Goal: Task Accomplishment & Management: Manage account settings

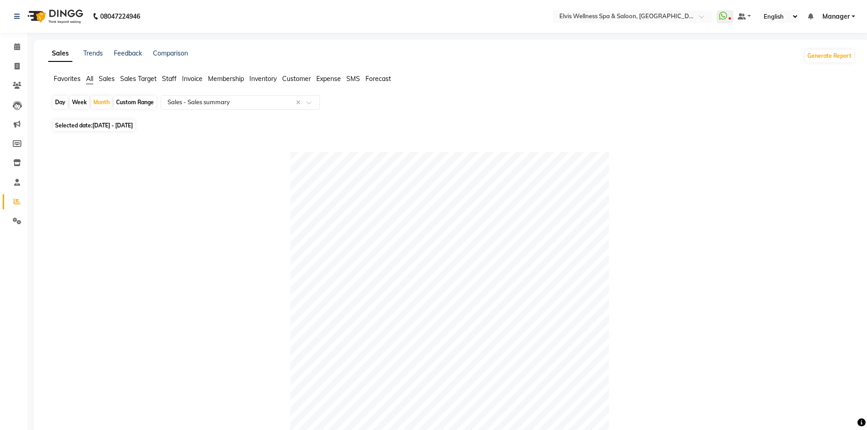
select select "full_report"
select select "pdf"
click at [17, 45] on icon at bounding box center [17, 46] width 6 height 7
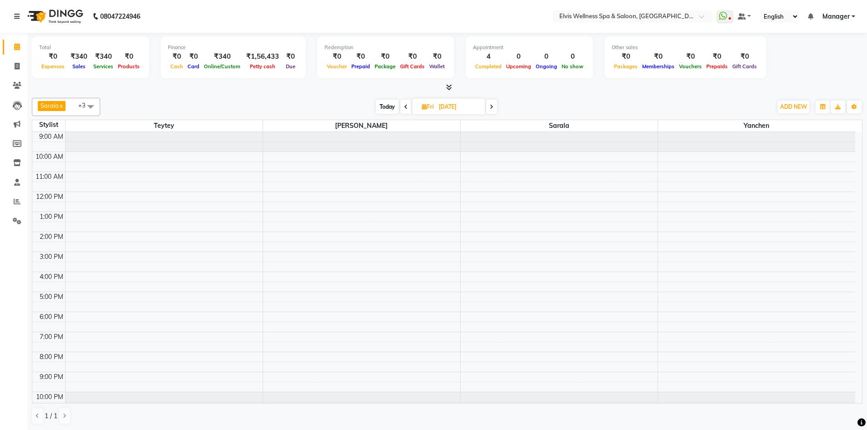
click at [314, 97] on div "Sarala x Sapna x Teytey x Yanchen x +3 Select All Teytey Rushikesh Minmin Sapna…" at bounding box center [447, 261] width 831 height 334
click at [391, 107] on span "Today" at bounding box center [387, 107] width 23 height 14
type input "04-09-2025"
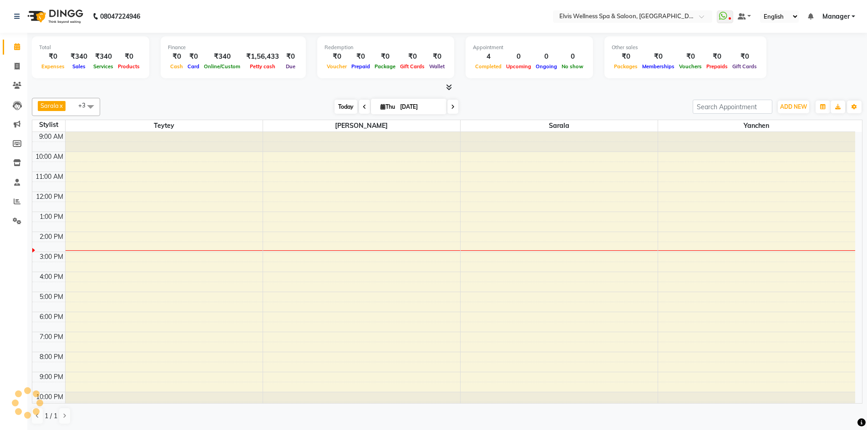
scroll to position [9, 0]
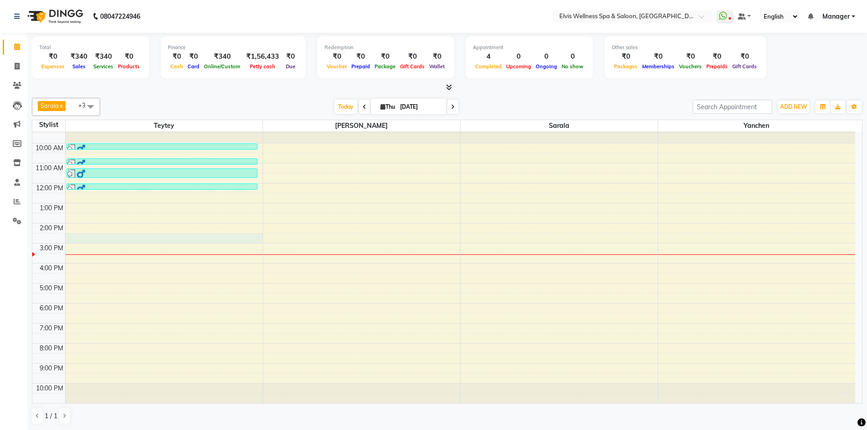
click at [93, 238] on div "9:00 AM 10:00 AM 11:00 AM 12:00 PM 1:00 PM 2:00 PM 3:00 PM 4:00 PM 5:00 PM 6:00…" at bounding box center [443, 263] width 823 height 280
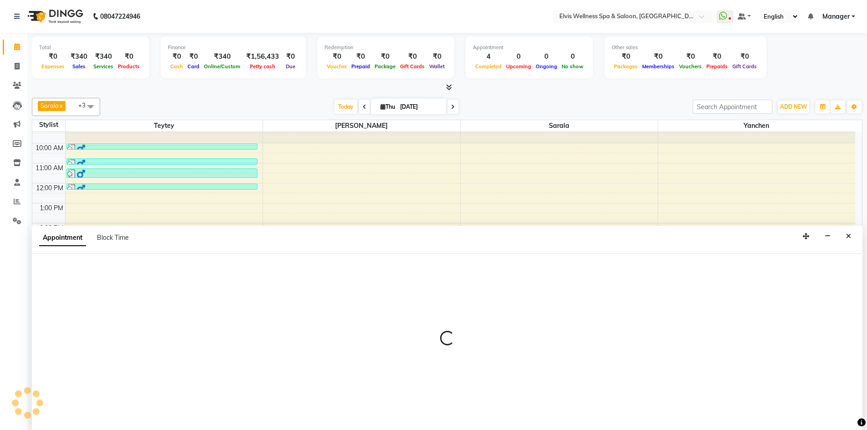
scroll to position [0, 0]
select select "46562"
select select "870"
select select "tentative"
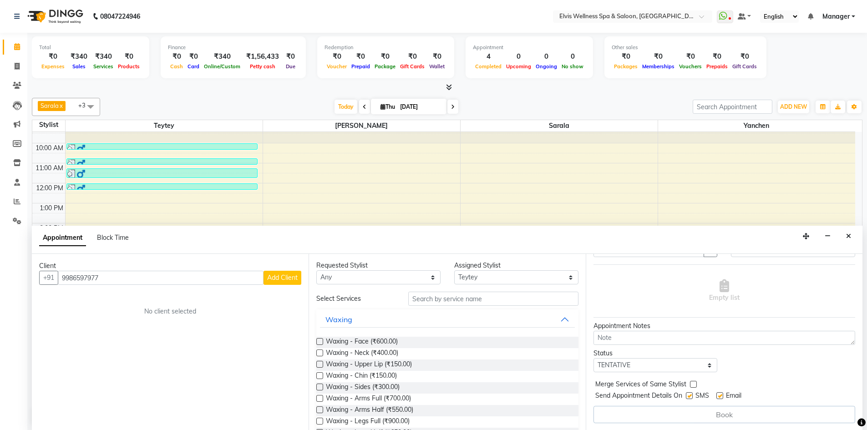
scroll to position [0, 0]
type input "9986597977"
click at [560, 318] on button "Waxing" at bounding box center [447, 320] width 255 height 16
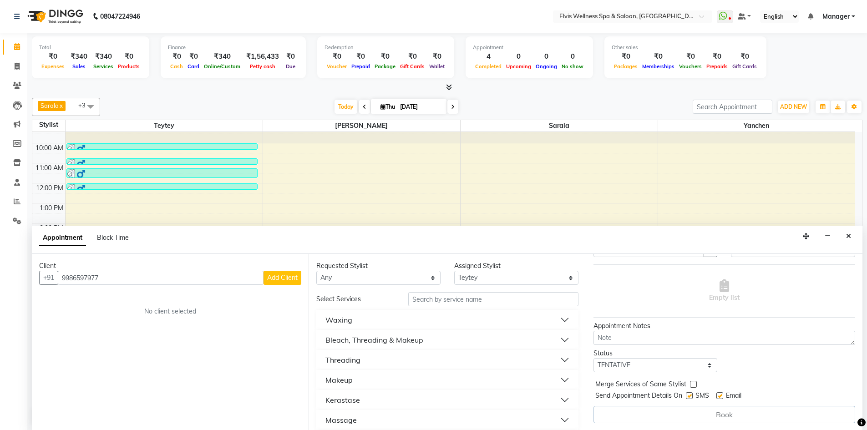
click at [560, 364] on button "Threading" at bounding box center [447, 360] width 255 height 16
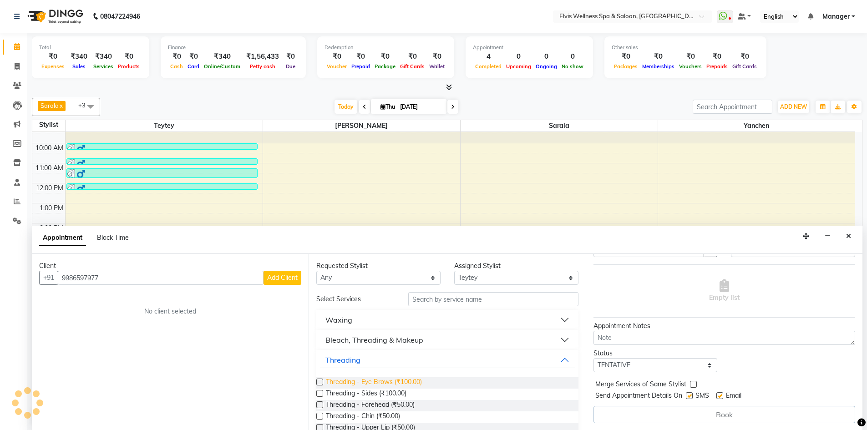
click at [332, 383] on span "Threading - Eye Brows (₹100.00)" at bounding box center [374, 382] width 96 height 11
checkbox input "false"
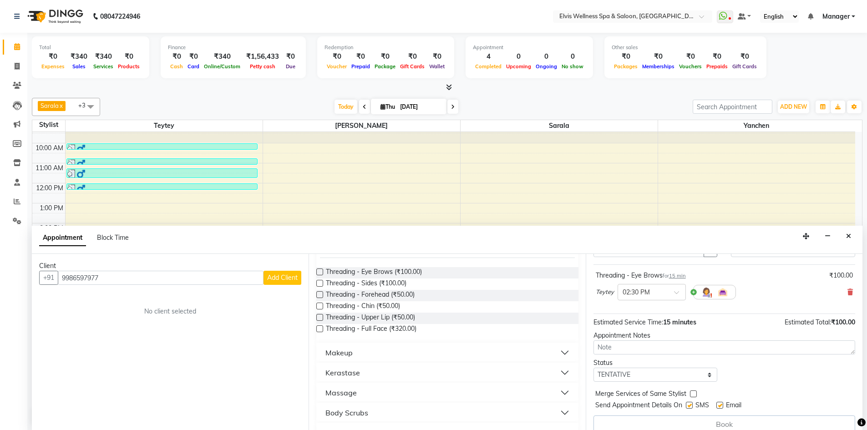
scroll to position [119, 0]
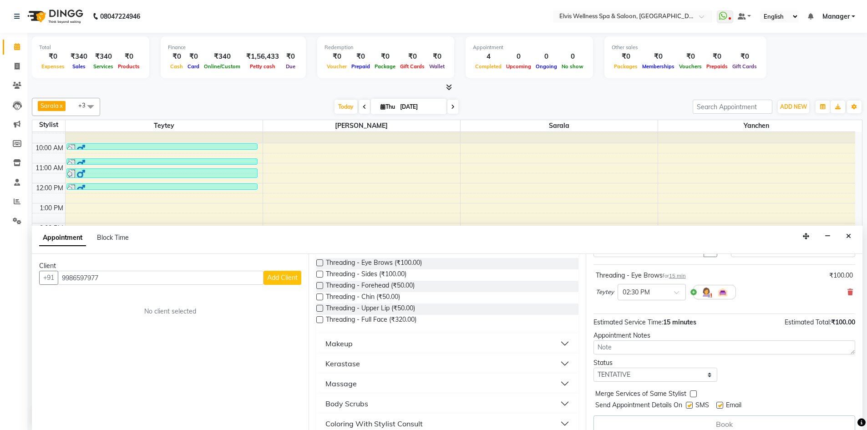
click at [561, 343] on button "Makeup" at bounding box center [447, 344] width 255 height 16
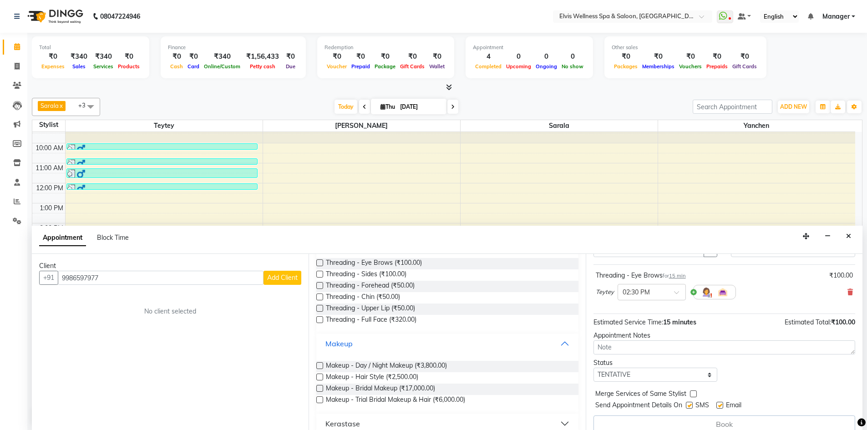
click at [561, 343] on button "Makeup" at bounding box center [447, 344] width 255 height 16
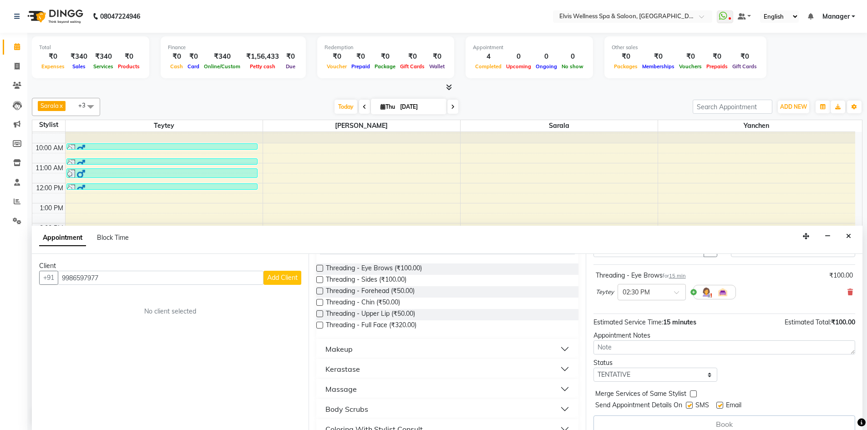
scroll to position [112, 0]
click at [419, 293] on div "Threading - Forehead (₹50.00)" at bounding box center [447, 293] width 262 height 11
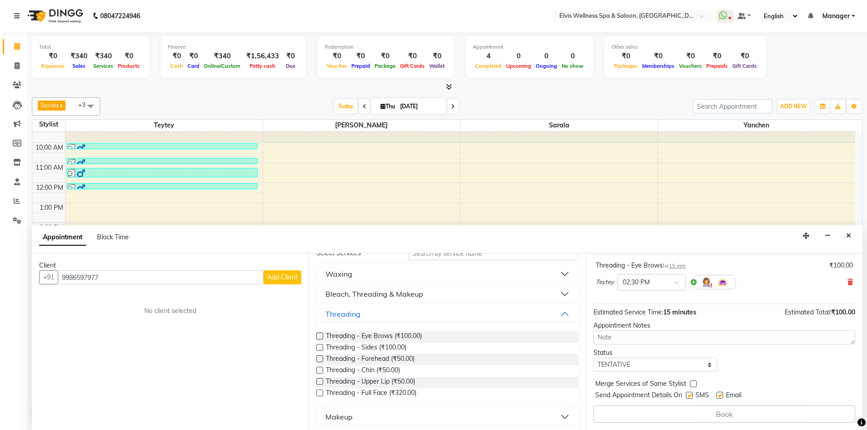
scroll to position [46, 0]
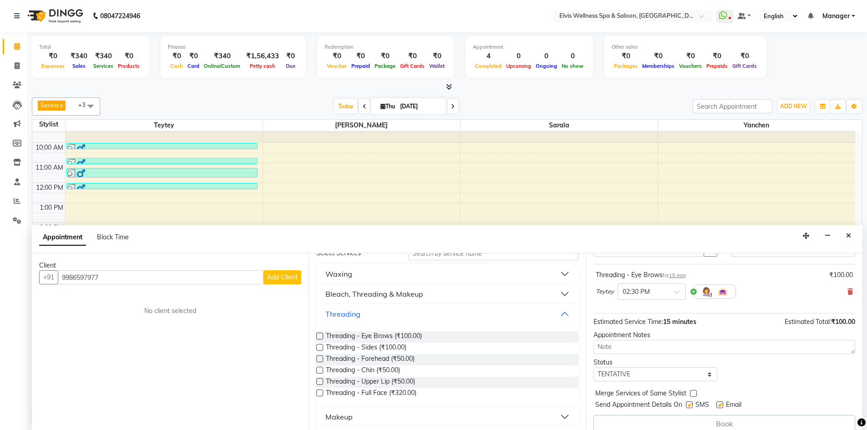
click at [560, 314] on button "Threading" at bounding box center [447, 314] width 255 height 16
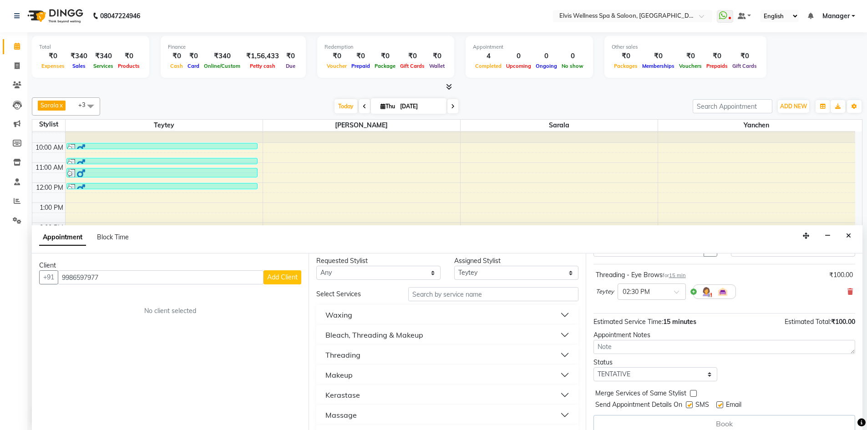
scroll to position [0, 0]
click at [557, 316] on button "Waxing" at bounding box center [447, 319] width 255 height 16
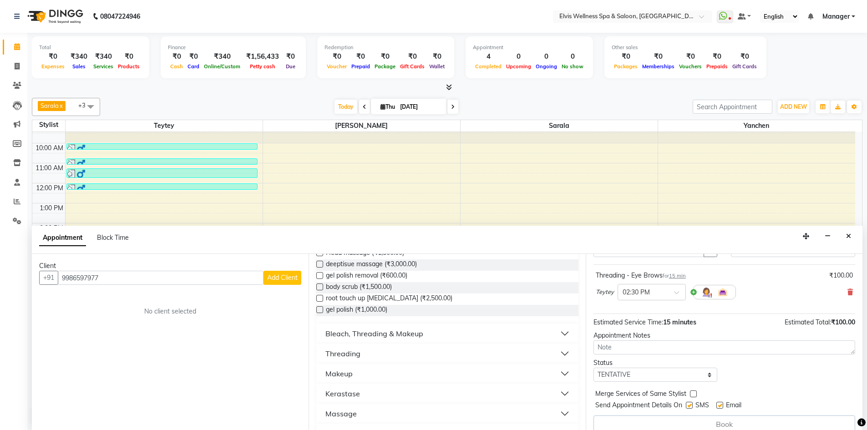
scroll to position [401, 0]
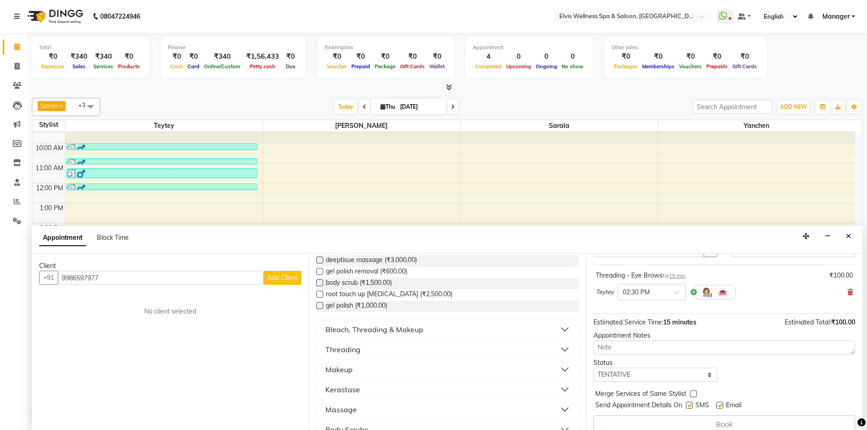
click at [558, 350] on button "Threading" at bounding box center [447, 350] width 255 height 16
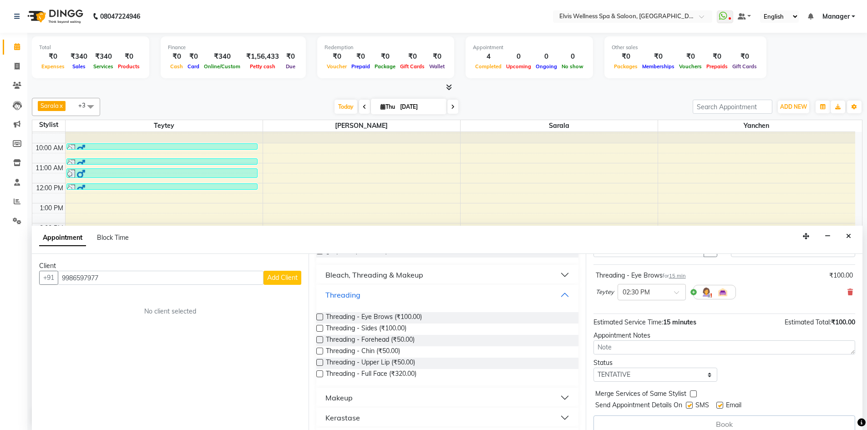
scroll to position [479, 0]
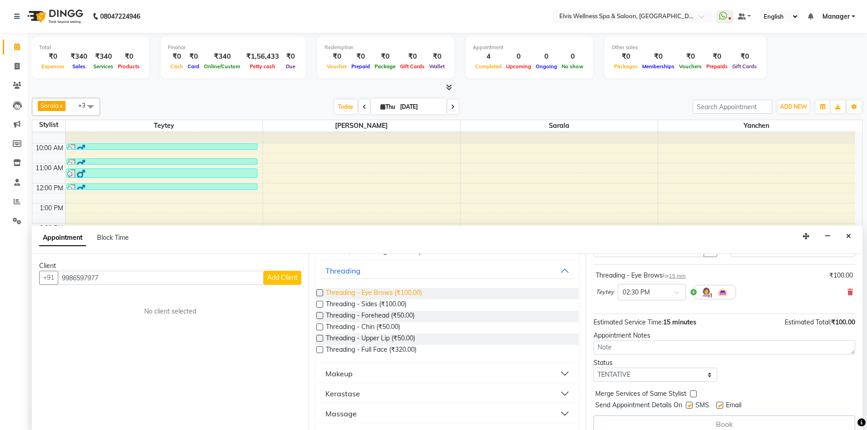
click at [416, 293] on span "Threading - Eye Brows (₹100.00)" at bounding box center [374, 293] width 96 height 11
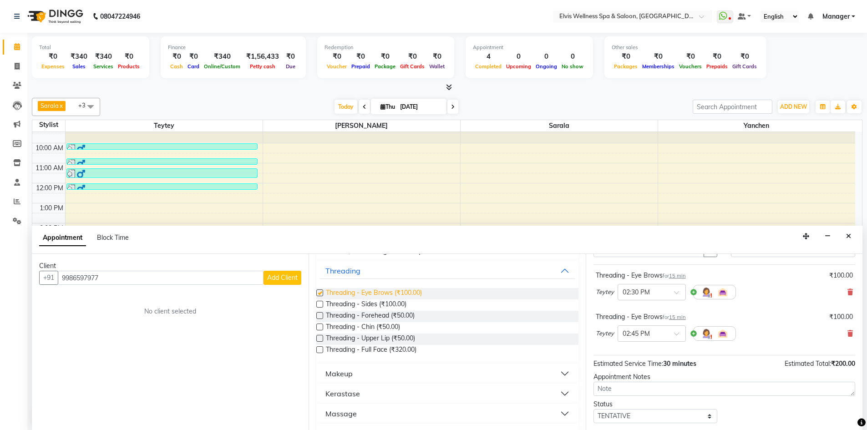
checkbox input "false"
click at [848, 332] on icon at bounding box center [850, 334] width 5 height 6
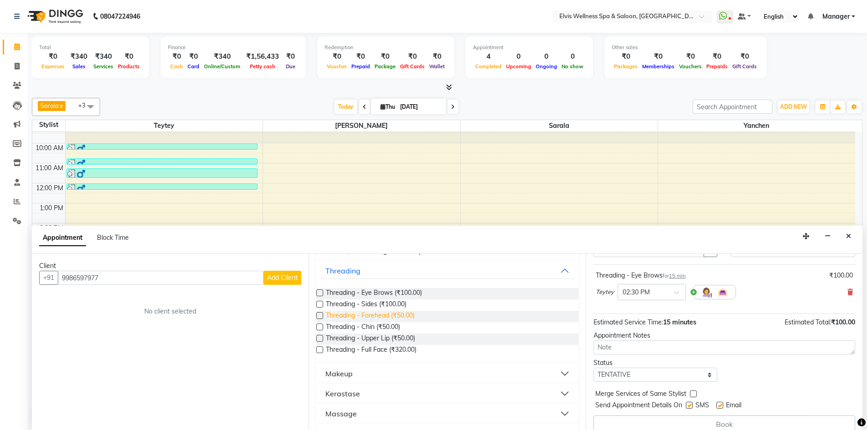
click at [399, 317] on span "Threading - Forehead (₹50.00)" at bounding box center [370, 316] width 89 height 11
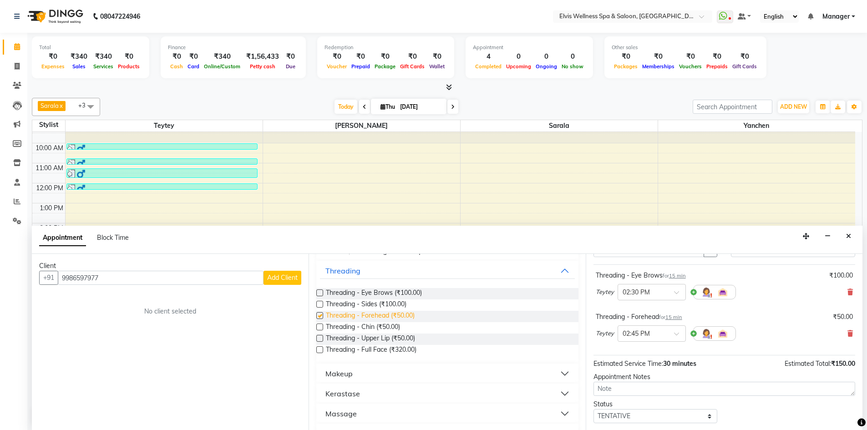
checkbox input "false"
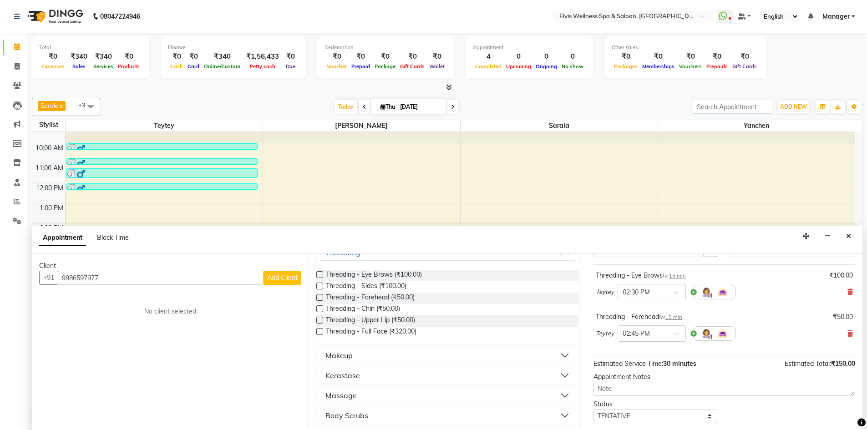
scroll to position [516, 0]
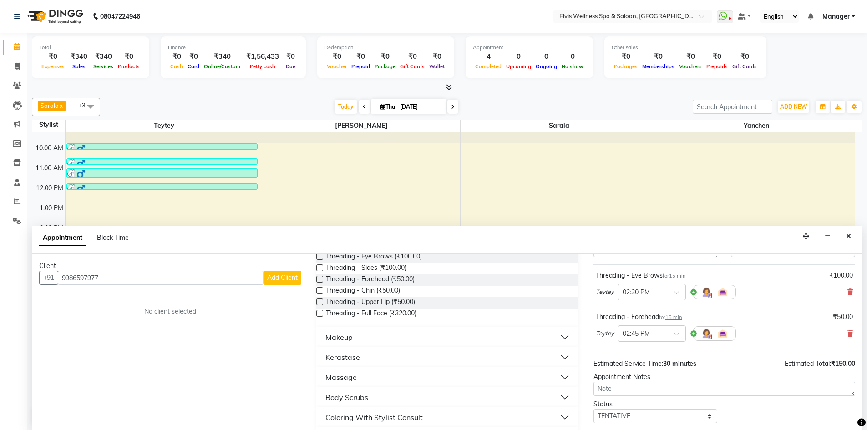
click at [740, 368] on div "Estimated Service Time: 30 minutes Estimated Total: ₹150.00" at bounding box center [725, 362] width 262 height 13
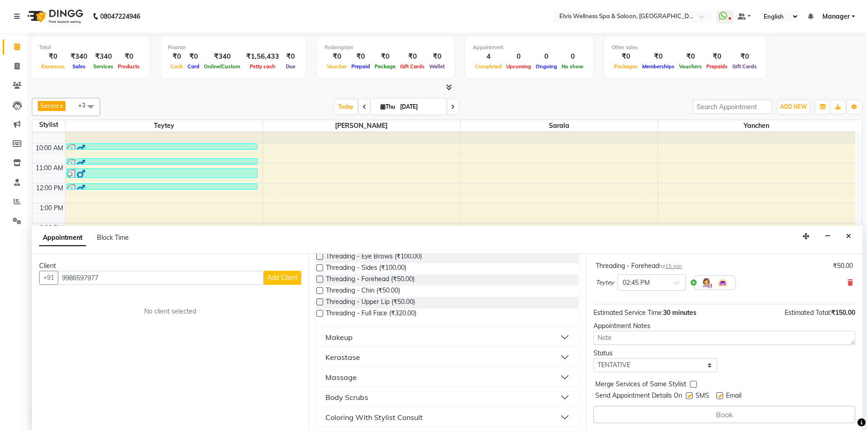
scroll to position [0, 0]
click at [692, 395] on label at bounding box center [689, 395] width 7 height 7
click at [692, 395] on input "checkbox" at bounding box center [689, 396] width 6 height 6
checkbox input "false"
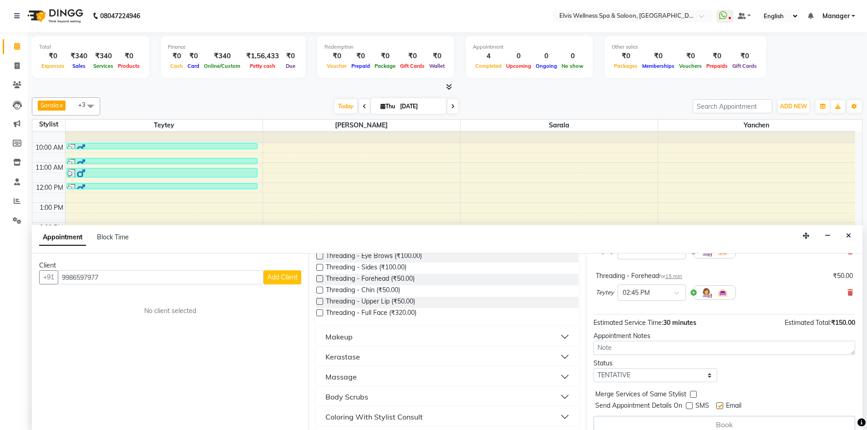
scroll to position [97, 0]
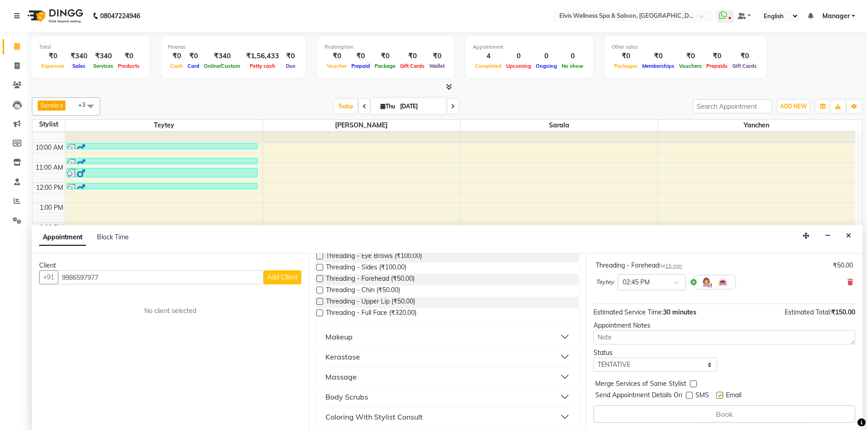
click at [723, 411] on div "Book" at bounding box center [725, 414] width 262 height 17
click at [276, 280] on span "Add Client" at bounding box center [282, 277] width 31 height 8
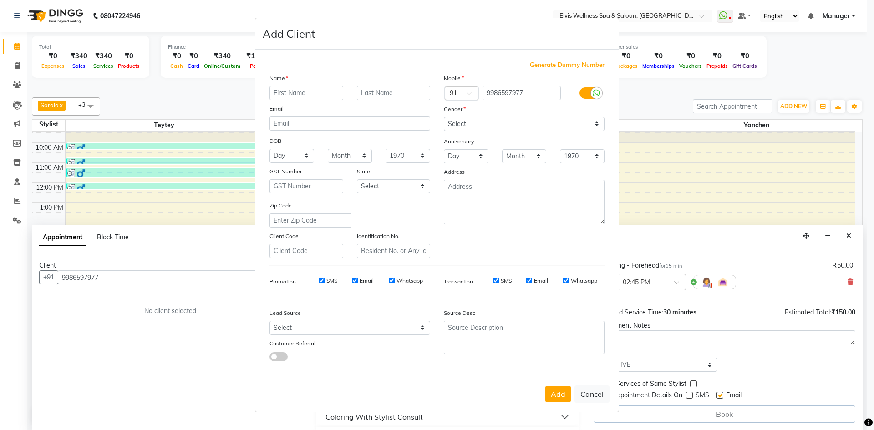
click at [295, 90] on input "text" at bounding box center [307, 93] width 74 height 14
type input "[PERSON_NAME]"
click at [520, 121] on select "Select Male Female Other Prefer Not To Say" at bounding box center [524, 124] width 161 height 14
click at [444, 117] on select "Select Male Female Other Prefer Not To Say" at bounding box center [524, 124] width 161 height 14
click at [494, 126] on select "Select Male Female Other Prefer Not To Say" at bounding box center [524, 124] width 161 height 14
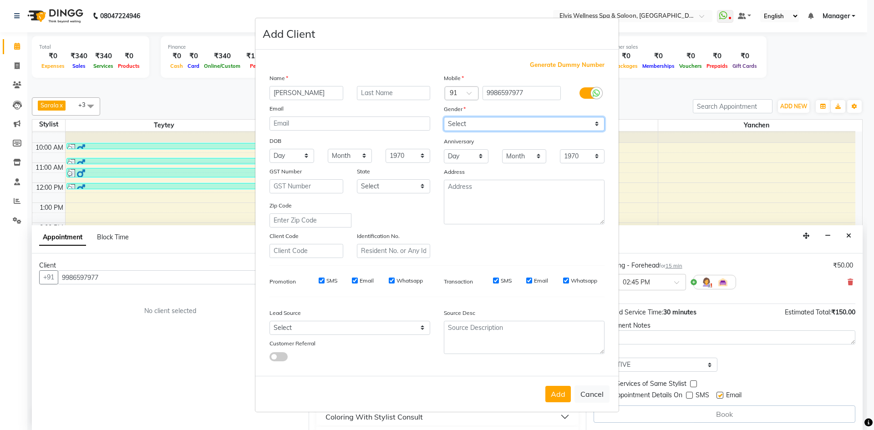
select select "[DEMOGRAPHIC_DATA]"
click at [444, 117] on select "Select Male Female Other Prefer Not To Say" at bounding box center [524, 124] width 161 height 14
click at [558, 400] on button "Add" at bounding box center [559, 394] width 26 height 16
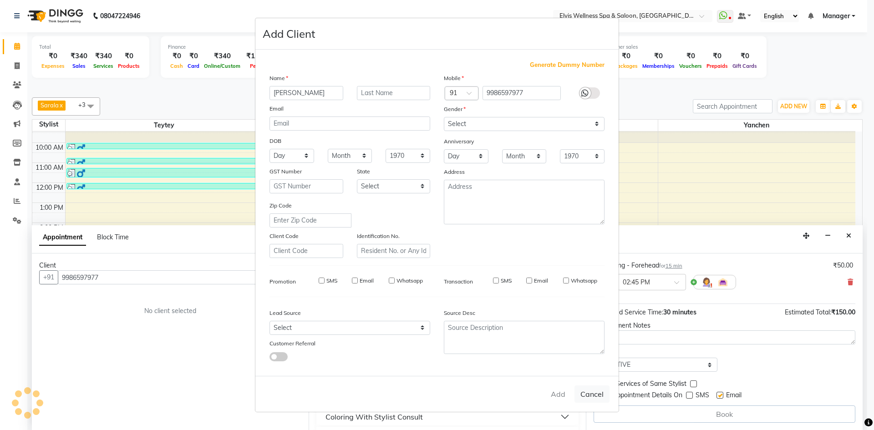
select select
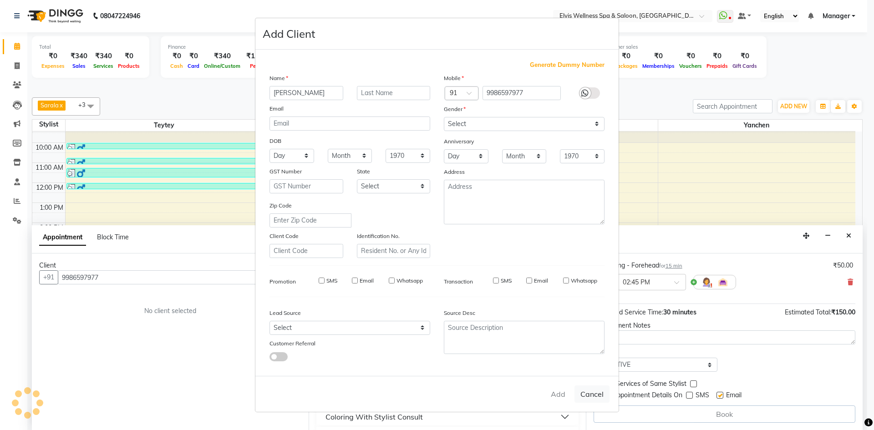
select select
checkbox input "false"
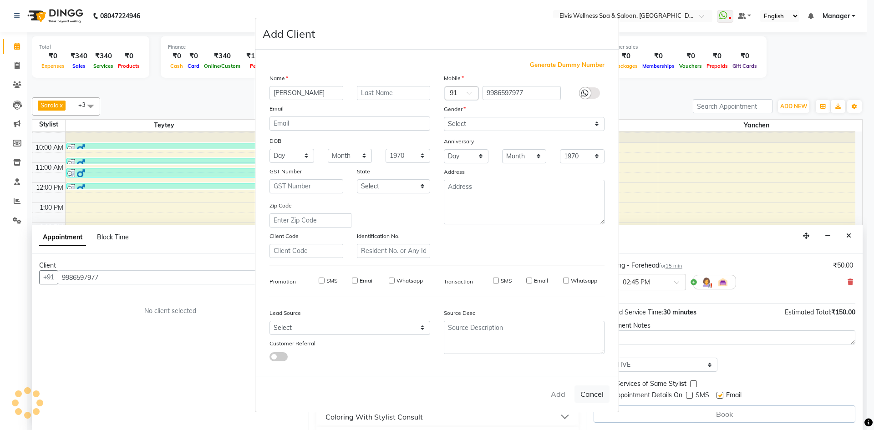
checkbox input "false"
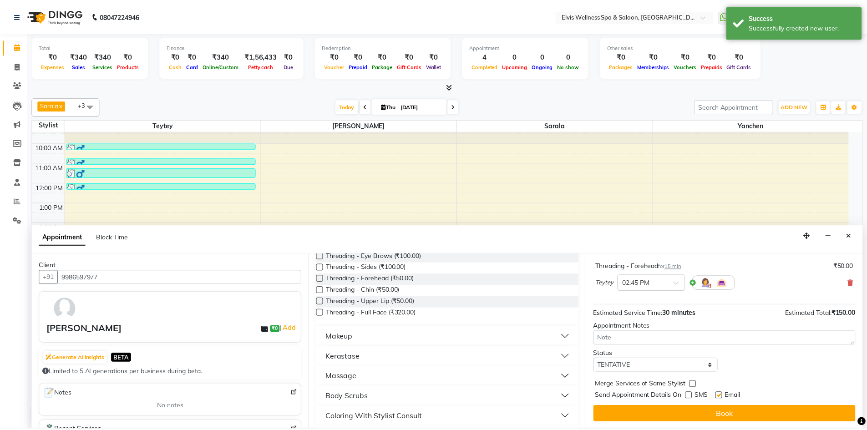
scroll to position [96, 0]
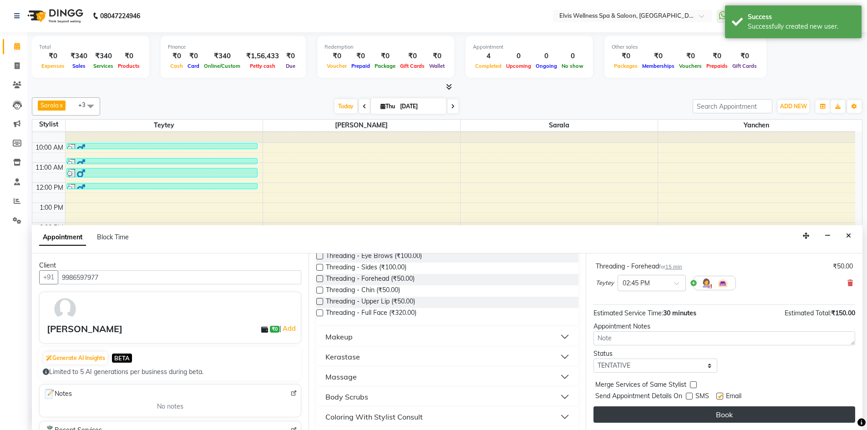
click at [719, 414] on button "Book" at bounding box center [725, 415] width 262 height 16
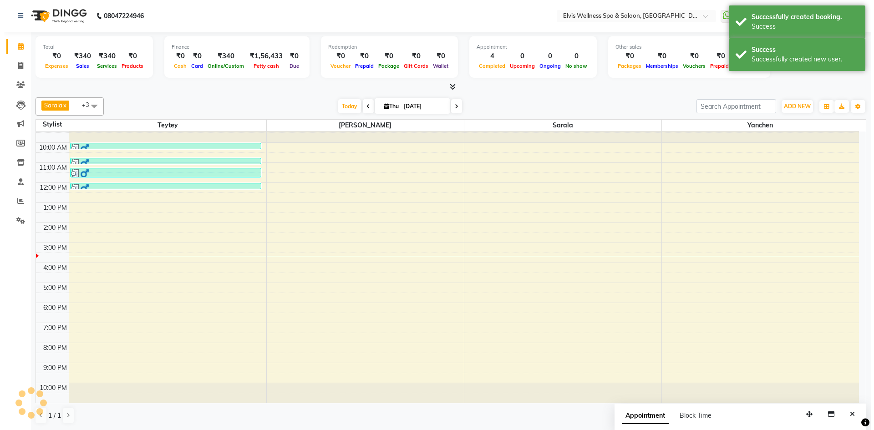
scroll to position [0, 0]
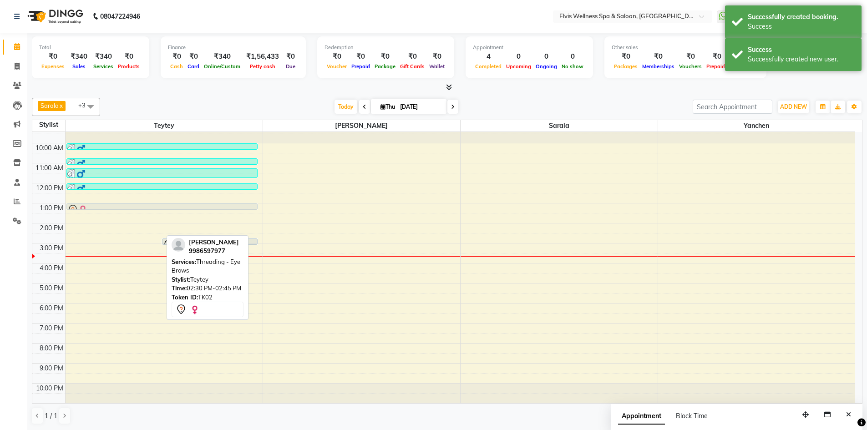
drag, startPoint x: 100, startPoint y: 237, endPoint x: 100, endPoint y: 212, distance: 25.0
click at [100, 212] on div "9:00 AM 10:00 AM 11:00 AM 12:00 PM 1:00 PM 2:00 PM 3:00 PM 4:00 PM 5:00 PM 6:00…" at bounding box center [443, 263] width 823 height 280
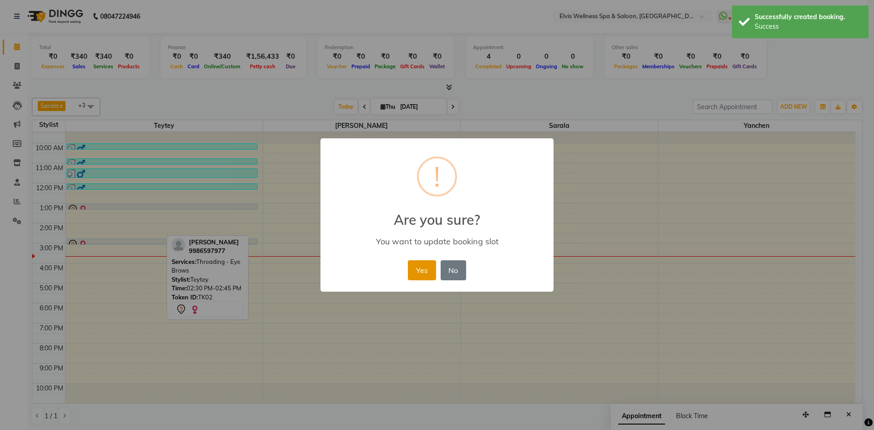
click at [423, 272] on button "Yes" at bounding box center [422, 270] width 28 height 20
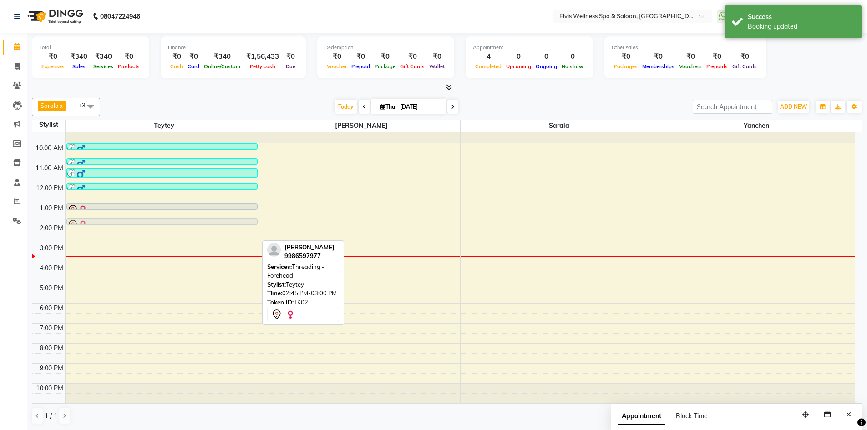
drag, startPoint x: 106, startPoint y: 241, endPoint x: 102, endPoint y: 215, distance: 26.7
click at [102, 215] on div "9:00 AM 10:00 AM 11:00 AM 12:00 PM 1:00 PM 2:00 PM 3:00 PM 4:00 PM 5:00 PM 6:00…" at bounding box center [443, 263] width 823 height 280
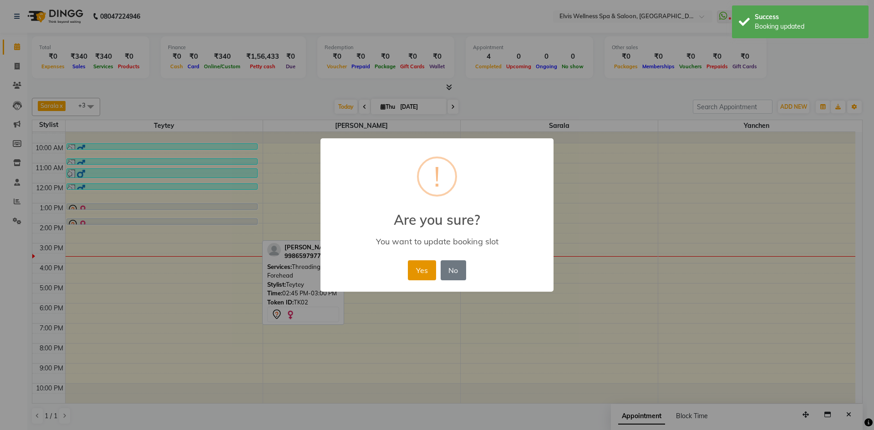
click at [418, 269] on button "Yes" at bounding box center [422, 270] width 28 height 20
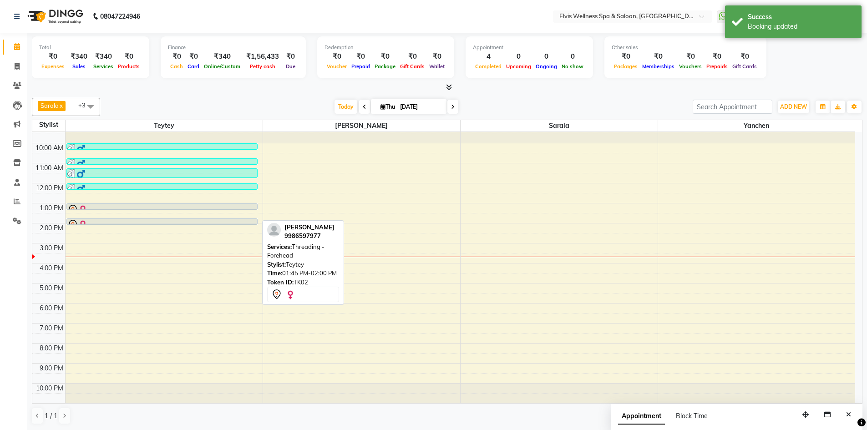
click at [146, 220] on div at bounding box center [161, 224] width 189 height 11
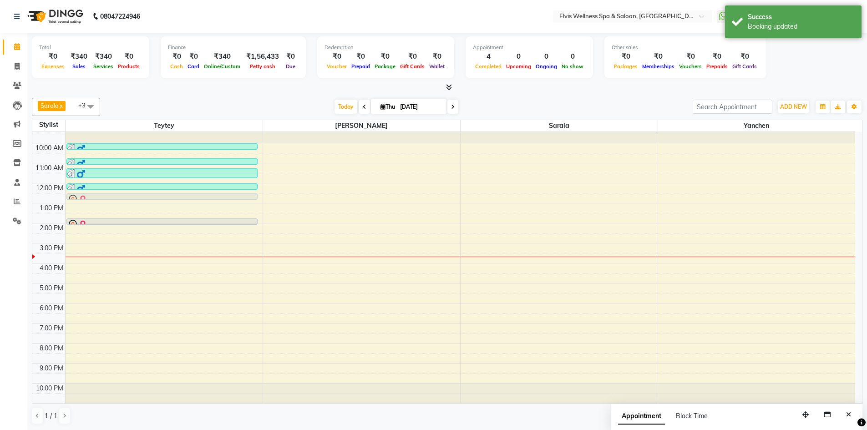
drag, startPoint x: 117, startPoint y: 204, endPoint x: 116, endPoint y: 195, distance: 9.1
click at [116, 195] on div "walkin, TK01, 10:00 AM-10:15 AM, Threading - Forehead walkin, TK01, 10:45 AM-11…" at bounding box center [164, 263] width 197 height 280
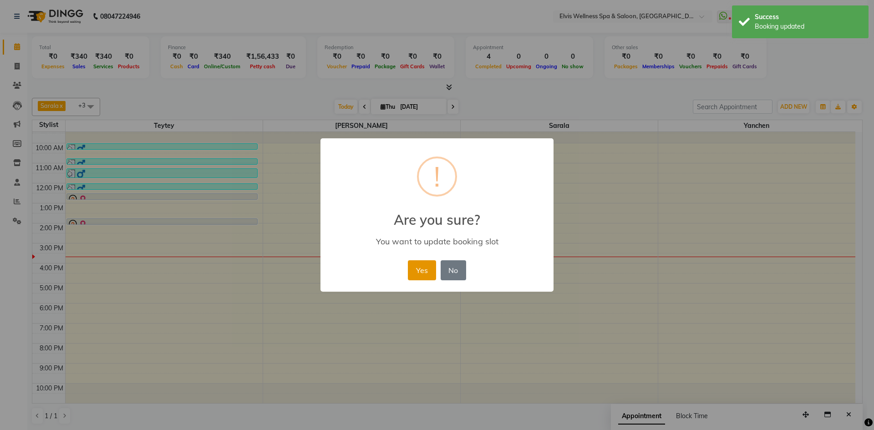
click at [418, 266] on button "Yes" at bounding box center [422, 270] width 28 height 20
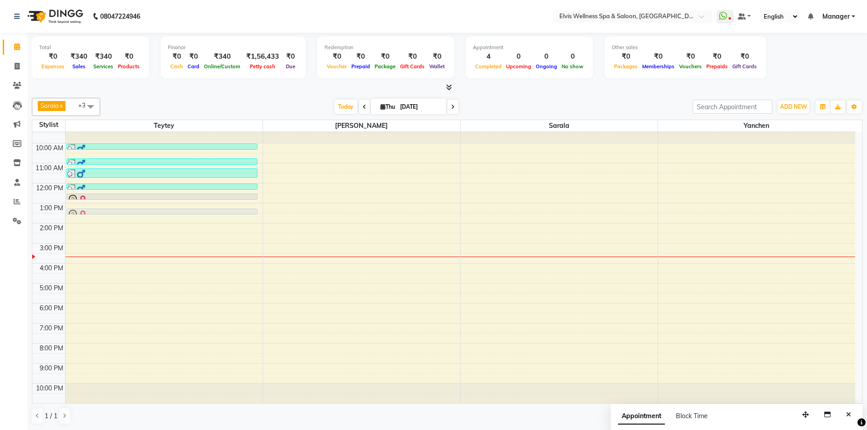
drag, startPoint x: 197, startPoint y: 220, endPoint x: 194, endPoint y: 209, distance: 10.7
click at [194, 209] on div "walkin, TK01, 10:00 AM-10:15 AM, Threading - Forehead walkin, TK01, 10:45 AM-11…" at bounding box center [164, 263] width 197 height 280
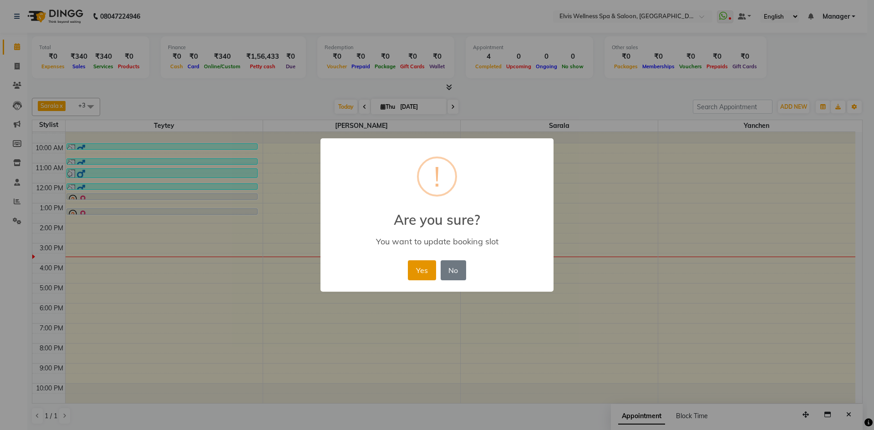
click at [422, 273] on button "Yes" at bounding box center [422, 270] width 28 height 20
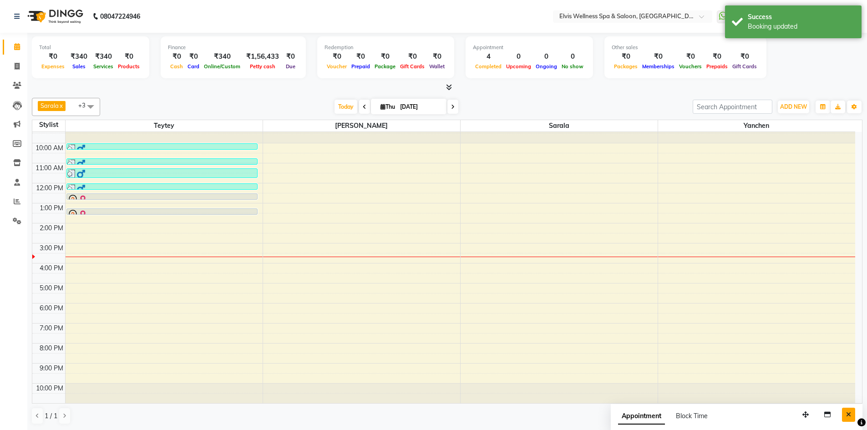
click at [851, 417] on icon "Close" at bounding box center [849, 415] width 5 height 6
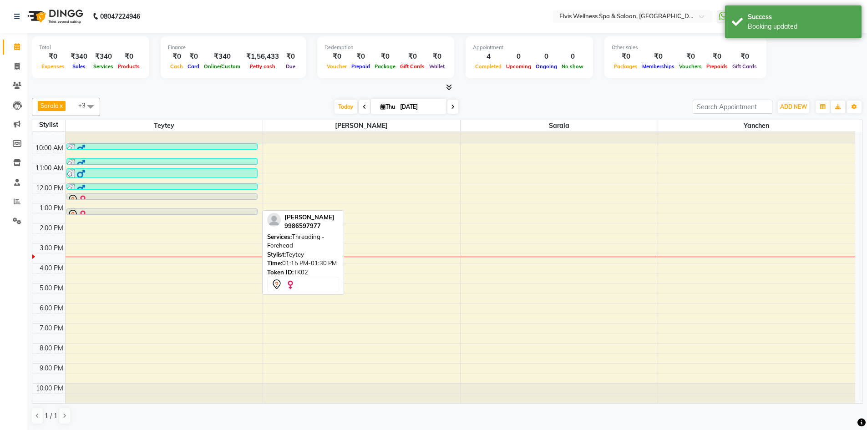
click at [100, 211] on div at bounding box center [161, 214] width 189 height 11
select select "7"
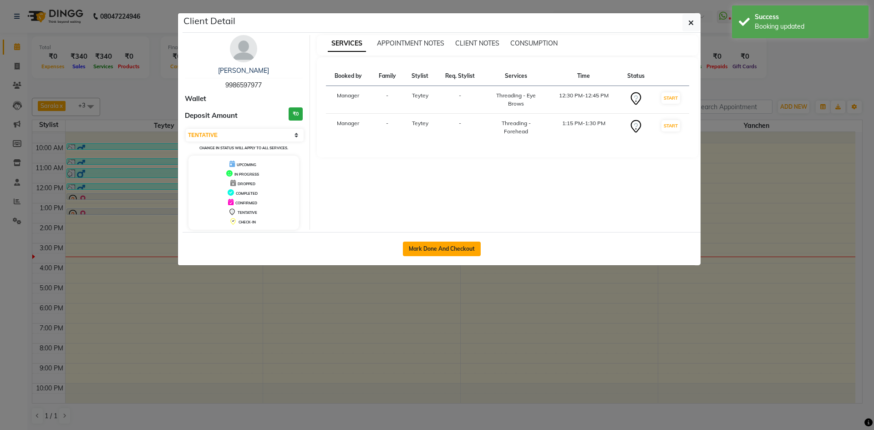
click at [434, 250] on button "Mark Done And Checkout" at bounding box center [442, 249] width 78 height 15
select select "service"
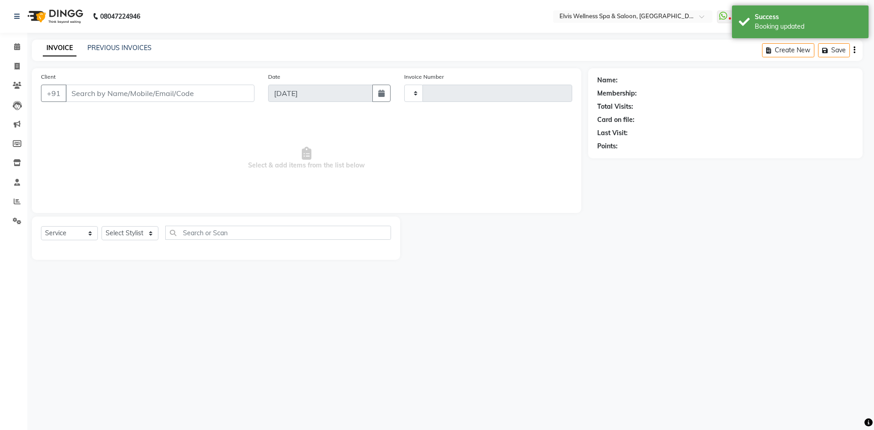
type input "1567"
select select "6269"
type input "9986597977"
select select "46562"
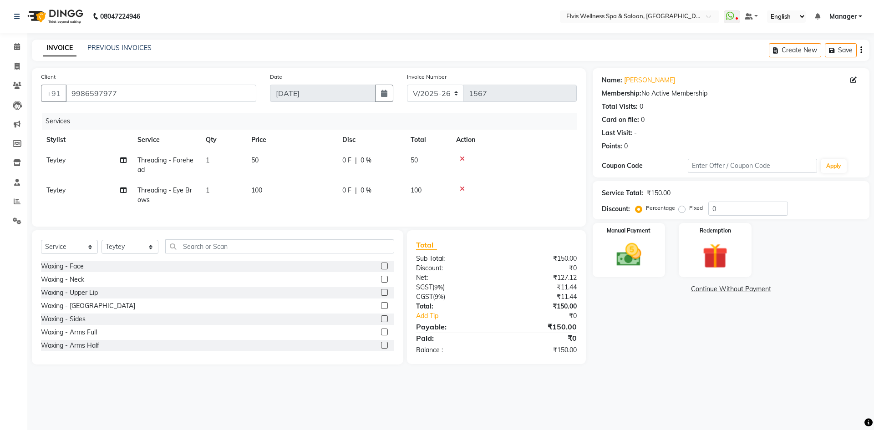
click at [258, 157] on span "50" at bounding box center [254, 160] width 7 height 8
select select "46562"
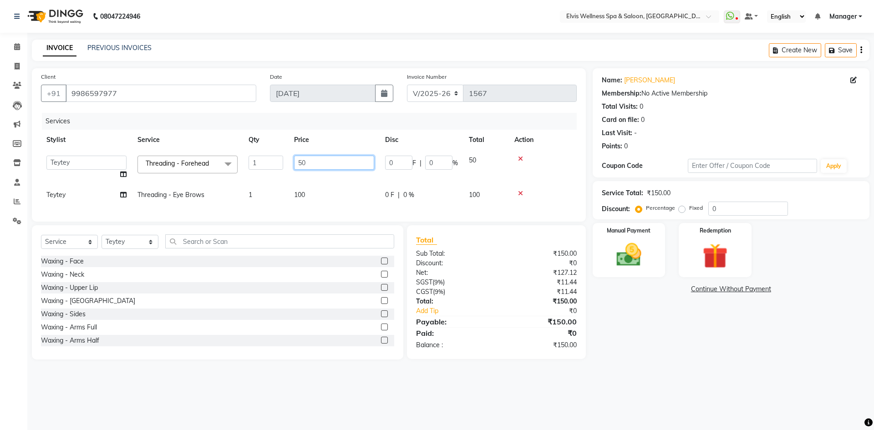
click at [312, 163] on input "50" at bounding box center [334, 163] width 80 height 14
type input "5"
type input "80"
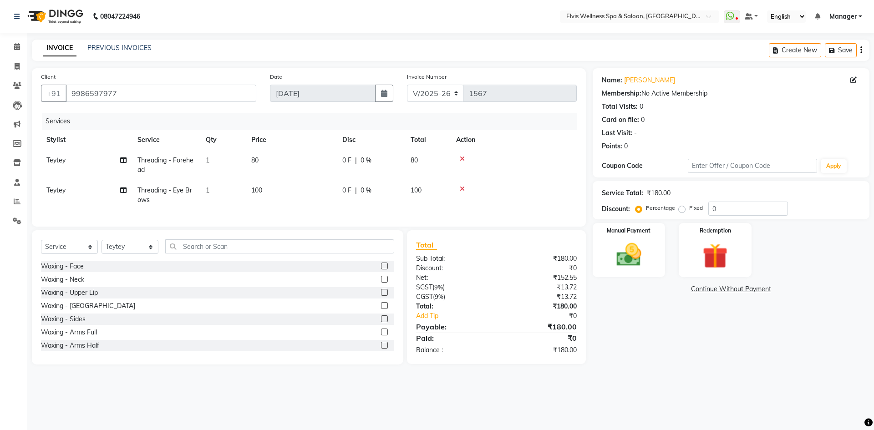
click at [309, 182] on tbody "Teytey Threading - Forehead 1 80 0 F | 0 % 80 Teytey Threading - Eye Brows 1 10…" at bounding box center [309, 180] width 536 height 60
click at [643, 265] on img at bounding box center [629, 255] width 42 height 30
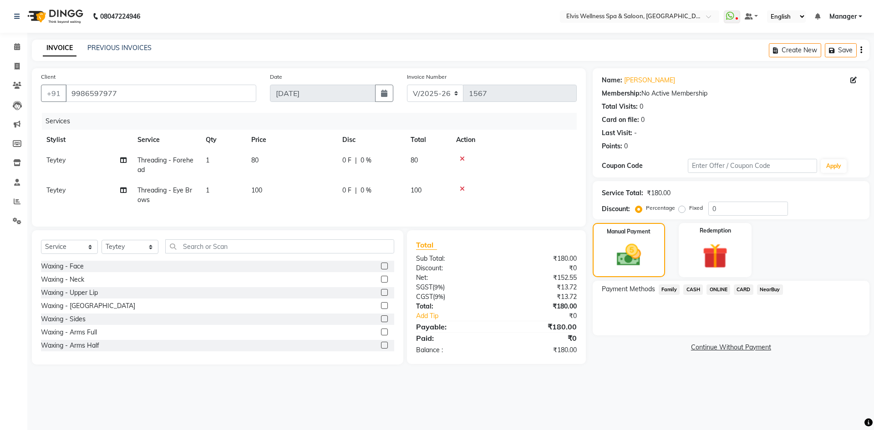
click at [724, 289] on span "ONLINE" at bounding box center [719, 290] width 24 height 10
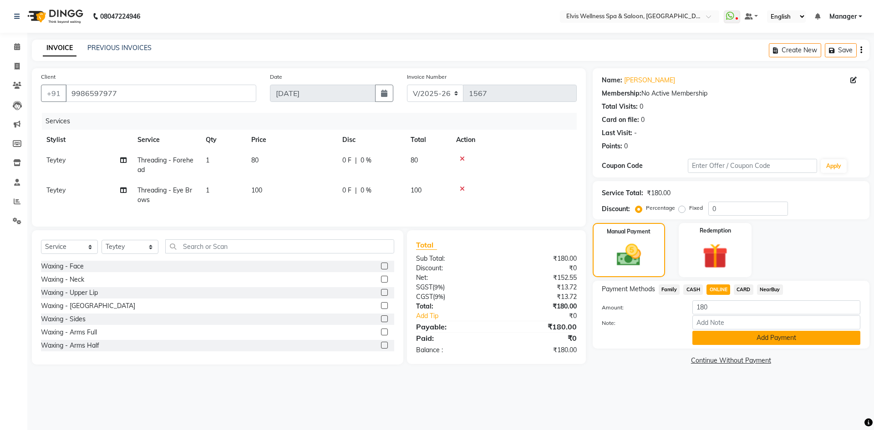
click at [738, 337] on button "Add Payment" at bounding box center [777, 338] width 168 height 14
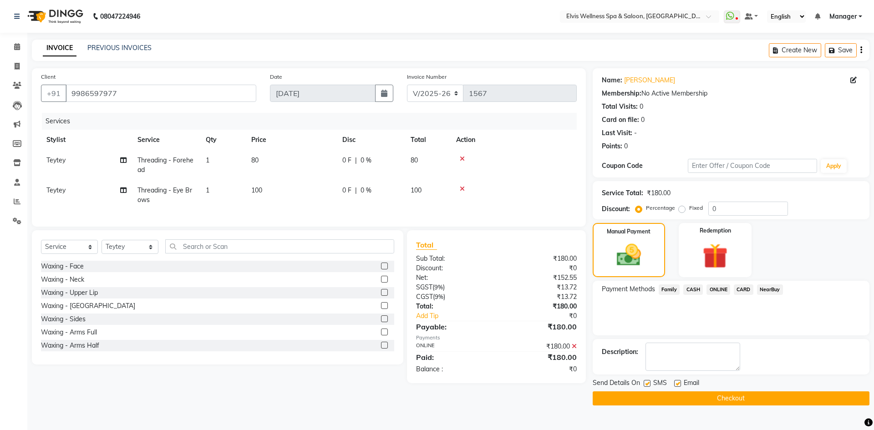
click at [648, 384] on label at bounding box center [647, 383] width 7 height 7
click at [648, 384] on input "checkbox" at bounding box center [647, 384] width 6 height 6
checkbox input "false"
click at [654, 393] on button "Checkout" at bounding box center [731, 399] width 277 height 14
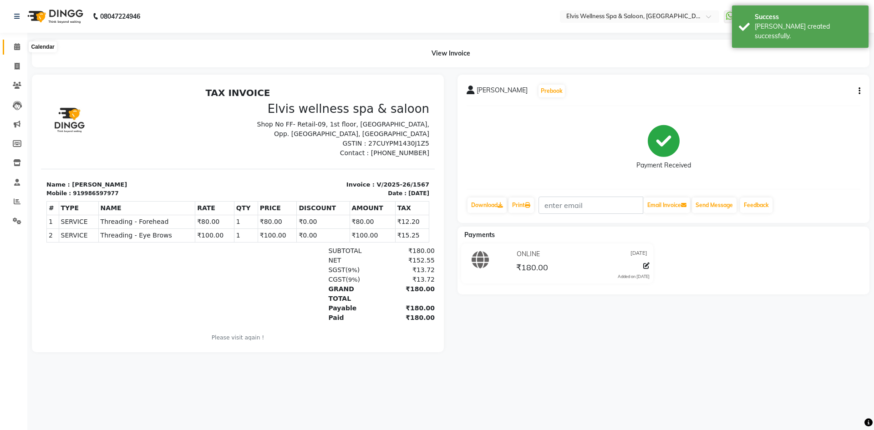
click at [23, 43] on span at bounding box center [17, 47] width 16 height 10
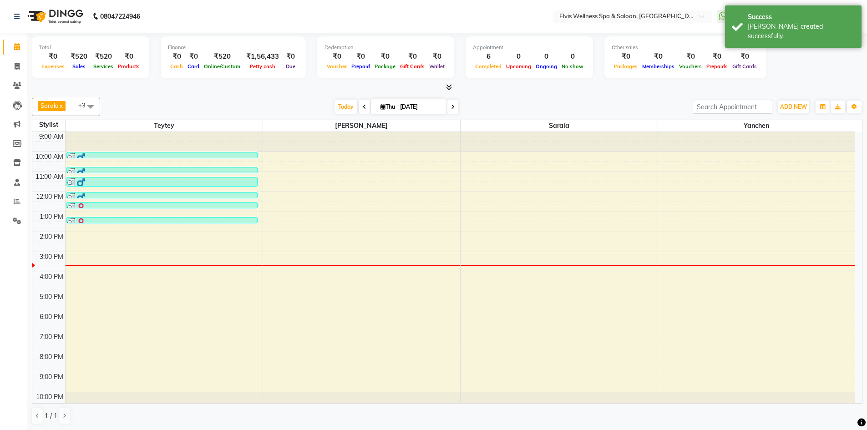
click at [132, 92] on div "Total ₹0 Expenses ₹520 Sales ₹520 Services ₹0 Products Finance ₹0 Cash ₹0 Card …" at bounding box center [447, 232] width 840 height 398
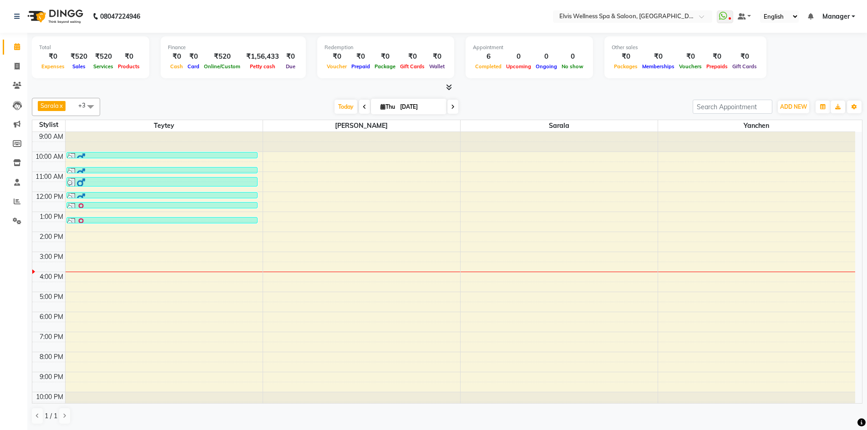
click at [276, 250] on div "9:00 AM 10:00 AM 11:00 AM 12:00 PM 1:00 PM 2:00 PM 3:00 PM 4:00 PM 5:00 PM 6:00…" at bounding box center [443, 272] width 823 height 280
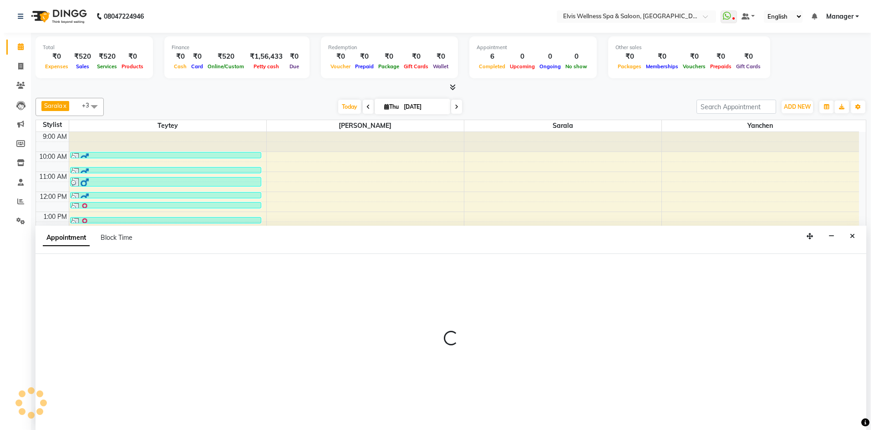
scroll to position [0, 0]
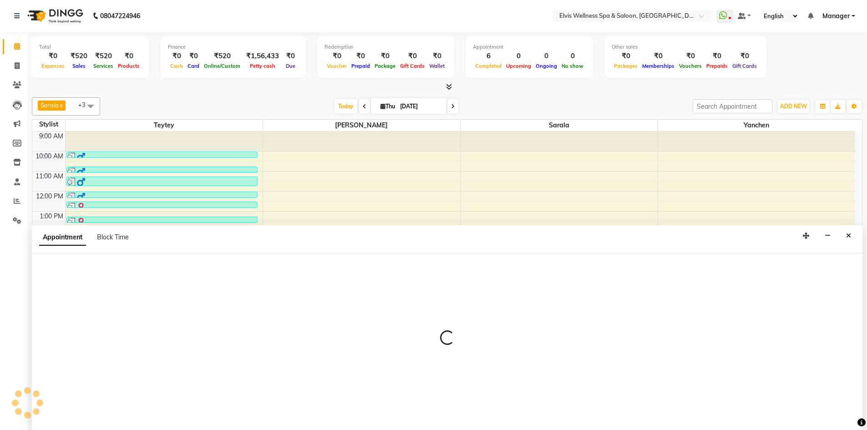
select select "71682"
select select "tentative"
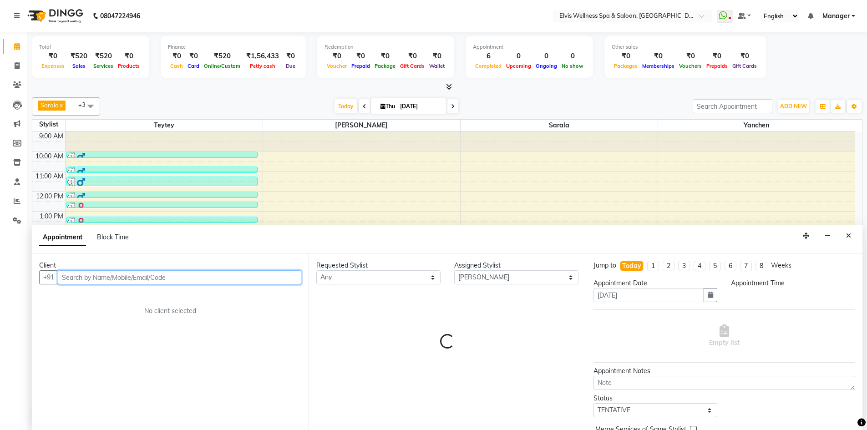
select select "870"
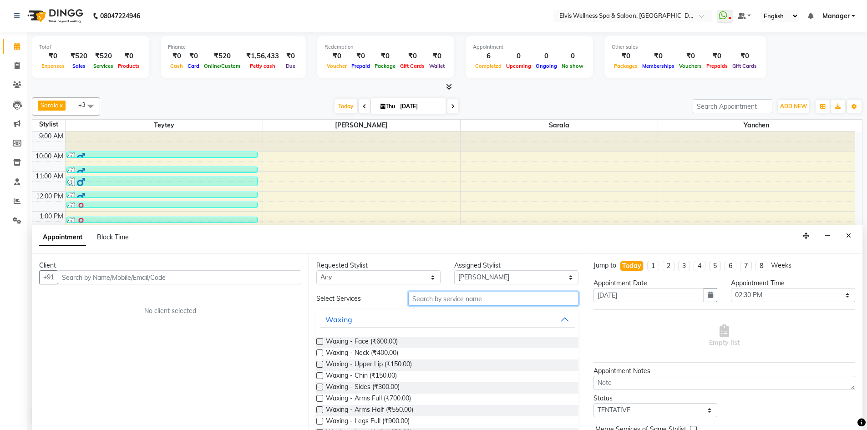
click at [443, 300] on input "text" at bounding box center [493, 299] width 170 height 14
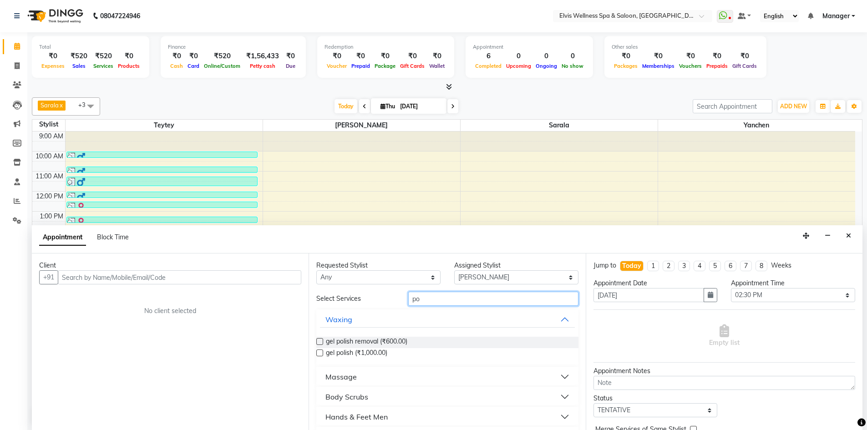
type input "p"
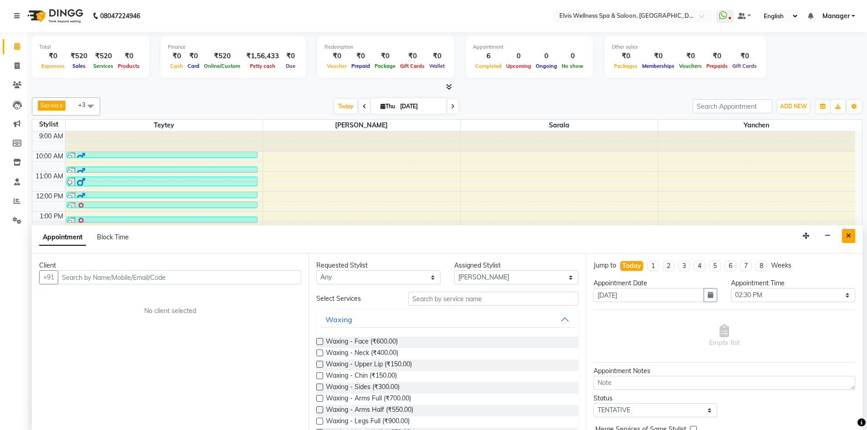
click at [853, 233] on button "Close" at bounding box center [848, 236] width 13 height 14
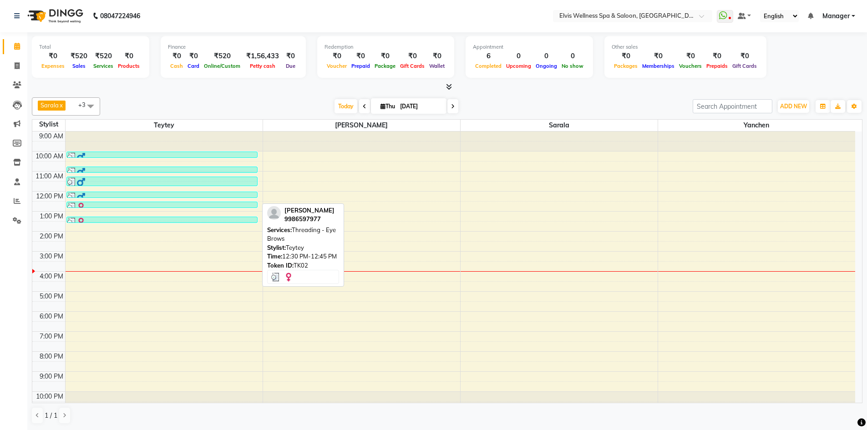
click at [140, 205] on div at bounding box center [161, 207] width 189 height 9
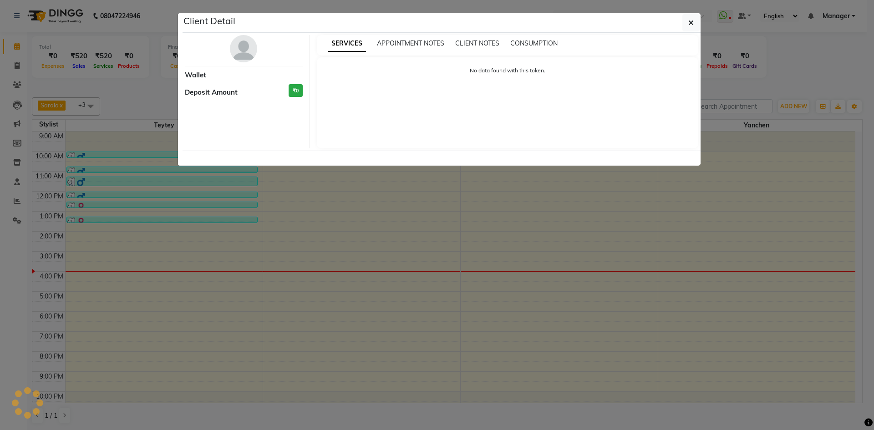
select select "3"
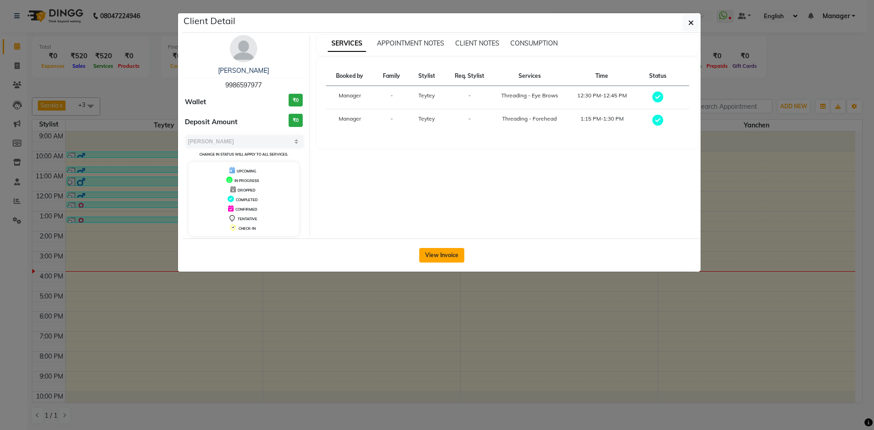
click at [446, 255] on button "View Invoice" at bounding box center [441, 255] width 45 height 15
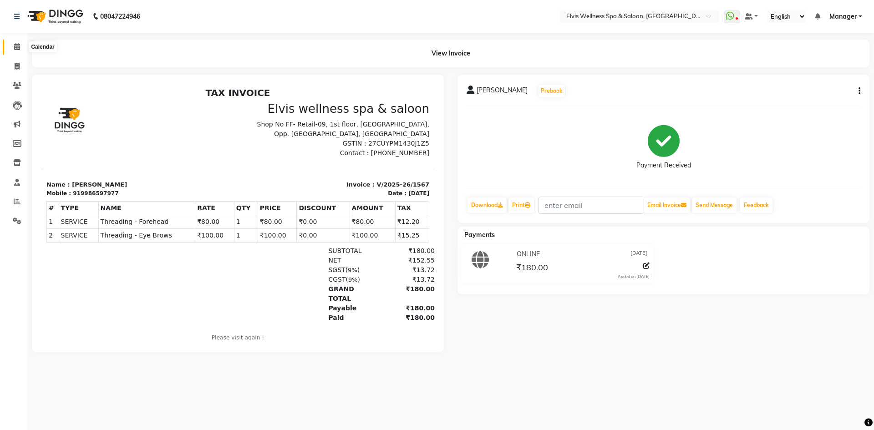
click at [17, 47] on icon at bounding box center [17, 46] width 6 height 7
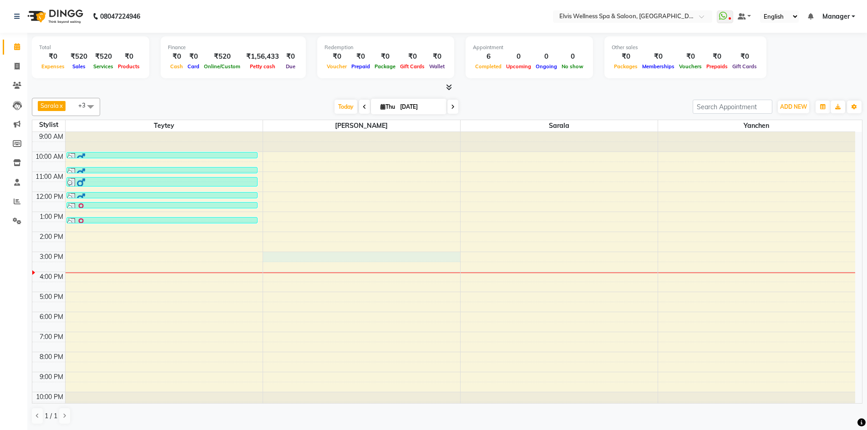
drag, startPoint x: 340, startPoint y: 253, endPoint x: 332, endPoint y: 257, distance: 9.2
click at [332, 257] on div "9:00 AM 10:00 AM 11:00 AM 12:00 PM 1:00 PM 2:00 PM 3:00 PM 4:00 PM 5:00 PM 6:00…" at bounding box center [443, 272] width 823 height 280
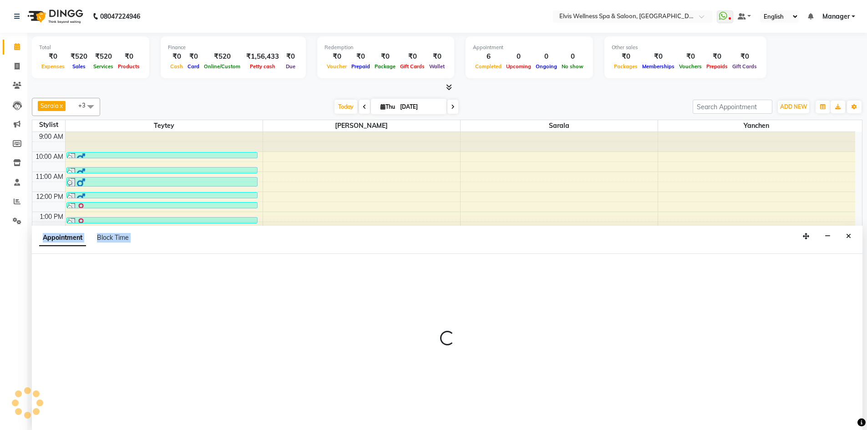
click at [332, 257] on div at bounding box center [447, 342] width 831 height 177
select select "71682"
select select "tentative"
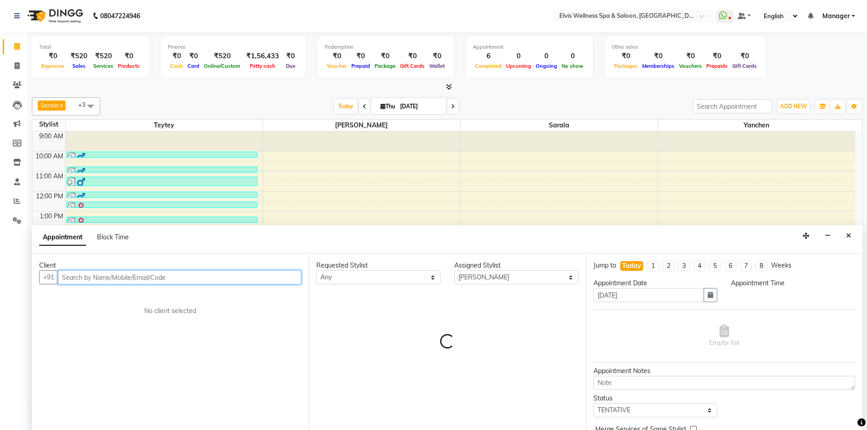
select select "900"
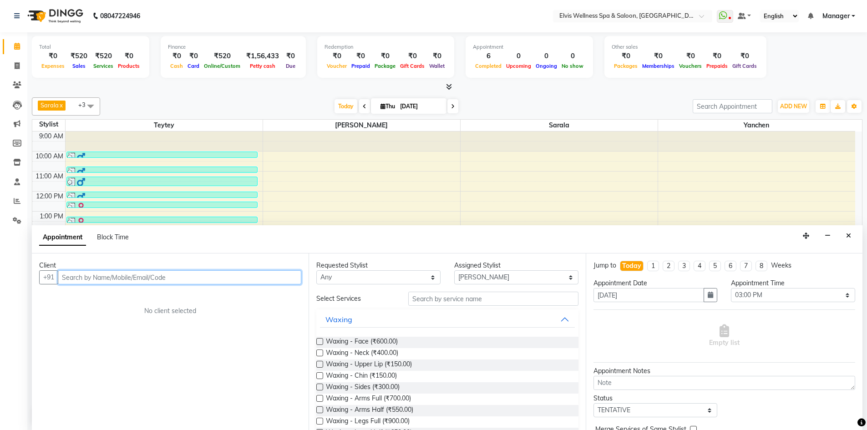
click at [84, 280] on input "text" at bounding box center [180, 277] width 244 height 14
click at [87, 279] on input "text" at bounding box center [180, 277] width 244 height 14
click at [112, 270] on div "Client" at bounding box center [170, 266] width 262 height 10
click at [850, 236] on icon "Close" at bounding box center [849, 236] width 5 height 6
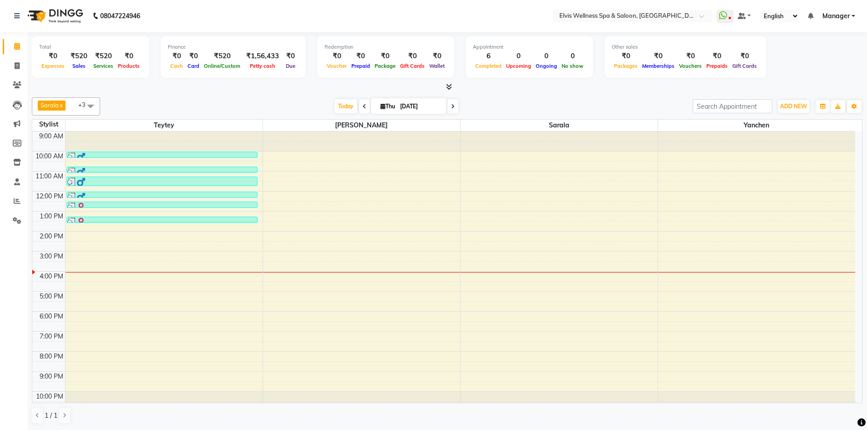
click at [203, 270] on div "9:00 AM 10:00 AM 11:00 AM 12:00 PM 1:00 PM 2:00 PM 3:00 PM 4:00 PM 5:00 PM 6:00…" at bounding box center [443, 272] width 823 height 280
select select "46562"
select select "tentative"
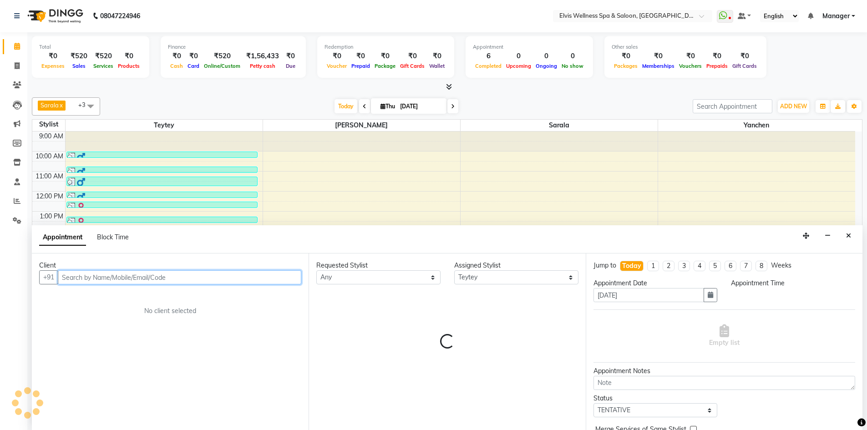
select select "930"
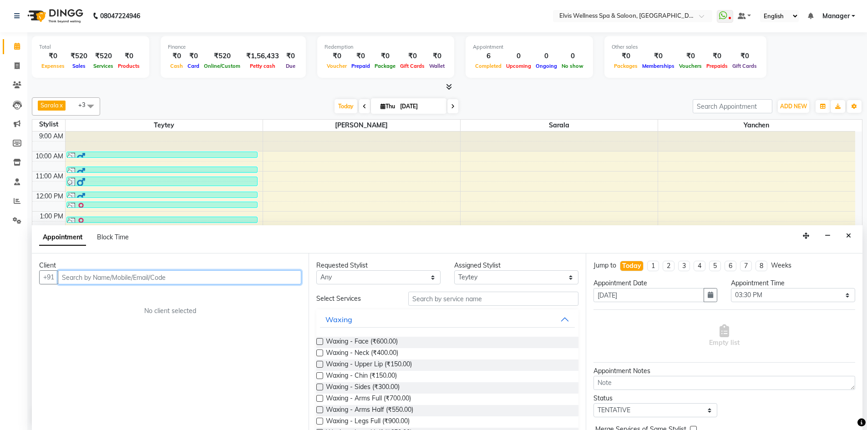
click at [133, 277] on input "text" at bounding box center [180, 277] width 244 height 14
click at [97, 280] on input "text" at bounding box center [180, 277] width 244 height 14
click at [848, 237] on icon "Close" at bounding box center [849, 236] width 5 height 6
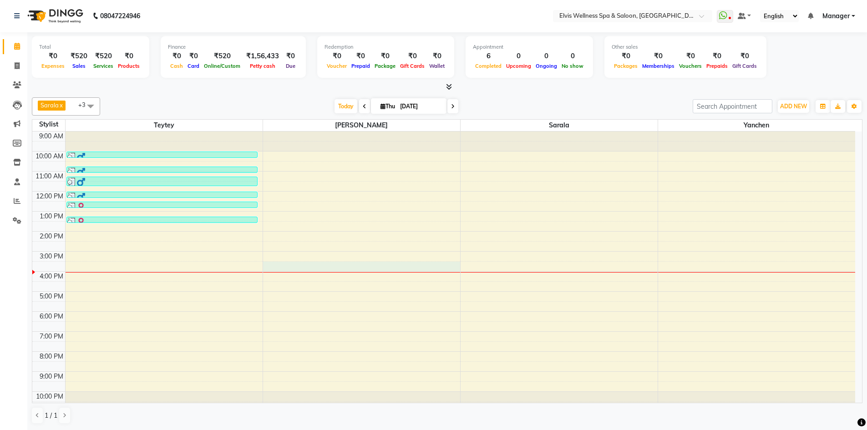
click at [361, 265] on div "9:00 AM 10:00 AM 11:00 AM 12:00 PM 1:00 PM 2:00 PM 3:00 PM 4:00 PM 5:00 PM 6:00…" at bounding box center [443, 272] width 823 height 280
select select "71682"
select select "930"
select select "tentative"
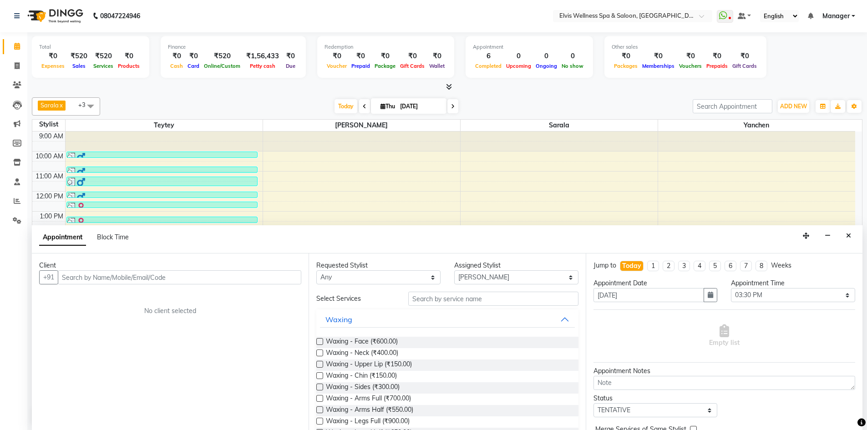
click at [200, 281] on input "text" at bounding box center [180, 277] width 244 height 14
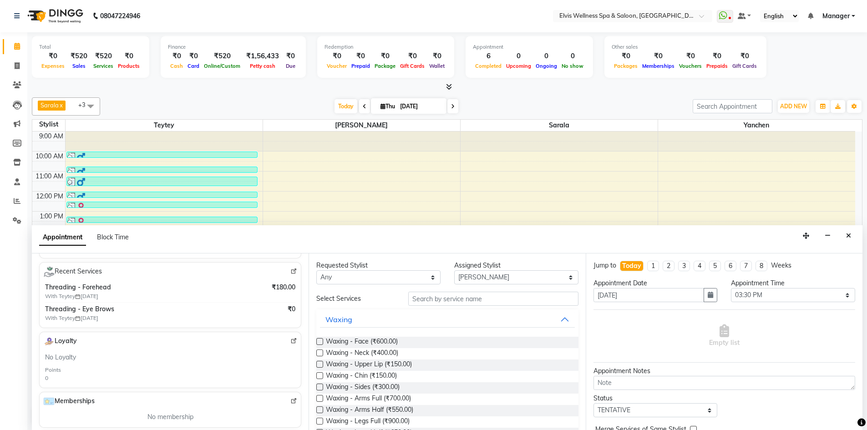
scroll to position [163, 0]
type input "9986597977"
click at [291, 268] on img at bounding box center [294, 268] width 7 height 7
click at [852, 235] on button "Close" at bounding box center [848, 236] width 13 height 14
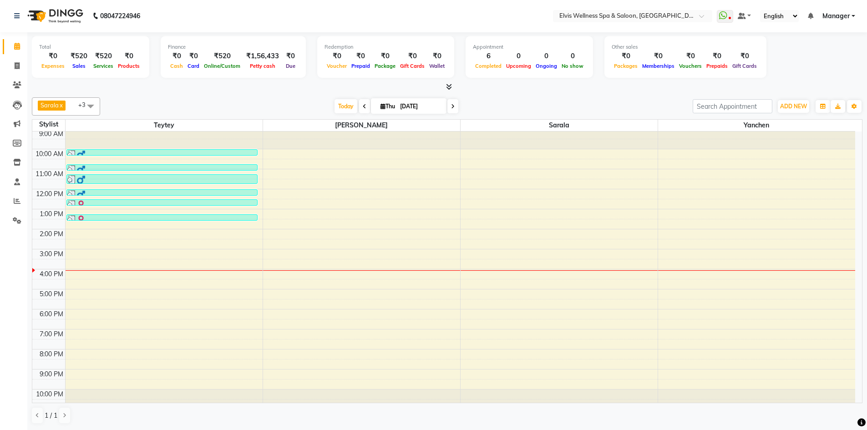
scroll to position [0, 0]
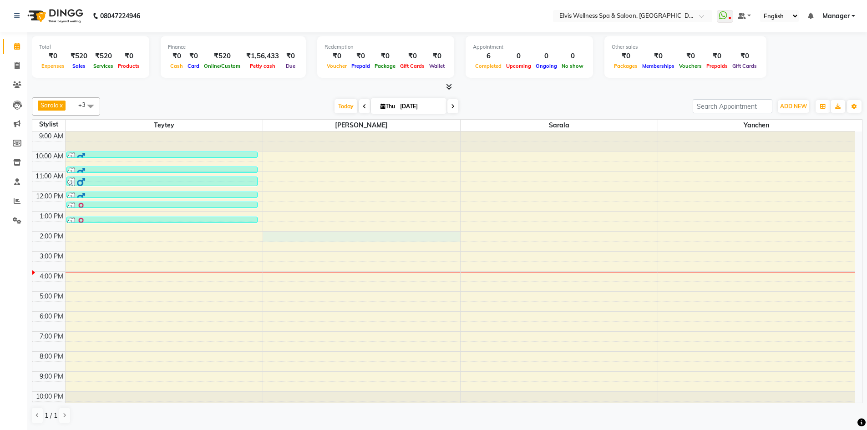
click at [328, 235] on div "9:00 AM 10:00 AM 11:00 AM 12:00 PM 1:00 PM 2:00 PM 3:00 PM 4:00 PM 5:00 PM 6:00…" at bounding box center [443, 272] width 823 height 280
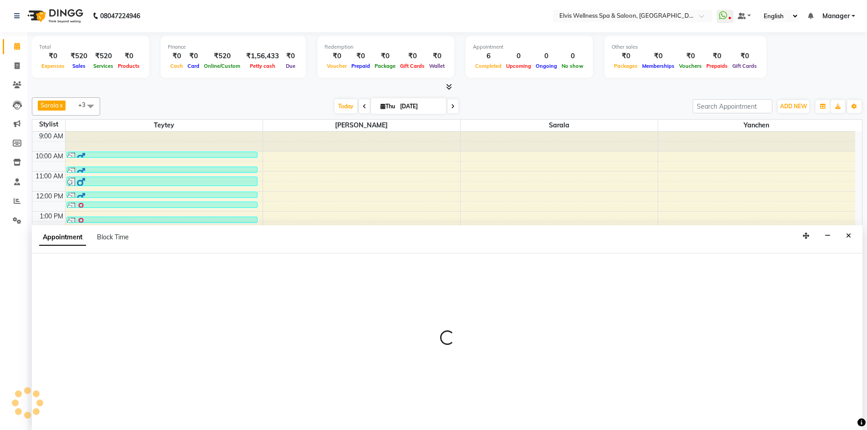
select select "71682"
select select "tentative"
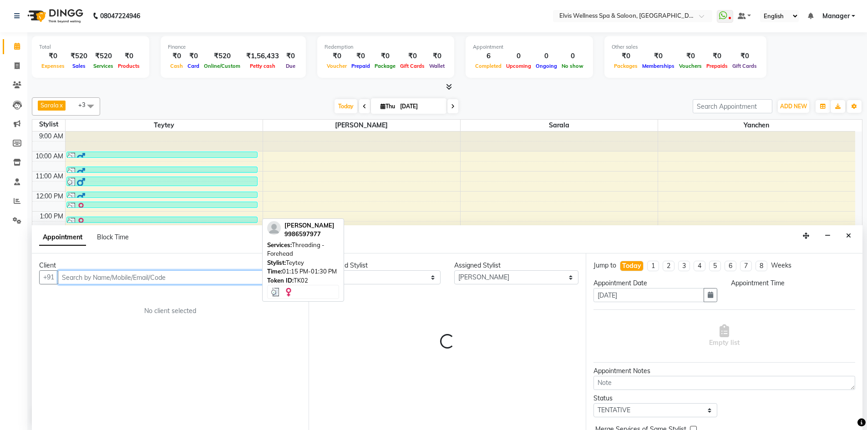
select select "840"
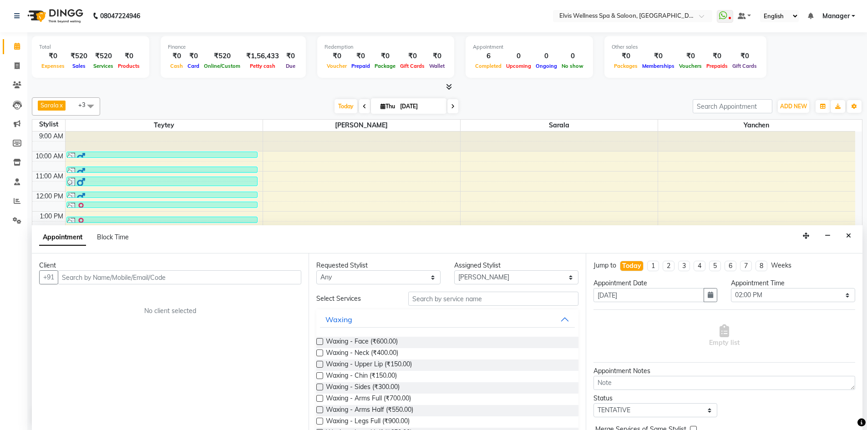
click at [138, 286] on div "Client +91 No client selected" at bounding box center [170, 342] width 277 height 177
click at [131, 275] on input "text" at bounding box center [180, 277] width 244 height 14
paste input "9986597977"
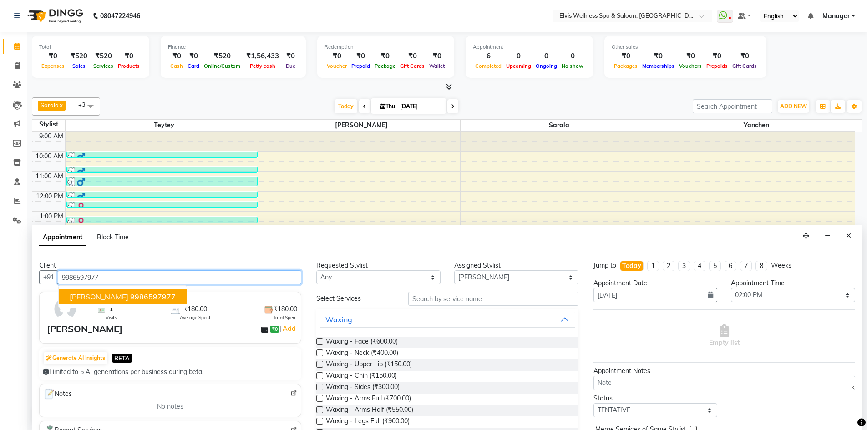
click at [130, 292] on ngb-highlight "9986597977" at bounding box center [153, 296] width 46 height 9
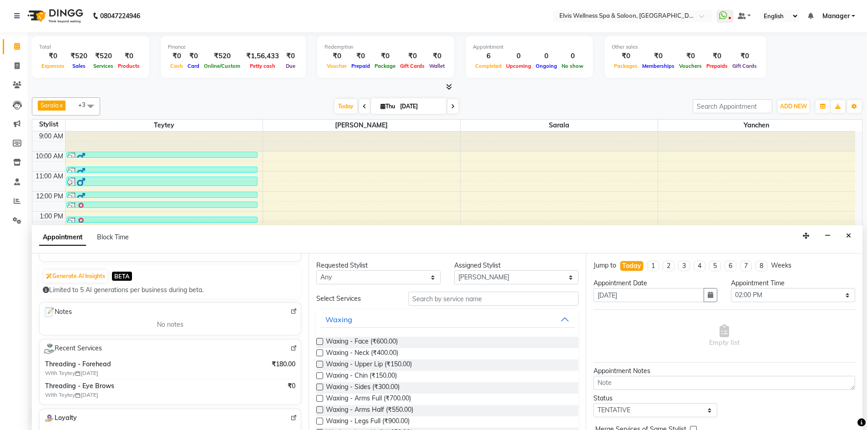
scroll to position [91, 0]
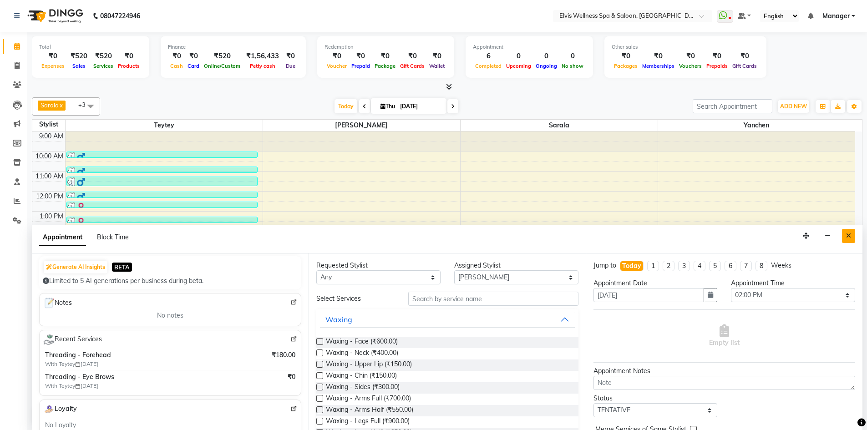
type input "9986597977"
click at [848, 236] on icon "Close" at bounding box center [849, 236] width 5 height 6
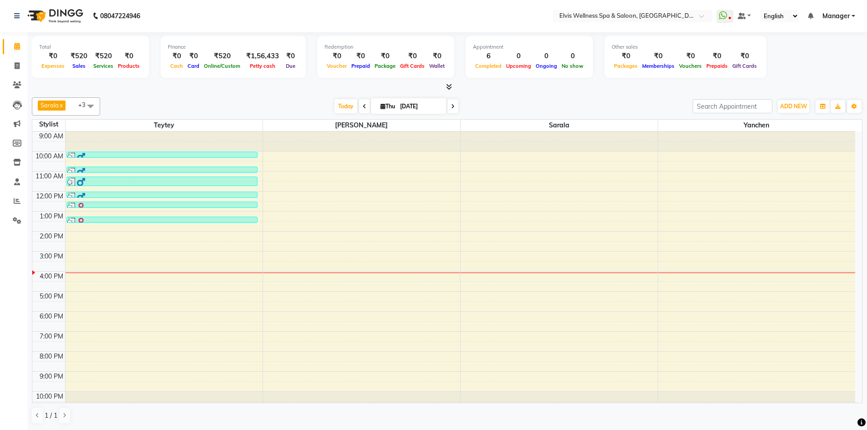
click at [316, 286] on div "9:00 AM 10:00 AM 11:00 AM 12:00 PM 1:00 PM 2:00 PM 3:00 PM 4:00 PM 5:00 PM 6:00…" at bounding box center [443, 272] width 823 height 280
select select "71682"
select select "tentative"
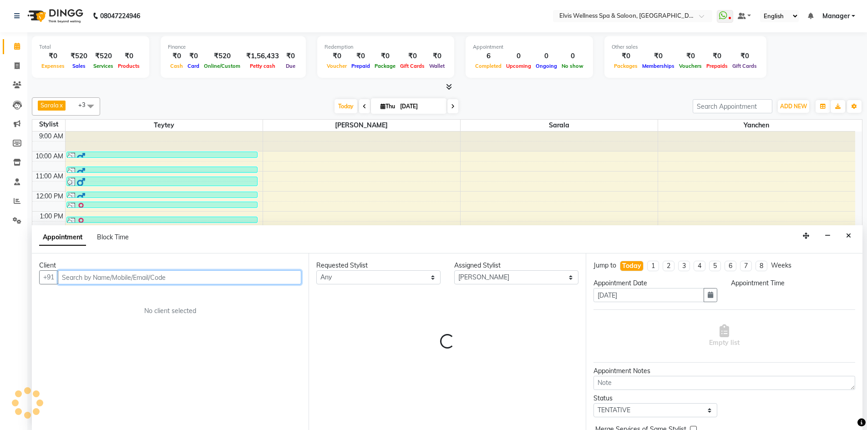
select select "990"
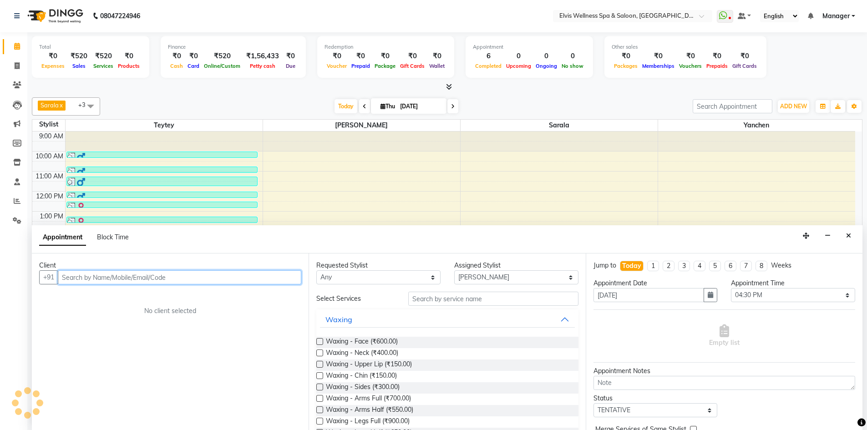
click at [106, 272] on input "text" at bounding box center [180, 277] width 244 height 14
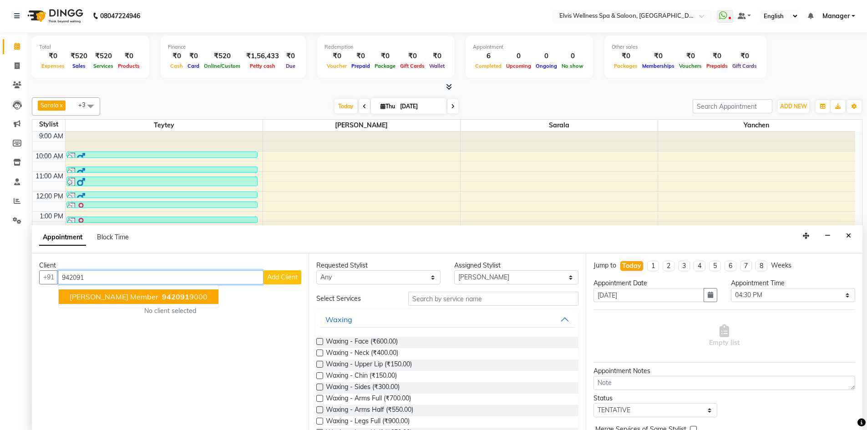
click at [122, 292] on button "amruta member 942091 9000" at bounding box center [139, 297] width 160 height 15
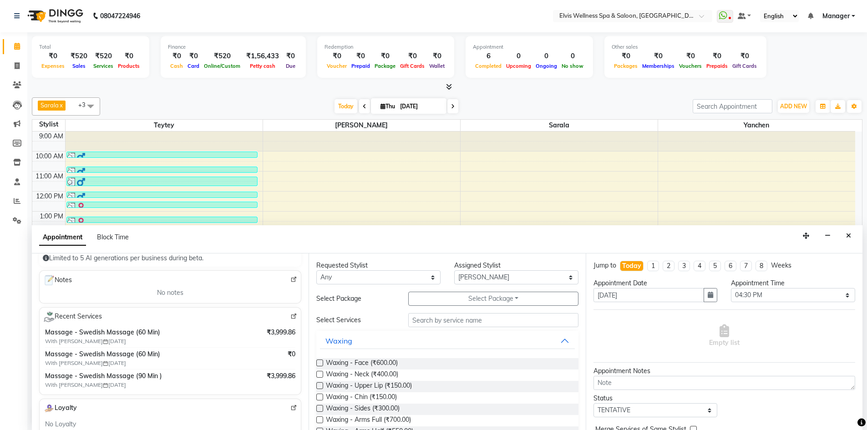
scroll to position [137, 0]
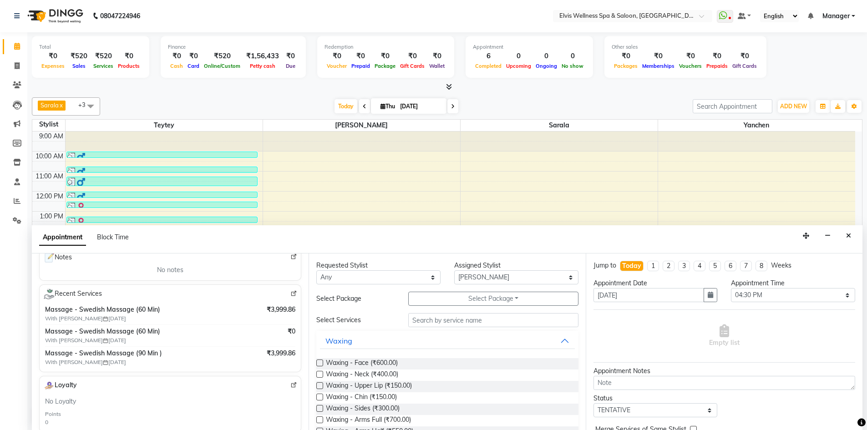
type input "9420919000"
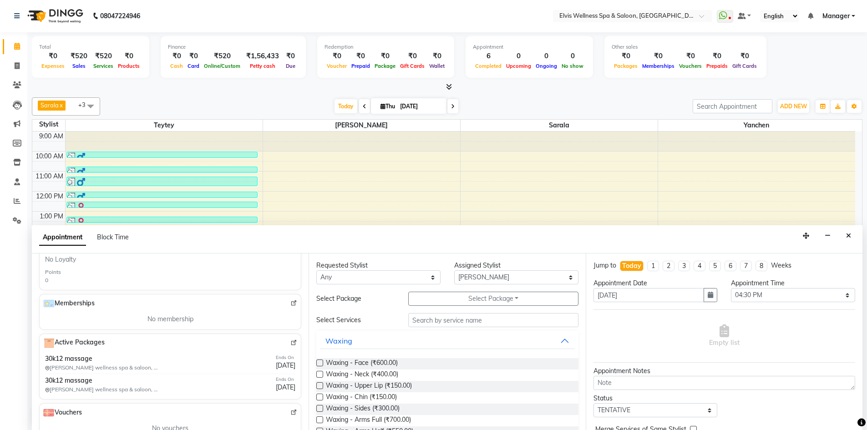
scroll to position [295, 0]
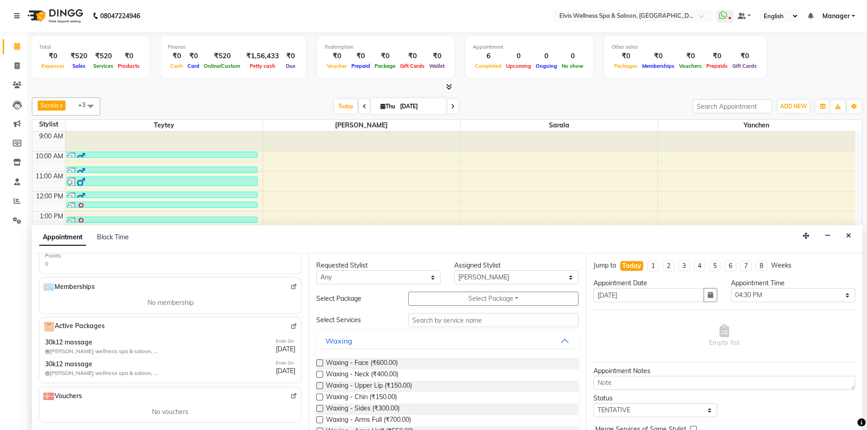
click at [291, 326] on img at bounding box center [294, 326] width 7 height 7
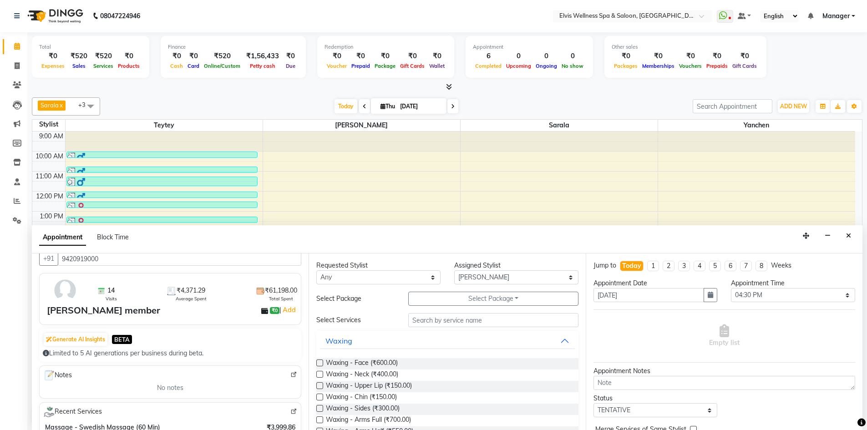
scroll to position [0, 0]
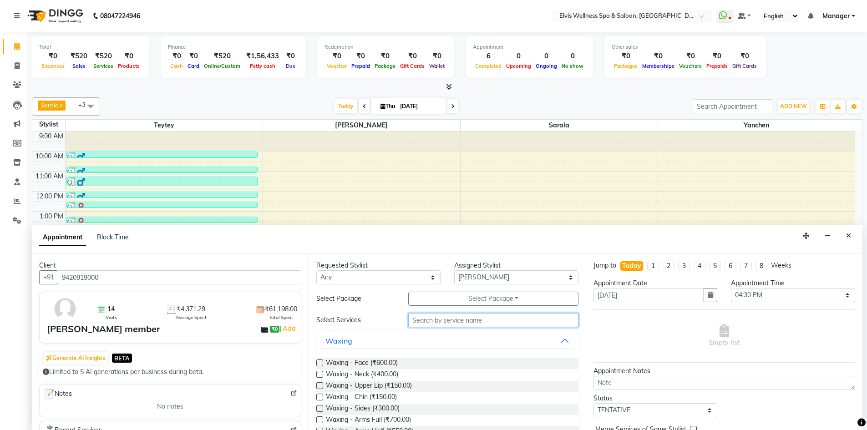
click at [424, 320] on input "text" at bounding box center [493, 320] width 170 height 14
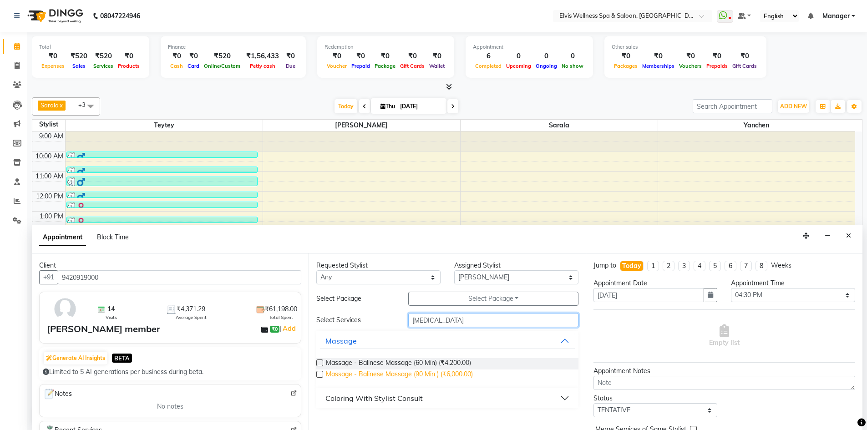
type input "bal"
click at [401, 376] on span "Massage - Balinese Massage (90 Min ) (₹6,000.00)" at bounding box center [399, 375] width 147 height 11
checkbox input "false"
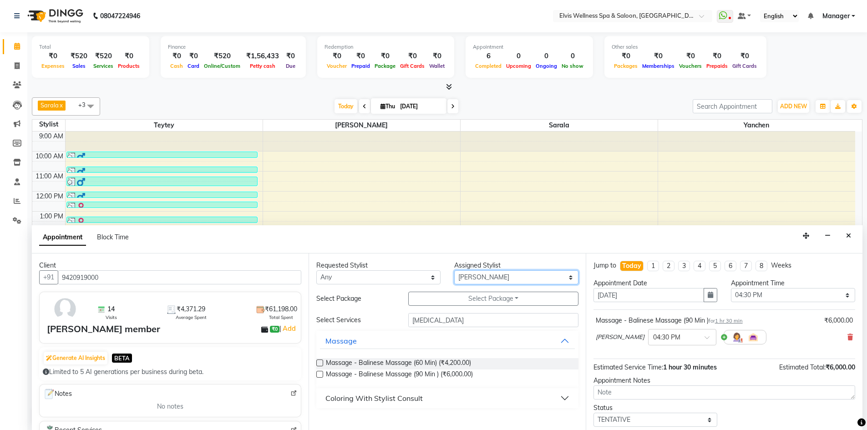
click at [504, 282] on select "Select Kalyani Staff KP Staff Minmin Rushikesh Sapna Sarala SUMITRA Teytey Yanc…" at bounding box center [516, 277] width 124 height 14
click at [848, 337] on icon at bounding box center [850, 337] width 5 height 6
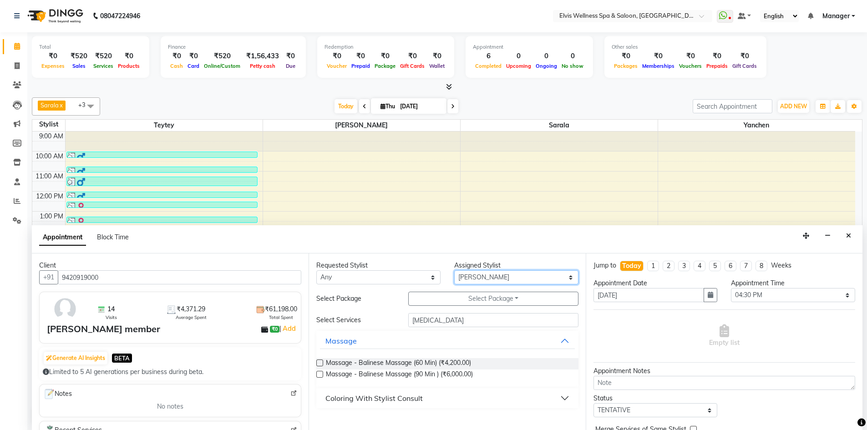
click at [540, 282] on select "Select Kalyani Staff KP Staff Minmin Rushikesh Sapna Sarala SUMITRA Teytey Yanc…" at bounding box center [516, 277] width 124 height 14
select select "71671"
click at [454, 270] on select "Select Kalyani Staff KP Staff Minmin Rushikesh Sapna Sarala SUMITRA Teytey Yanc…" at bounding box center [516, 277] width 124 height 14
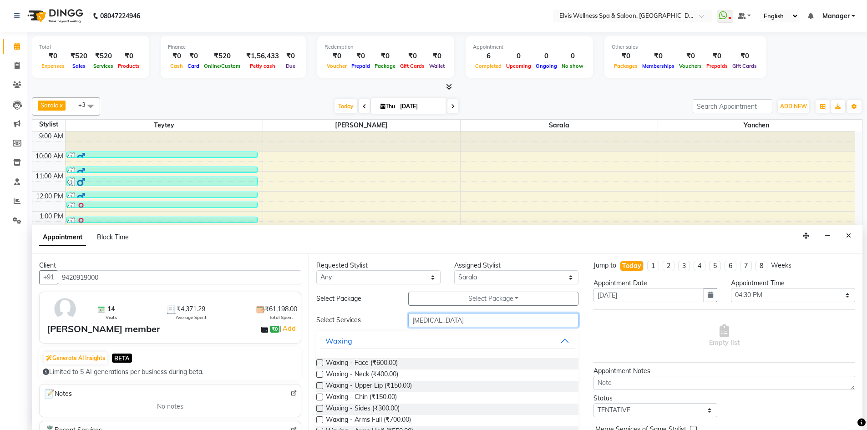
click at [422, 316] on input "bal" at bounding box center [493, 320] width 170 height 14
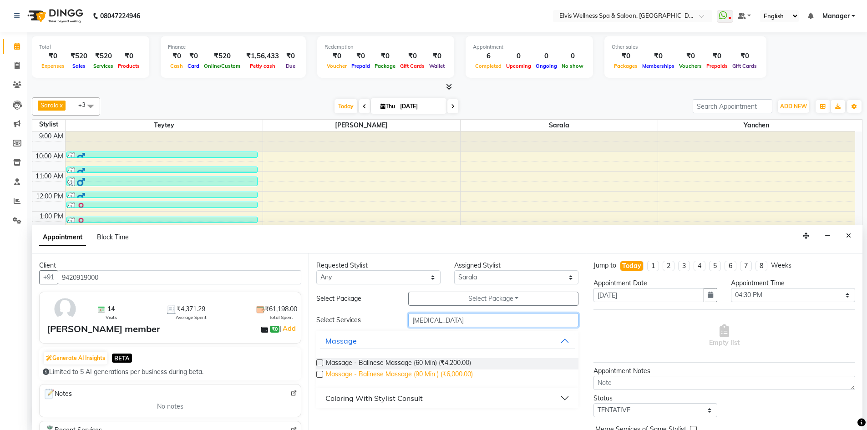
type input "bal"
click at [426, 374] on span "Massage - Balinese Massage (90 Min ) (₹6,000.00)" at bounding box center [399, 375] width 147 height 11
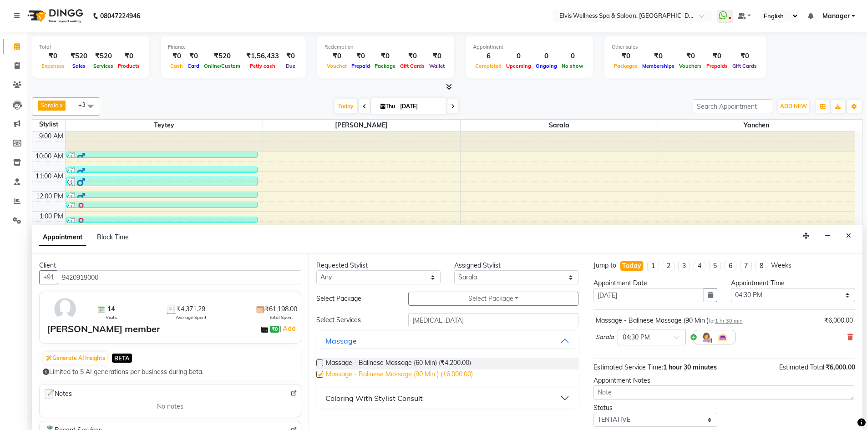
checkbox input "false"
click at [519, 281] on select "Select Kalyani Staff KP Staff Minmin Rushikesh Sapna Sarala SUMITRA Teytey Yanc…" at bounding box center [516, 277] width 124 height 14
select select "46456"
click at [454, 270] on select "Select Kalyani Staff KP Staff Minmin Rushikesh Sapna Sarala SUMITRA Teytey Yanc…" at bounding box center [516, 277] width 124 height 14
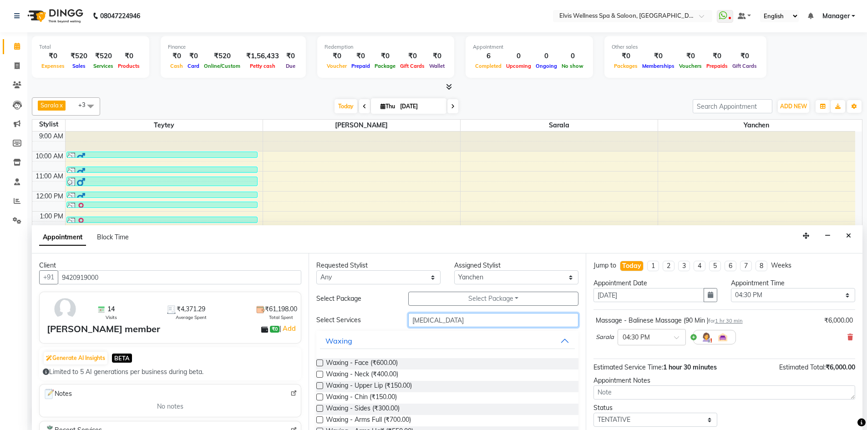
click at [421, 321] on input "bal" at bounding box center [493, 320] width 170 height 14
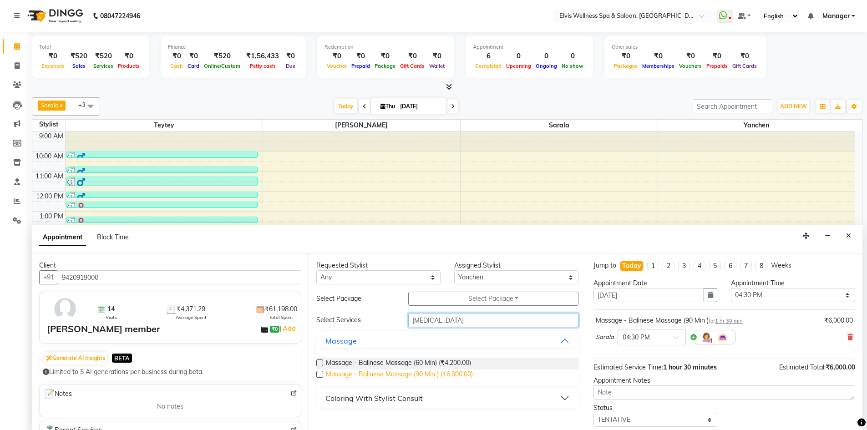
type input "bal"
click at [435, 378] on span "Massage - Balinese Massage (90 Min ) (₹6,000.00)" at bounding box center [399, 375] width 147 height 11
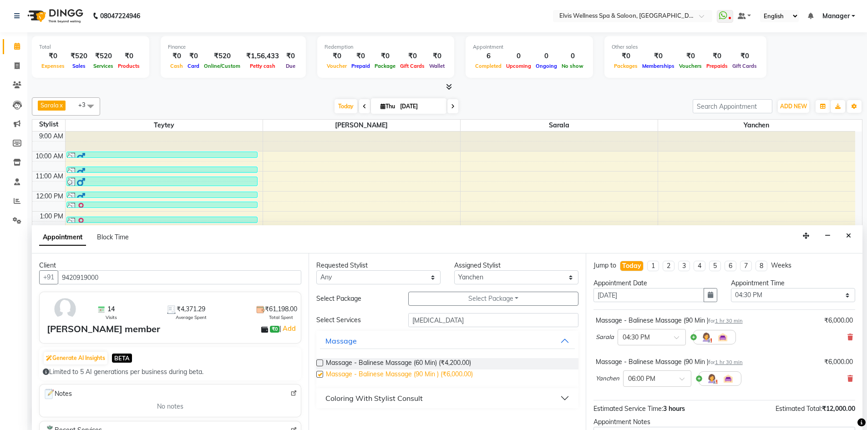
checkbox input "false"
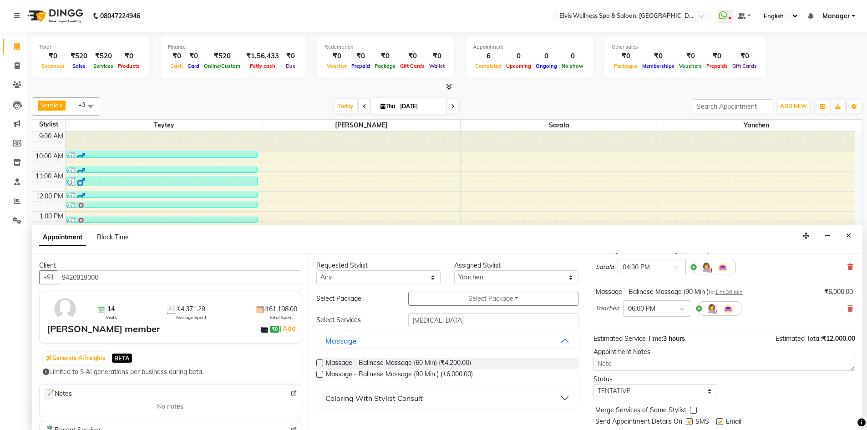
scroll to position [96, 0]
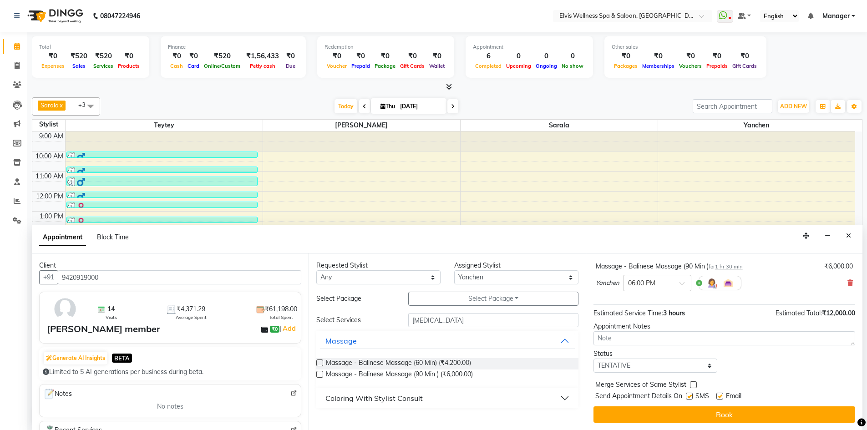
click at [689, 396] on label at bounding box center [689, 396] width 7 height 7
click at [689, 396] on input "checkbox" at bounding box center [689, 397] width 6 height 6
checkbox input "false"
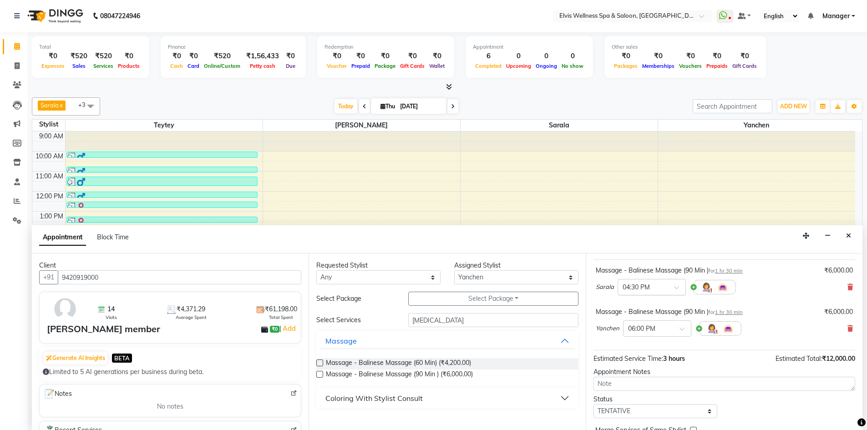
click at [675, 286] on span at bounding box center [679, 291] width 11 height 10
click at [632, 318] on div "04:15 PM" at bounding box center [651, 323] width 67 height 17
click at [682, 328] on span at bounding box center [685, 332] width 11 height 10
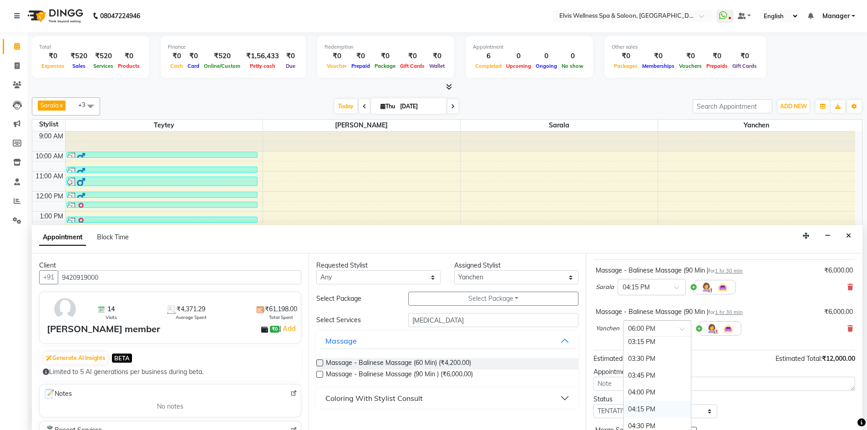
click at [643, 405] on div "04:15 PM" at bounding box center [657, 409] width 67 height 17
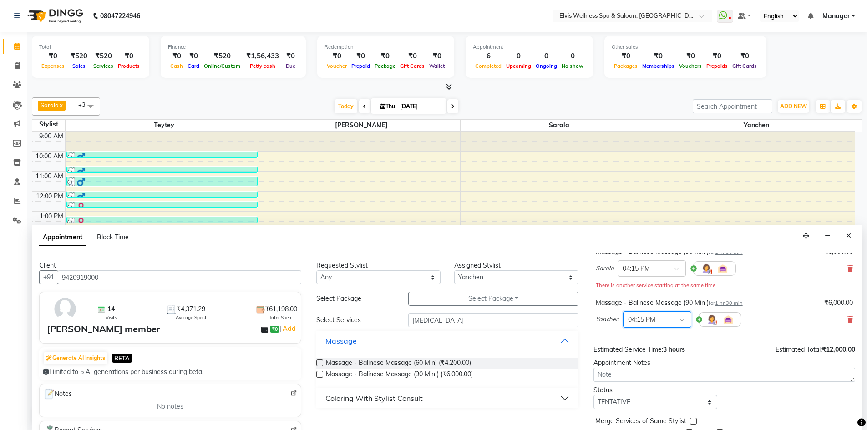
scroll to position [105, 0]
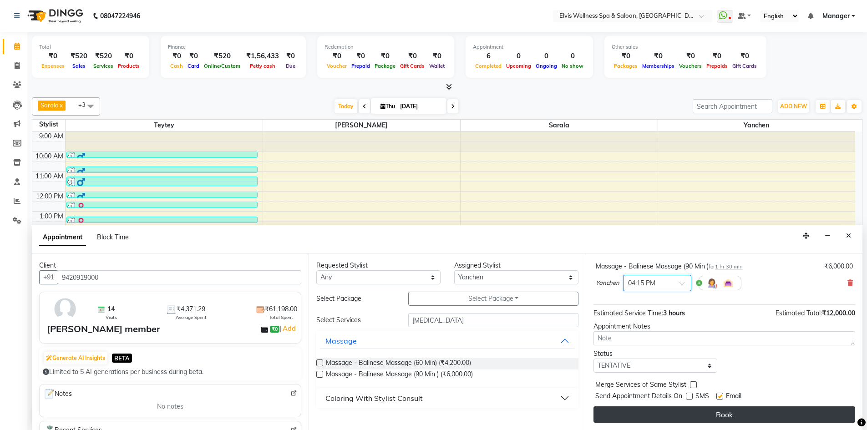
click at [729, 411] on button "Book" at bounding box center [725, 415] width 262 height 16
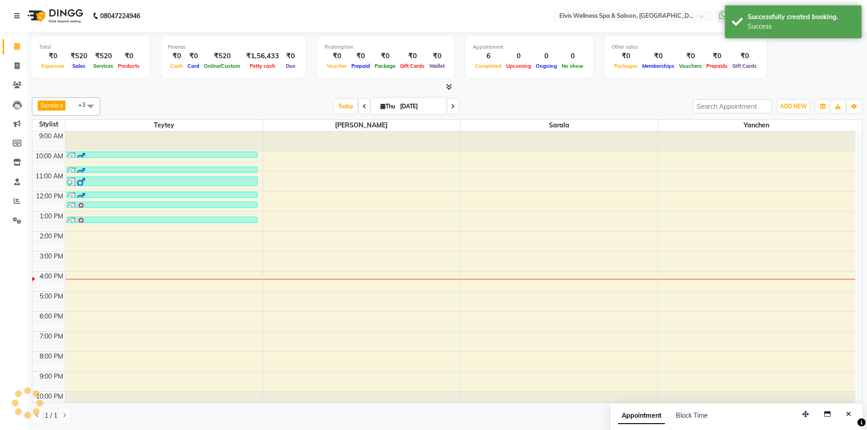
scroll to position [0, 0]
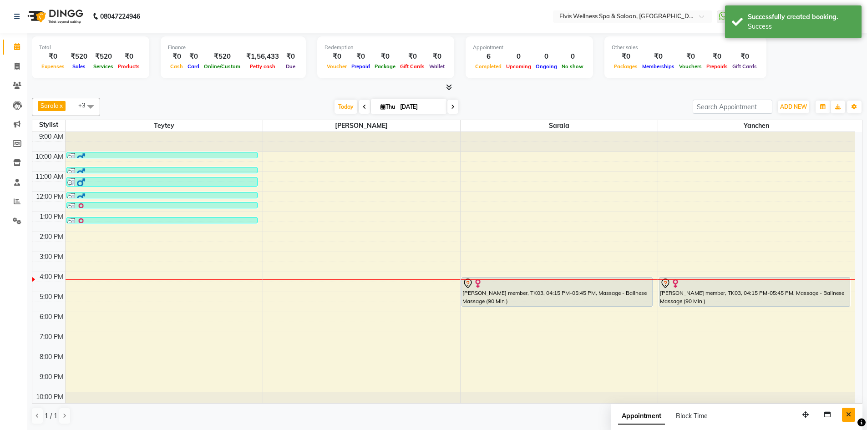
click at [848, 415] on icon "Close" at bounding box center [849, 415] width 5 height 6
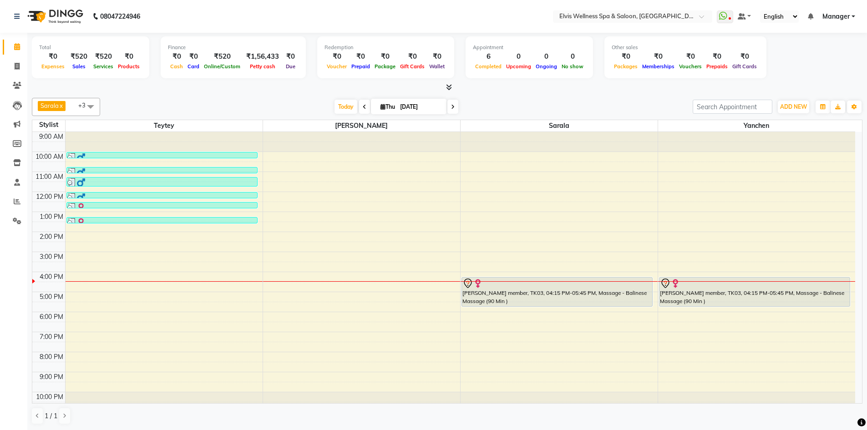
scroll to position [0, 0]
click at [91, 106] on span at bounding box center [91, 105] width 18 height 17
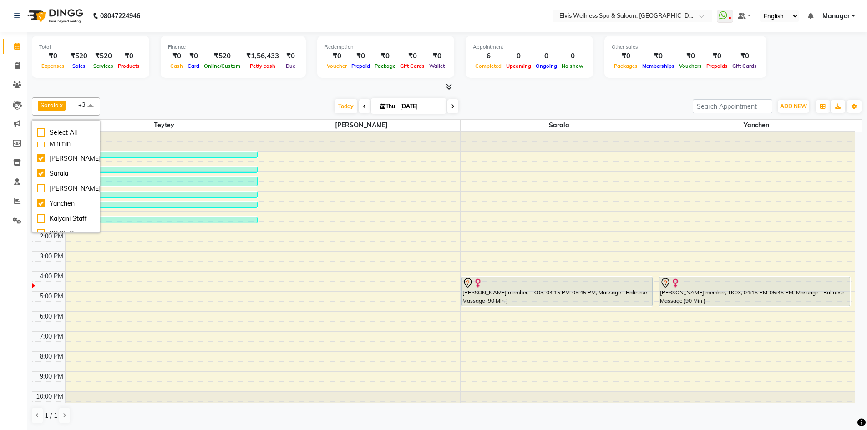
scroll to position [46, 0]
click at [63, 203] on li "Kalyani Staff" at bounding box center [65, 209] width 67 height 15
checkbox input "true"
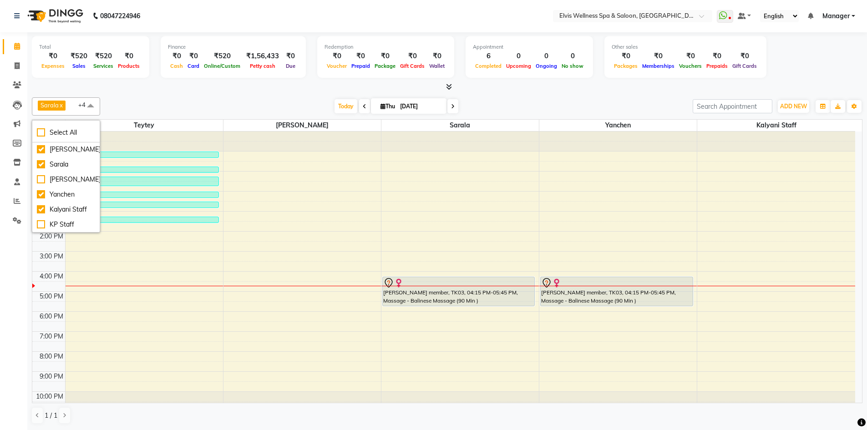
scroll to position [0, 0]
click at [558, 104] on div "Today Thu 04-09-2025" at bounding box center [397, 107] width 584 height 14
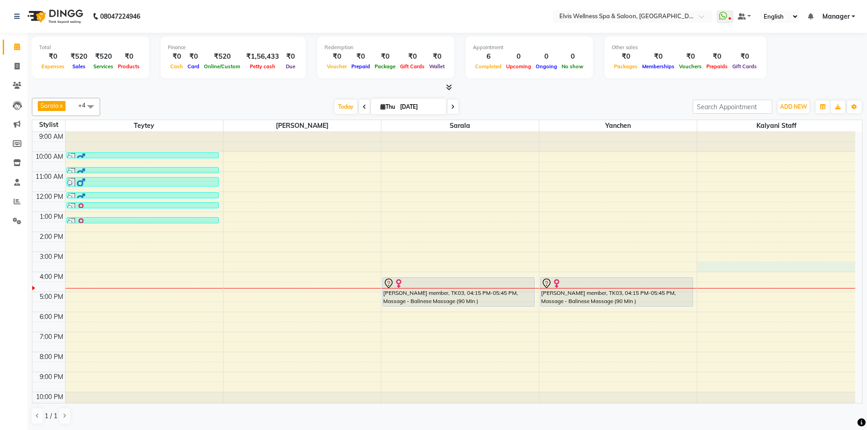
click at [725, 264] on div "9:00 AM 10:00 AM 11:00 AM 12:00 PM 1:00 PM 2:00 PM 3:00 PM 4:00 PM 5:00 PM 6:00…" at bounding box center [443, 272] width 823 height 280
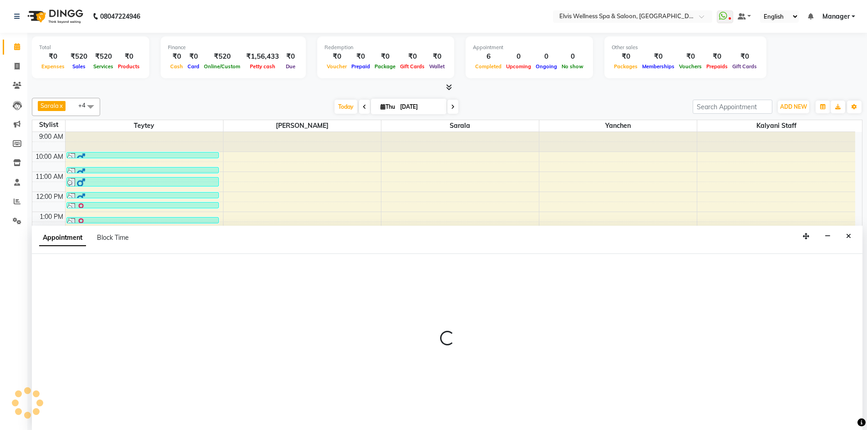
scroll to position [0, 0]
select select "68757"
select select "930"
select select "tentative"
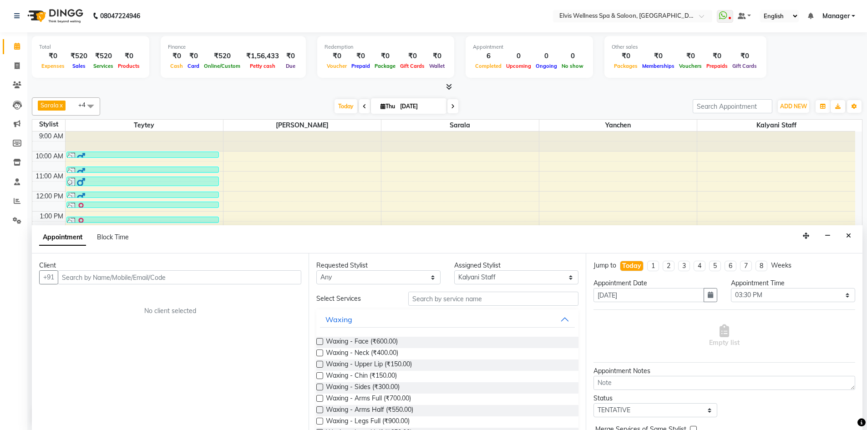
click at [154, 277] on input "text" at bounding box center [180, 277] width 244 height 14
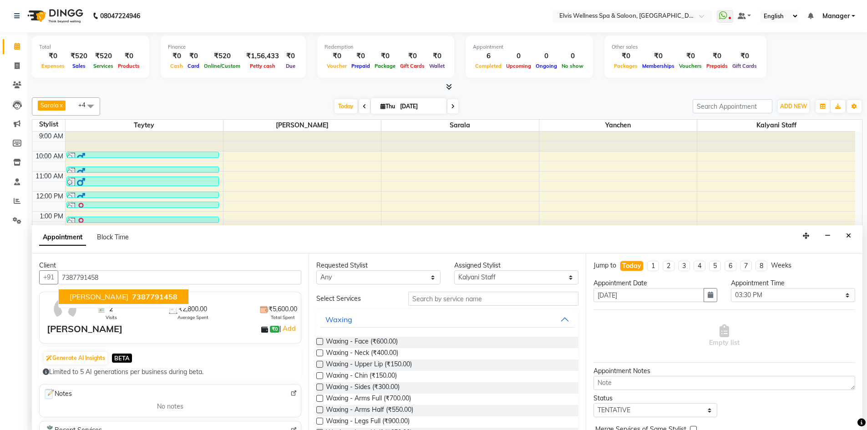
click at [76, 298] on span "[PERSON_NAME]" at bounding box center [99, 296] width 59 height 9
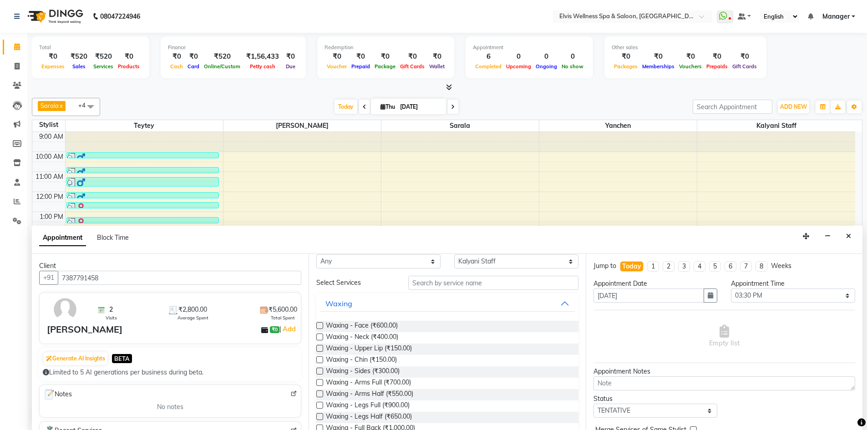
scroll to position [0, 0]
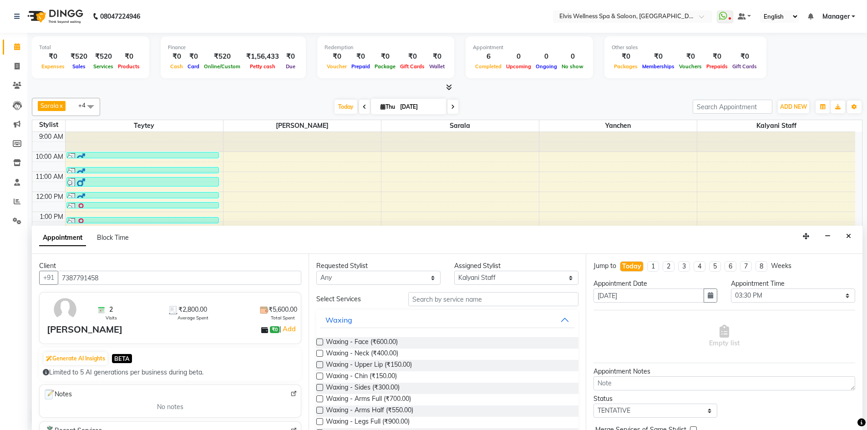
type input "7387791458"
click at [431, 300] on input "text" at bounding box center [493, 299] width 170 height 14
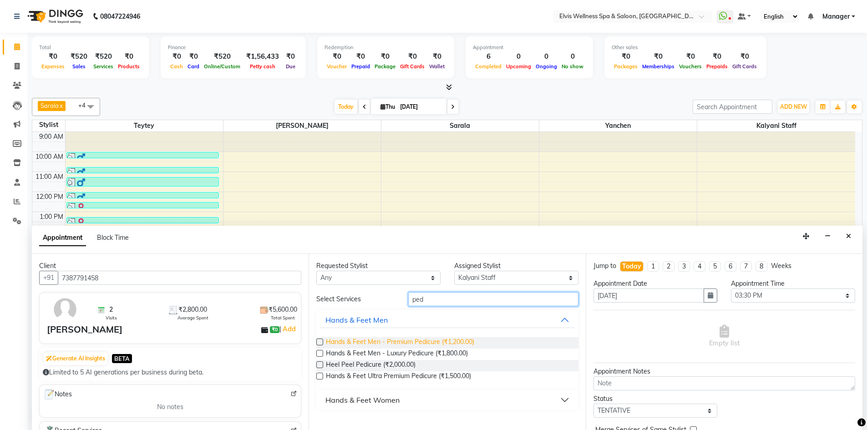
type input "ped"
click at [426, 343] on span "Hands & Feet Men - Premium Pedicure (₹1,200.00)" at bounding box center [400, 342] width 148 height 11
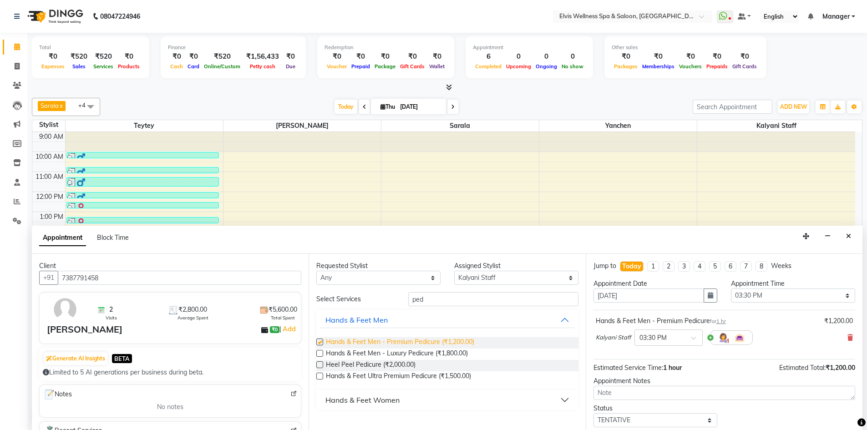
checkbox input "false"
click at [530, 278] on select "Select Kalyani Staff KP Staff Minmin Rushikesh Sapna Sarala SUMITRA Teytey Yanc…" at bounding box center [516, 278] width 124 height 14
select select "71682"
click at [454, 271] on select "Select Kalyani Staff KP Staff Minmin Rushikesh Sapna Sarala SUMITRA Teytey Yanc…" at bounding box center [516, 278] width 124 height 14
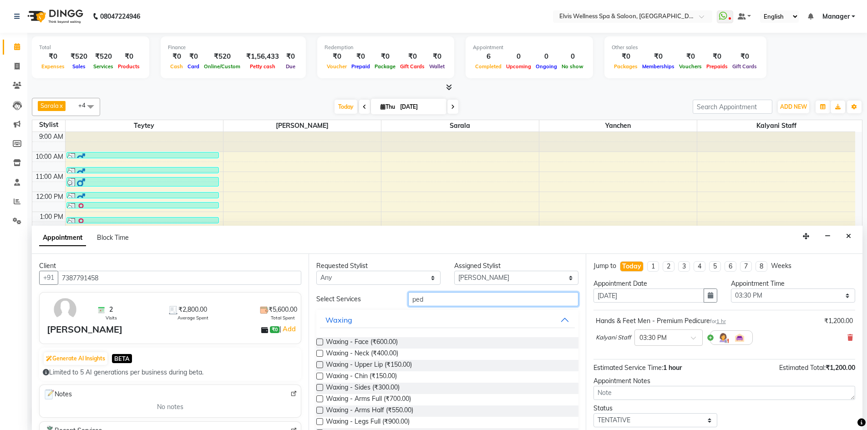
click at [448, 300] on input "ped" at bounding box center [493, 299] width 170 height 14
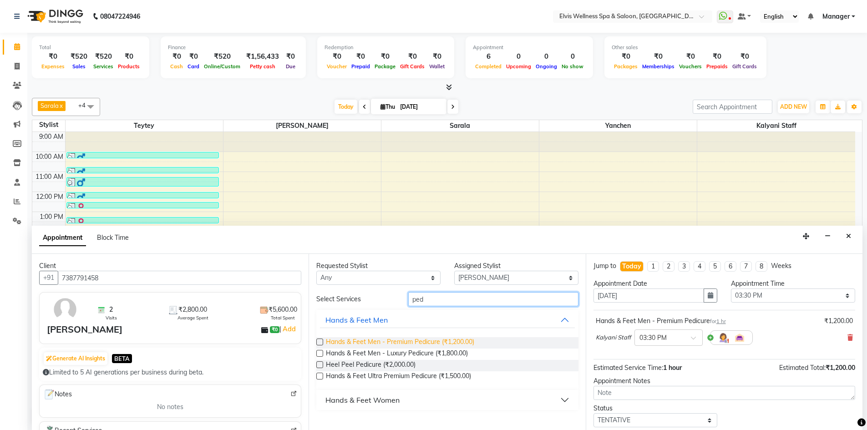
type input "ped"
click at [372, 343] on span "Hands & Feet Men - Premium Pedicure (₹1,200.00)" at bounding box center [400, 342] width 148 height 11
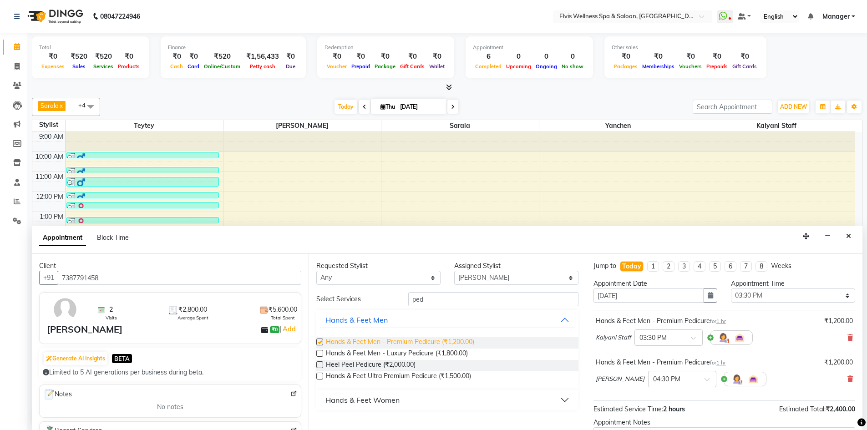
checkbox input "false"
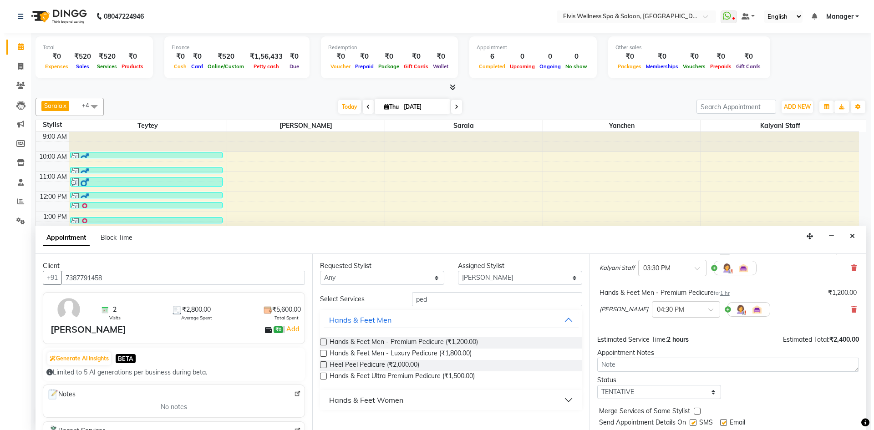
scroll to position [91, 0]
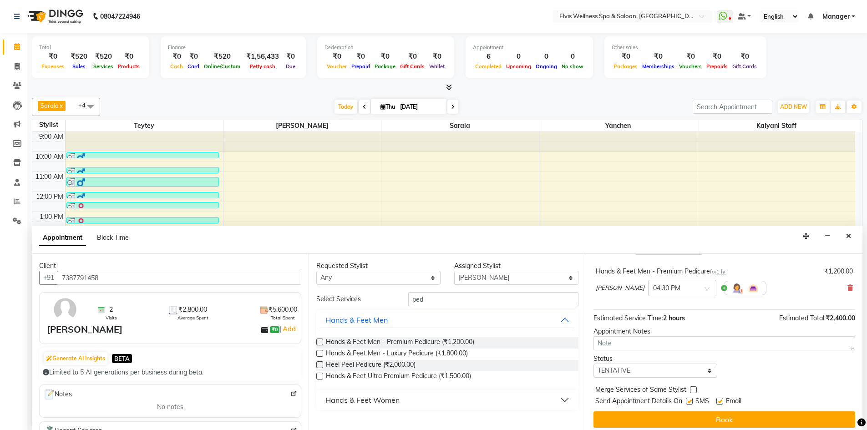
click at [692, 401] on label at bounding box center [689, 401] width 7 height 7
click at [692, 401] on input "checkbox" at bounding box center [689, 402] width 6 height 6
checkbox input "false"
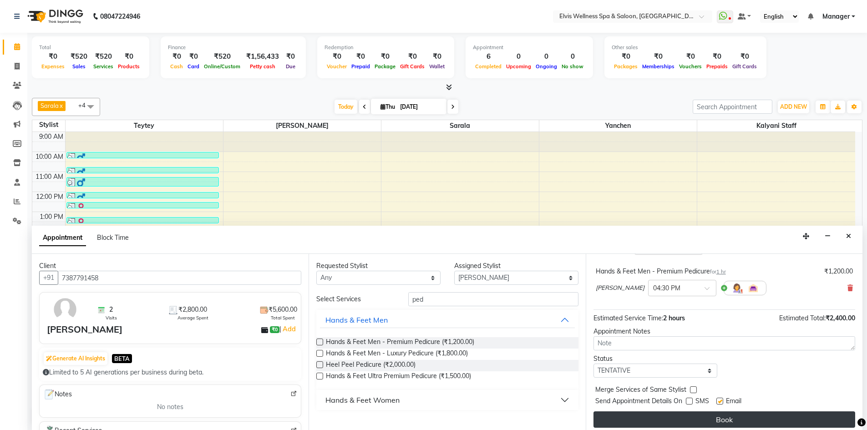
click at [699, 420] on button "Book" at bounding box center [725, 420] width 262 height 16
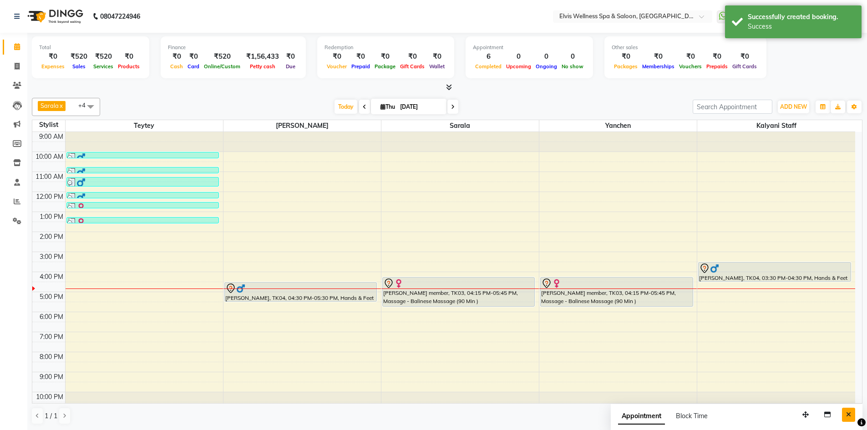
click at [852, 416] on button "Close" at bounding box center [848, 415] width 13 height 14
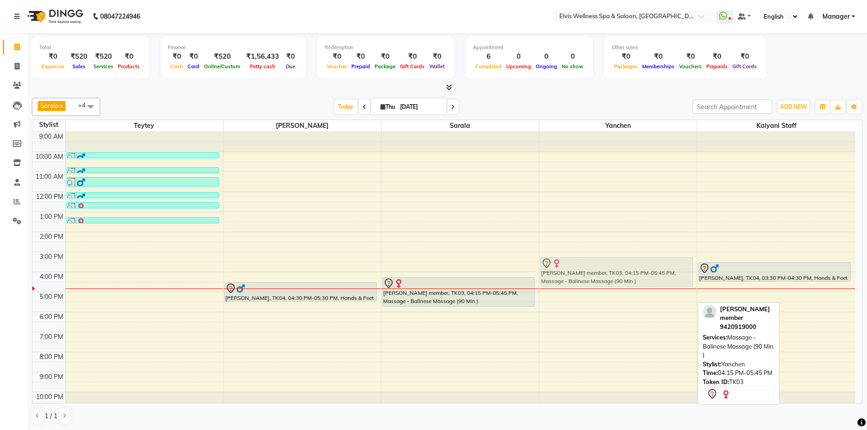
drag, startPoint x: 601, startPoint y: 283, endPoint x: 598, endPoint y: 267, distance: 15.7
click at [598, 267] on div "amruta member, TK03, 04:15 PM-05:45 PM, Massage - Balinese Massage (90 Min ) am…" at bounding box center [619, 272] width 158 height 280
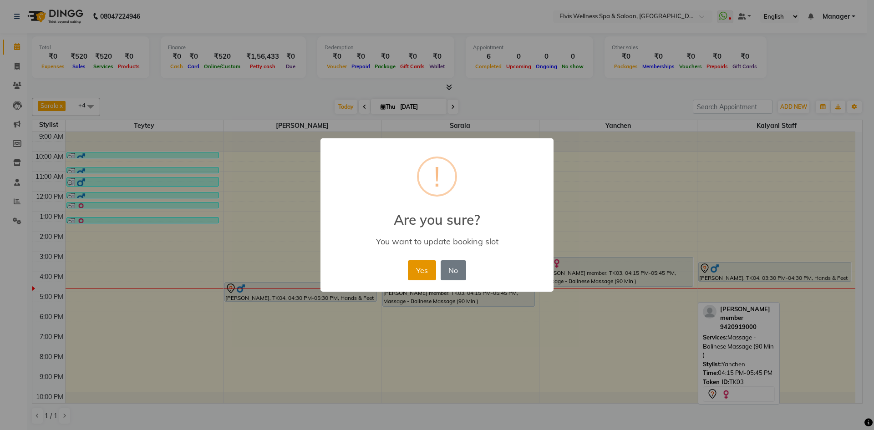
click at [411, 273] on button "Yes" at bounding box center [422, 270] width 28 height 20
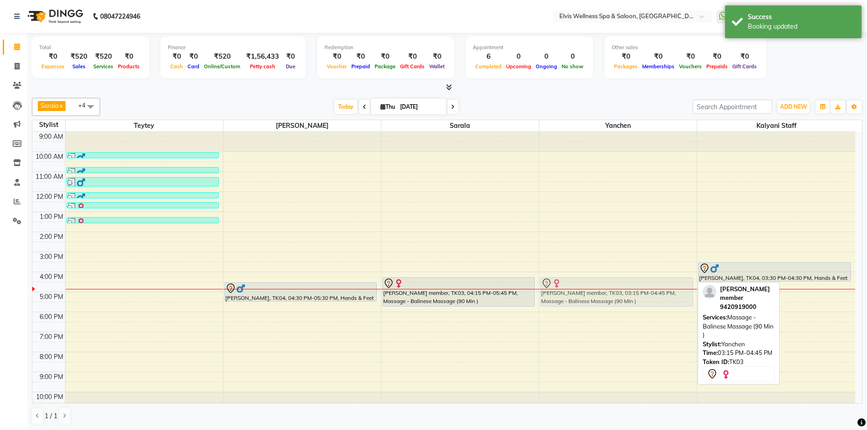
drag, startPoint x: 652, startPoint y: 278, endPoint x: 652, endPoint y: 293, distance: 15.0
click at [652, 293] on div "amruta member, TK03, 03:15 PM-04:45 PM, Massage - Balinese Massage (90 Min ) am…" at bounding box center [619, 272] width 158 height 280
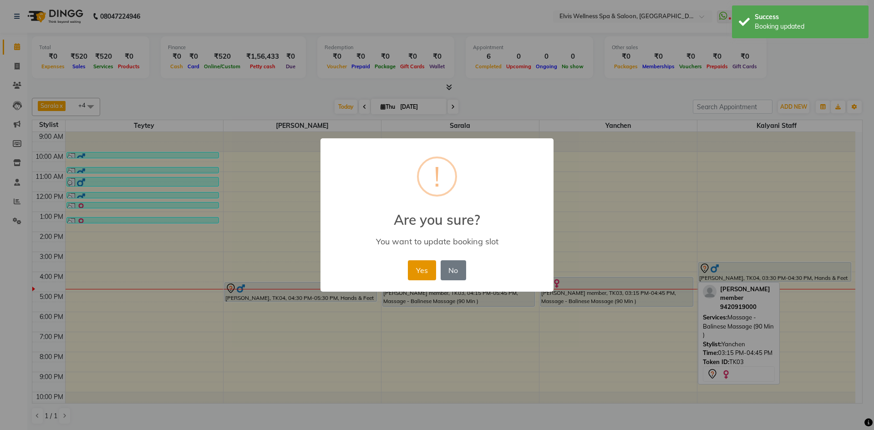
click at [420, 276] on button "Yes" at bounding box center [422, 270] width 28 height 20
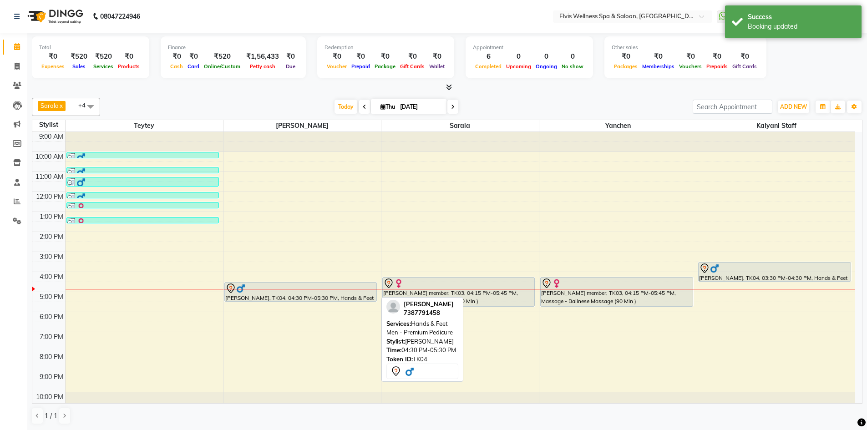
click at [332, 293] on div at bounding box center [300, 288] width 151 height 11
select select "7"
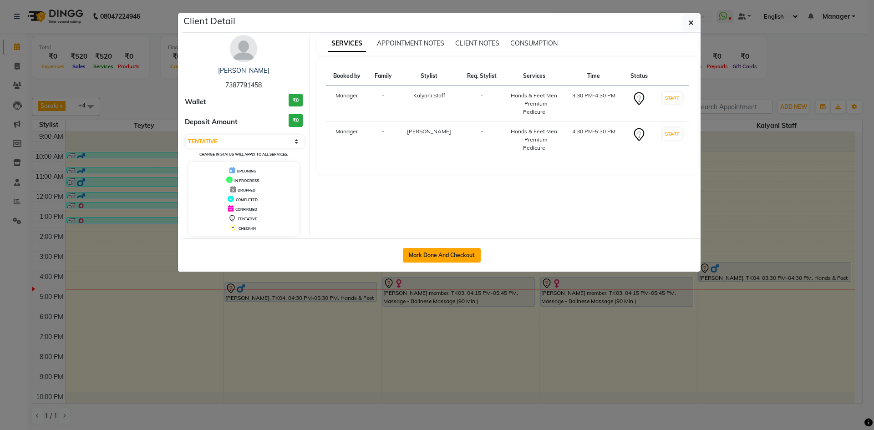
click at [450, 259] on button "Mark Done And Checkout" at bounding box center [442, 255] width 78 height 15
select select "service"
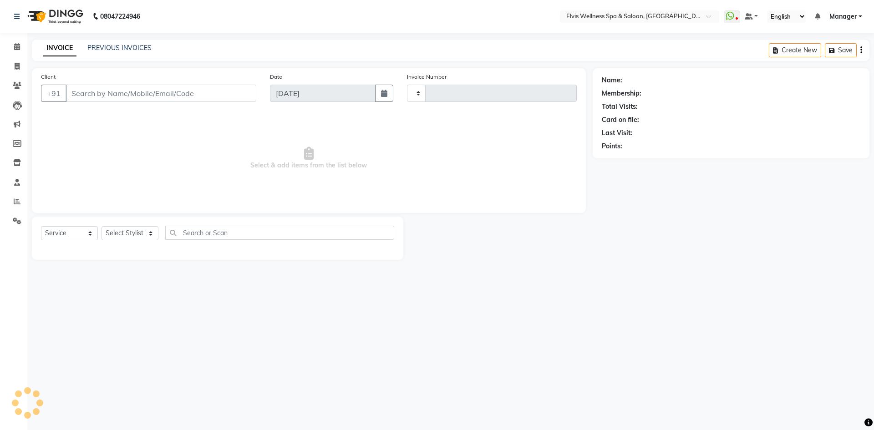
type input "1568"
select select "6269"
type input "7387791458"
select select "71682"
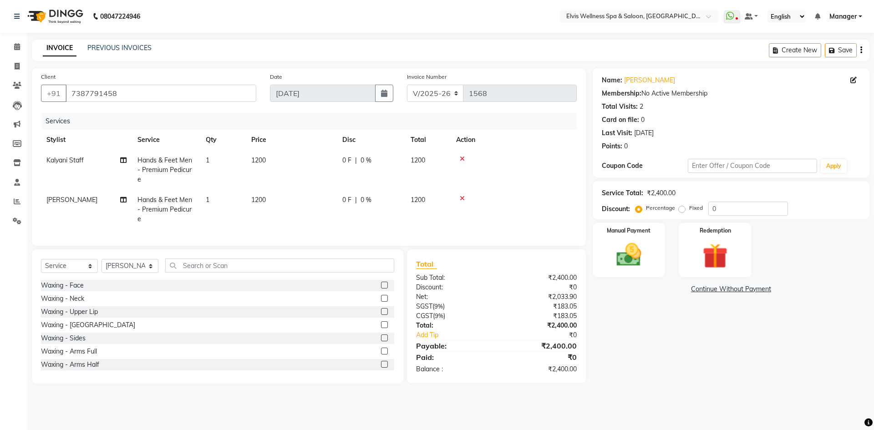
click at [689, 209] on label "Fixed" at bounding box center [696, 208] width 14 height 8
click at [682, 209] on input "Fixed" at bounding box center [684, 208] width 6 height 6
radio input "true"
click at [709, 208] on input "0" at bounding box center [749, 209] width 80 height 14
type input "400"
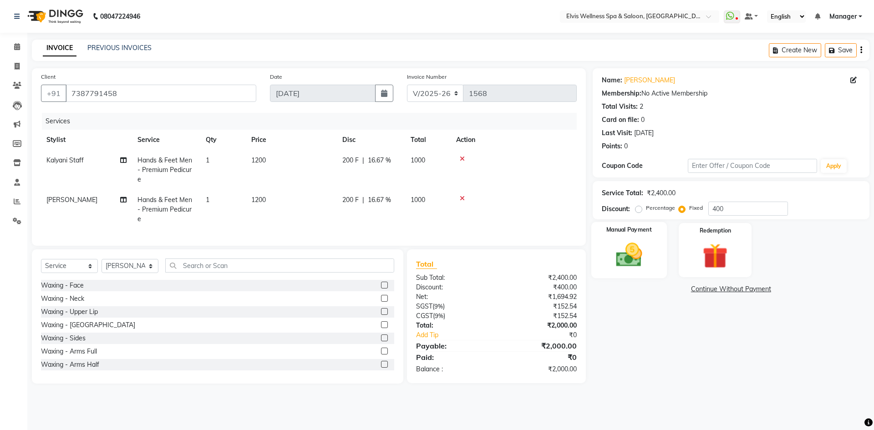
click at [648, 239] on div "Manual Payment" at bounding box center [629, 250] width 76 height 56
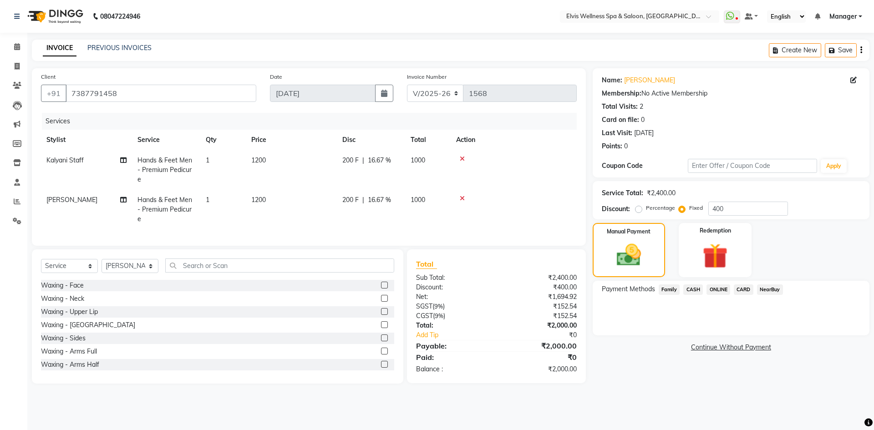
click at [720, 288] on span "ONLINE" at bounding box center [719, 290] width 24 height 10
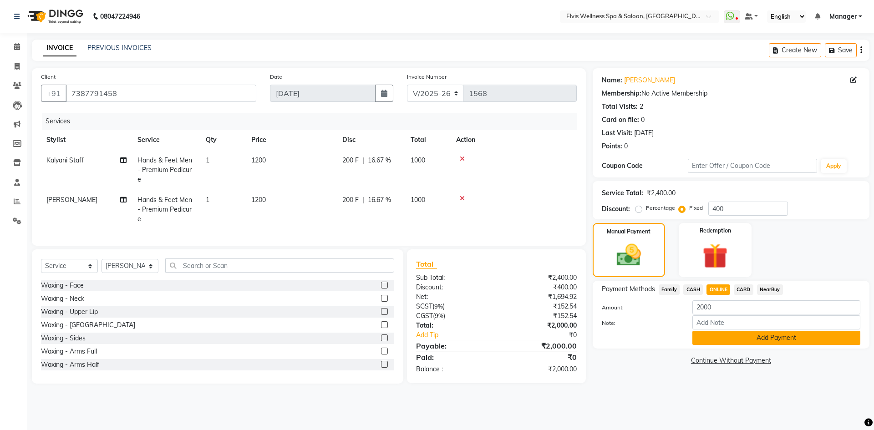
click at [765, 341] on button "Add Payment" at bounding box center [777, 338] width 168 height 14
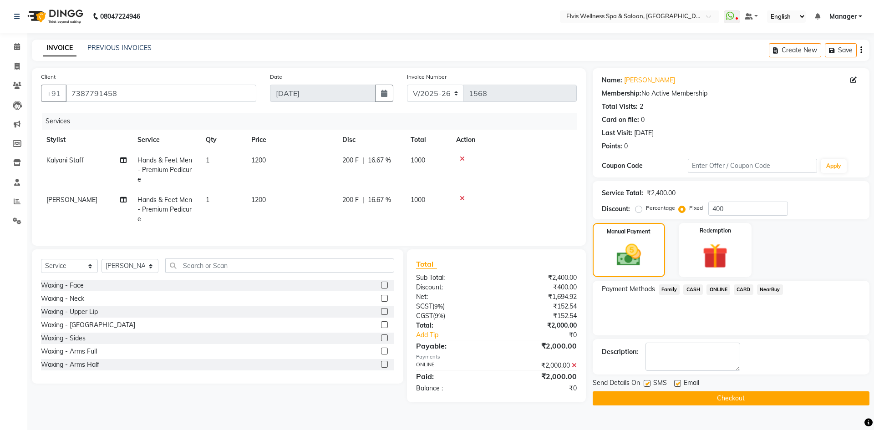
click at [649, 385] on label at bounding box center [647, 383] width 7 height 7
click at [649, 385] on input "checkbox" at bounding box center [647, 384] width 6 height 6
checkbox input "false"
click at [659, 397] on button "Checkout" at bounding box center [731, 399] width 277 height 14
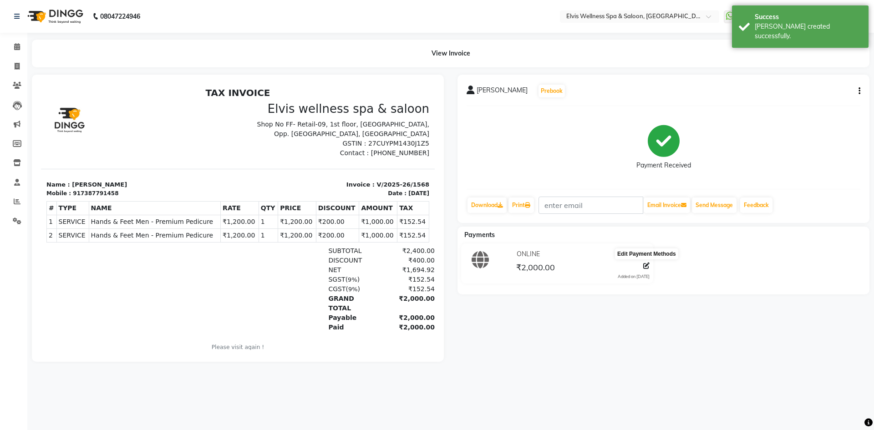
click at [649, 265] on icon at bounding box center [646, 266] width 6 height 6
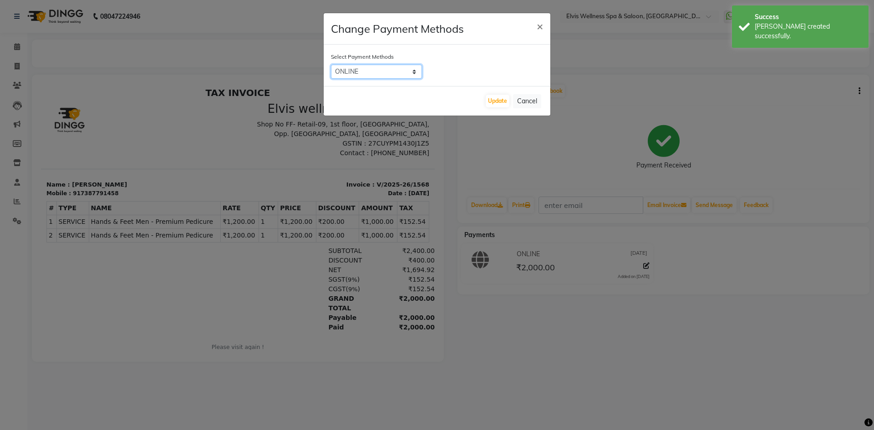
click at [414, 73] on select "Family CASH ONLINE CARD NearBuy" at bounding box center [376, 72] width 91 height 14
select select "2"
click at [331, 65] on select "Family CASH ONLINE CARD NearBuy" at bounding box center [376, 72] width 91 height 14
click at [494, 98] on button "Update" at bounding box center [498, 101] width 24 height 13
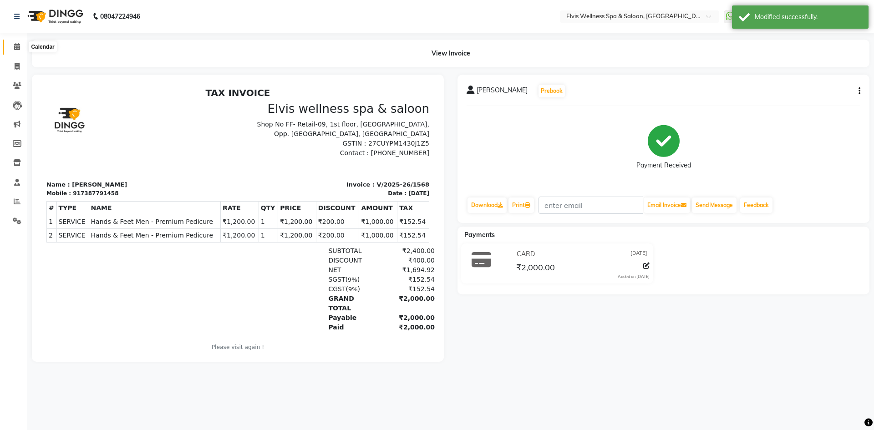
click at [18, 51] on span at bounding box center [17, 47] width 16 height 10
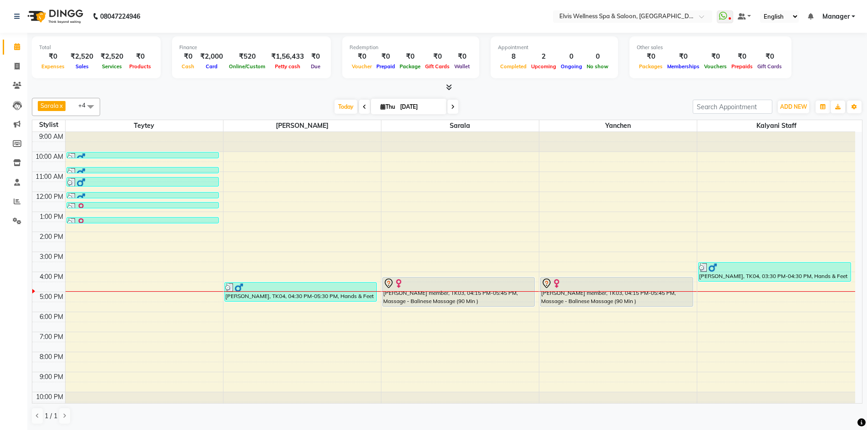
click at [444, 385] on div "9:00 AM 10:00 AM 11:00 AM 12:00 PM 1:00 PM 2:00 PM 3:00 PM 4:00 PM 5:00 PM 6:00…" at bounding box center [443, 272] width 823 height 280
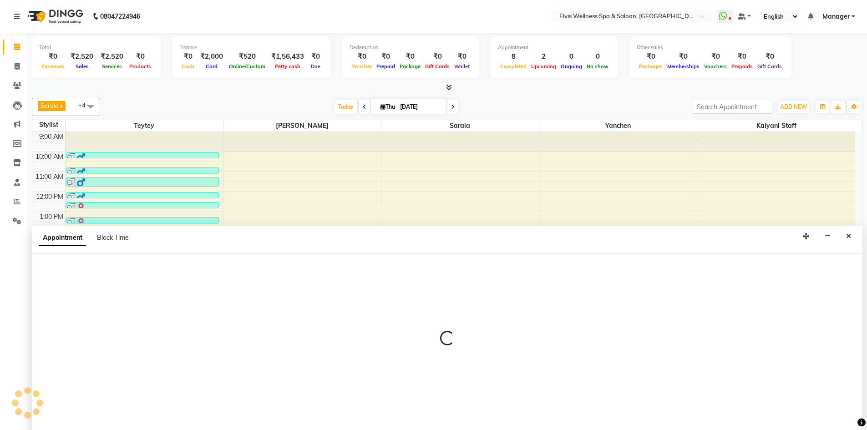
scroll to position [0, 0]
select select "71671"
select select "tentative"
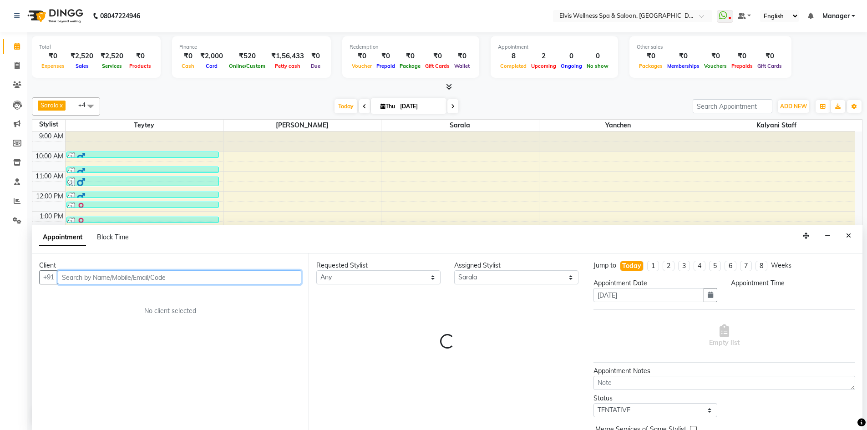
select select "1290"
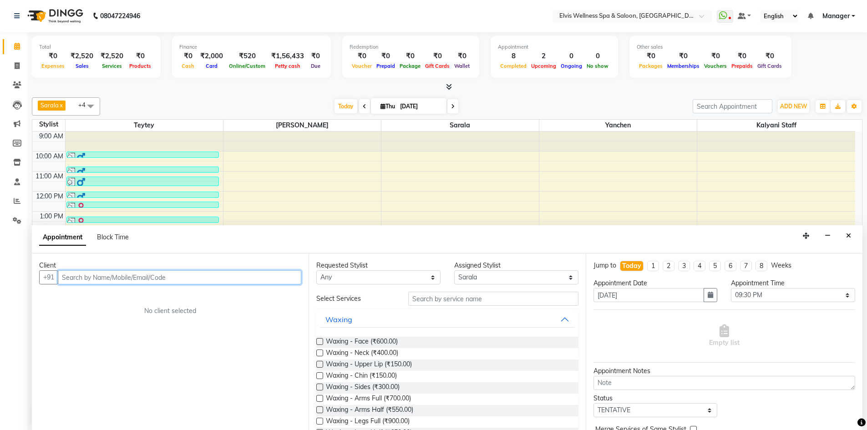
click at [130, 282] on input "text" at bounding box center [180, 277] width 244 height 14
paste input "7387791458"
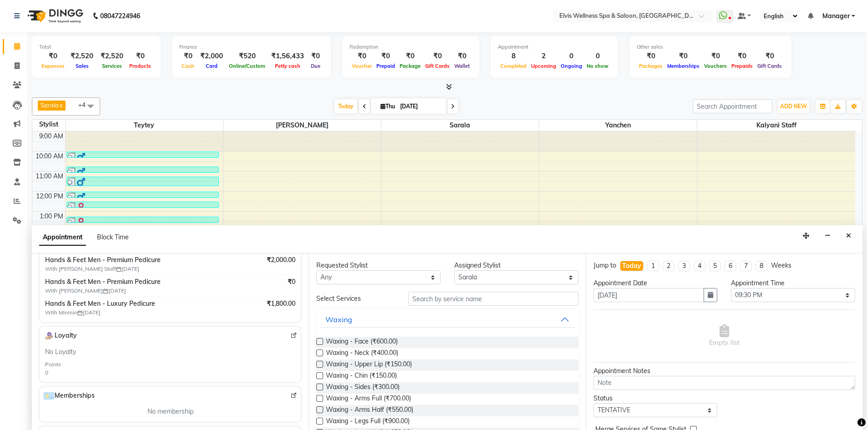
scroll to position [156, 0]
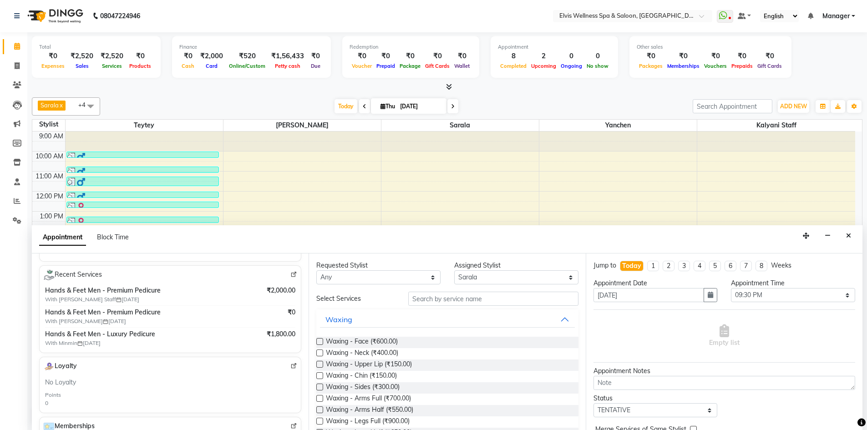
type input "7387791458"
click at [291, 277] on img at bounding box center [294, 274] width 7 height 7
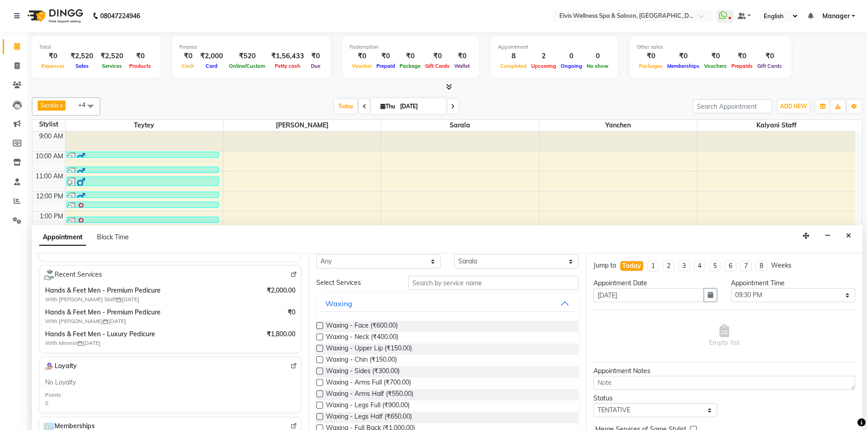
scroll to position [0, 0]
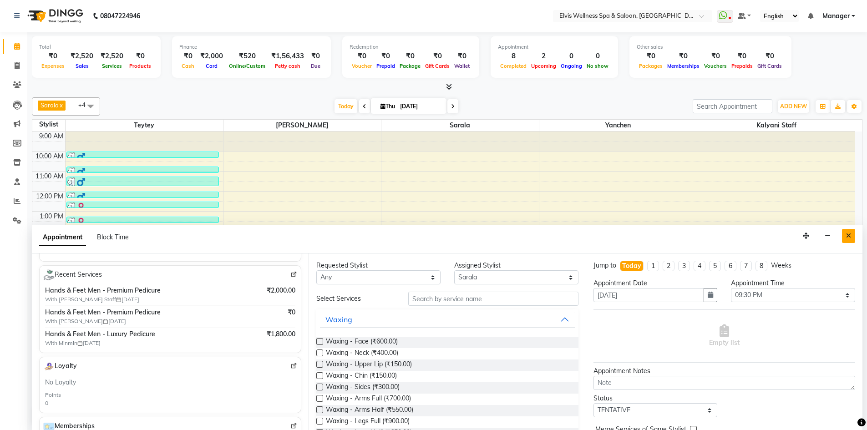
click at [849, 230] on button "Close" at bounding box center [848, 236] width 13 height 14
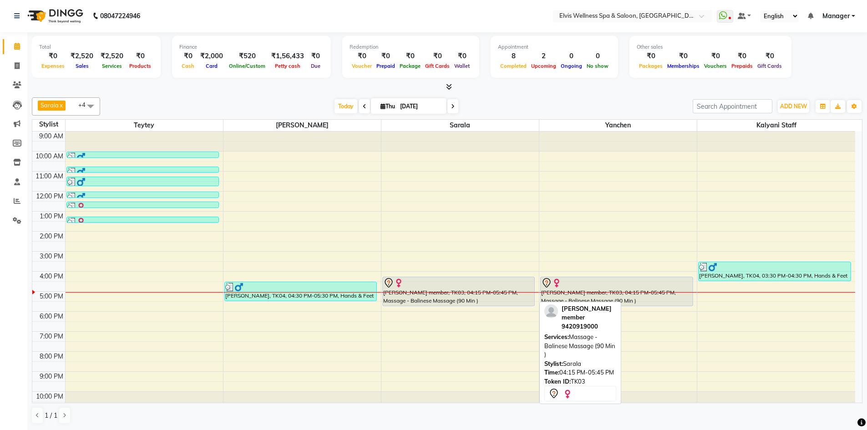
click at [461, 286] on div at bounding box center [458, 283] width 151 height 11
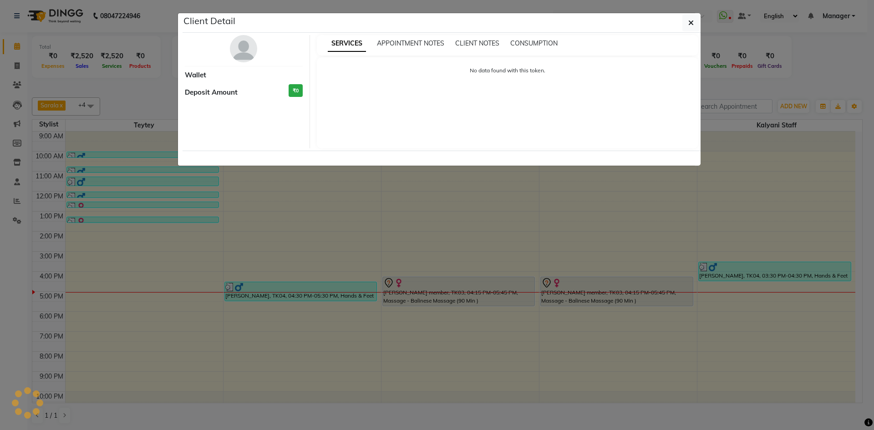
select select "7"
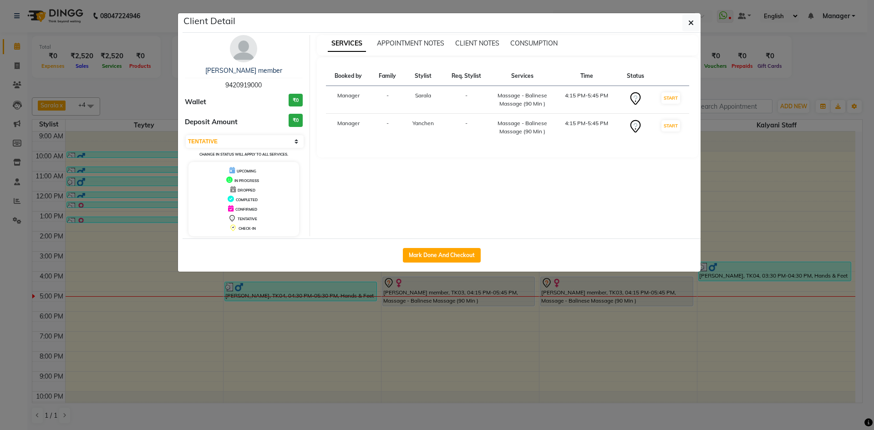
click at [151, 327] on ngb-modal-window "Client Detail amruta member 9420919000 Wallet ₹0 Deposit Amount ₹0 Select IN SE…" at bounding box center [437, 215] width 874 height 430
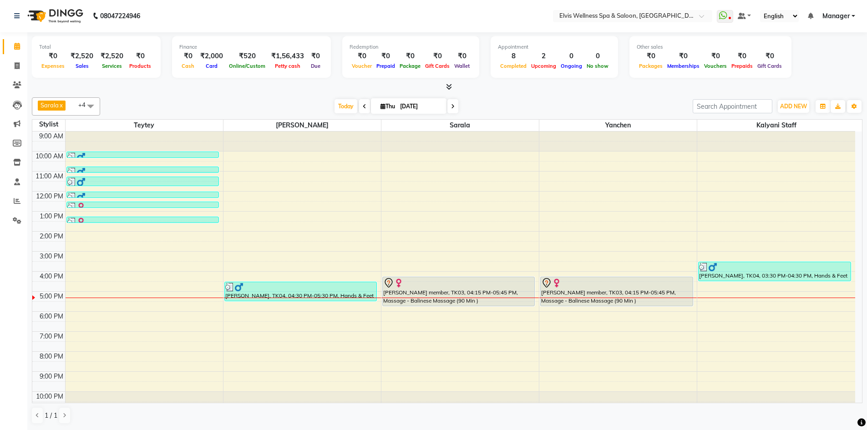
click at [448, 88] on icon at bounding box center [449, 86] width 6 height 7
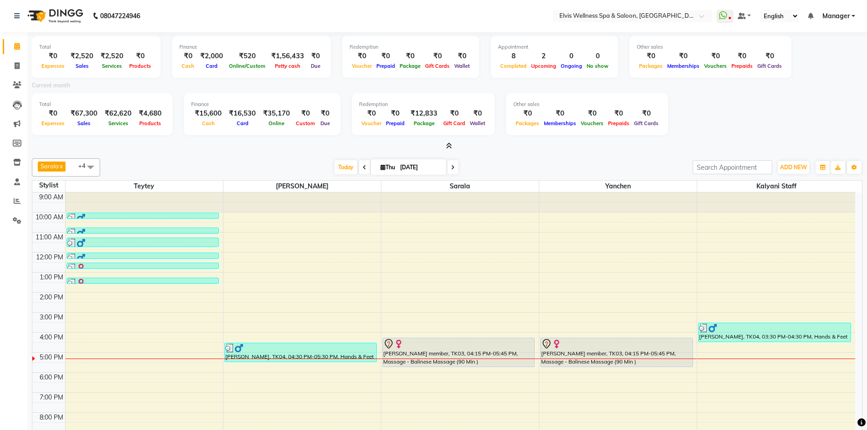
click at [449, 145] on icon at bounding box center [449, 146] width 6 height 7
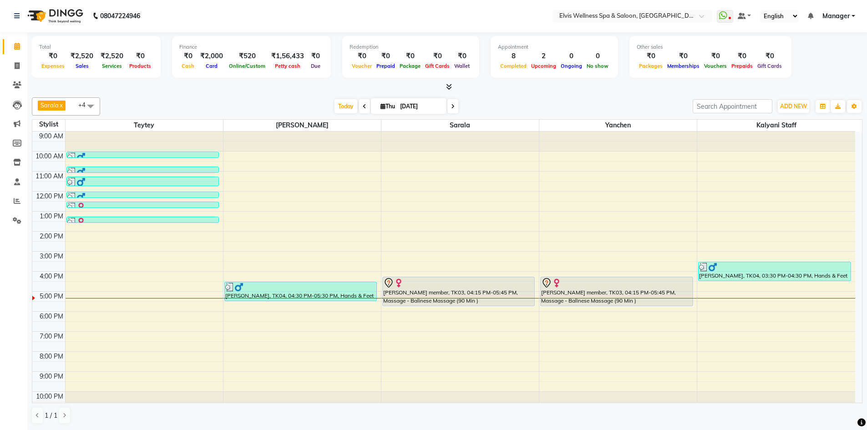
click at [451, 106] on icon at bounding box center [453, 106] width 4 height 5
type input "05-09-2025"
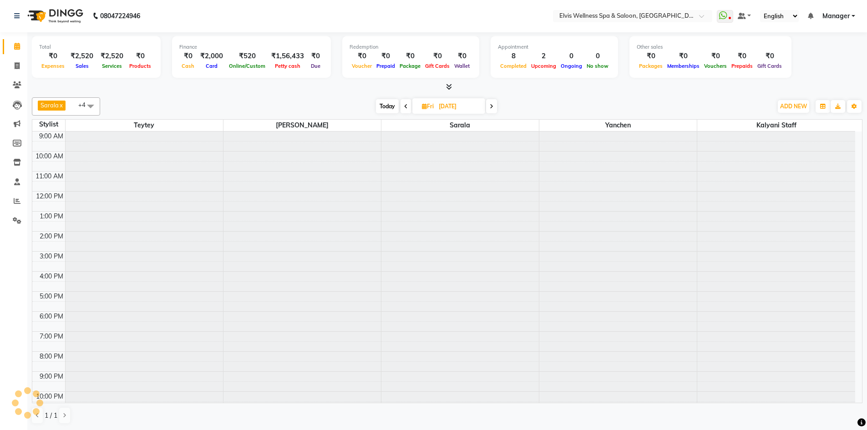
scroll to position [9, 0]
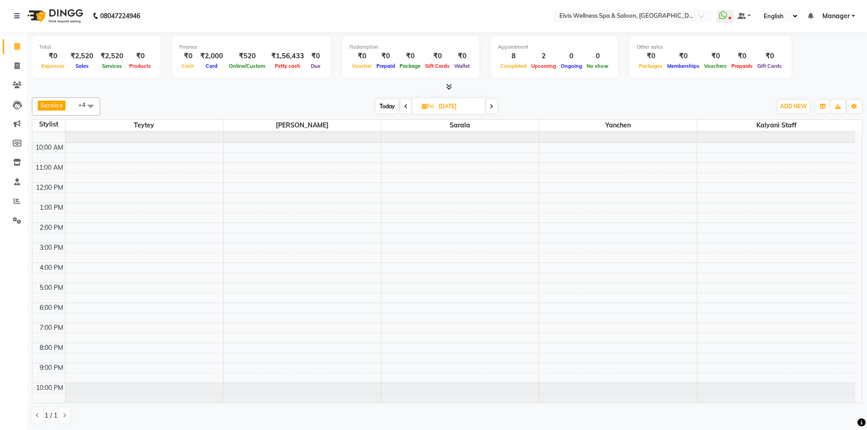
click at [426, 108] on span "Fri" at bounding box center [428, 106] width 16 height 7
select select "9"
select select "2025"
click at [397, 161] on span "1" at bounding box center [398, 164] width 15 height 15
type input "01-09-2025"
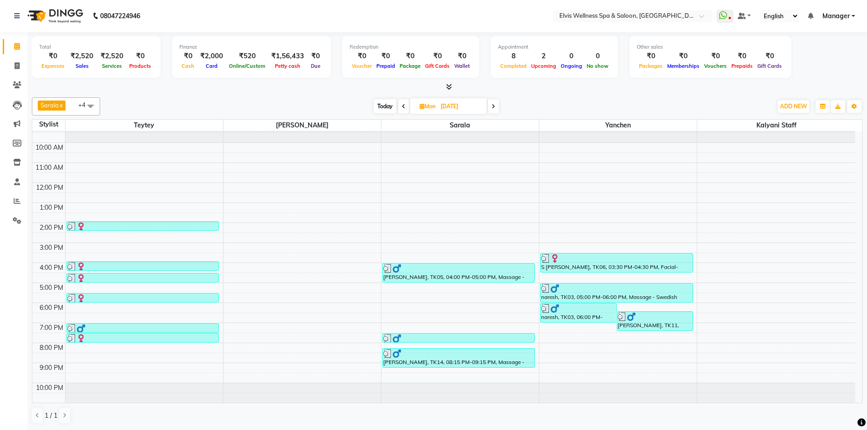
click at [418, 106] on span "Mon" at bounding box center [428, 106] width 20 height 7
select select "9"
select select "2025"
click at [428, 166] on span "3" at bounding box center [429, 164] width 15 height 15
type input "03-09-2025"
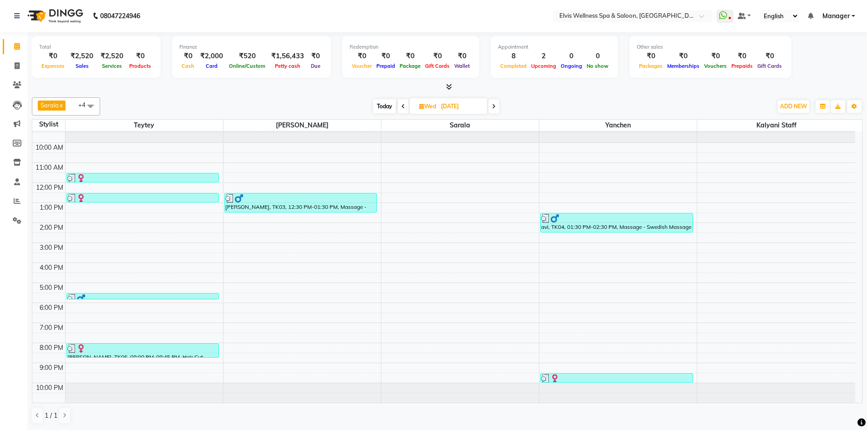
click at [429, 106] on span "Wed" at bounding box center [427, 106] width 21 height 7
select select "9"
select select "2025"
click at [445, 165] on span "4" at bounding box center [444, 164] width 15 height 15
type input "[DATE]"
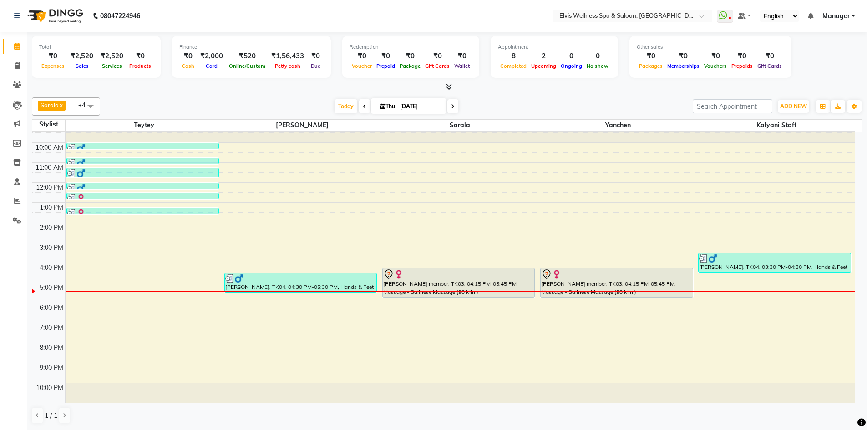
click at [248, 333] on div "9:00 AM 10:00 AM 11:00 AM 12:00 PM 1:00 PM 2:00 PM 3:00 PM 4:00 PM 5:00 PM 6:00…" at bounding box center [443, 263] width 823 height 280
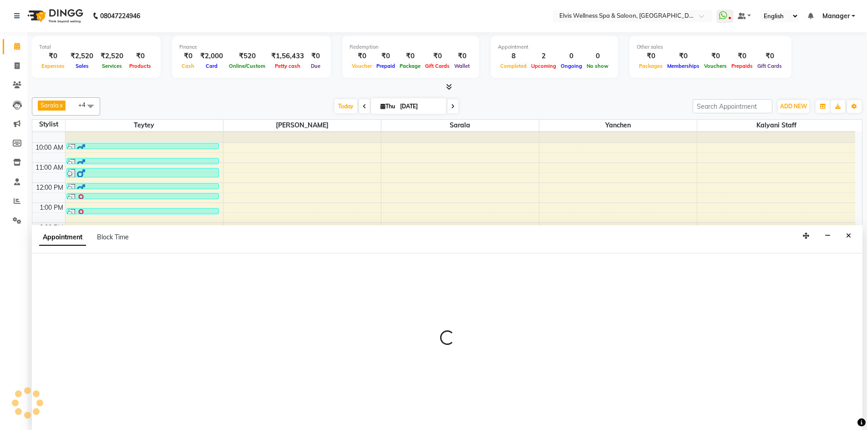
select select "71682"
select select "tentative"
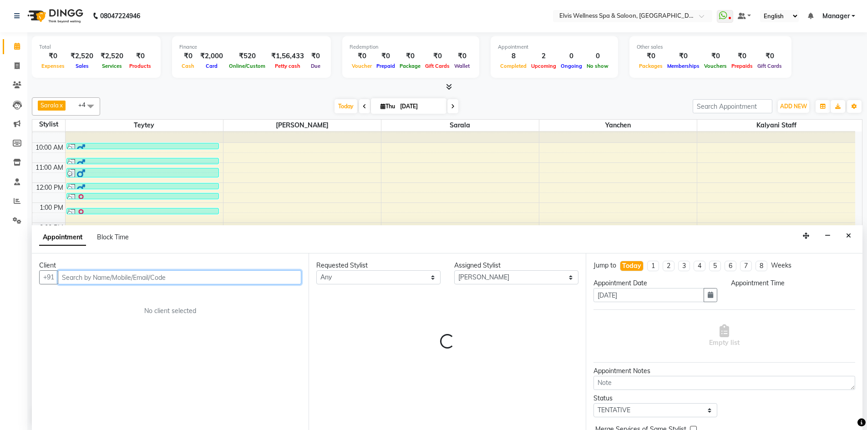
select select "1140"
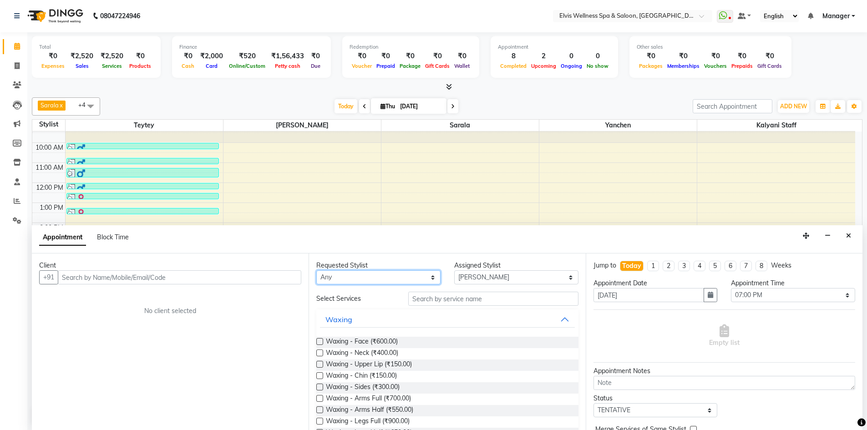
click at [430, 277] on select "Any Kalyani Staff KP Staff Minmin Rushikesh Sapna Sarala SUMITRA Teytey Yanchen" at bounding box center [378, 277] width 124 height 14
select select "71682"
click at [316, 270] on select "Any Kalyani Staff KP Staff Minmin Rushikesh Sapna Sarala SUMITRA Teytey Yanchen" at bounding box center [378, 277] width 124 height 14
click at [557, 302] on input "text" at bounding box center [493, 299] width 170 height 14
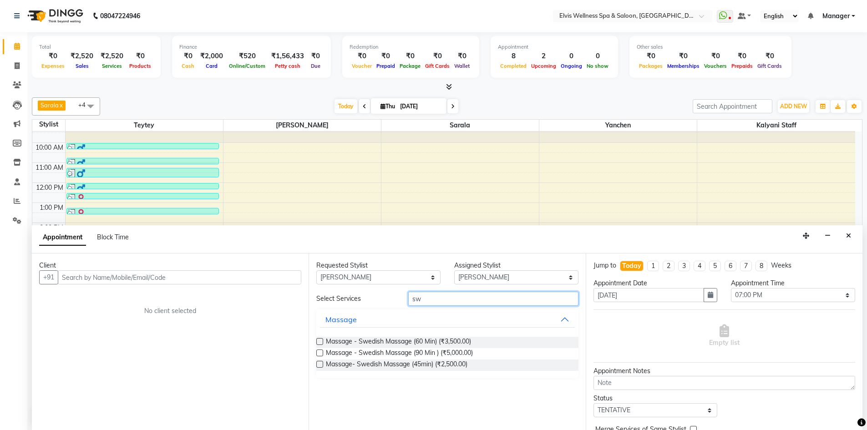
type input "sw"
click at [317, 351] on label at bounding box center [319, 353] width 7 height 7
click at [317, 351] on input "checkbox" at bounding box center [319, 354] width 6 height 6
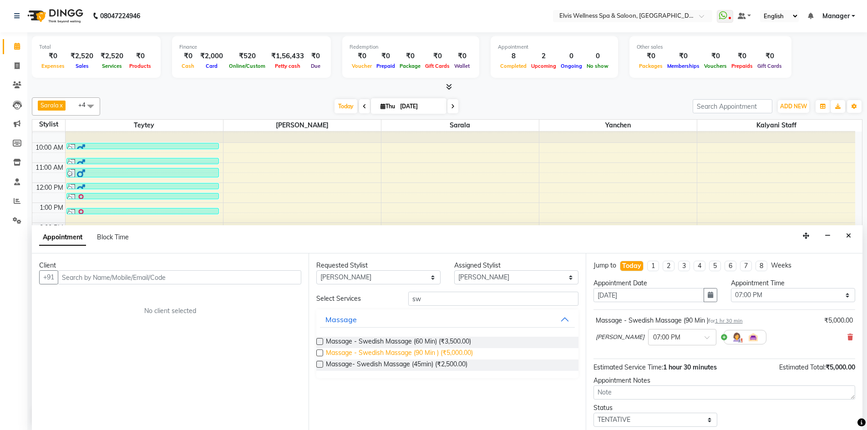
click at [427, 357] on span "Massage - Swedish Massage (90 Min ) (₹5,000.00)" at bounding box center [399, 353] width 147 height 11
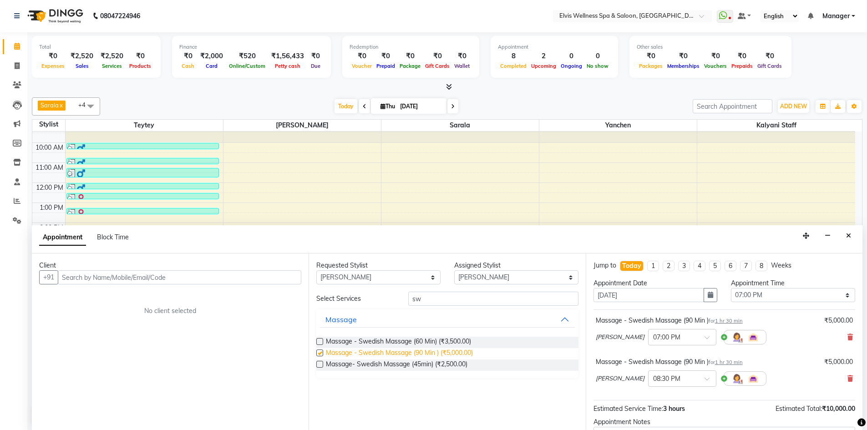
checkbox input "false"
click at [838, 377] on div "Sapna × 08:30 PM" at bounding box center [724, 379] width 257 height 24
click at [848, 378] on icon at bounding box center [850, 379] width 5 height 6
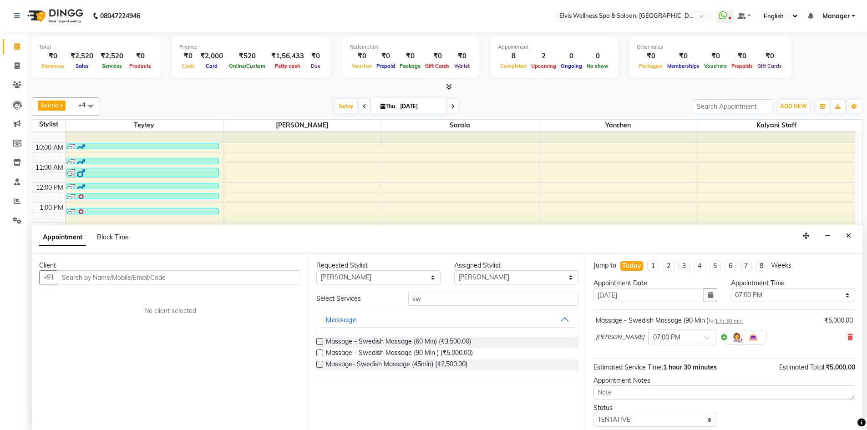
scroll to position [55, 0]
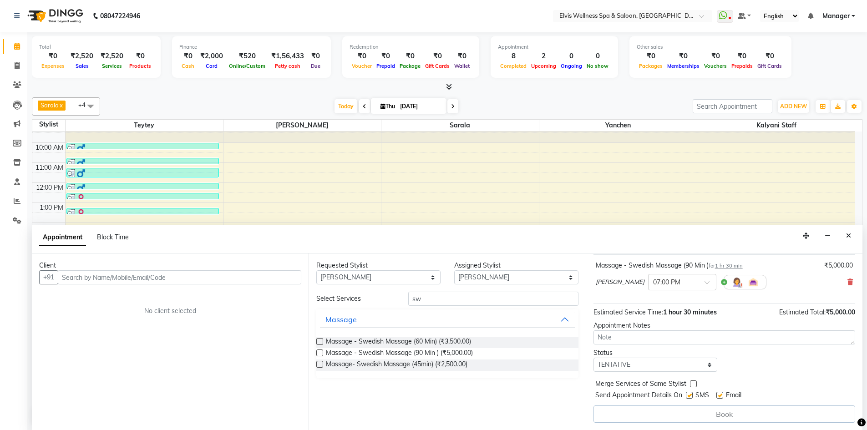
click at [688, 395] on label at bounding box center [689, 395] width 7 height 7
click at [688, 395] on input "checkbox" at bounding box center [689, 396] width 6 height 6
checkbox input "false"
click at [142, 276] on input "text" at bounding box center [180, 277] width 244 height 14
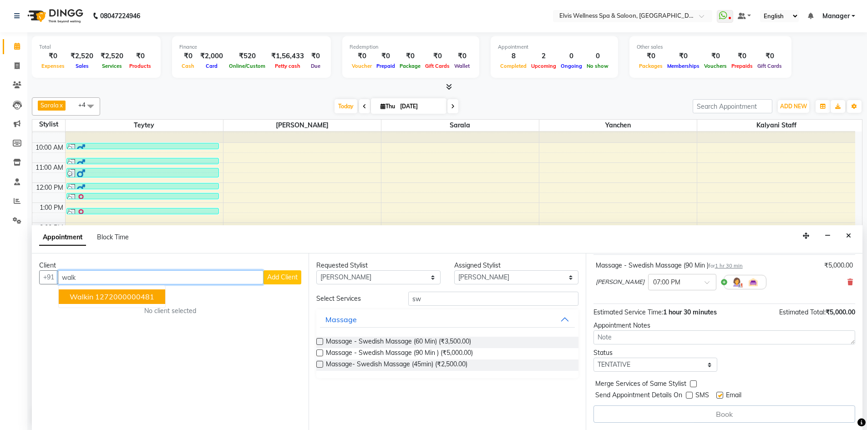
click at [142, 300] on ngb-highlight "1272000000481" at bounding box center [124, 296] width 59 height 9
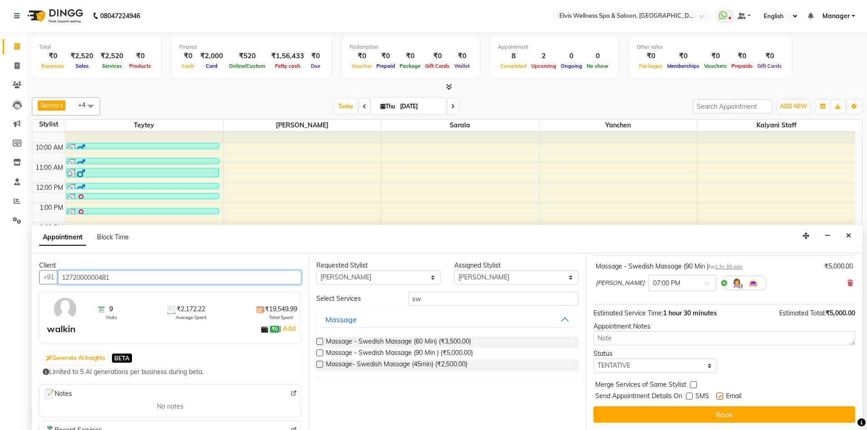
scroll to position [54, 0]
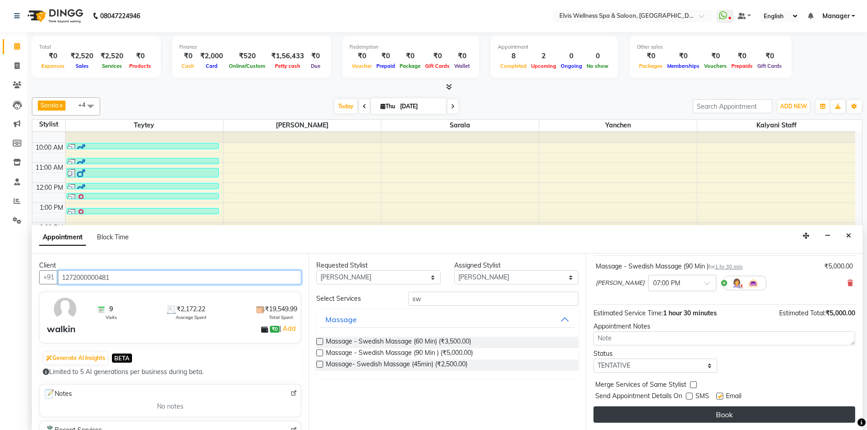
type input "1272000000481"
click at [734, 416] on button "Book" at bounding box center [725, 415] width 262 height 16
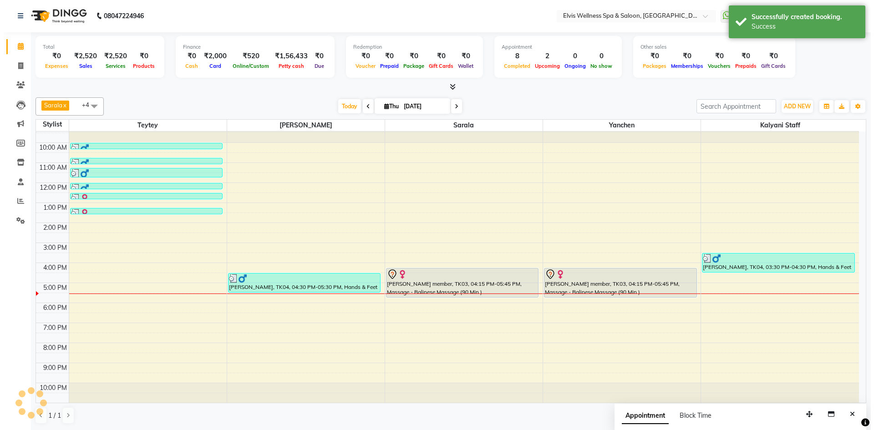
scroll to position [0, 0]
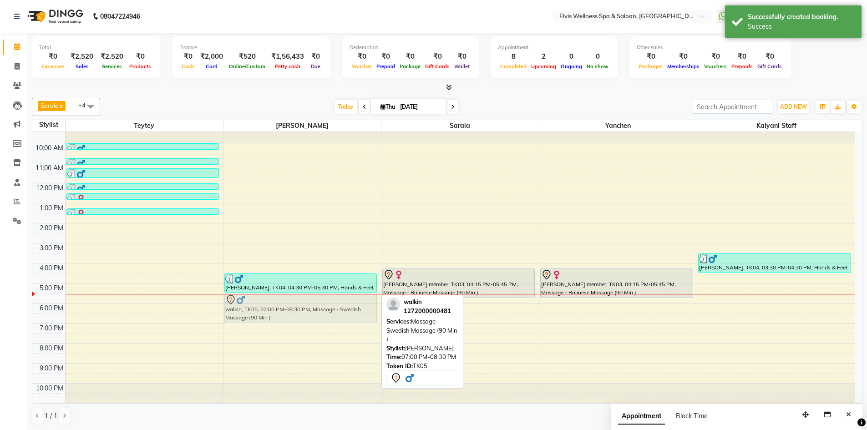
drag, startPoint x: 253, startPoint y: 332, endPoint x: 248, endPoint y: 298, distance: 34.1
click at [248, 298] on div "Rachit, TK04, 04:30 PM-05:30 PM, Hands & Feet Men - Premium Pedicure walkin, TK…" at bounding box center [303, 263] width 158 height 280
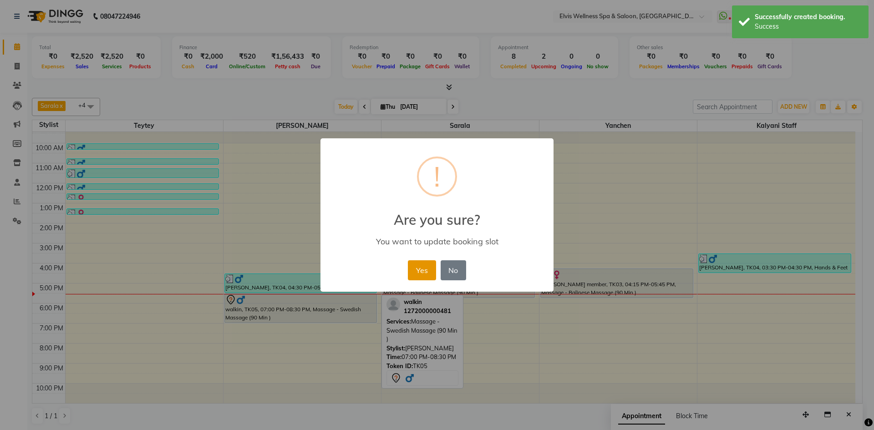
click at [410, 265] on button "Yes" at bounding box center [422, 270] width 28 height 20
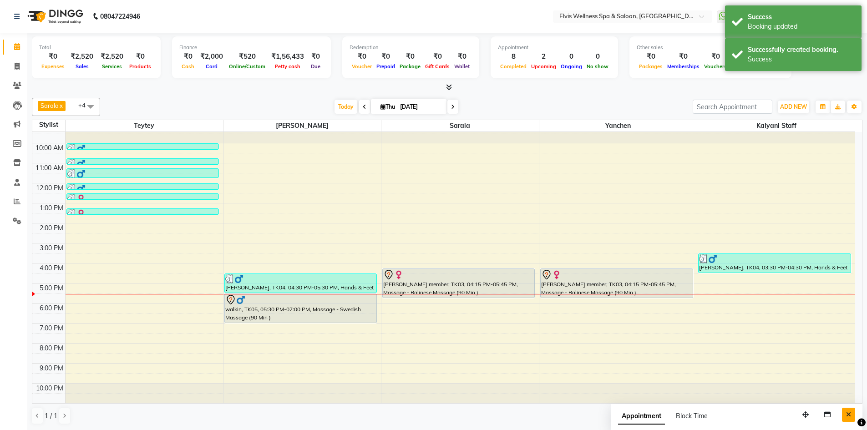
click at [844, 413] on button "Close" at bounding box center [848, 415] width 13 height 14
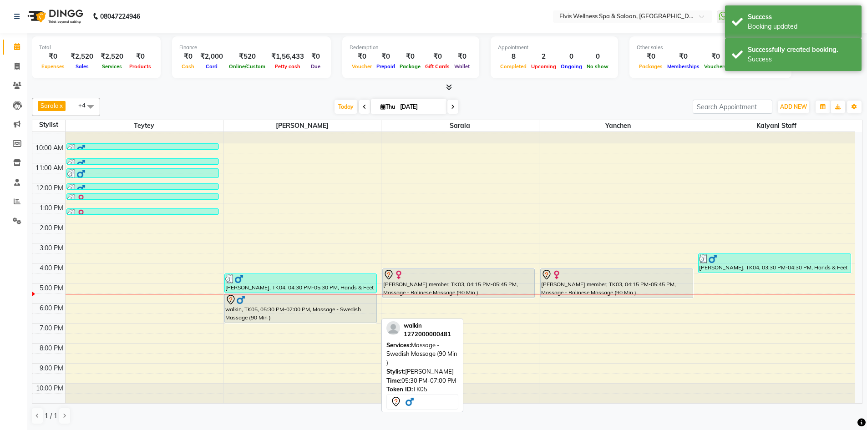
click at [250, 300] on div at bounding box center [300, 300] width 151 height 11
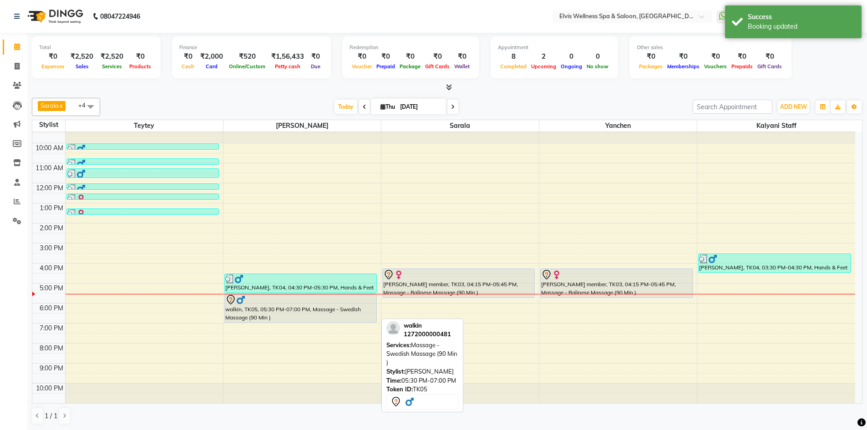
click at [250, 300] on div at bounding box center [300, 300] width 151 height 11
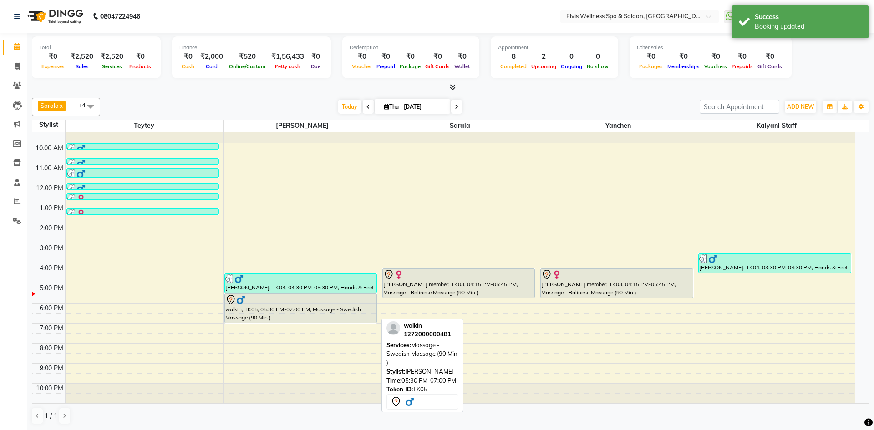
select select "7"
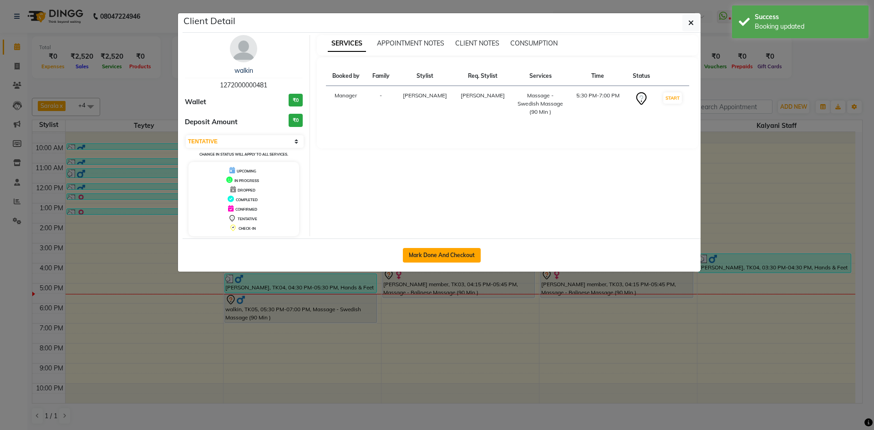
click at [439, 259] on button "Mark Done And Checkout" at bounding box center [442, 255] width 78 height 15
select select "service"
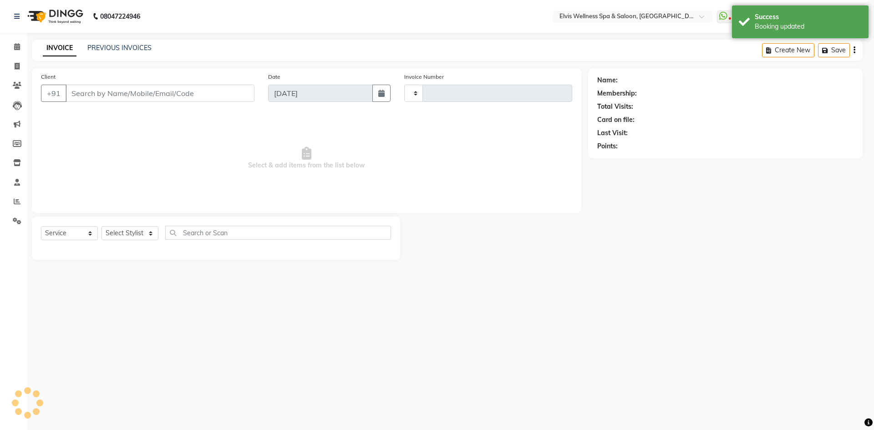
type input "1569"
select select "6269"
type input "1272000000481"
select select "71682"
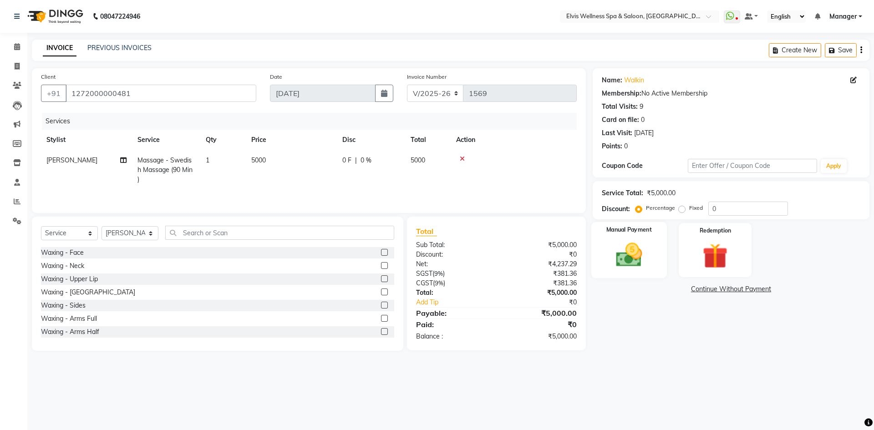
click at [644, 243] on img at bounding box center [629, 255] width 42 height 30
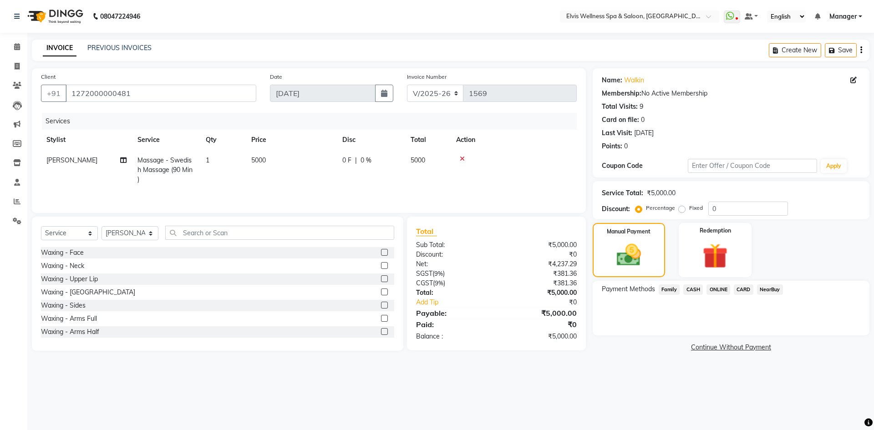
click at [689, 210] on label "Fixed" at bounding box center [696, 208] width 14 height 8
click at [681, 210] on input "Fixed" at bounding box center [684, 208] width 6 height 6
radio input "true"
click at [711, 209] on input "0" at bounding box center [749, 209] width 80 height 14
type input "1500"
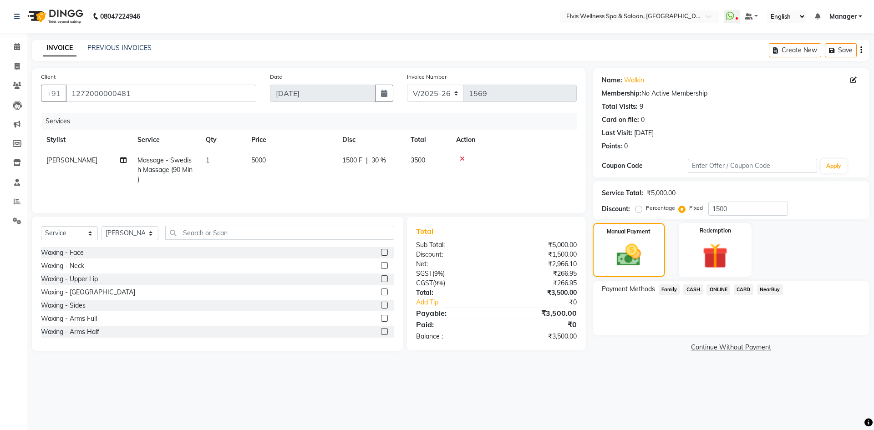
click at [742, 291] on span "CARD" at bounding box center [744, 290] width 20 height 10
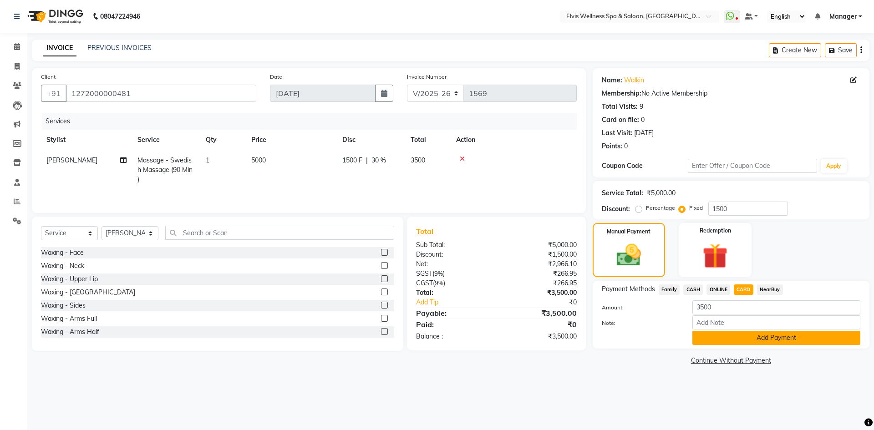
click at [753, 338] on button "Add Payment" at bounding box center [777, 338] width 168 height 14
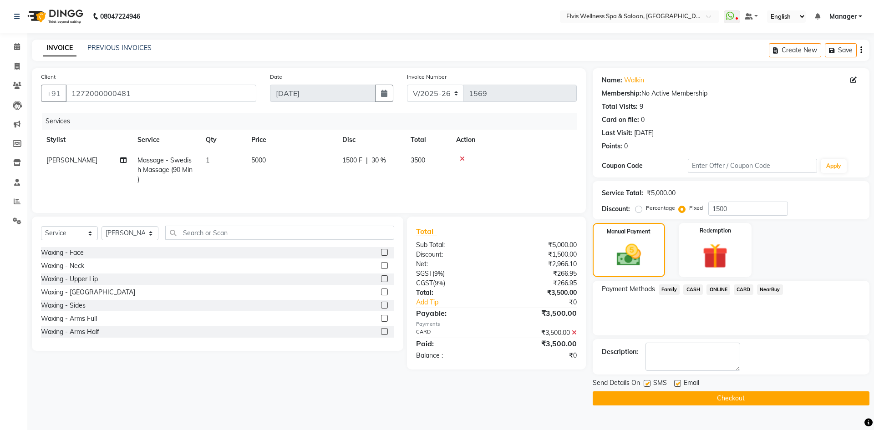
click at [648, 385] on label at bounding box center [647, 383] width 7 height 7
click at [648, 385] on input "checkbox" at bounding box center [647, 384] width 6 height 6
checkbox input "false"
click at [629, 394] on button "Checkout" at bounding box center [731, 399] width 277 height 14
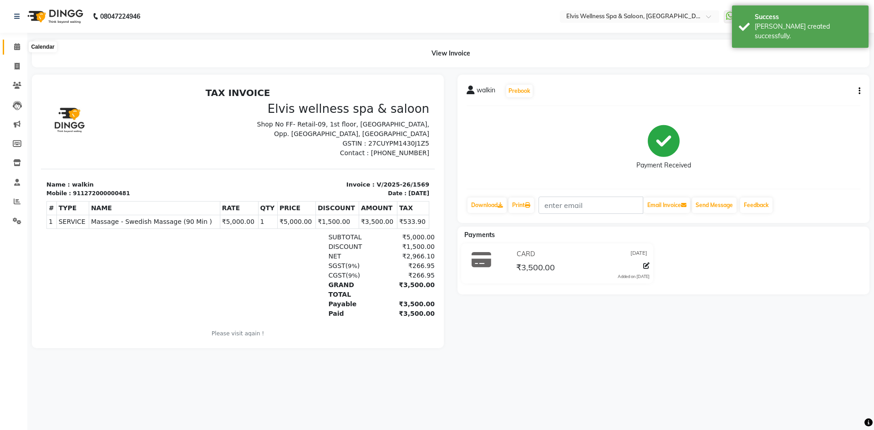
click at [23, 48] on span at bounding box center [17, 47] width 16 height 10
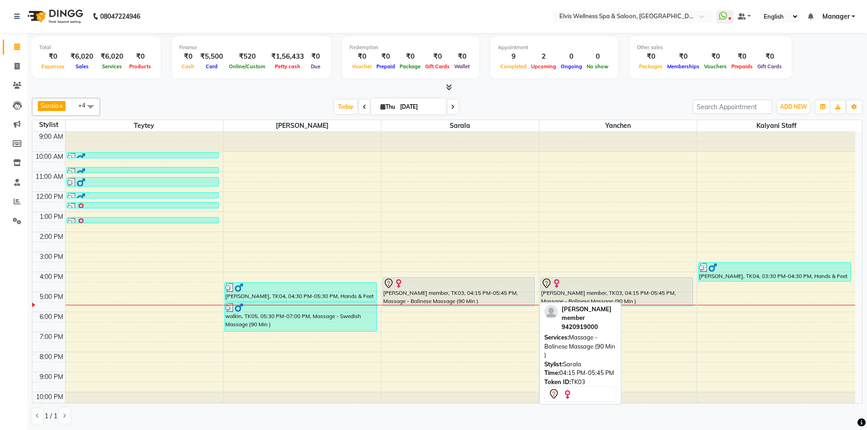
click at [519, 279] on div at bounding box center [458, 283] width 151 height 11
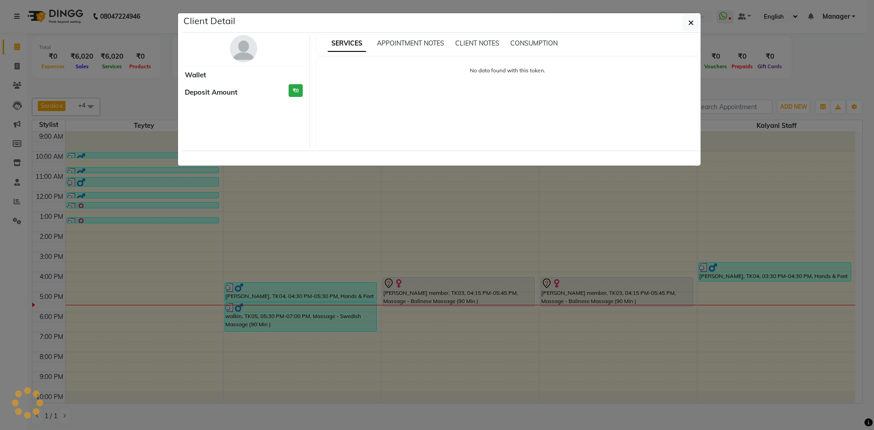
select select "7"
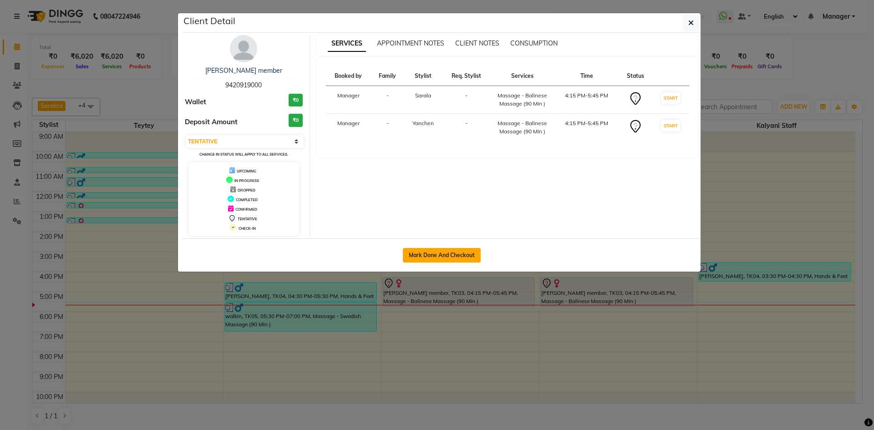
click at [448, 257] on button "Mark Done And Checkout" at bounding box center [442, 255] width 78 height 15
select select "service"
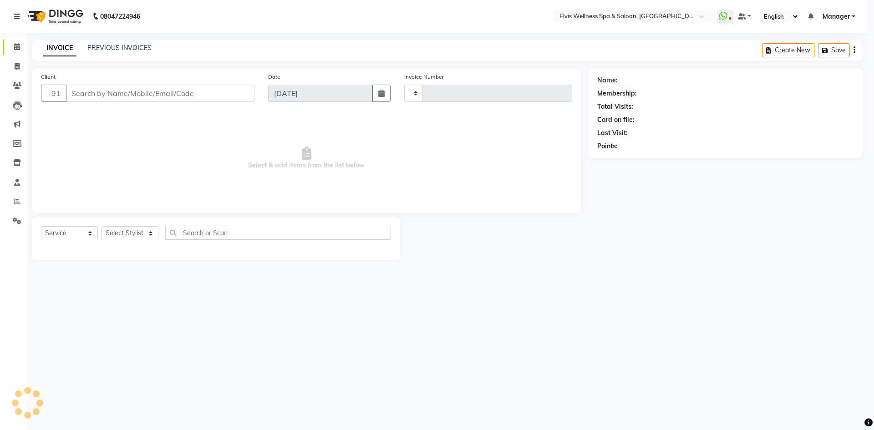
type input "1570"
select select "6269"
type input "9420919000"
select select "71671"
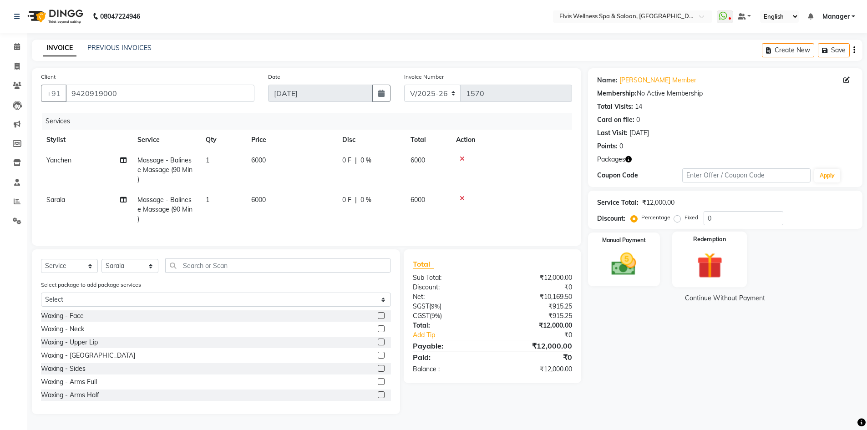
click at [704, 260] on img at bounding box center [710, 266] width 42 height 32
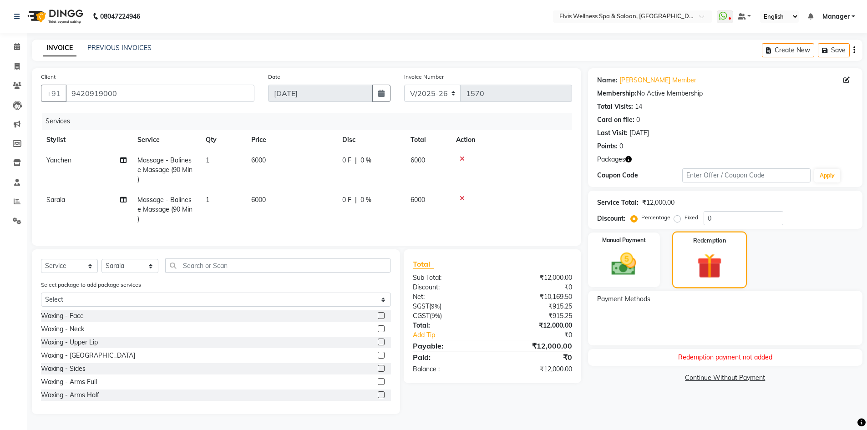
click at [703, 270] on img at bounding box center [710, 265] width 41 height 31
click at [648, 261] on div "Manual Payment" at bounding box center [624, 260] width 75 height 56
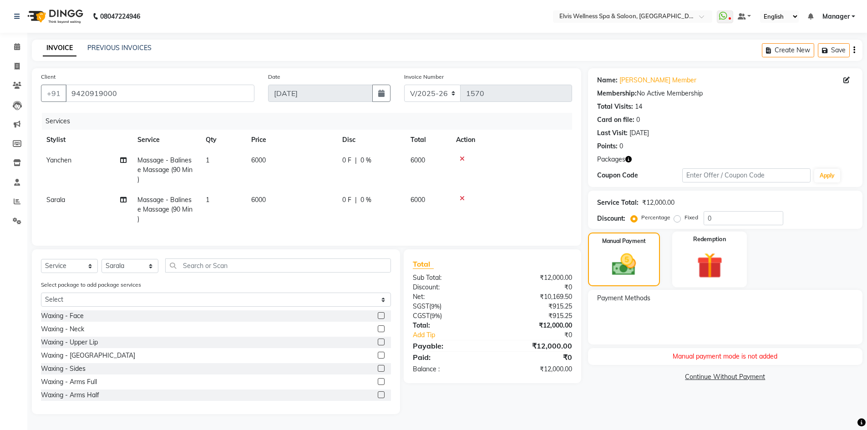
click at [688, 258] on div "Redemption" at bounding box center [710, 260] width 75 height 56
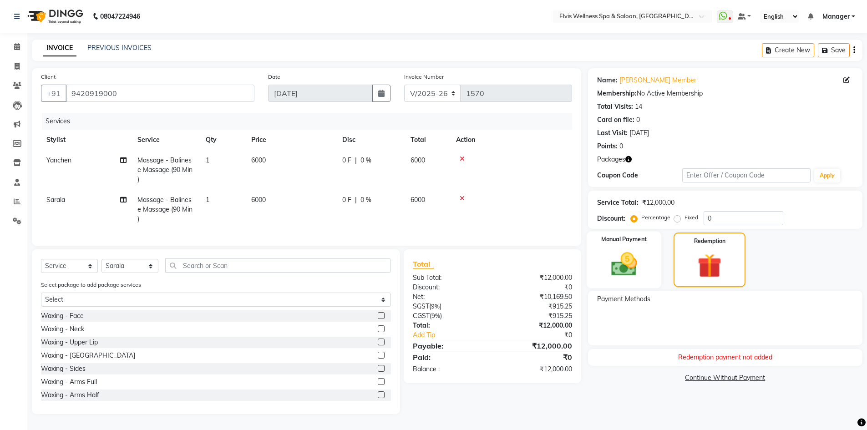
click at [638, 247] on div "Manual Payment" at bounding box center [624, 260] width 75 height 56
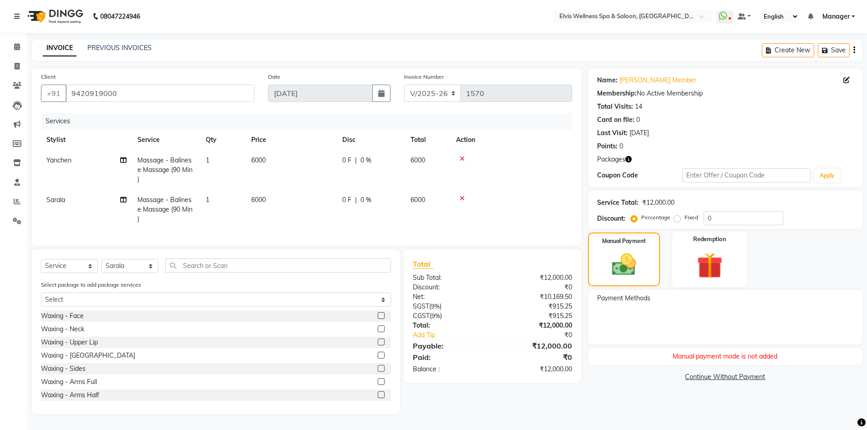
click at [699, 254] on img at bounding box center [710, 266] width 42 height 32
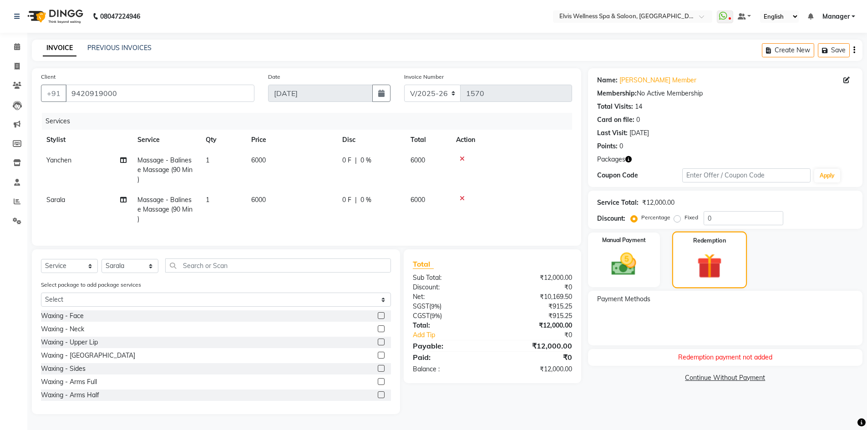
click at [699, 254] on img at bounding box center [710, 265] width 41 height 31
click at [701, 355] on div "Redemption payment not added" at bounding box center [725, 357] width 275 height 17
click at [716, 354] on div "Redemption payment not added" at bounding box center [725, 357] width 275 height 17
click at [617, 404] on div "Name: Amruta Member Membership: No Active Membership Total Visits: 14 Card on f…" at bounding box center [728, 241] width 281 height 346
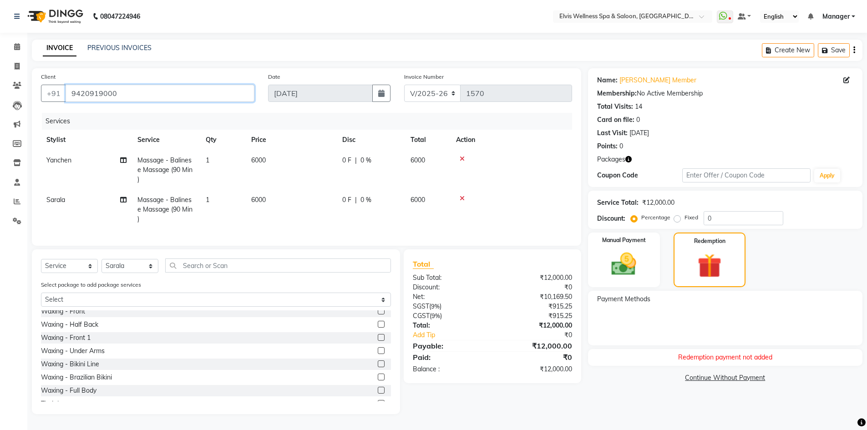
drag, startPoint x: 115, startPoint y: 95, endPoint x: 71, endPoint y: 92, distance: 44.2
click at [71, 92] on input "9420919000" at bounding box center [160, 93] width 189 height 17
click at [632, 106] on div "Total Visits:" at bounding box center [615, 107] width 36 height 10
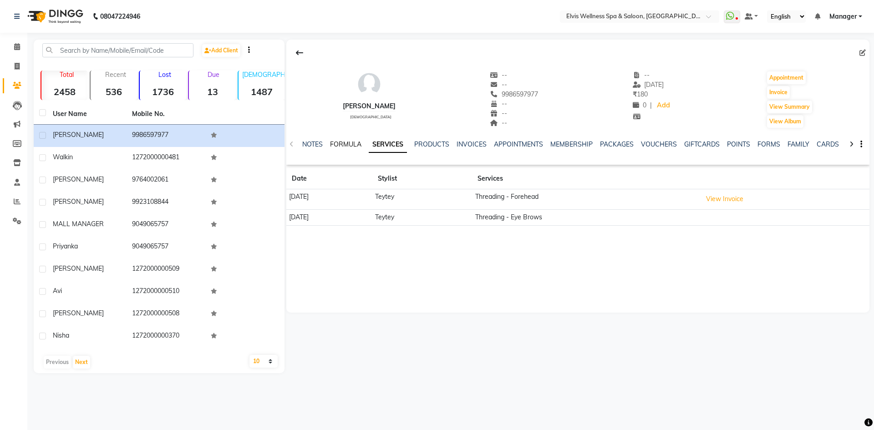
click at [349, 143] on link "FORMULA" at bounding box center [345, 144] width 31 height 8
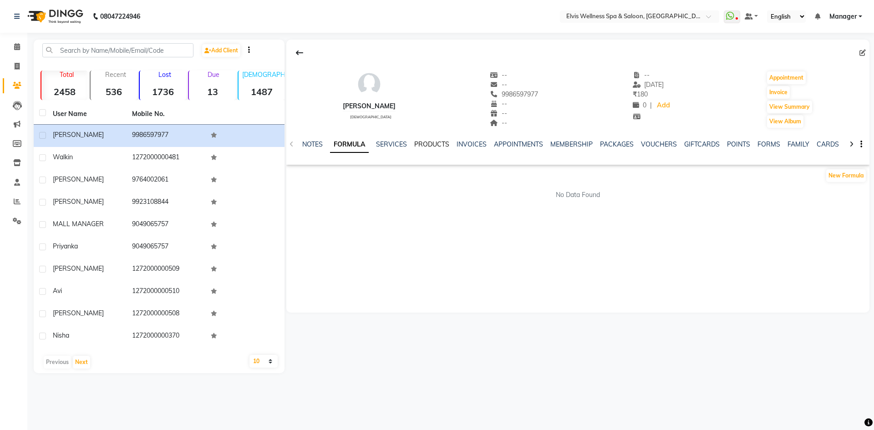
click at [433, 144] on link "PRODUCTS" at bounding box center [431, 144] width 35 height 8
click at [476, 143] on ul "NOTES FORMULA SERVICES PRODUCTS INVOICES APPOINTMENTS MEMBERSHIP PACKAGES VOUCH…" at bounding box center [577, 145] width 578 height 10
click at [556, 146] on link "MEMBERSHIP" at bounding box center [558, 144] width 42 height 8
click at [332, 143] on link "SERVICES" at bounding box center [347, 144] width 31 height 8
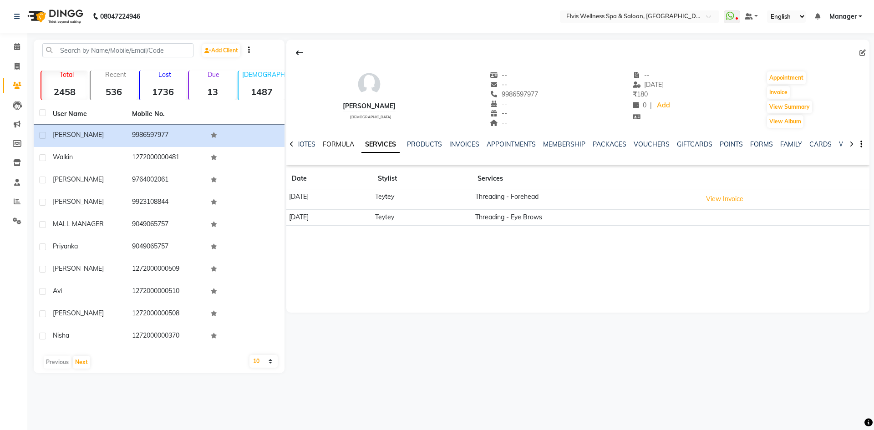
click at [339, 145] on link "FORMULA" at bounding box center [338, 144] width 31 height 8
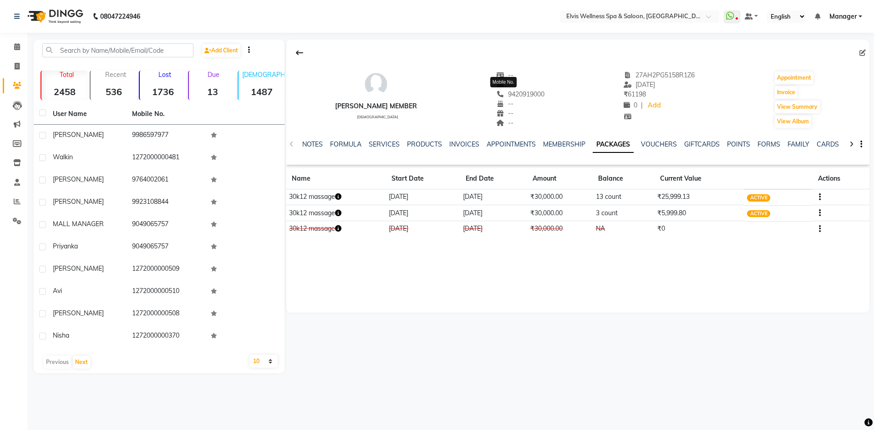
click at [500, 92] on span "9420919000" at bounding box center [520, 94] width 48 height 8
copy span "9420919000"
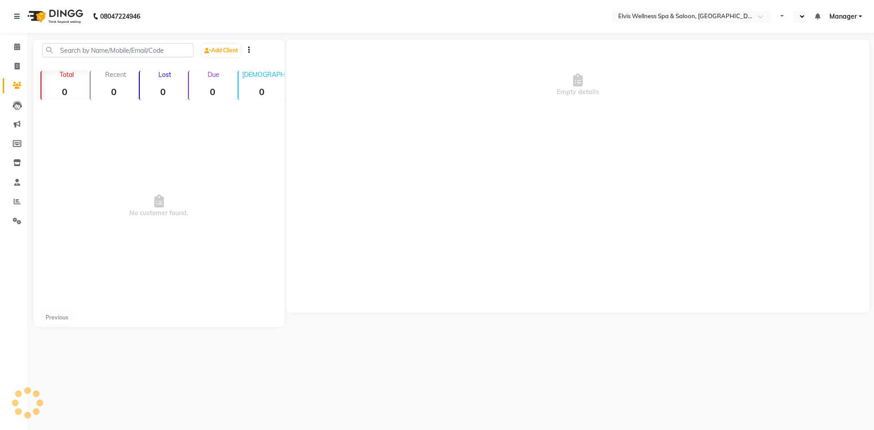
select select "en"
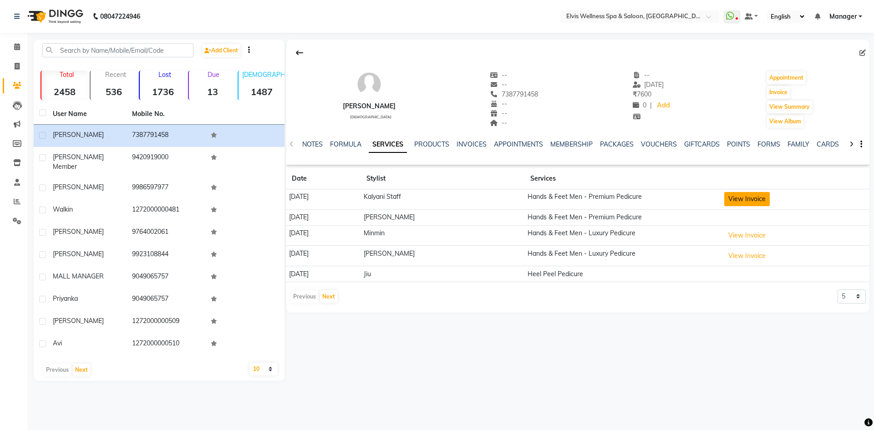
click at [740, 200] on button "View Invoice" at bounding box center [747, 199] width 46 height 14
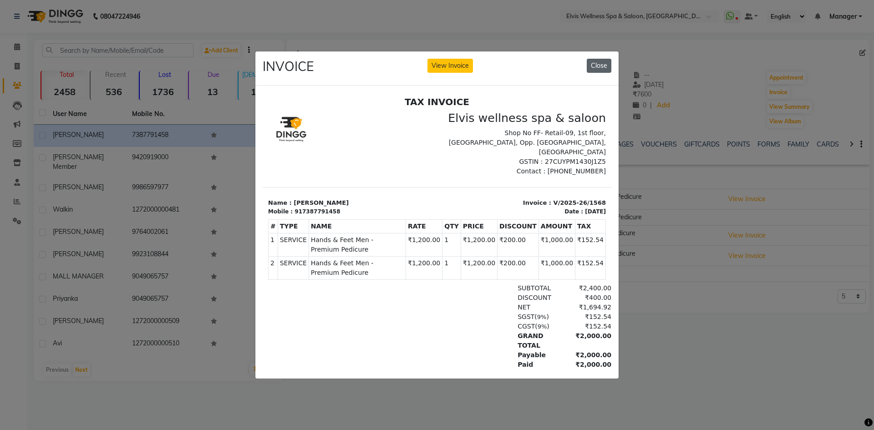
click at [606, 65] on button "Close" at bounding box center [599, 66] width 25 height 14
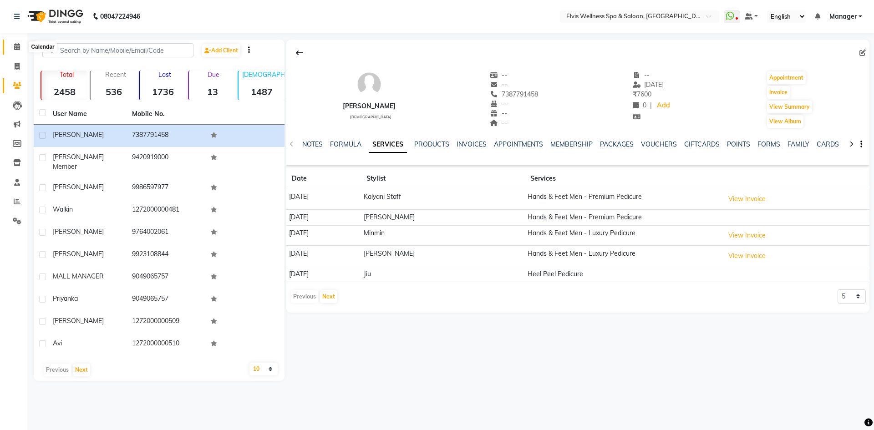
click at [11, 48] on span at bounding box center [17, 47] width 16 height 10
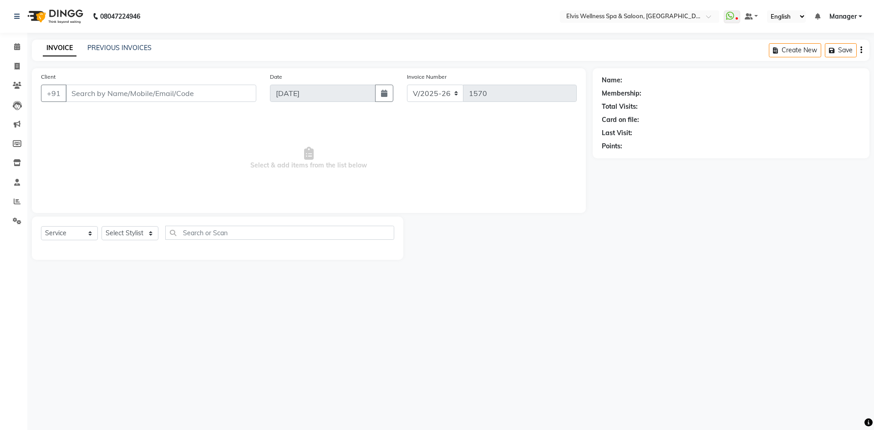
select select "6269"
select select "service"
type input "9420919000"
select select "71671"
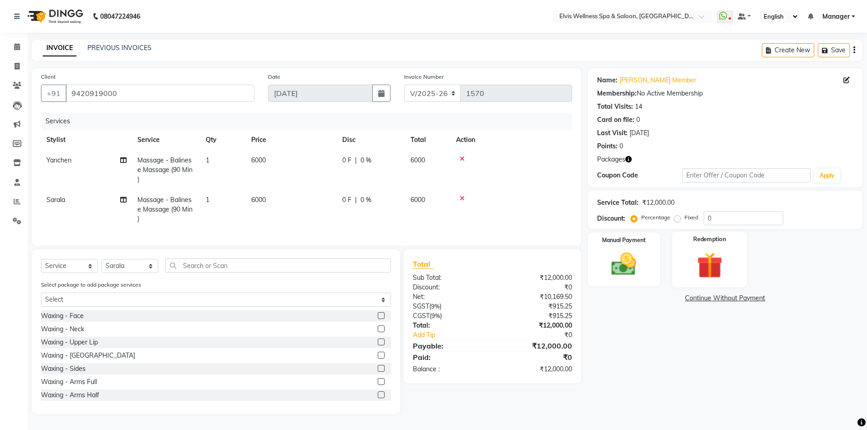
click at [710, 267] on img at bounding box center [710, 266] width 42 height 32
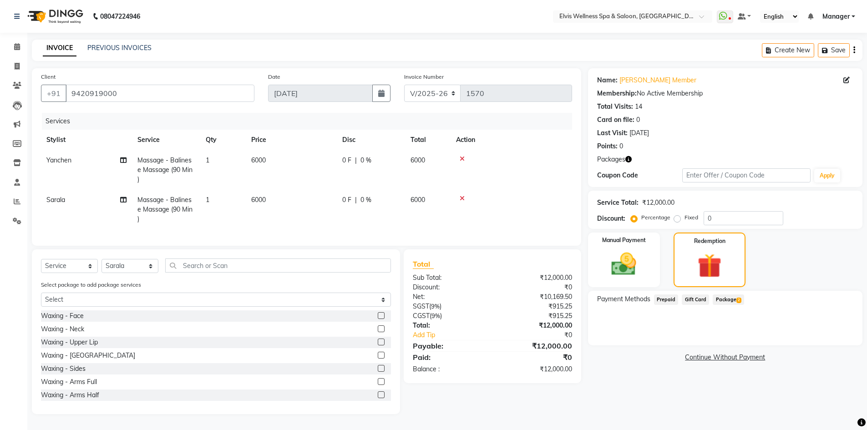
click at [726, 298] on span "Package 2" at bounding box center [728, 300] width 31 height 10
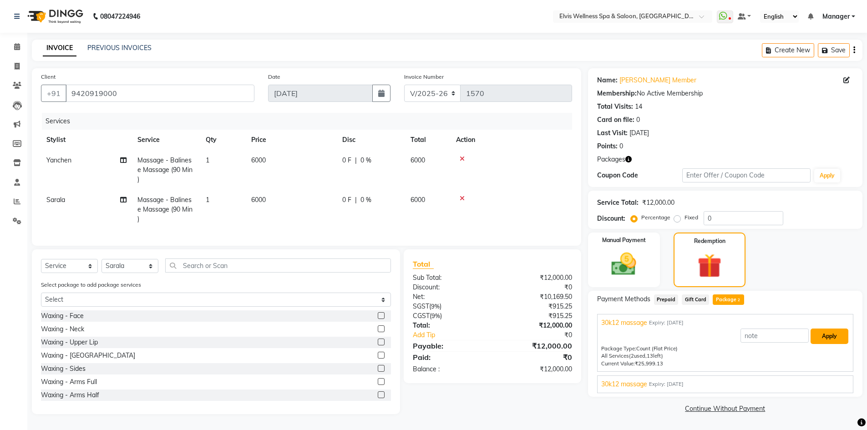
click at [816, 335] on button "Apply" at bounding box center [830, 336] width 38 height 15
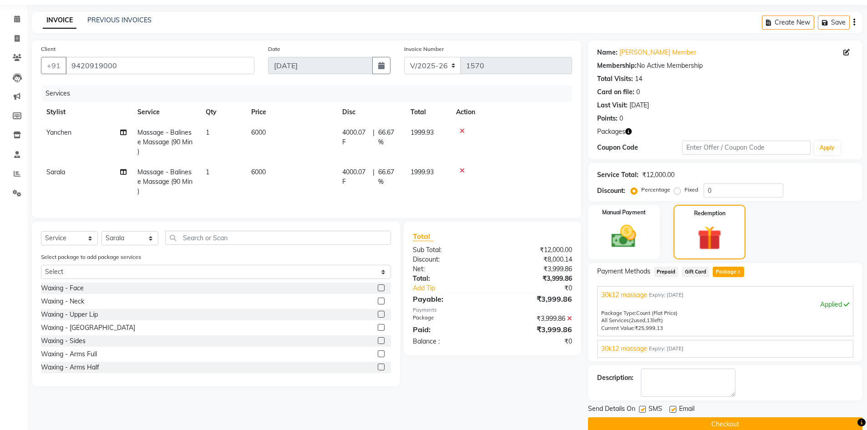
scroll to position [43, 0]
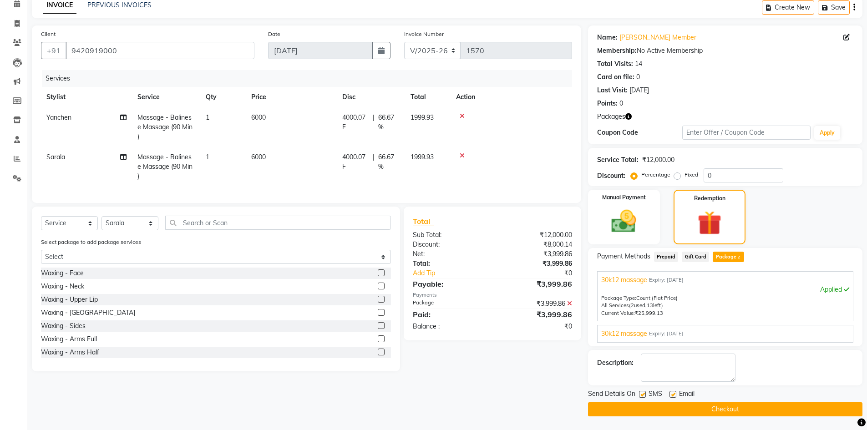
click at [640, 394] on label at bounding box center [642, 394] width 7 height 7
click at [640, 394] on input "checkbox" at bounding box center [642, 395] width 6 height 6
checkbox input "false"
click at [663, 409] on button "Checkout" at bounding box center [725, 410] width 275 height 14
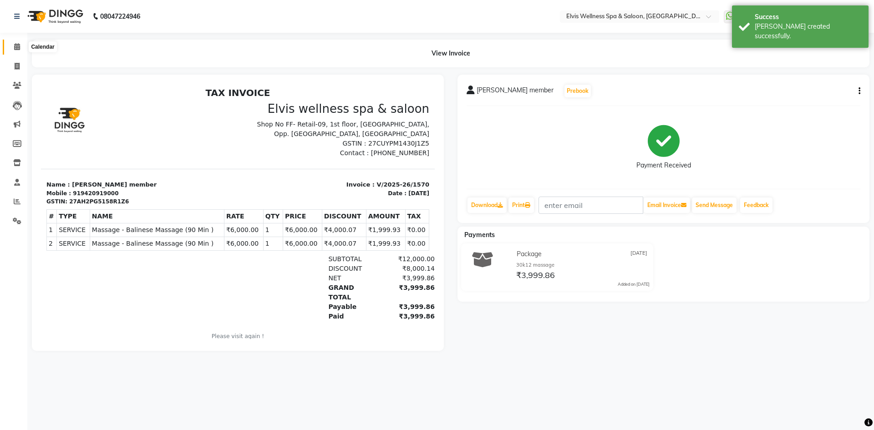
click at [20, 51] on span at bounding box center [17, 47] width 16 height 10
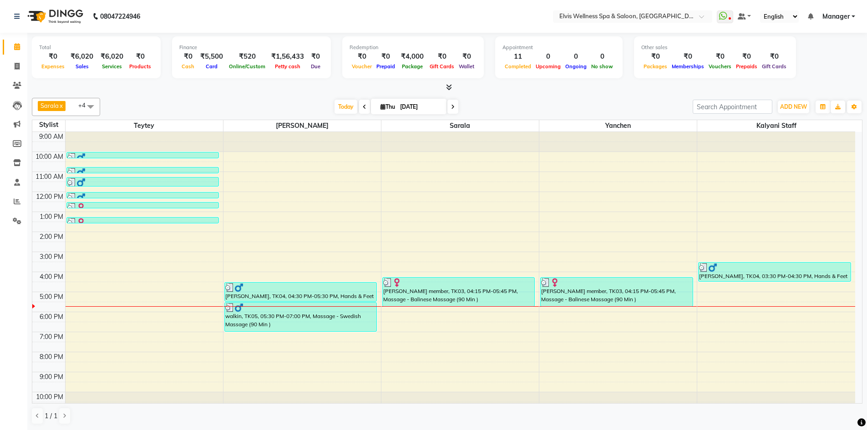
click at [101, 245] on div "9:00 AM 10:00 AM 11:00 AM 12:00 PM 1:00 PM 2:00 PM 3:00 PM 4:00 PM 5:00 PM 6:00…" at bounding box center [443, 272] width 823 height 280
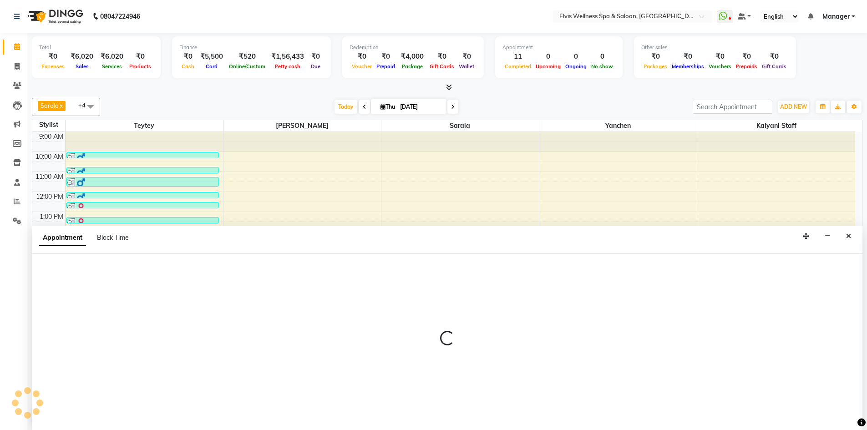
scroll to position [0, 0]
select select "46562"
select select "tentative"
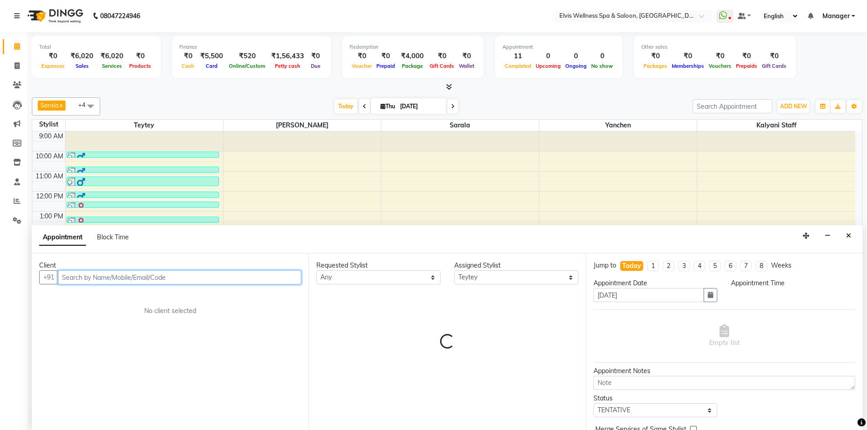
select select "870"
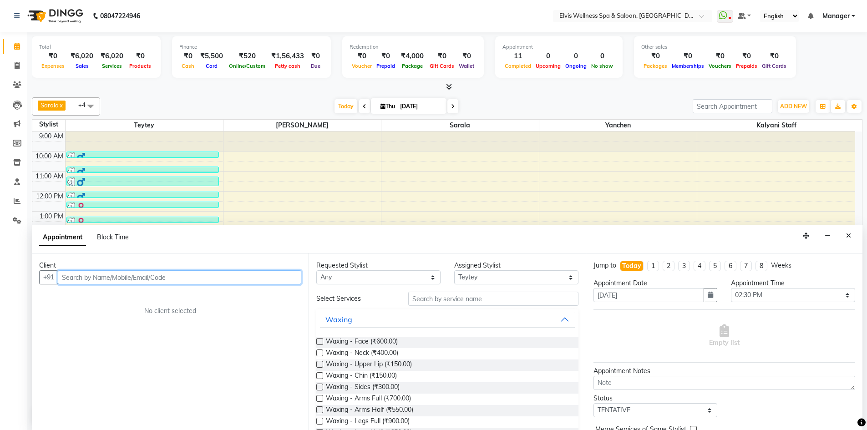
paste input "986955378"
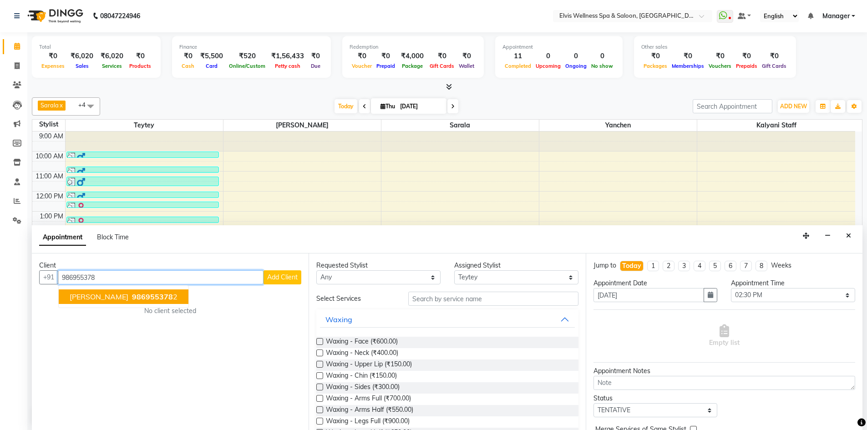
click at [132, 296] on span "986955378" at bounding box center [152, 296] width 41 height 9
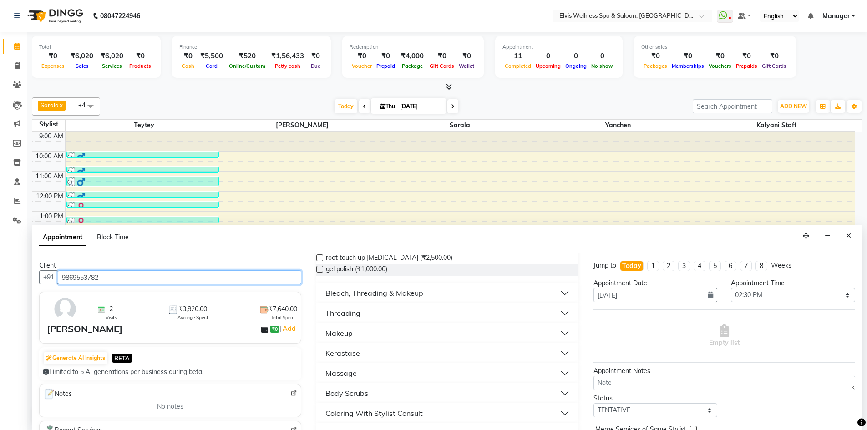
scroll to position [443, 0]
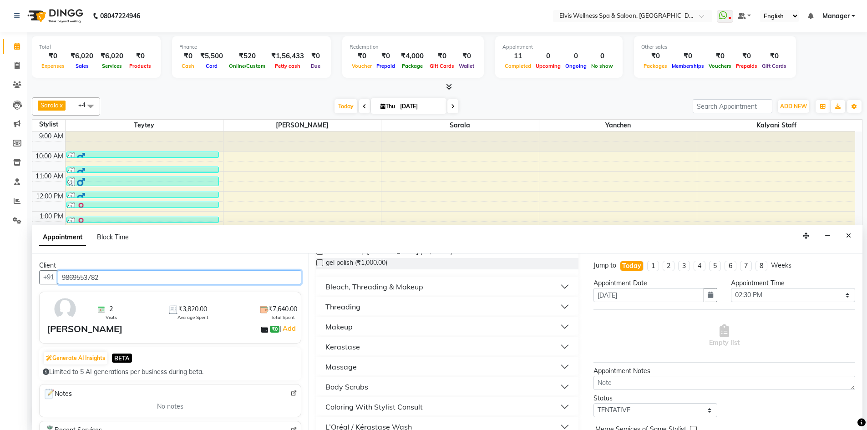
type input "9869553782"
click at [560, 306] on button "Threading" at bounding box center [447, 307] width 255 height 16
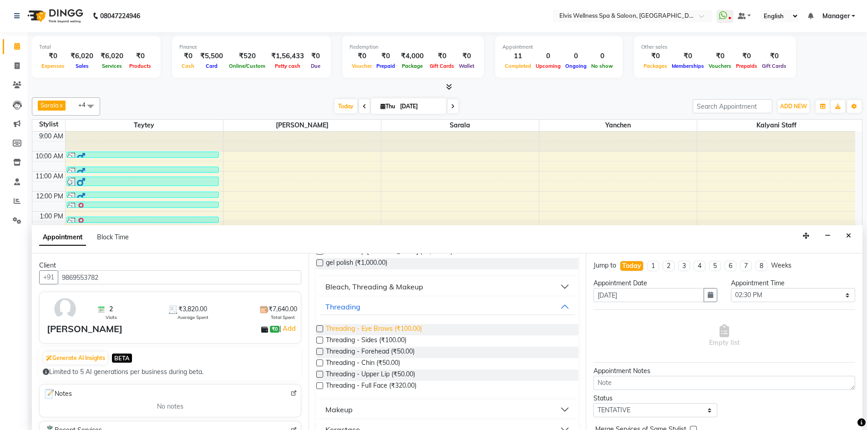
click at [354, 334] on span "Threading - Eye Brows (₹100.00)" at bounding box center [374, 329] width 96 height 11
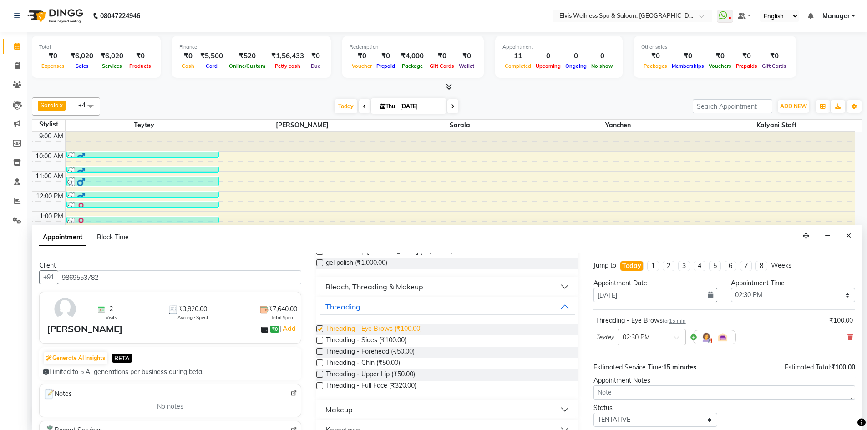
checkbox input "false"
click at [404, 354] on span "Threading - Forehead (₹50.00)" at bounding box center [370, 352] width 89 height 11
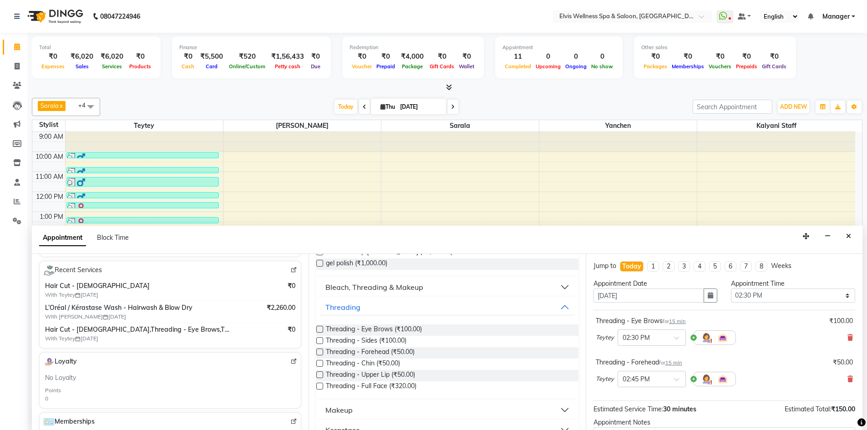
scroll to position [167, 0]
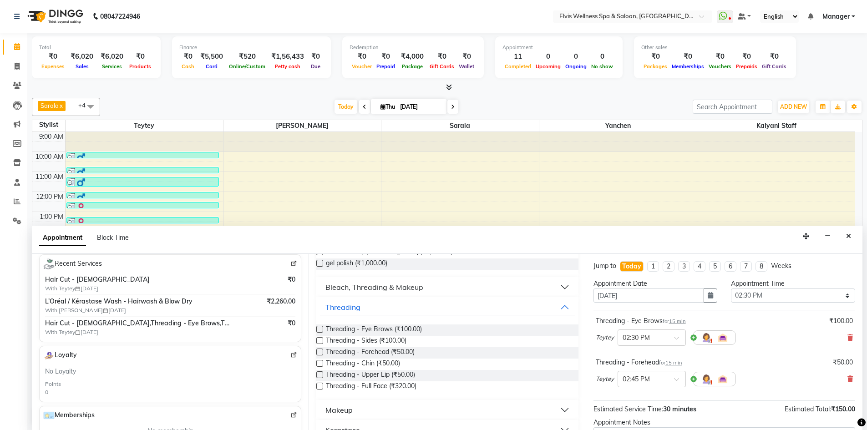
click at [291, 266] on img at bounding box center [294, 263] width 7 height 7
click at [318, 352] on label at bounding box center [319, 352] width 7 height 7
click at [318, 352] on input "checkbox" at bounding box center [319, 353] width 6 height 6
checkbox input "false"
click at [321, 374] on label at bounding box center [319, 375] width 7 height 7
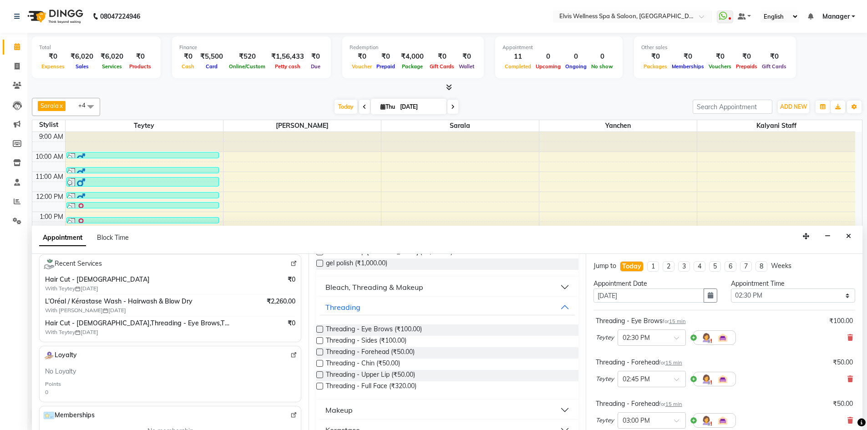
click at [321, 374] on input "checkbox" at bounding box center [319, 376] width 6 height 6
checkbox input "false"
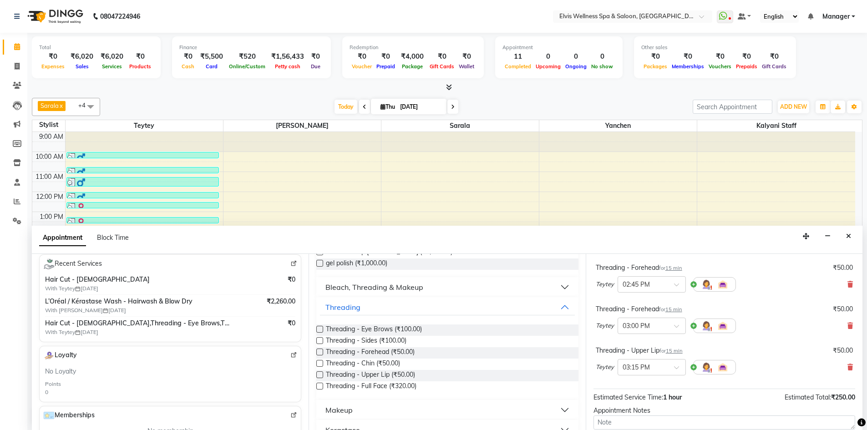
scroll to position [96, 0]
click at [848, 326] on icon at bounding box center [850, 325] width 5 height 6
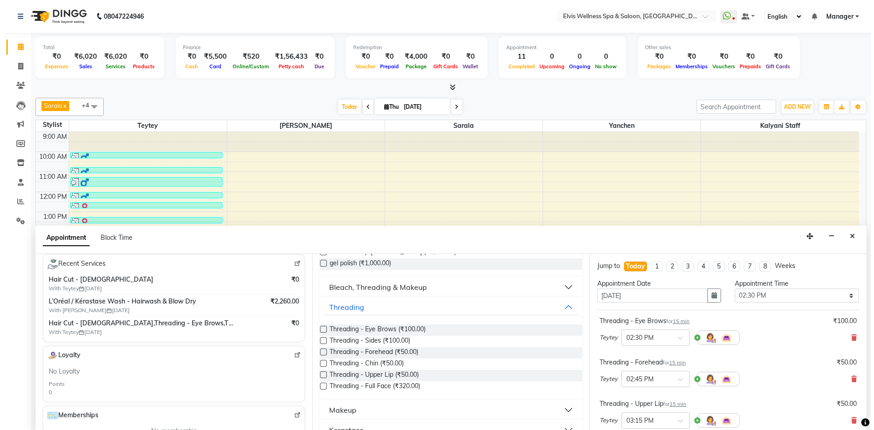
scroll to position [137, 0]
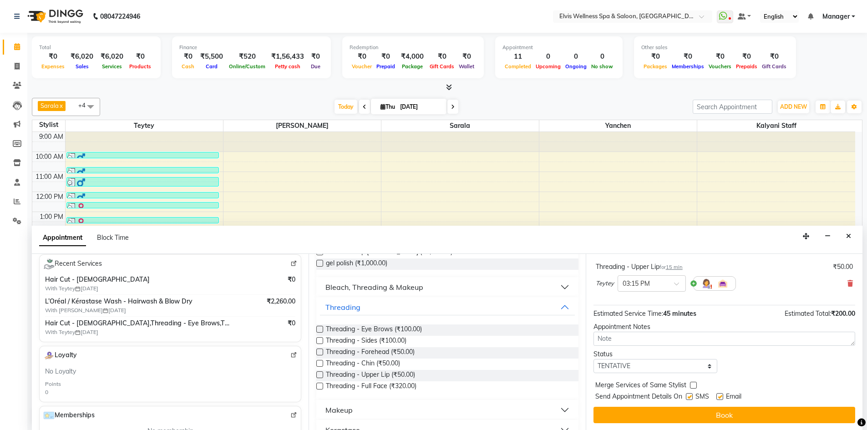
click at [691, 397] on label at bounding box center [689, 396] width 7 height 7
click at [691, 397] on input "checkbox" at bounding box center [689, 398] width 6 height 6
checkbox input "false"
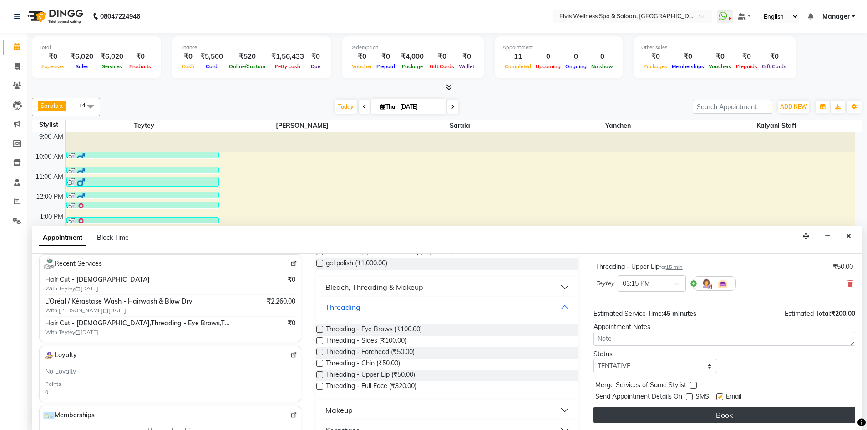
click at [699, 410] on button "Book" at bounding box center [725, 415] width 262 height 16
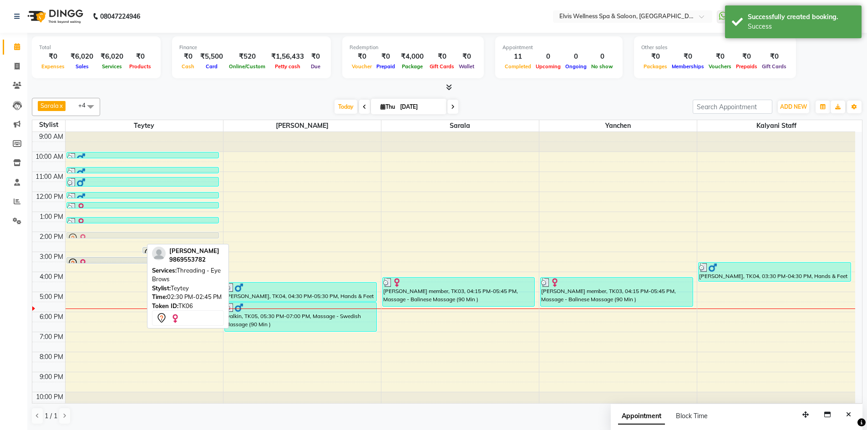
drag, startPoint x: 136, startPoint y: 245, endPoint x: 142, endPoint y: 237, distance: 9.7
click at [142, 237] on div "Monika, TK06, 02:30 PM-02:45 PM, Threading - Eye Brows Monika, TK06, 02:45 PM-0…" at bounding box center [145, 272] width 158 height 280
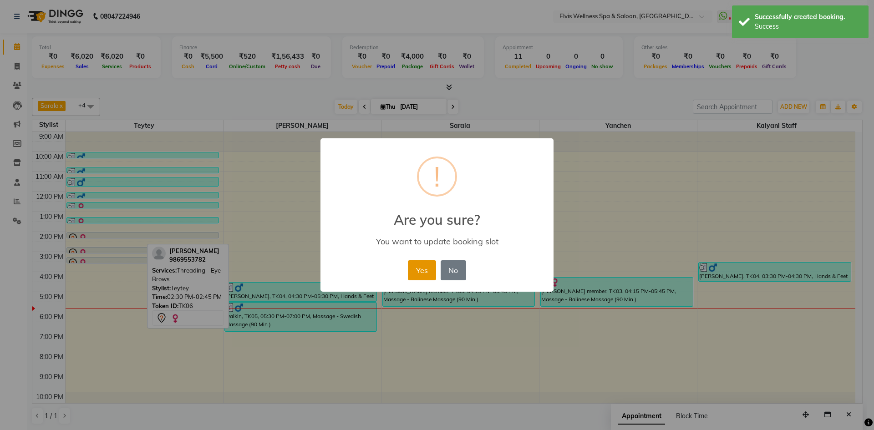
click at [419, 273] on button "Yes" at bounding box center [422, 270] width 28 height 20
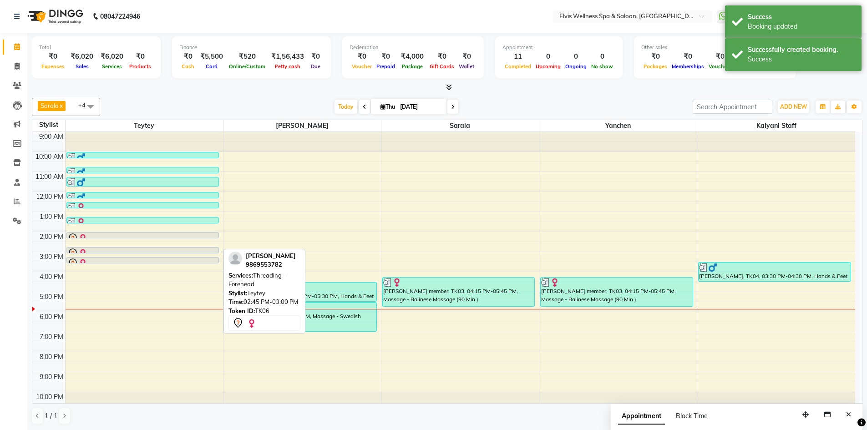
click at [90, 248] on div at bounding box center [142, 253] width 151 height 11
click at [90, 251] on div at bounding box center [143, 253] width 152 height 4
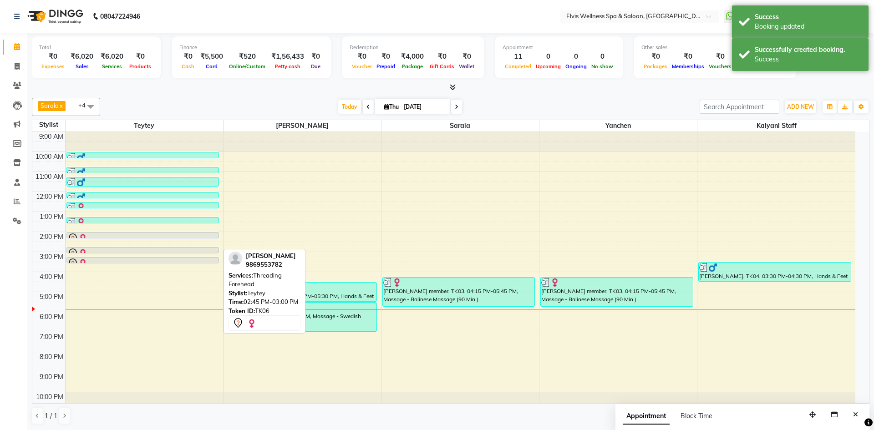
select select "7"
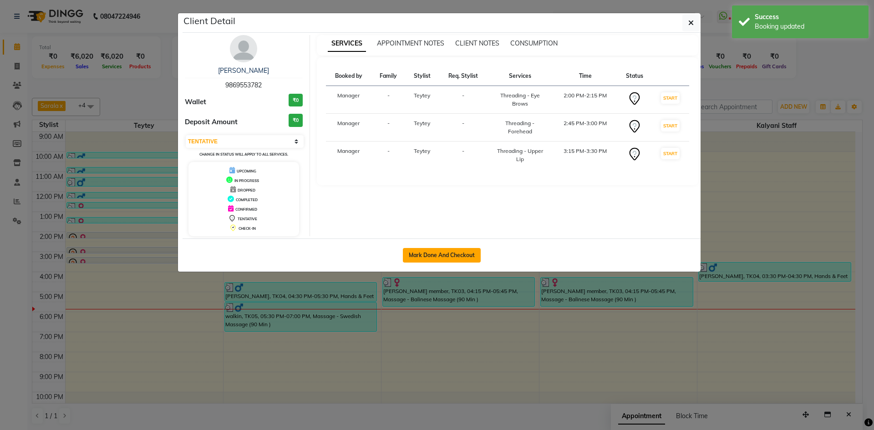
click at [425, 253] on button "Mark Done And Checkout" at bounding box center [442, 255] width 78 height 15
select select "service"
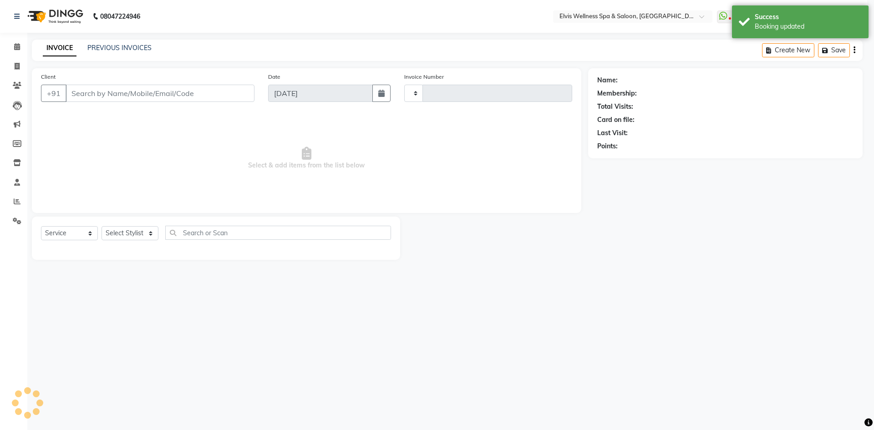
type input "1571"
select select "6269"
type input "9869553782"
select select "46562"
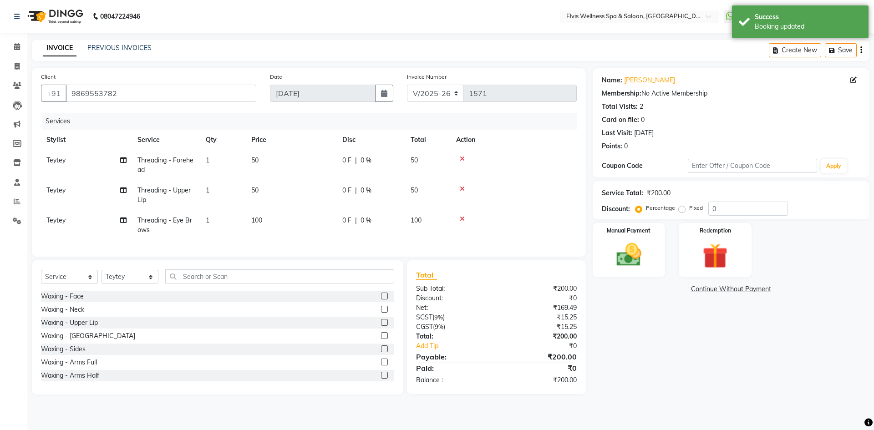
click at [419, 192] on td "50" at bounding box center [428, 195] width 46 height 30
select select "46562"
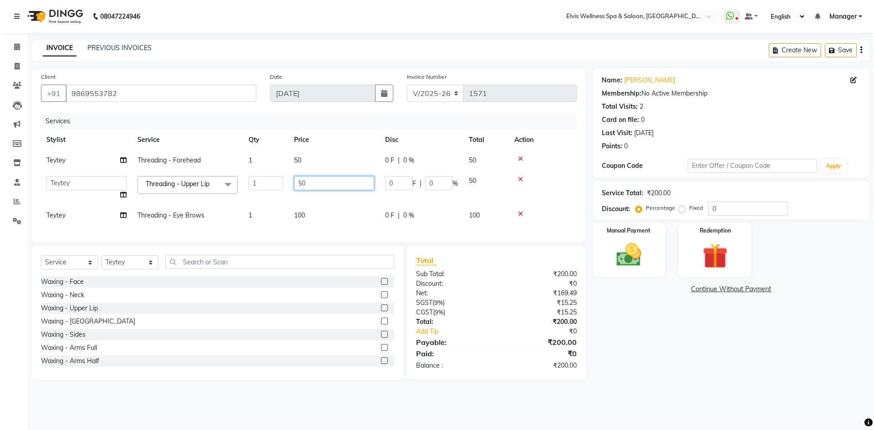
click at [305, 183] on input "50" at bounding box center [334, 183] width 80 height 14
type input "5"
type input "80"
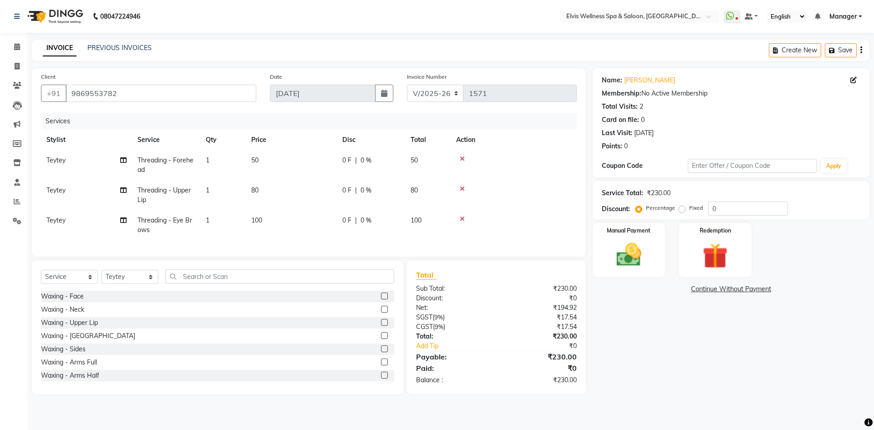
click at [309, 159] on td "50" at bounding box center [291, 165] width 91 height 30
select select "46562"
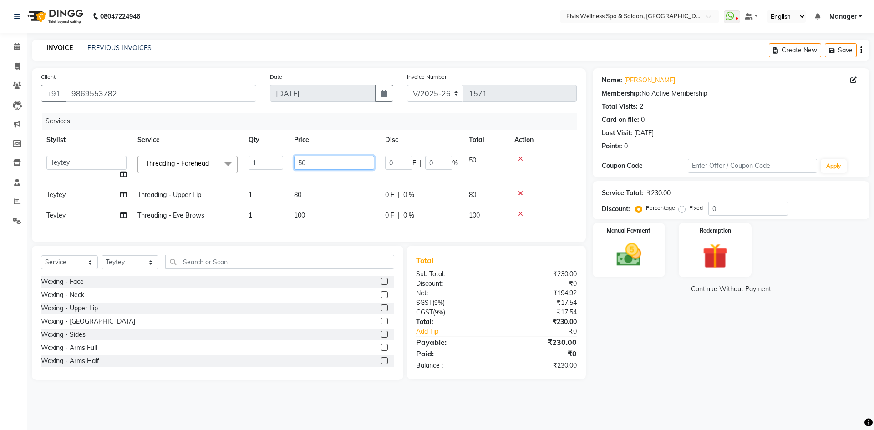
click at [312, 163] on input "50" at bounding box center [334, 163] width 80 height 14
type input "5"
type input "80"
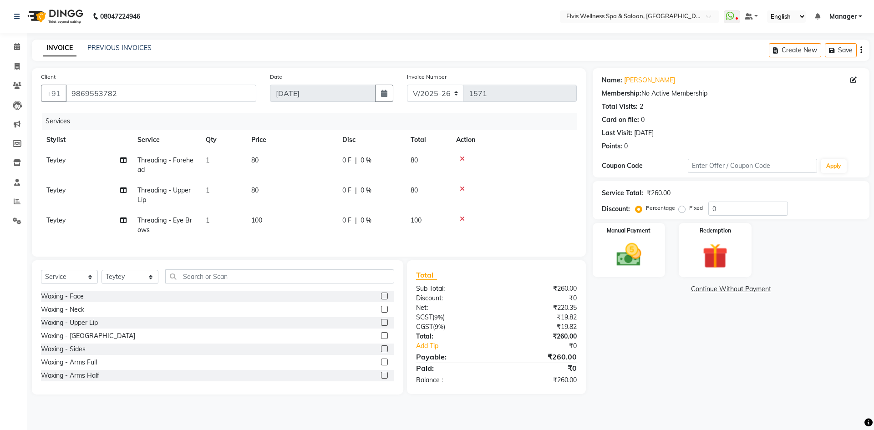
click at [311, 181] on tbody "Teytey Threading - Forehead 1 80 0 F | 0 % 80 Teytey Threading - Upper Lip 1 80…" at bounding box center [309, 195] width 536 height 90
click at [639, 235] on div "Manual Payment" at bounding box center [629, 250] width 76 height 56
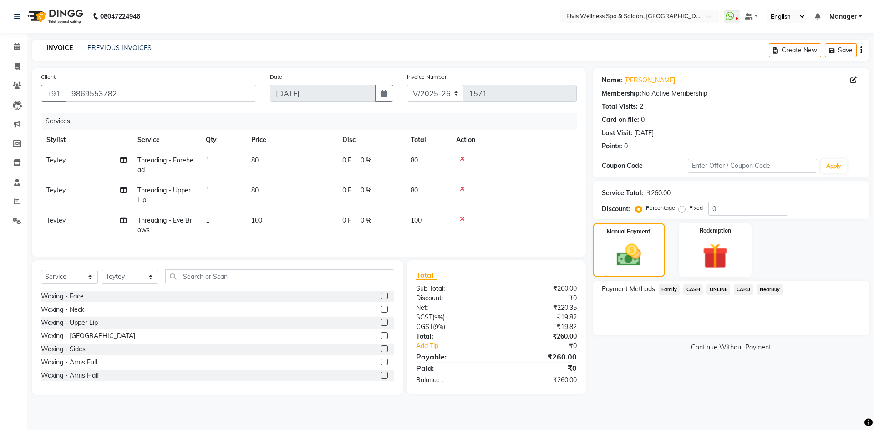
click at [725, 290] on span "ONLINE" at bounding box center [719, 290] width 24 height 10
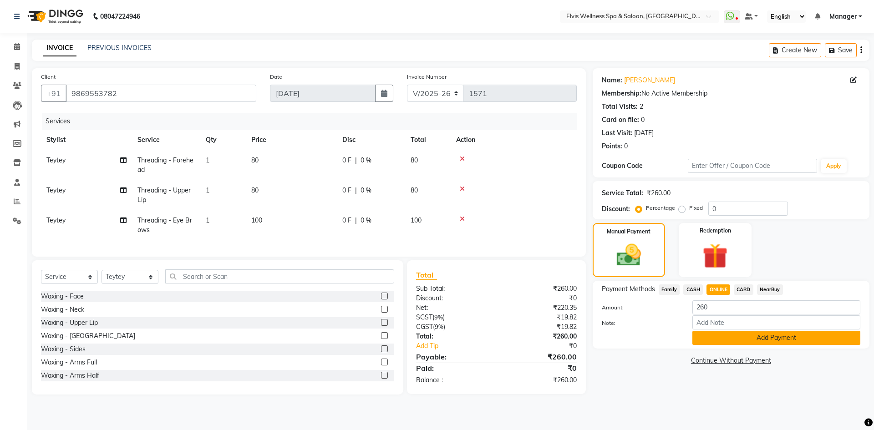
click at [753, 342] on button "Add Payment" at bounding box center [777, 338] width 168 height 14
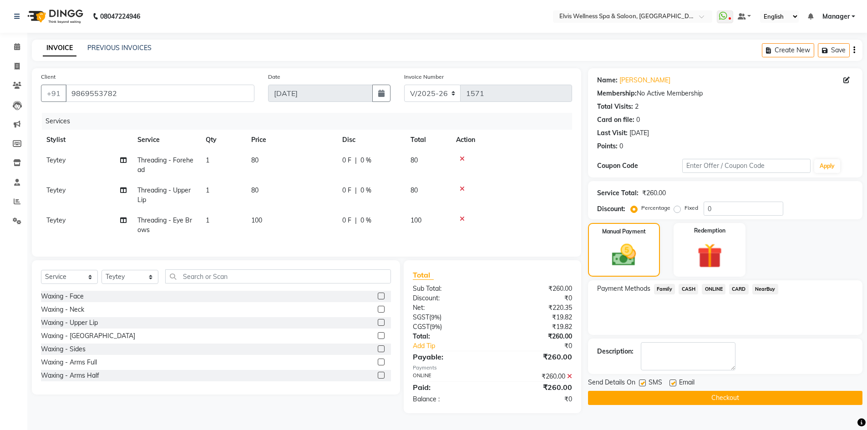
click at [643, 383] on label at bounding box center [642, 383] width 7 height 7
click at [643, 383] on input "checkbox" at bounding box center [642, 384] width 6 height 6
checkbox input "false"
click at [646, 395] on button "Checkout" at bounding box center [725, 398] width 275 height 14
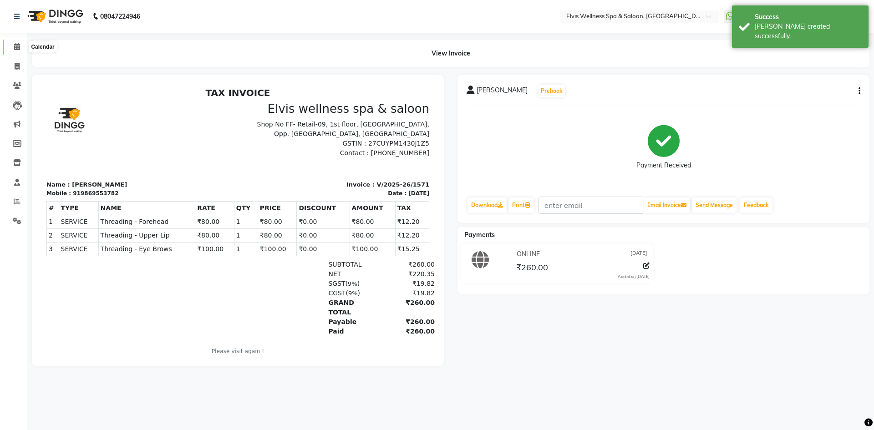
click at [18, 50] on icon at bounding box center [17, 46] width 6 height 7
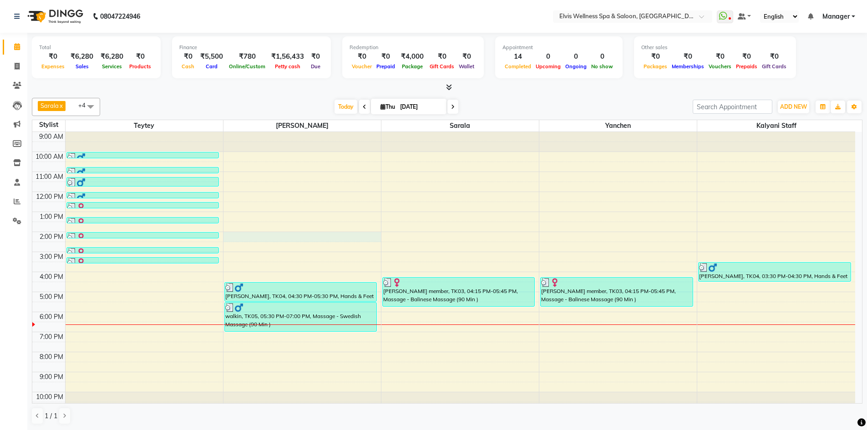
click at [364, 239] on div "9:00 AM 10:00 AM 11:00 AM 12:00 PM 1:00 PM 2:00 PM 3:00 PM 4:00 PM 5:00 PM 6:00…" at bounding box center [443, 272] width 823 height 280
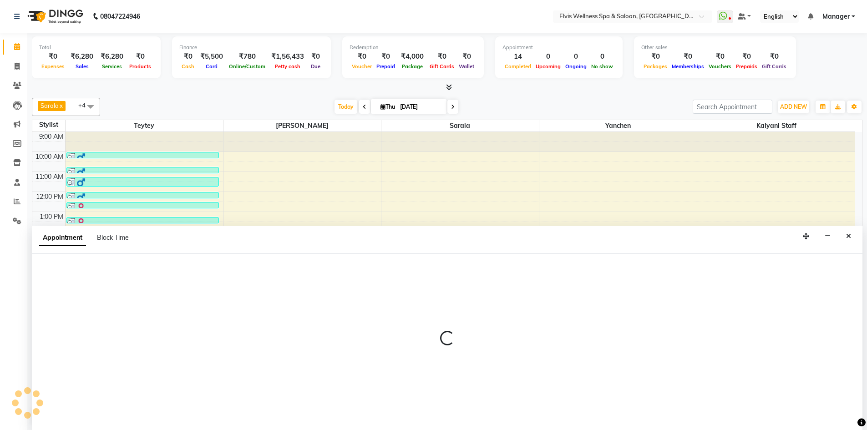
scroll to position [0, 0]
select select "71682"
select select "tentative"
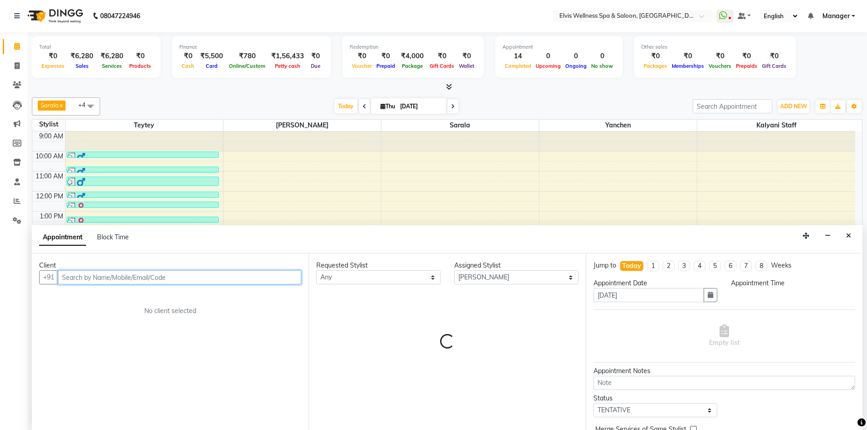
select select "840"
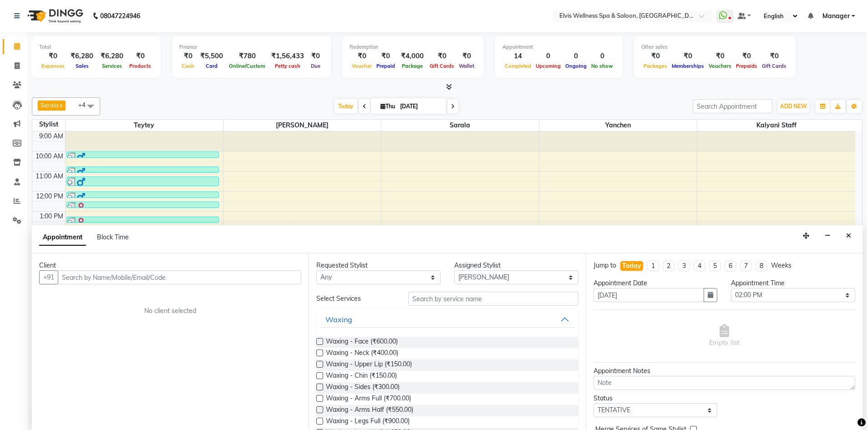
click at [209, 268] on div "Client" at bounding box center [170, 266] width 262 height 10
click at [197, 272] on input "text" at bounding box center [180, 277] width 244 height 14
paste input "7387987013"
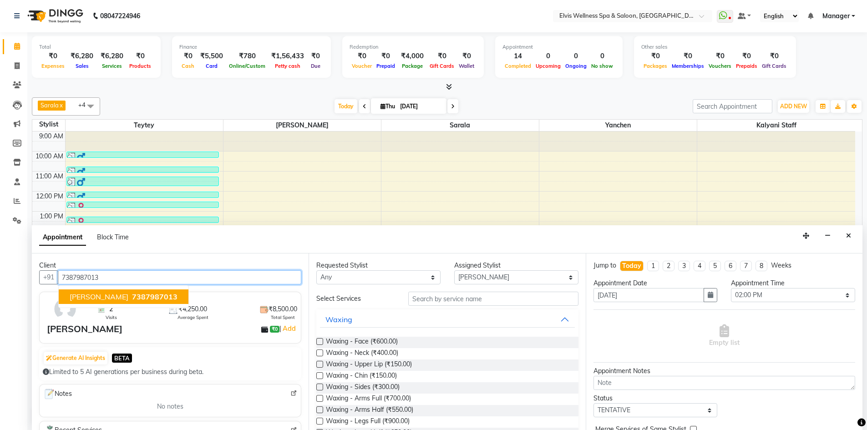
click at [149, 301] on span "7387987013" at bounding box center [155, 296] width 46 height 9
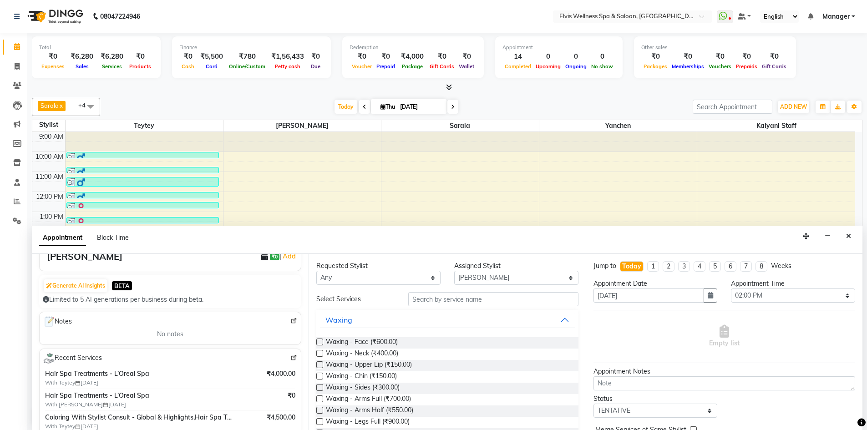
scroll to position [133, 0]
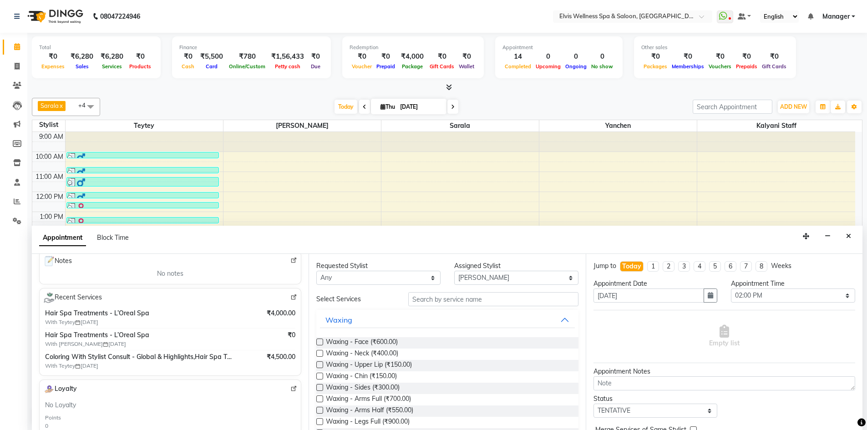
type input "7387987013"
click at [291, 297] on img at bounding box center [294, 297] width 7 height 7
click at [852, 237] on button "Close" at bounding box center [848, 237] width 13 height 14
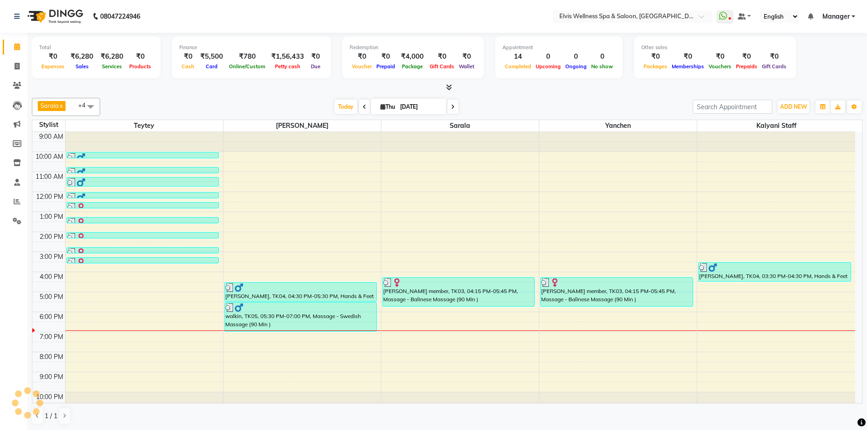
click at [554, 256] on div "9:00 AM 10:00 AM 11:00 AM 12:00 PM 1:00 PM 2:00 PM 3:00 PM 4:00 PM 5:00 PM 6:00…" at bounding box center [443, 272] width 823 height 280
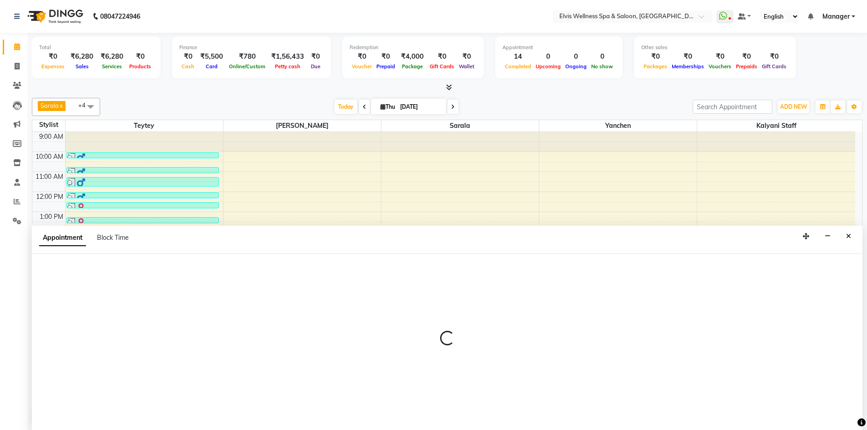
scroll to position [0, 0]
select select "46456"
select select "tentative"
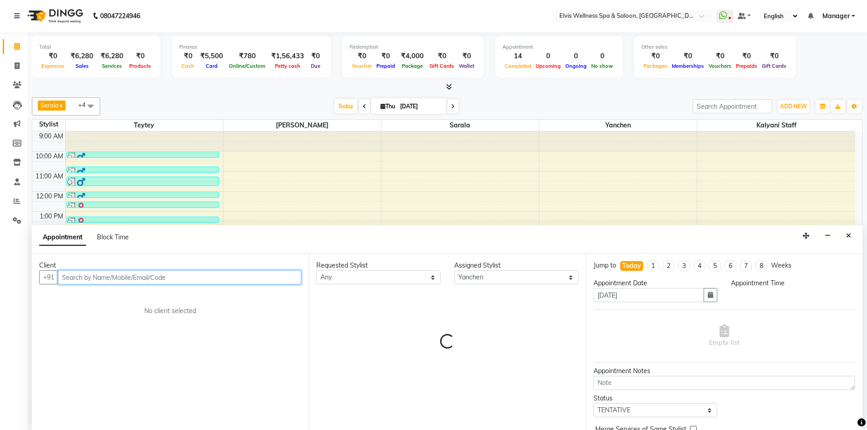
select select "900"
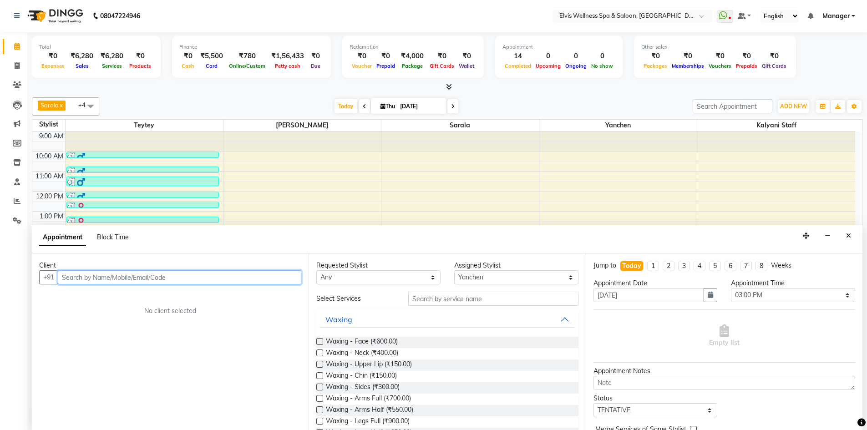
click at [113, 280] on input "text" at bounding box center [180, 277] width 244 height 14
click at [70, 278] on input "88377076" at bounding box center [161, 277] width 206 height 14
click at [101, 278] on input "8888377076" at bounding box center [161, 277] width 206 height 14
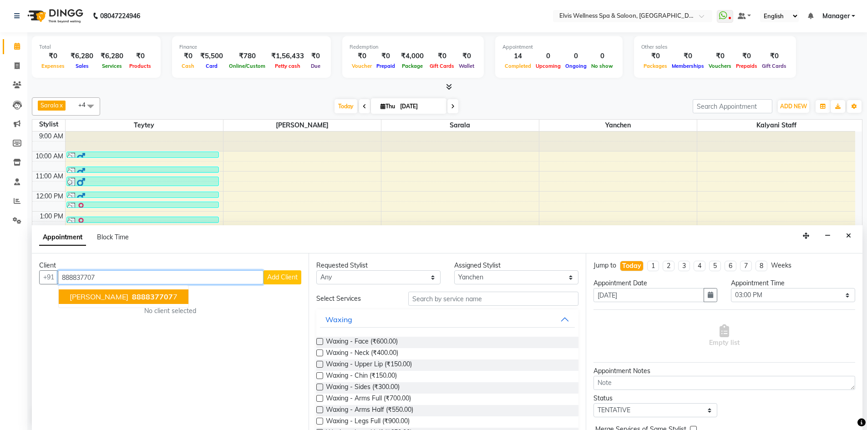
click at [105, 302] on button "Anish Bhondve 888837707 7" at bounding box center [124, 297] width 130 height 15
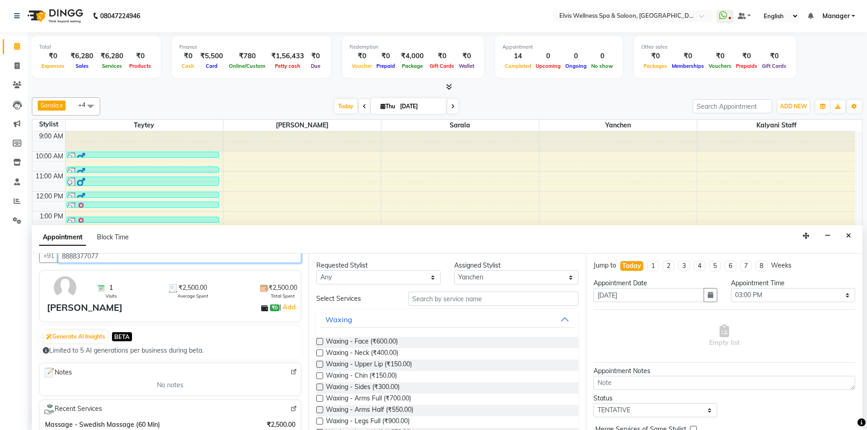
scroll to position [0, 0]
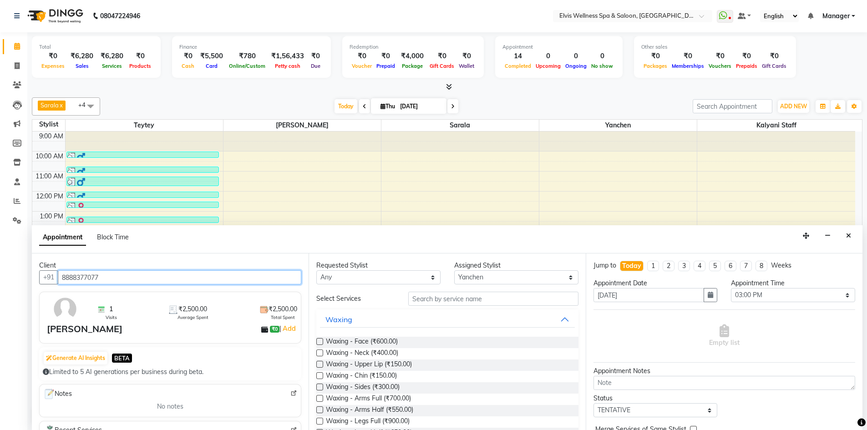
type input "8888377077"
click at [469, 296] on input "text" at bounding box center [493, 299] width 170 height 14
click at [66, 312] on img at bounding box center [65, 309] width 26 height 26
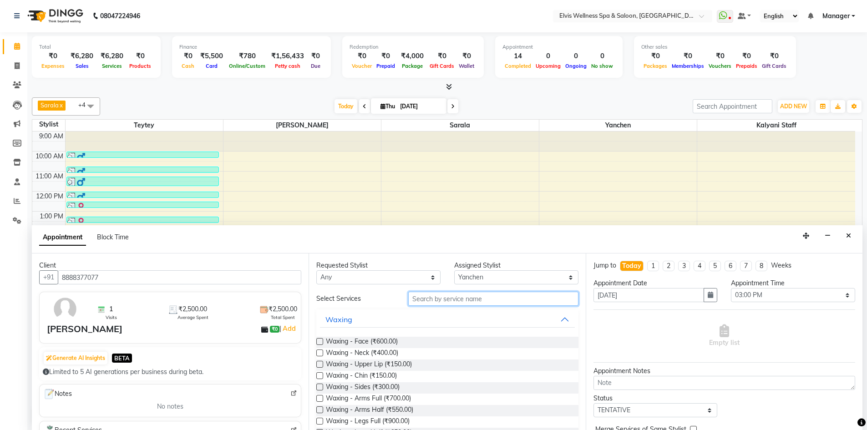
click at [414, 300] on input "text" at bounding box center [493, 299] width 170 height 14
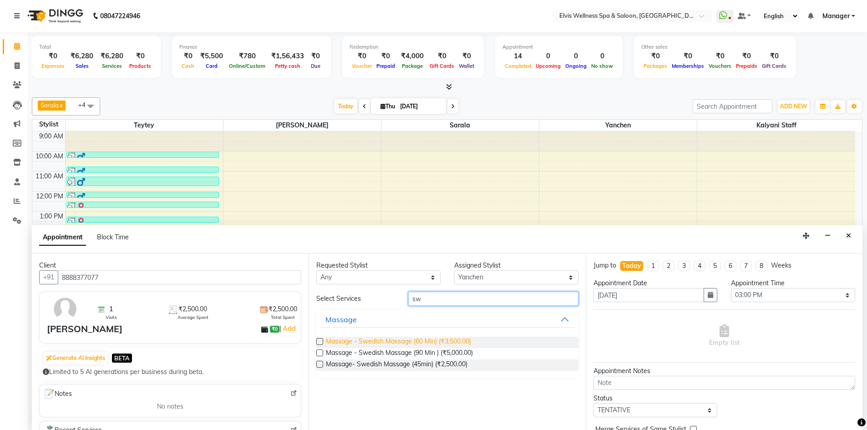
type input "sw"
click at [409, 342] on span "Massage - Swedish Massage (60 Min) (₹3,500.00)" at bounding box center [398, 342] width 145 height 11
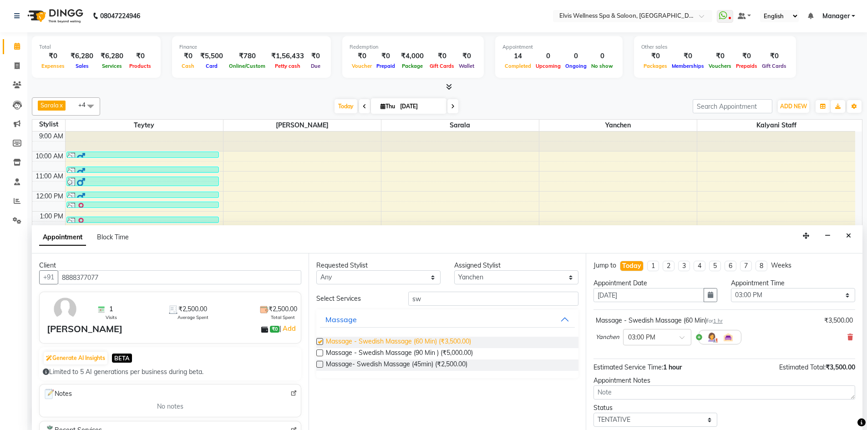
checkbox input "false"
click at [495, 281] on select "Select Kalyani Staff KP Staff Minmin Rushikesh Sapna Sarala SUMITRA Teytey Yanc…" at bounding box center [516, 277] width 124 height 14
select select "71671"
click at [454, 270] on select "Select Kalyani Staff KP Staff Minmin Rushikesh Sapna Sarala SUMITRA Teytey Yanc…" at bounding box center [516, 277] width 124 height 14
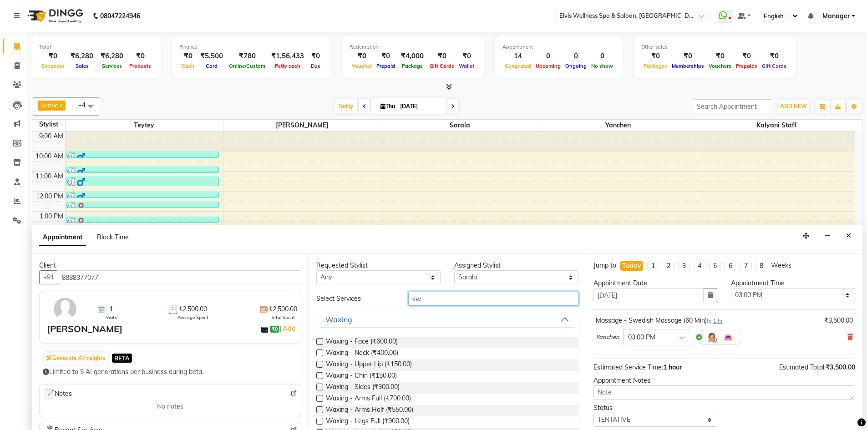
click at [423, 292] on input "sw" at bounding box center [493, 299] width 170 height 14
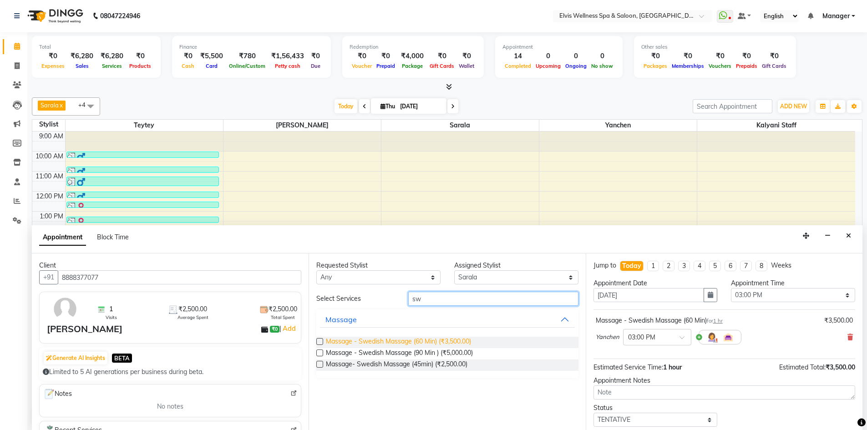
type input "sw"
click at [432, 343] on span "Massage - Swedish Massage (60 Min) (₹3,500.00)" at bounding box center [398, 342] width 145 height 11
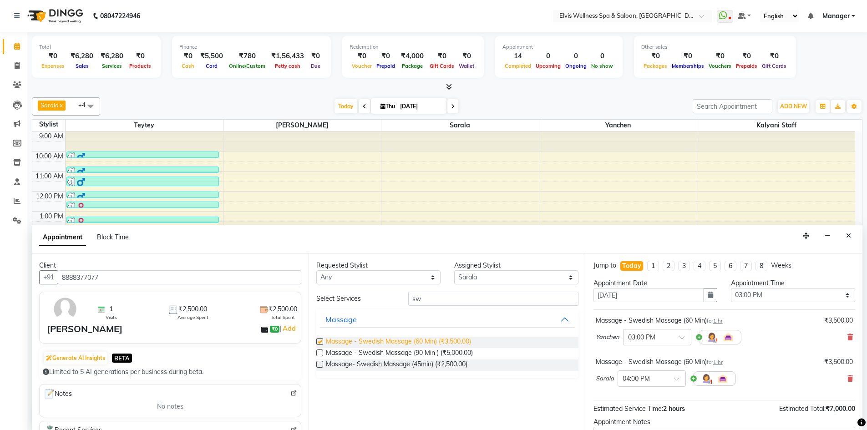
checkbox input "false"
click at [678, 339] on div at bounding box center [657, 337] width 67 height 10
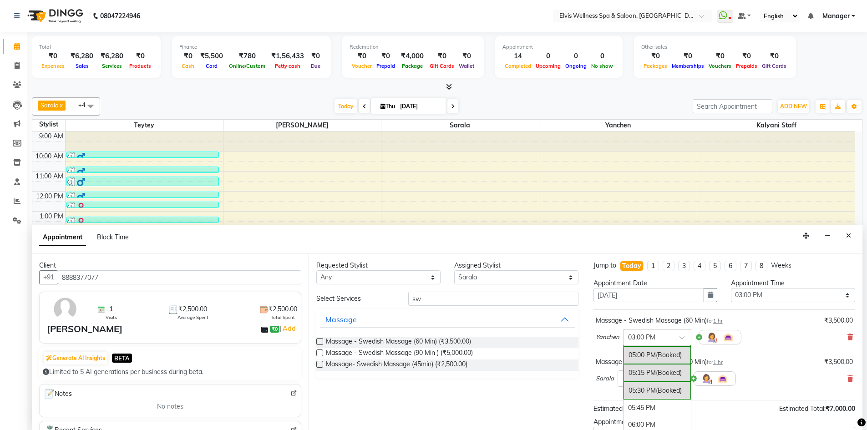
scroll to position [458, 0]
click at [655, 389] on div "05:15 PM (Booked)" at bounding box center [657, 389] width 67 height 18
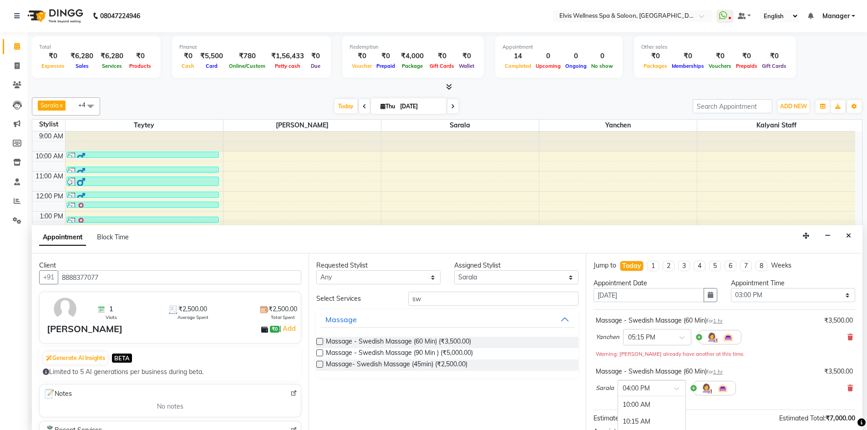
click at [674, 388] on span at bounding box center [679, 392] width 11 height 10
drag, startPoint x: 651, startPoint y: 417, endPoint x: 648, endPoint y: 397, distance: 20.8
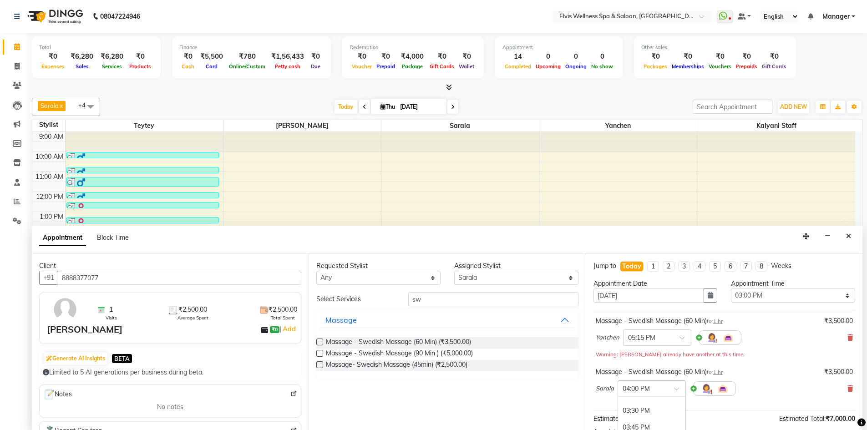
click at [630, 390] on input "text" at bounding box center [643, 388] width 40 height 10
click at [631, 388] on input "text" at bounding box center [643, 388] width 40 height 10
type input "5"
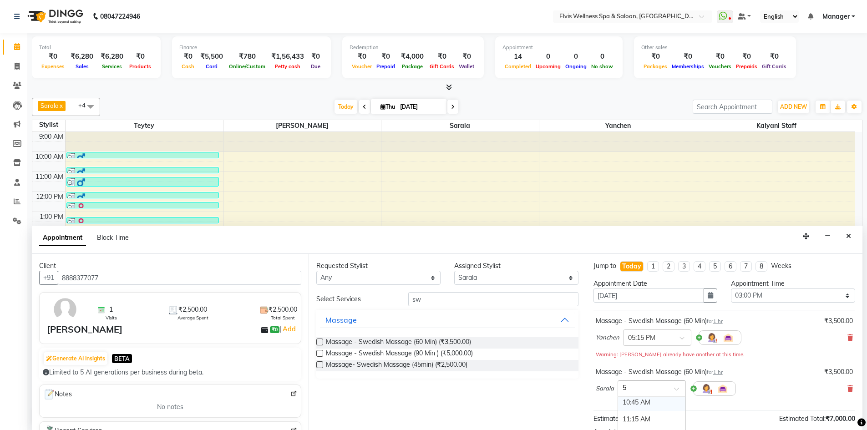
click at [642, 405] on div "10:45 AM" at bounding box center [651, 402] width 67 height 17
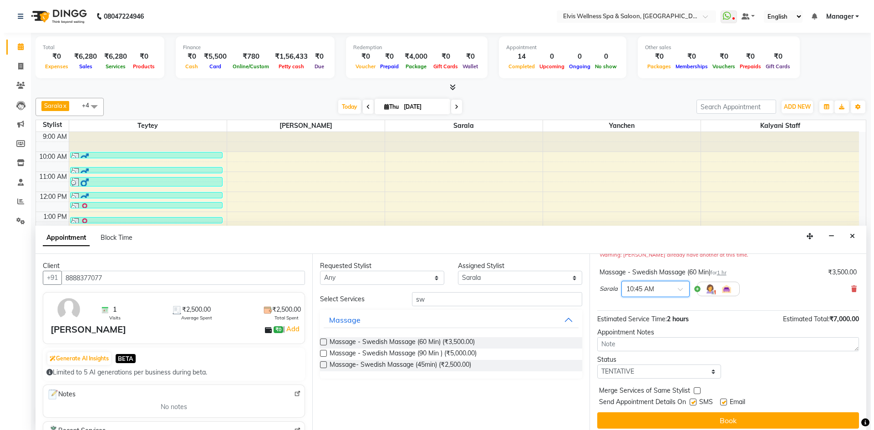
scroll to position [105, 0]
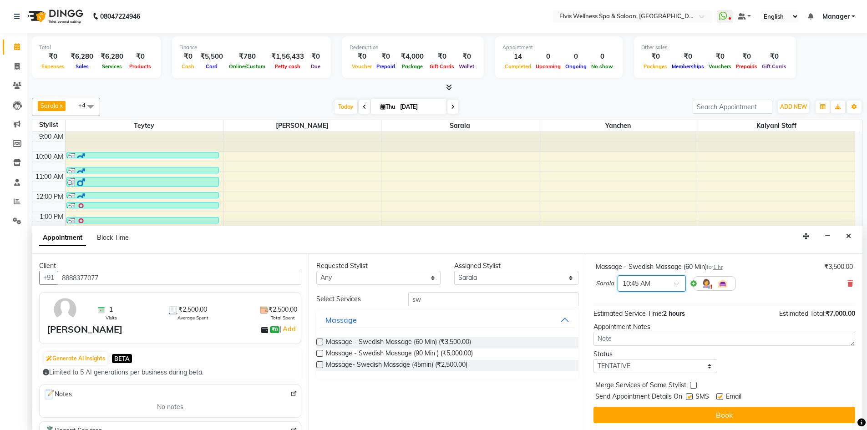
click at [689, 395] on label at bounding box center [689, 396] width 7 height 7
click at [689, 395] on input "checkbox" at bounding box center [689, 398] width 6 height 6
checkbox input "false"
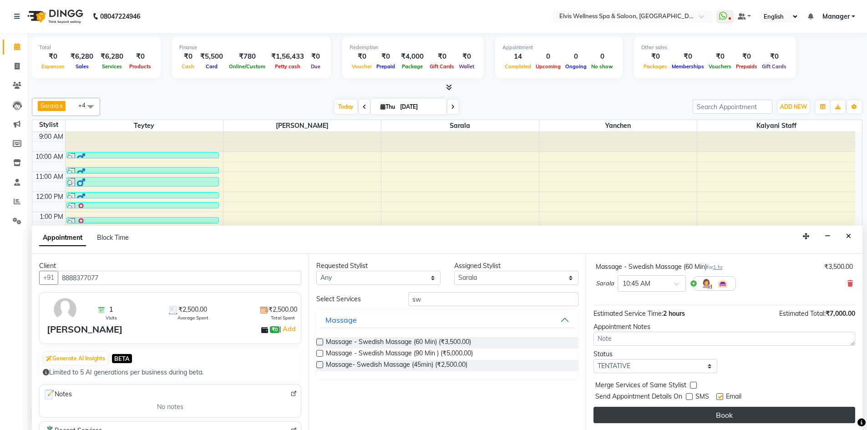
click at [685, 411] on button "Book" at bounding box center [725, 415] width 262 height 16
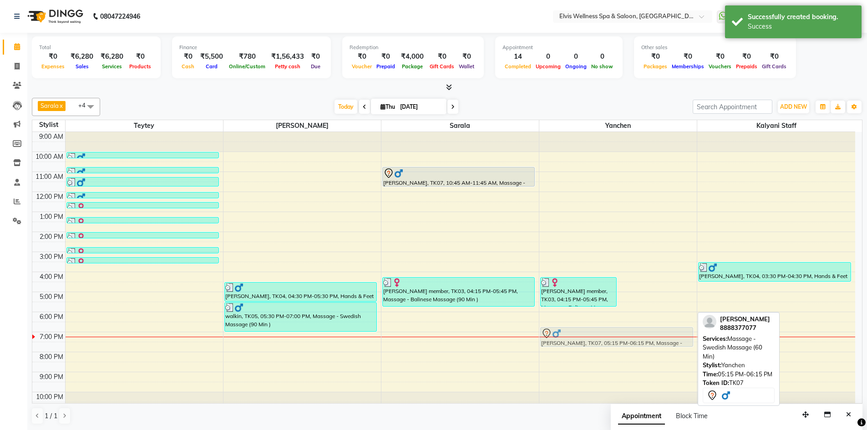
drag, startPoint x: 645, startPoint y: 309, endPoint x: 637, endPoint y: 342, distance: 34.8
click at [637, 342] on div "amruta member, TK03, 04:15 PM-05:45 PM, Massage - Balinese Massage (90 Min ) An…" at bounding box center [619, 272] width 158 height 280
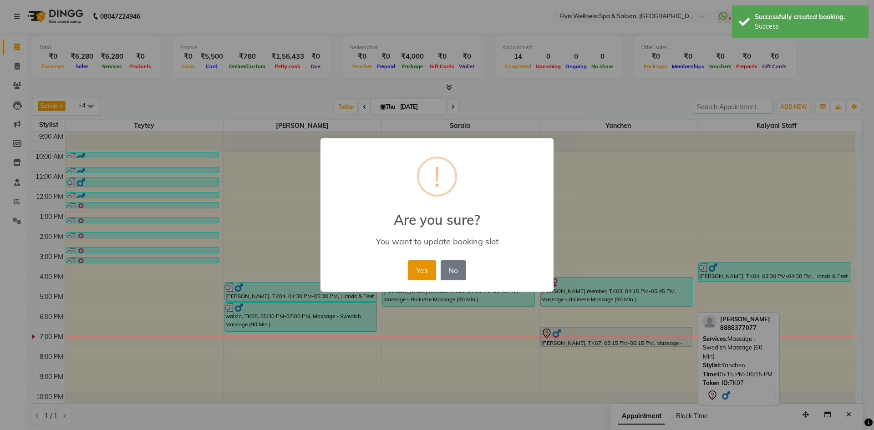
click at [420, 269] on button "Yes" at bounding box center [422, 270] width 28 height 20
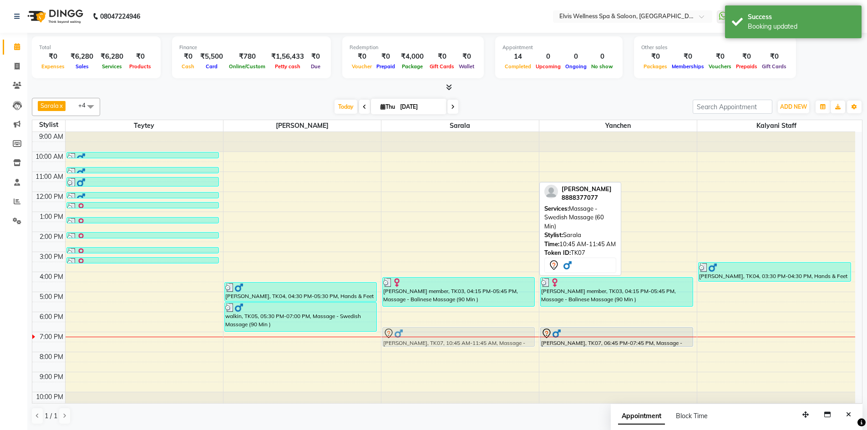
drag, startPoint x: 438, startPoint y: 178, endPoint x: 426, endPoint y: 339, distance: 161.1
click at [426, 339] on div "Anish Bhondve, TK07, 10:45 AM-11:45 AM, Massage - Swedish Massage (60 Min) amru…" at bounding box center [461, 272] width 158 height 280
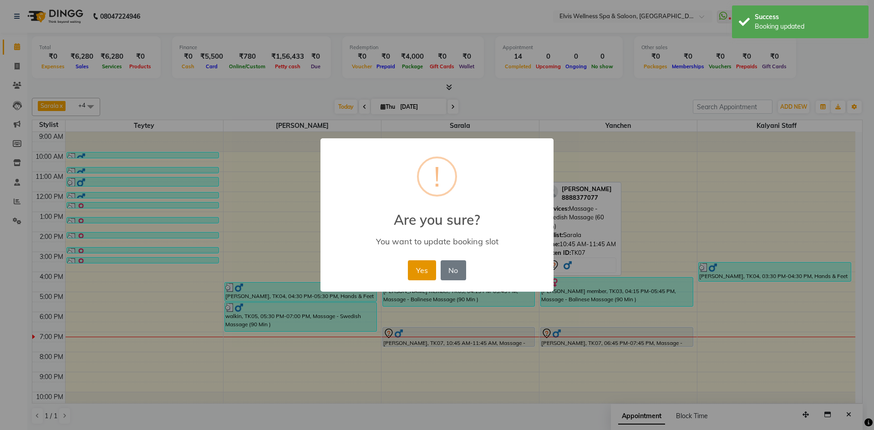
click at [429, 270] on button "Yes" at bounding box center [422, 270] width 28 height 20
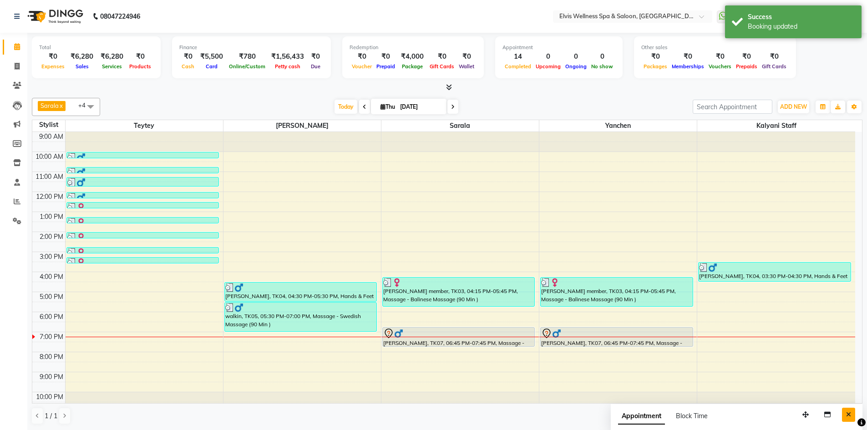
click at [852, 411] on button "Close" at bounding box center [848, 415] width 13 height 14
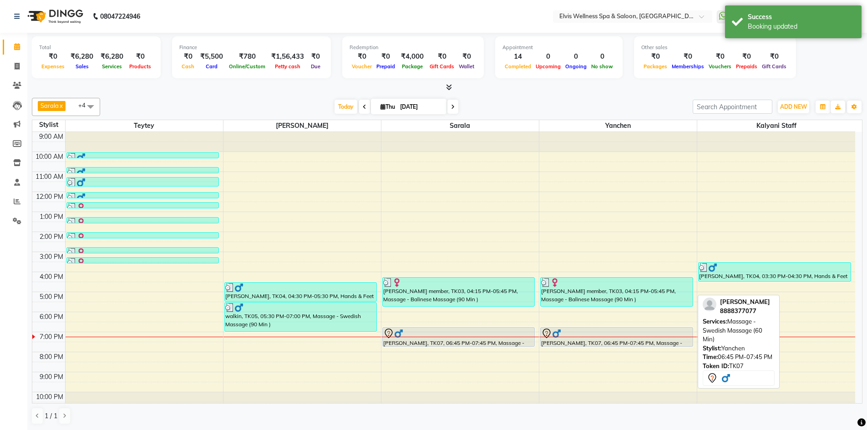
click at [592, 339] on div "Anish Bhondve, TK07, 06:45 PM-07:45 PM, Massage - Swedish Massage (60 Min)" at bounding box center [617, 337] width 152 height 19
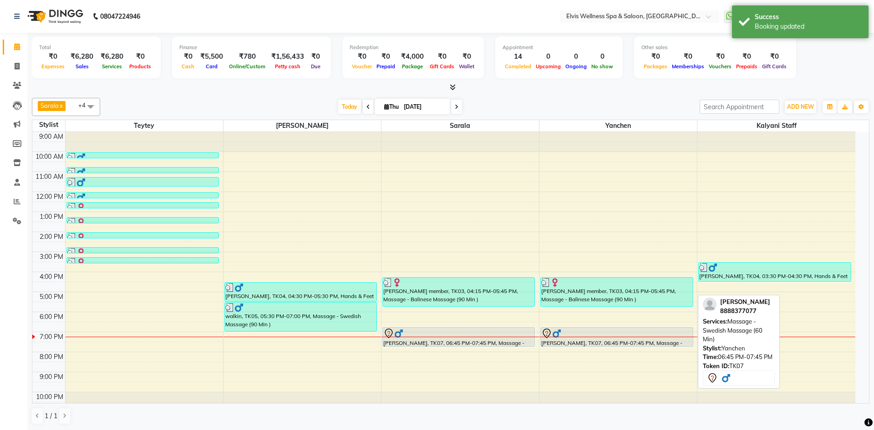
select select "7"
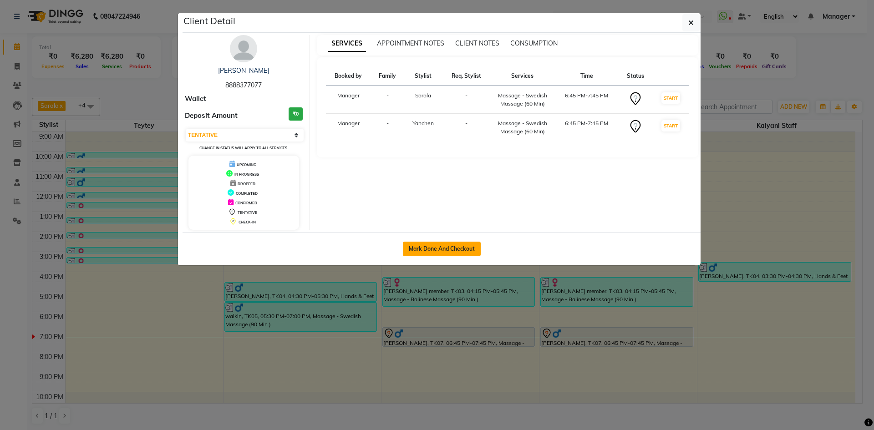
click at [416, 251] on button "Mark Done And Checkout" at bounding box center [442, 249] width 78 height 15
select select "service"
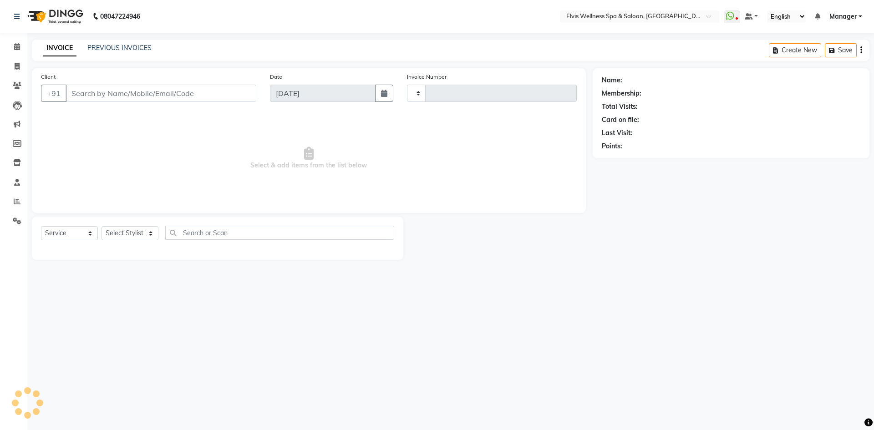
type input "1572"
select select "6269"
type input "8888377077"
select select "71671"
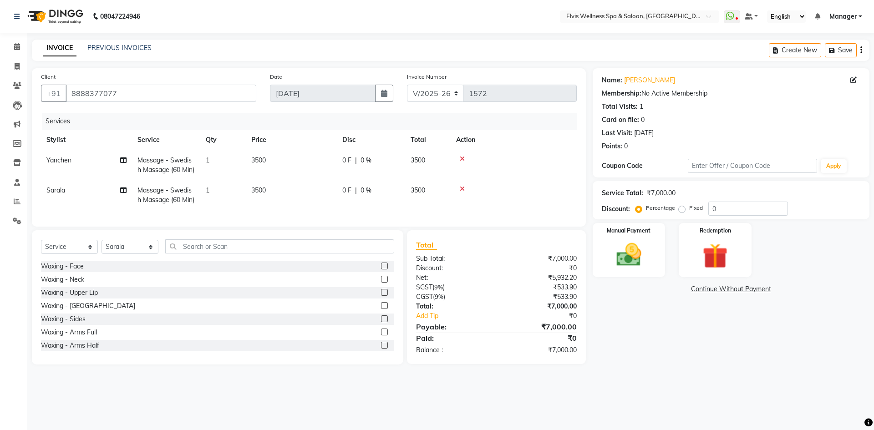
click at [689, 210] on label "Fixed" at bounding box center [696, 208] width 14 height 8
click at [681, 210] on input "Fixed" at bounding box center [684, 208] width 6 height 6
radio input "true"
click at [709, 209] on input "0" at bounding box center [749, 209] width 80 height 14
type input "2000"
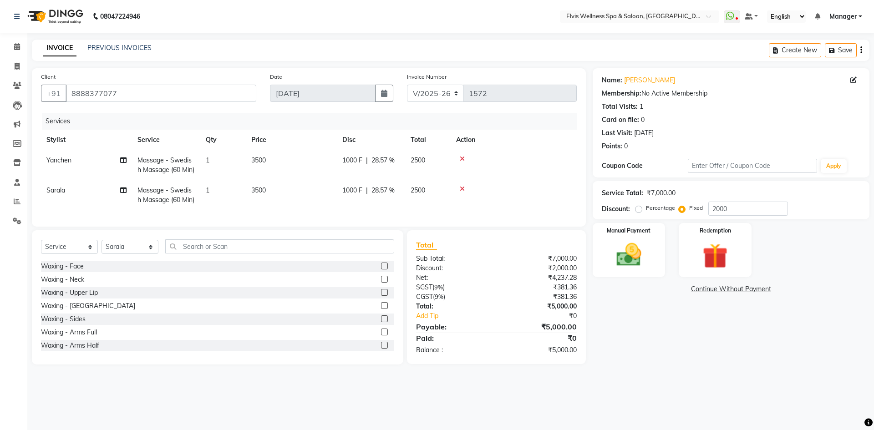
click at [805, 218] on div "Service Total: ₹7,000.00 Discount: Percentage Fixed 2000" at bounding box center [731, 200] width 277 height 38
click at [618, 262] on img at bounding box center [629, 255] width 42 height 30
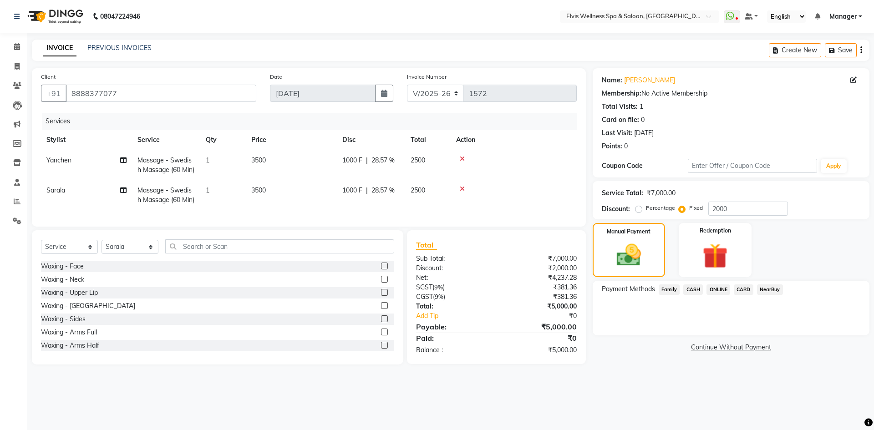
click at [689, 288] on span "CASH" at bounding box center [693, 290] width 20 height 10
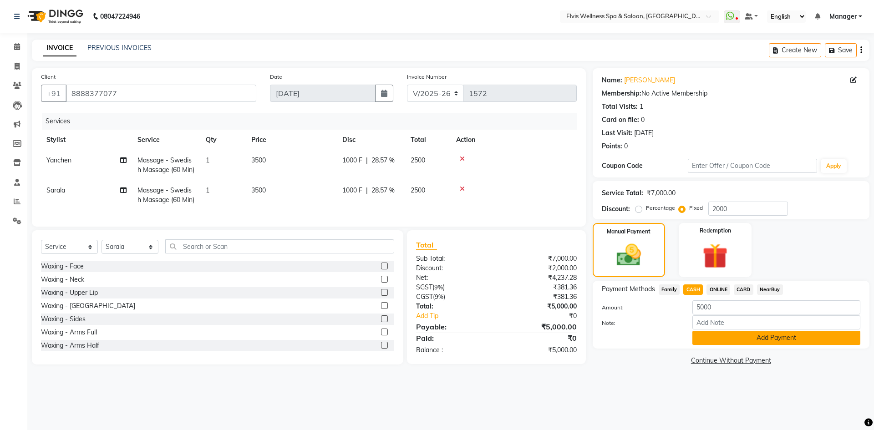
click at [741, 339] on button "Add Payment" at bounding box center [777, 338] width 168 height 14
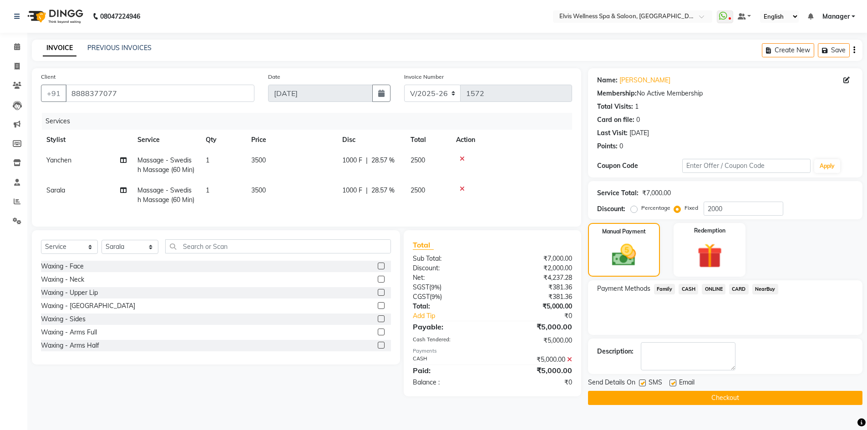
click at [643, 385] on label at bounding box center [642, 383] width 7 height 7
click at [643, 385] on input "checkbox" at bounding box center [642, 384] width 6 height 6
checkbox input "false"
click at [641, 395] on button "Checkout" at bounding box center [725, 398] width 275 height 14
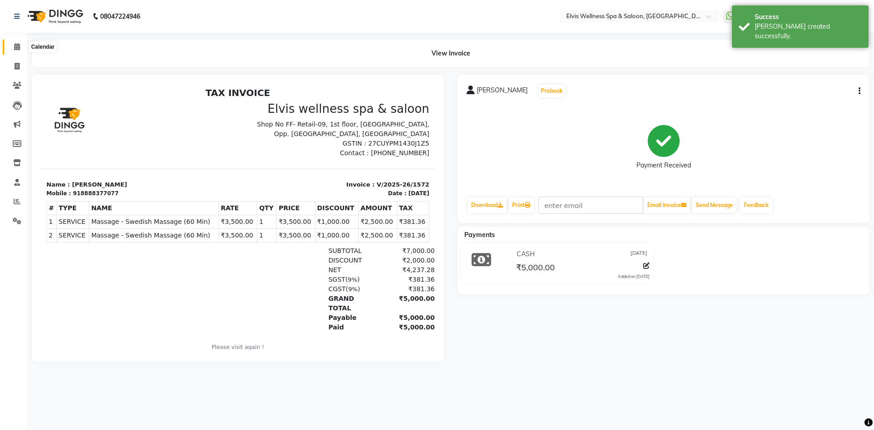
click at [20, 44] on span at bounding box center [17, 47] width 16 height 10
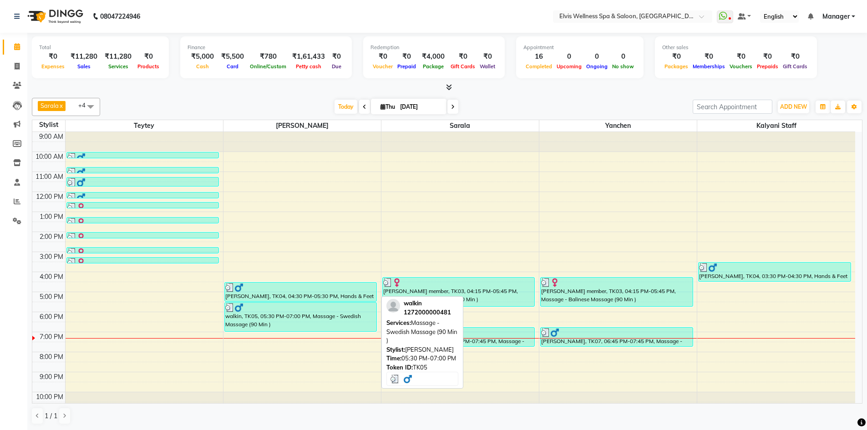
click at [290, 327] on div "walkin, TK05, 05:30 PM-07:00 PM, Massage - Swedish Massage (90 Min )" at bounding box center [301, 317] width 152 height 29
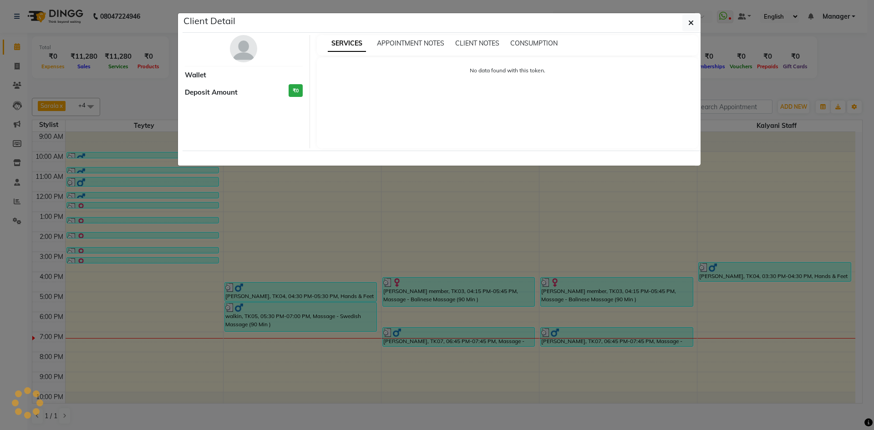
select select "3"
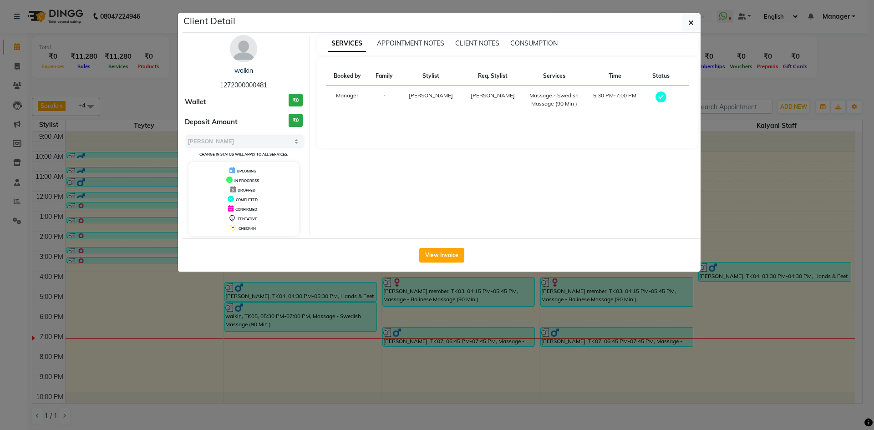
click at [246, 64] on div "walkin 1272000000481 Wallet ₹0 Deposit Amount ₹0 Select MARK DONE UPCOMING Chan…" at bounding box center [244, 135] width 132 height 201
click at [242, 57] on img at bounding box center [243, 48] width 27 height 27
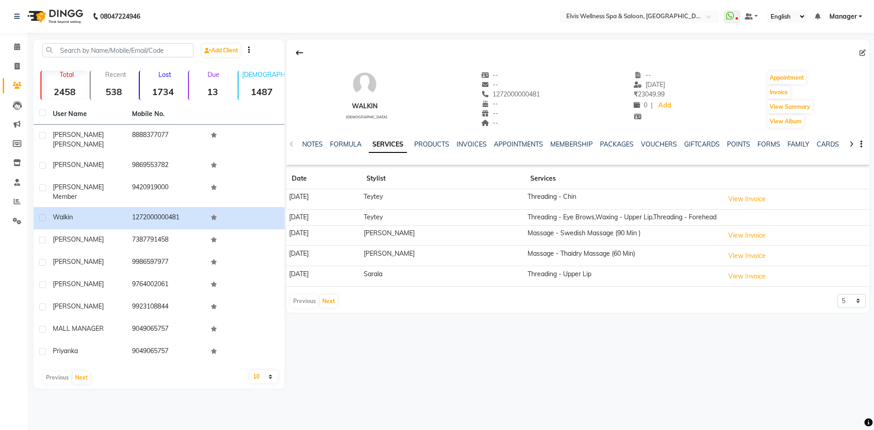
click at [362, 89] on img at bounding box center [364, 84] width 27 height 27
click at [357, 117] on span "male" at bounding box center [366, 117] width 41 height 5
click at [355, 97] on img at bounding box center [364, 84] width 27 height 27
click at [15, 46] on icon at bounding box center [17, 46] width 6 height 7
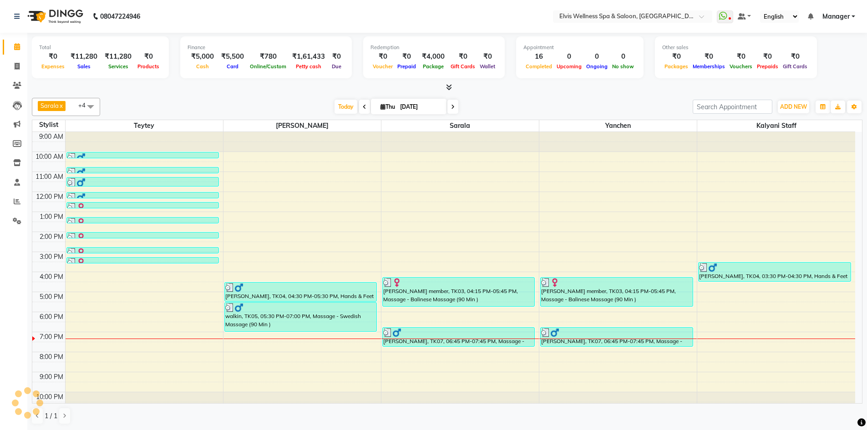
click at [339, 224] on div "9:00 AM 10:00 AM 11:00 AM 12:00 PM 1:00 PM 2:00 PM 3:00 PM 4:00 PM 5:00 PM 6:00…" at bounding box center [443, 272] width 823 height 280
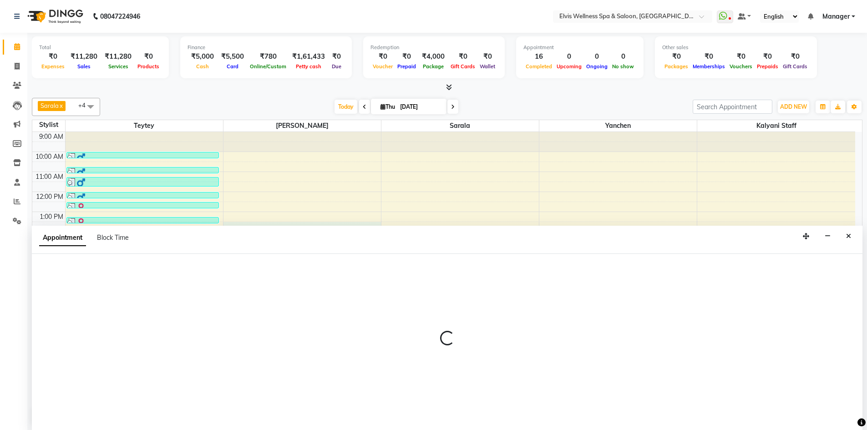
scroll to position [0, 0]
select select "71682"
select select "tentative"
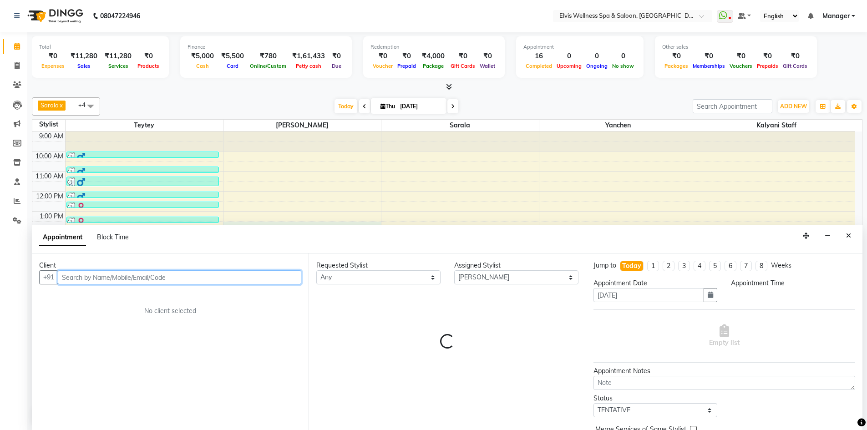
select select "810"
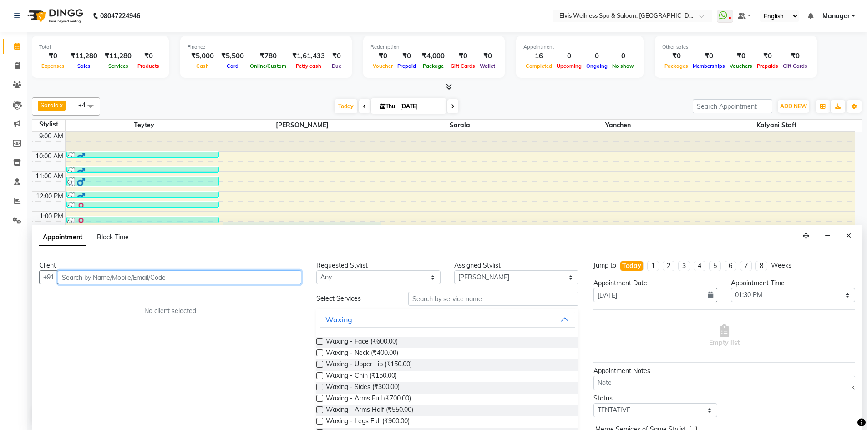
click at [150, 275] on input "text" at bounding box center [180, 277] width 244 height 14
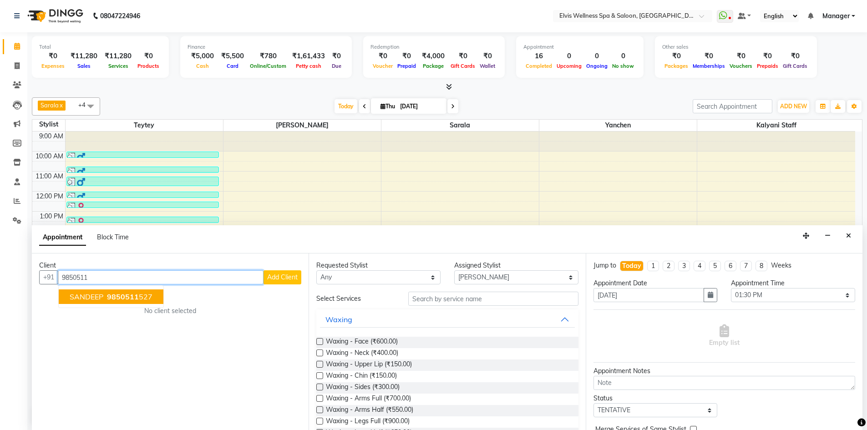
click at [144, 298] on ngb-highlight "9850511 527" at bounding box center [128, 296] width 47 height 9
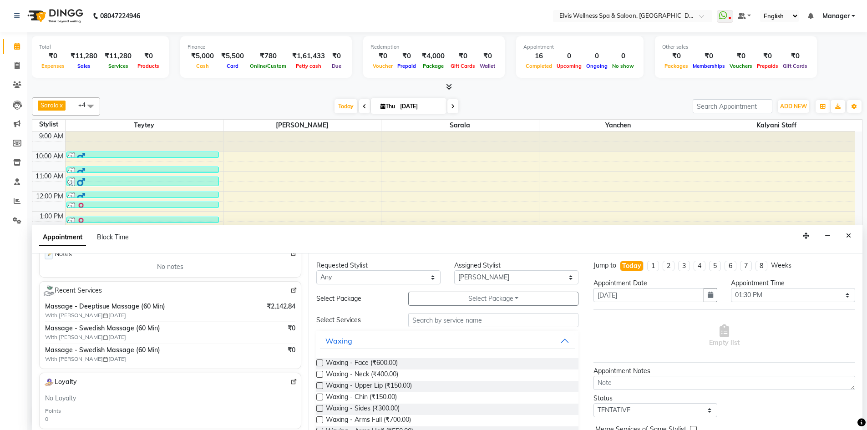
scroll to position [273, 0]
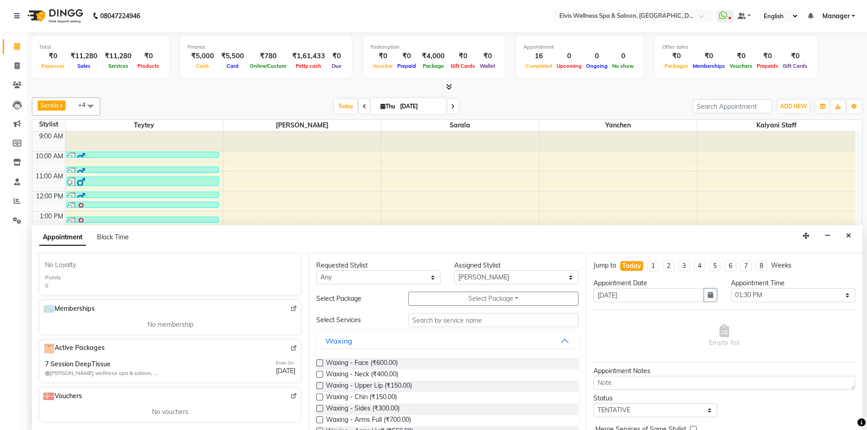
type input "9850511527"
click at [156, 363] on div "7 Session DeepTissue Elvis wellness spa & saloon, Lohegaon" at bounding box center [102, 369] width 114 height 18
click at [291, 349] on img at bounding box center [294, 348] width 7 height 7
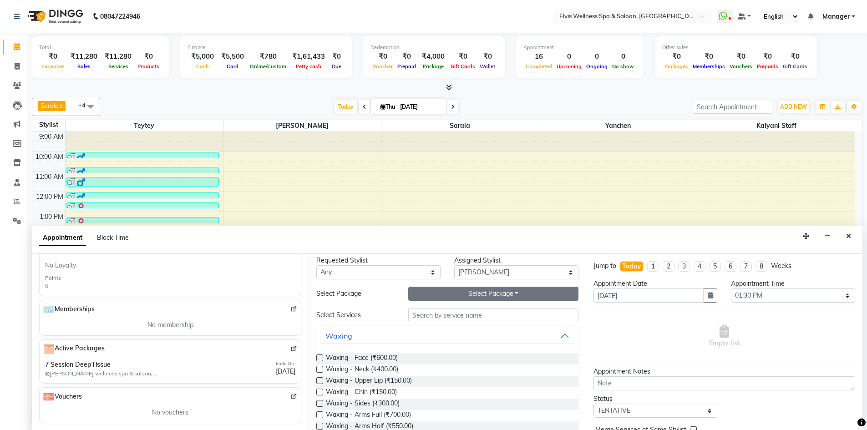
scroll to position [0, 0]
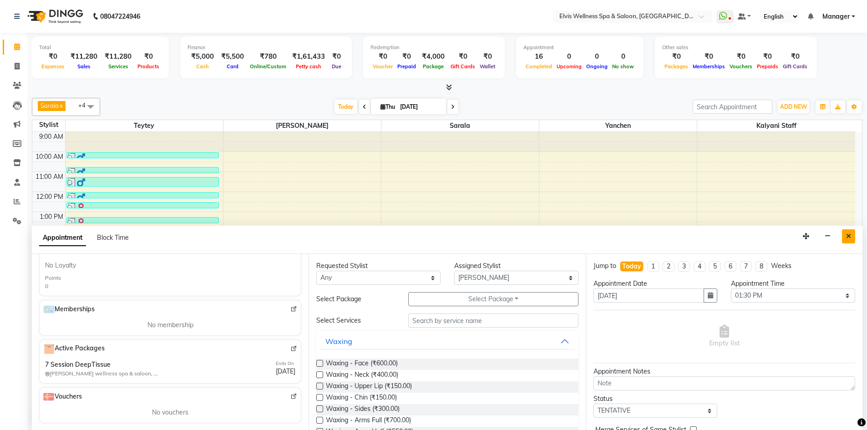
click at [844, 237] on button "Close" at bounding box center [848, 237] width 13 height 14
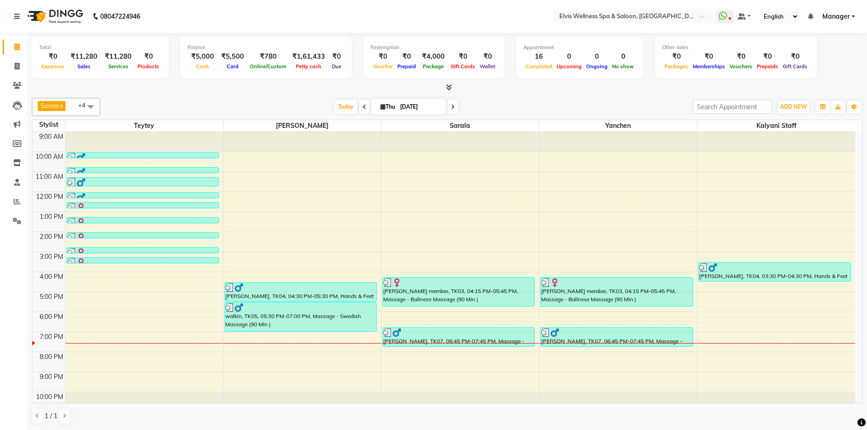
click at [169, 366] on div "9:00 AM 10:00 AM 11:00 AM 12:00 PM 1:00 PM 2:00 PM 3:00 PM 4:00 PM 5:00 PM 6:00…" at bounding box center [443, 272] width 823 height 280
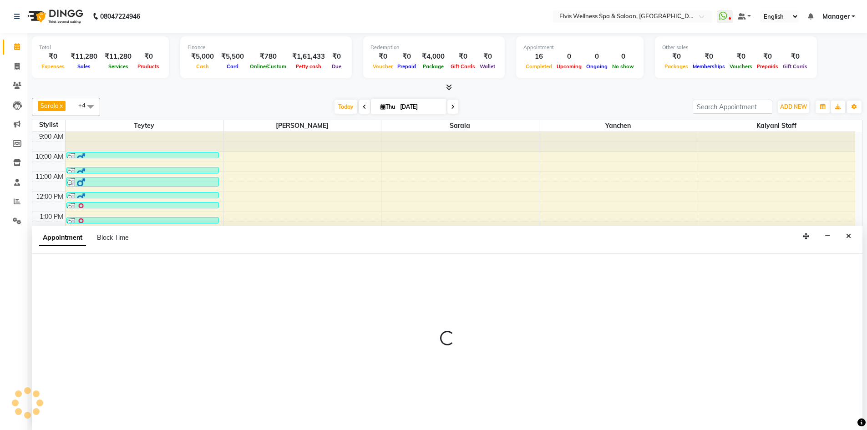
scroll to position [0, 0]
select select "46562"
select select "1230"
select select "tentative"
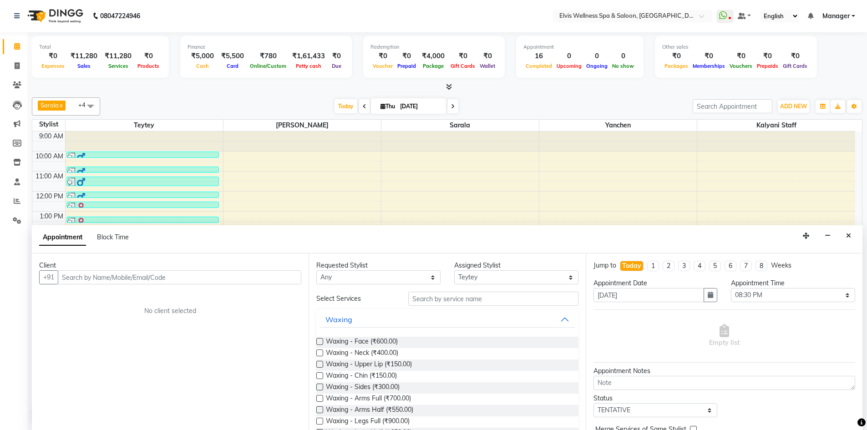
type input "V"
paste input "9923411000"
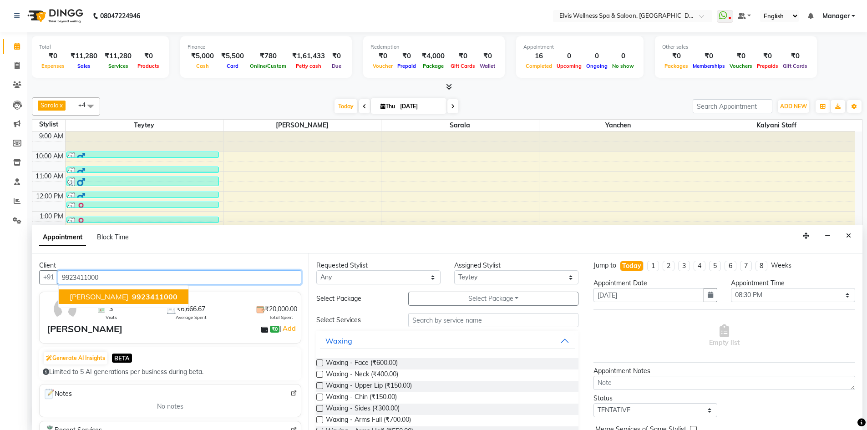
click at [141, 301] on button "vijay kalyani nagar 9923411000" at bounding box center [124, 297] width 130 height 15
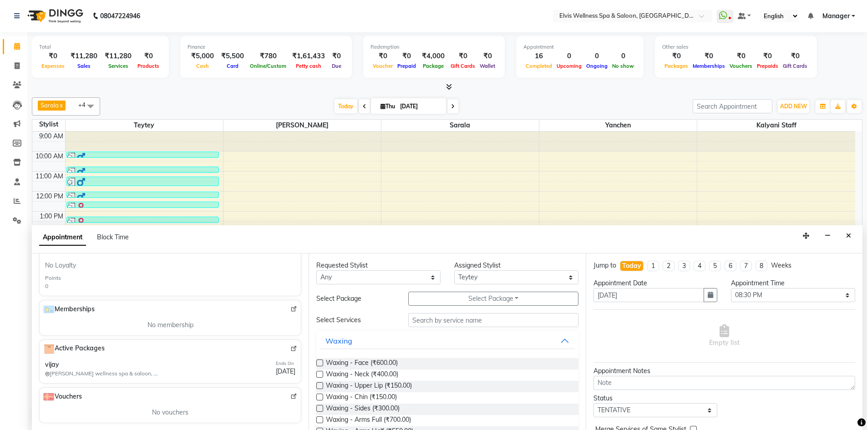
scroll to position [273, 0]
type input "9923411000"
click at [241, 356] on div "Active Packages vijay Elvis wellness spa & saloon, Lohegaon Ends On 18-08-2026" at bounding box center [170, 361] width 262 height 44
click at [291, 349] on img at bounding box center [294, 348] width 7 height 7
click at [848, 234] on icon "Close" at bounding box center [849, 236] width 5 height 6
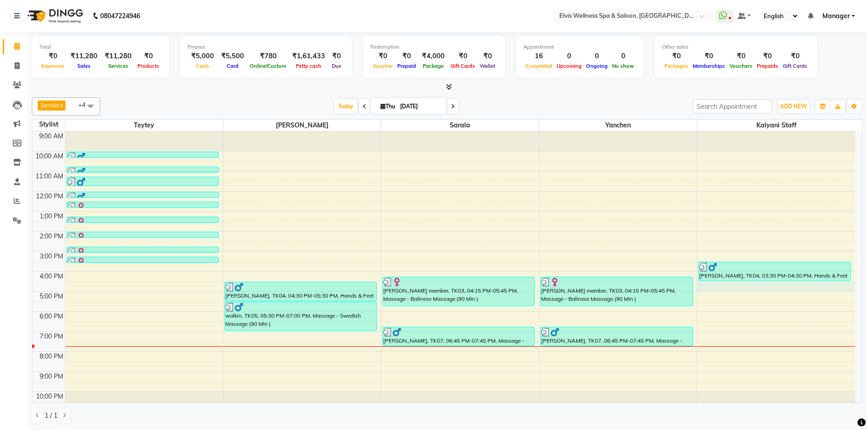
click at [747, 290] on div "9:00 AM 10:00 AM 11:00 AM 12:00 PM 1:00 PM 2:00 PM 3:00 PM 4:00 PM 5:00 PM 6:00…" at bounding box center [443, 272] width 823 height 280
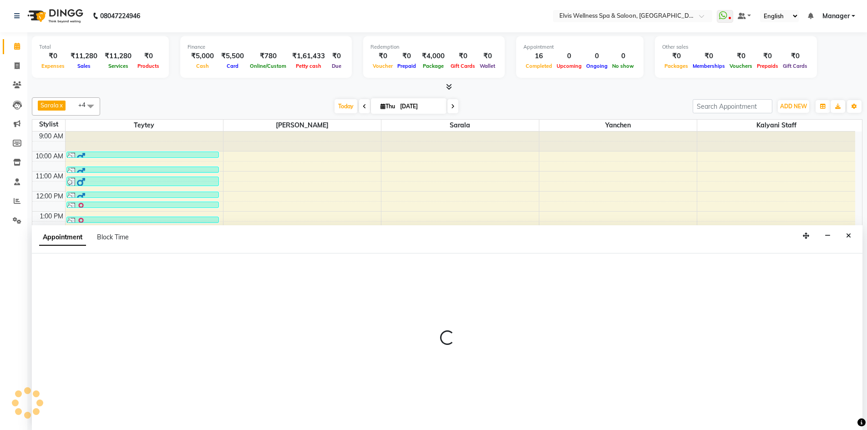
select select "68757"
select select "tentative"
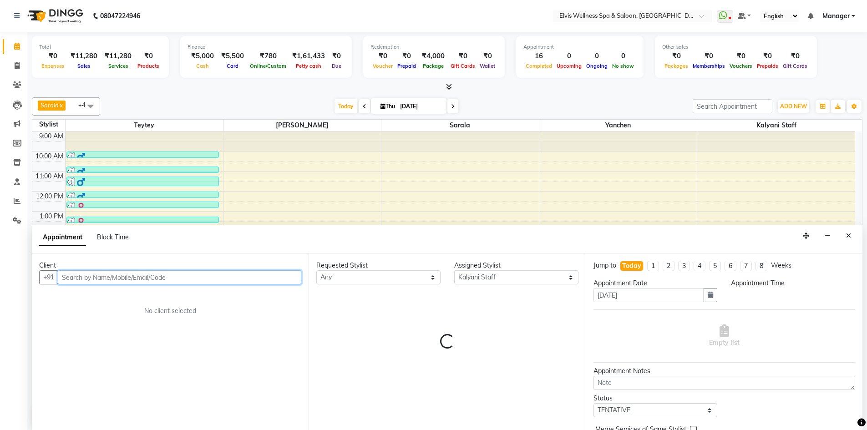
select select "990"
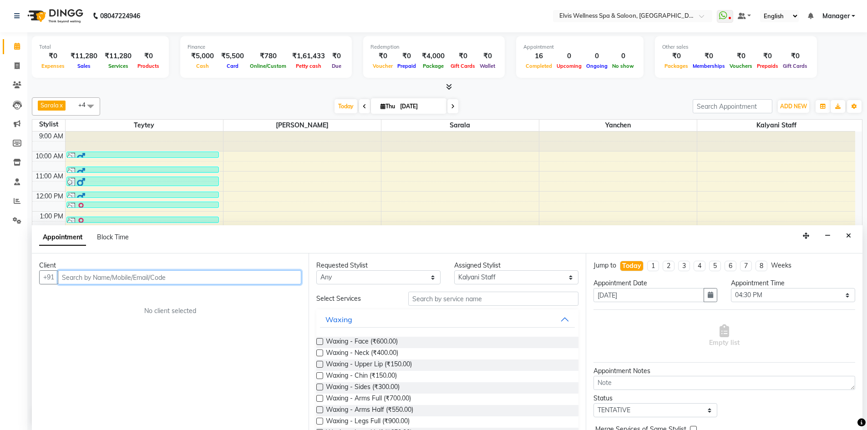
click at [179, 274] on input "text" at bounding box center [180, 277] width 244 height 14
click at [15, 87] on icon at bounding box center [17, 85] width 9 height 7
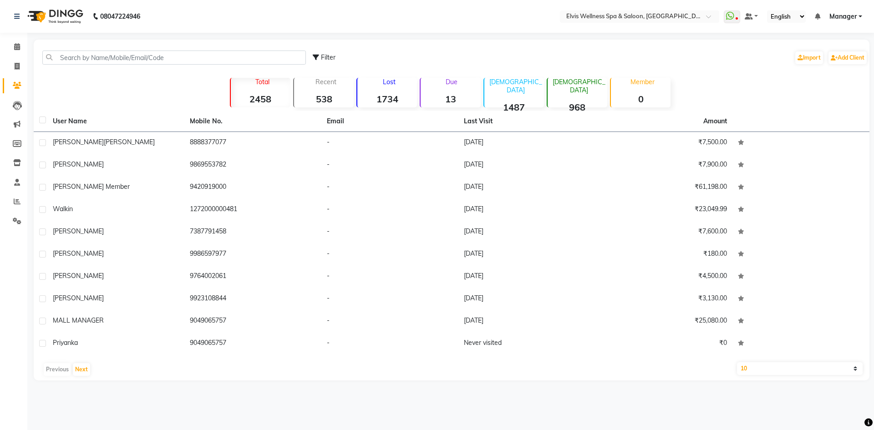
click at [856, 368] on select "10 50 100" at bounding box center [800, 368] width 126 height 13
click at [824, 410] on div "08047224946 Select Location × Elvis Wellness Spa & Saloon, Lohegaon WhatsApp St…" at bounding box center [437, 215] width 874 height 430
click at [82, 371] on button "Next" at bounding box center [81, 369] width 17 height 13
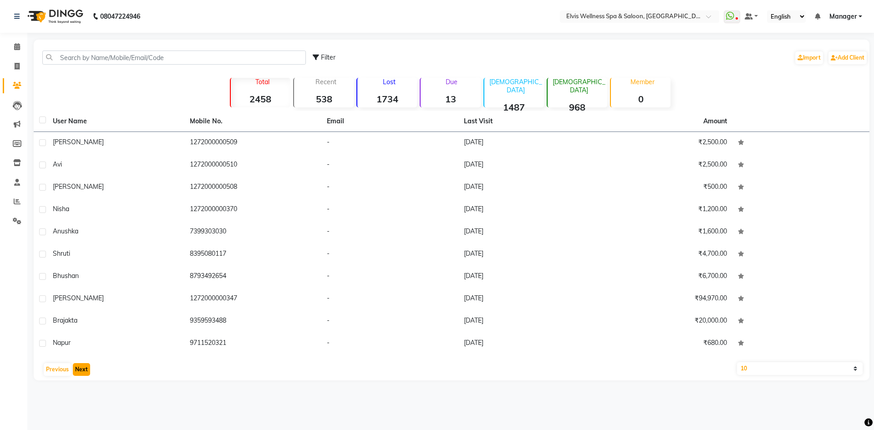
click at [82, 370] on button "Next" at bounding box center [81, 369] width 17 height 13
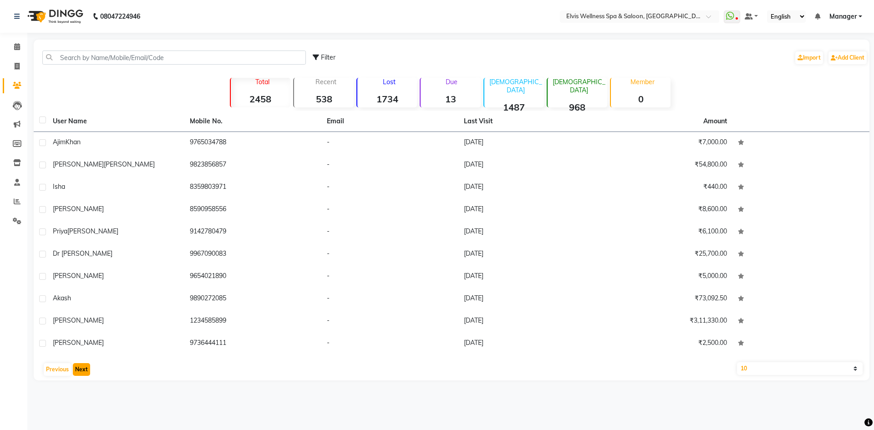
click at [86, 369] on button "Next" at bounding box center [81, 369] width 17 height 13
click at [81, 369] on button "Next" at bounding box center [81, 369] width 17 height 13
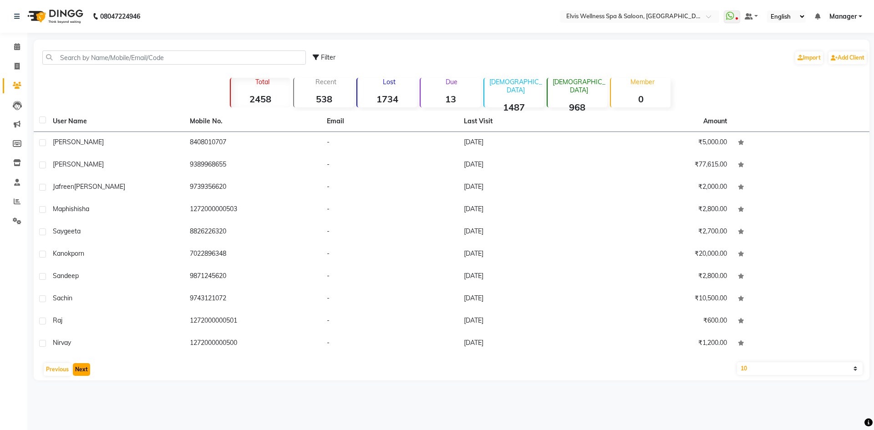
click at [81, 369] on button "Next" at bounding box center [81, 369] width 17 height 13
click at [82, 369] on button "Next" at bounding box center [81, 369] width 17 height 13
click at [79, 372] on button "Next" at bounding box center [81, 369] width 17 height 13
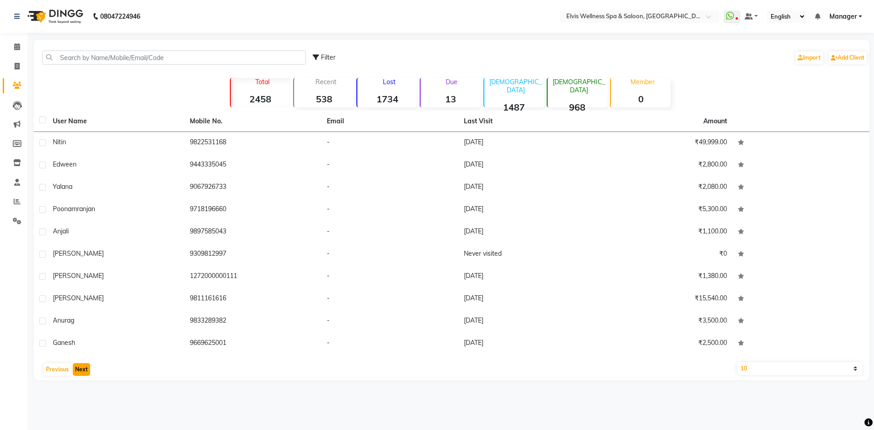
click at [79, 372] on button "Next" at bounding box center [81, 369] width 17 height 13
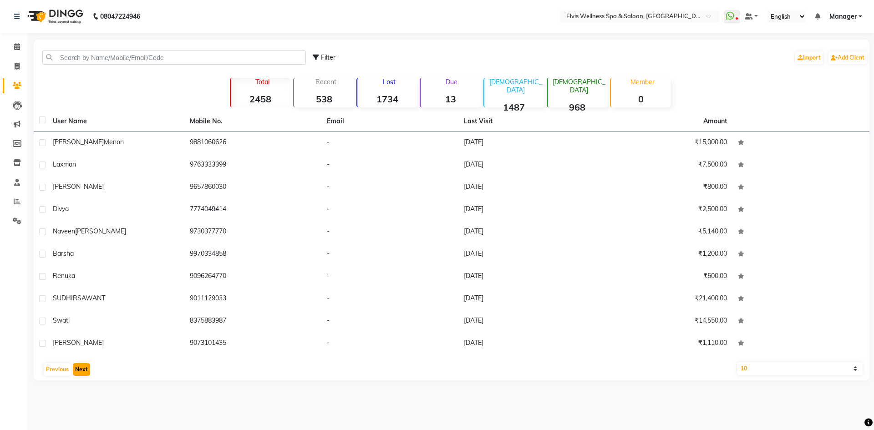
click at [79, 372] on button "Next" at bounding box center [81, 369] width 17 height 13
click at [80, 370] on button "Next" at bounding box center [81, 369] width 17 height 13
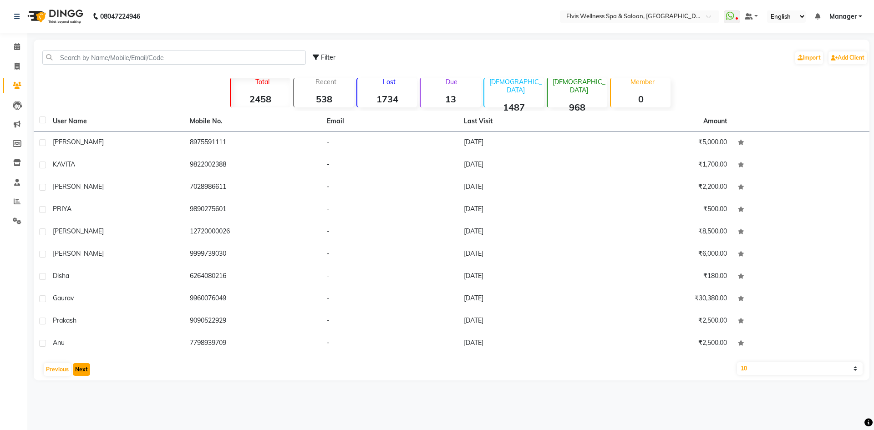
click at [80, 370] on button "Next" at bounding box center [81, 369] width 17 height 13
click at [84, 370] on button "Next" at bounding box center [81, 369] width 17 height 13
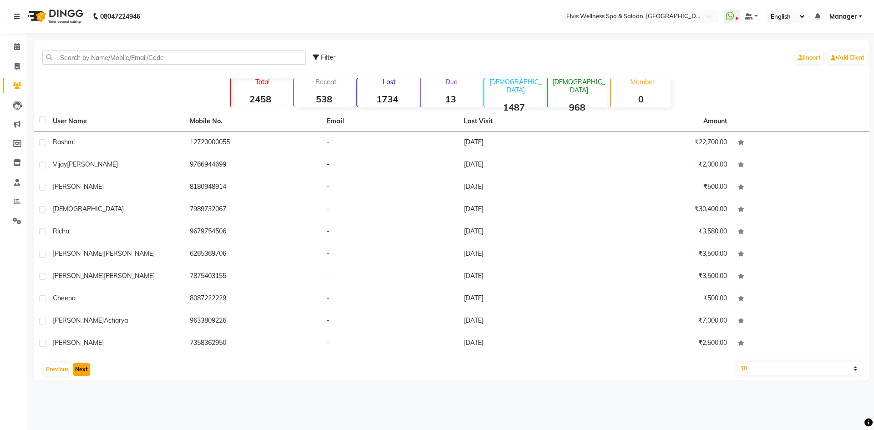
click at [83, 370] on button "Next" at bounding box center [81, 369] width 17 height 13
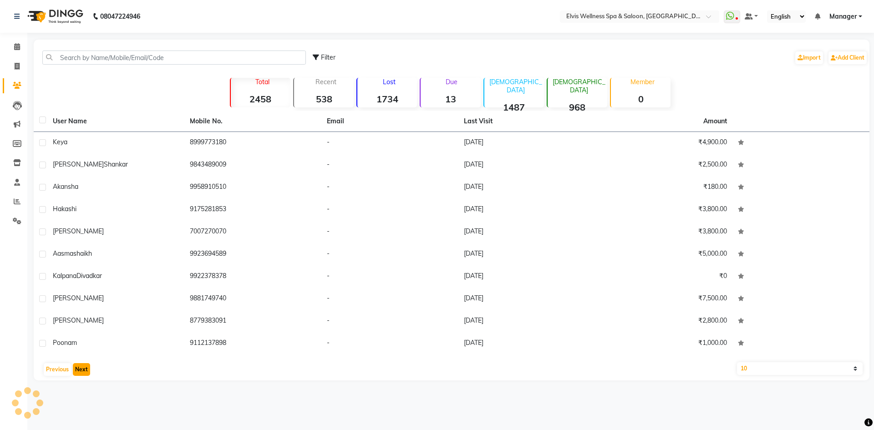
click at [83, 370] on button "Next" at bounding box center [81, 369] width 17 height 13
click at [86, 371] on button "Next" at bounding box center [81, 369] width 17 height 13
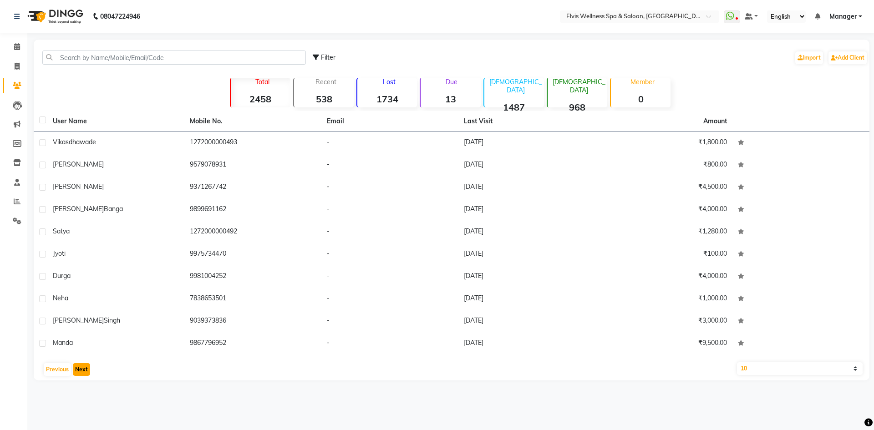
click at [86, 371] on button "Next" at bounding box center [81, 369] width 17 height 13
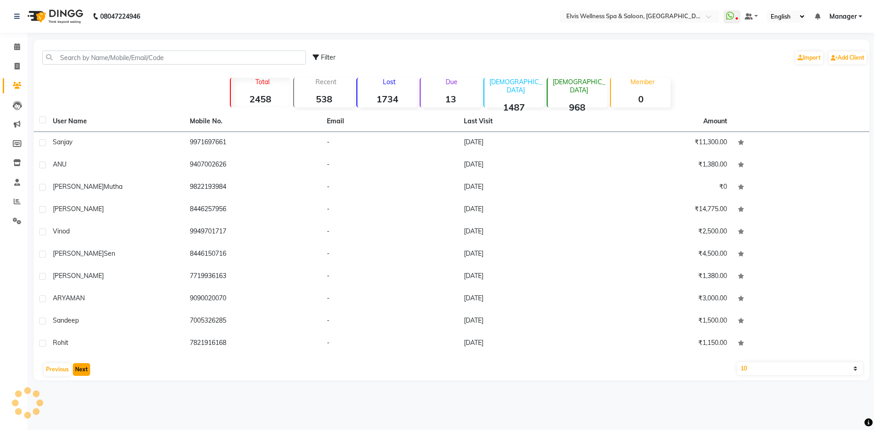
click at [86, 371] on button "Next" at bounding box center [81, 369] width 17 height 13
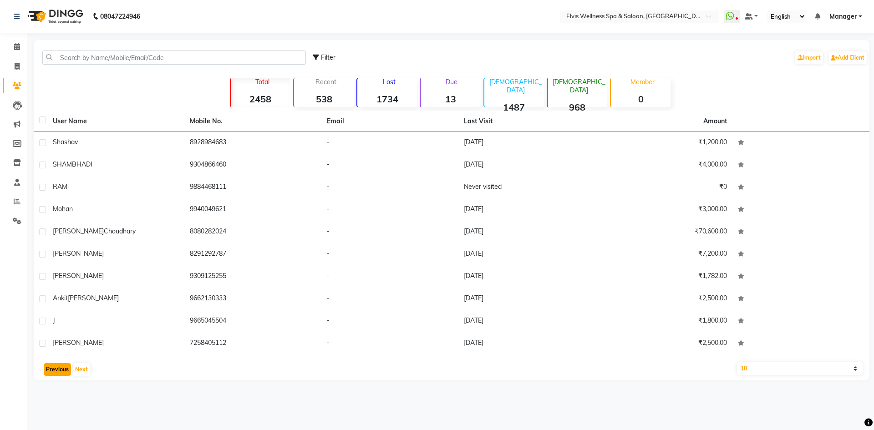
click at [66, 371] on button "Previous" at bounding box center [57, 369] width 27 height 13
click at [69, 371] on button "Previous" at bounding box center [57, 369] width 27 height 13
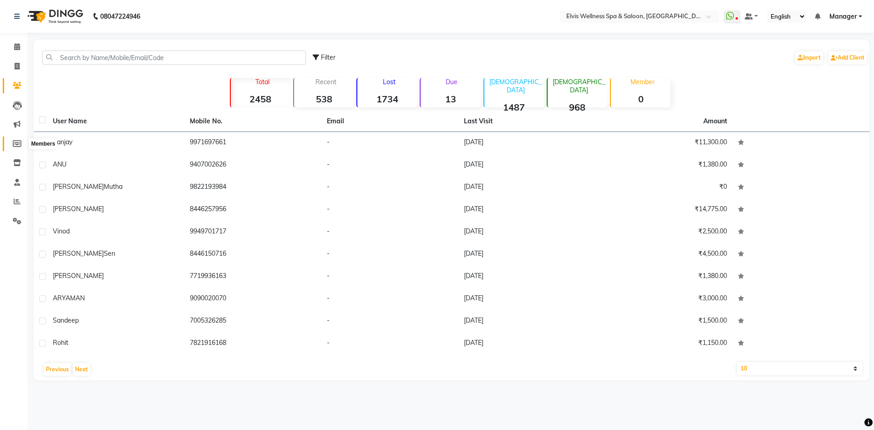
click at [16, 146] on icon at bounding box center [17, 143] width 9 height 7
select select
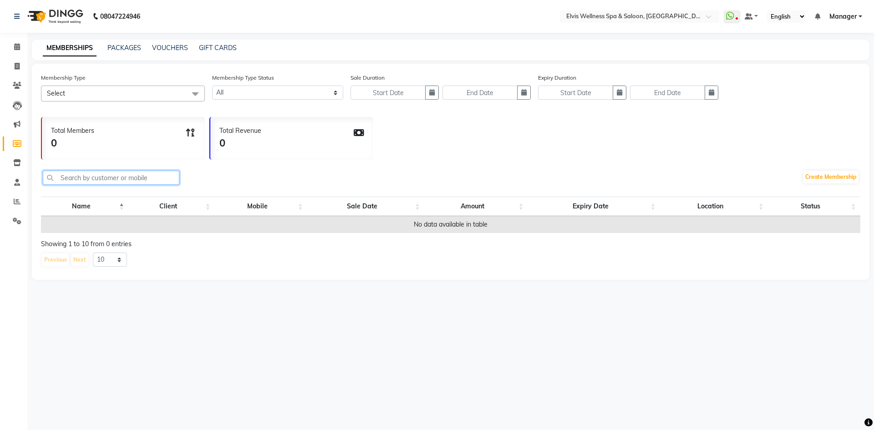
click at [129, 179] on input "text" at bounding box center [111, 178] width 137 height 14
click at [104, 262] on select "10 20 50 100" at bounding box center [110, 260] width 34 height 14
select select "100"
click at [93, 253] on select "10 20 50 100" at bounding box center [110, 260] width 34 height 14
click at [96, 182] on input "text" at bounding box center [111, 178] width 137 height 14
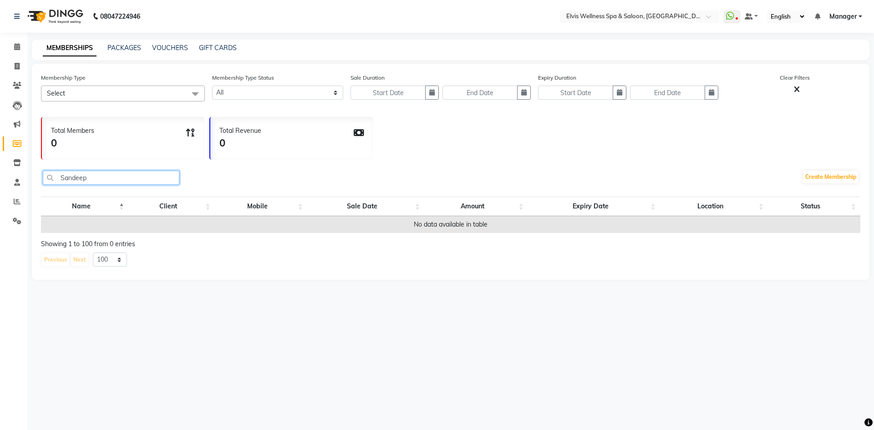
type input "Sandeep"
click at [258, 91] on select "Active Expired All" at bounding box center [277, 93] width 131 height 14
select select "true"
click at [212, 86] on select "Active Expired All" at bounding box center [277, 93] width 131 height 14
click at [176, 209] on th "Client" at bounding box center [171, 207] width 87 height 20
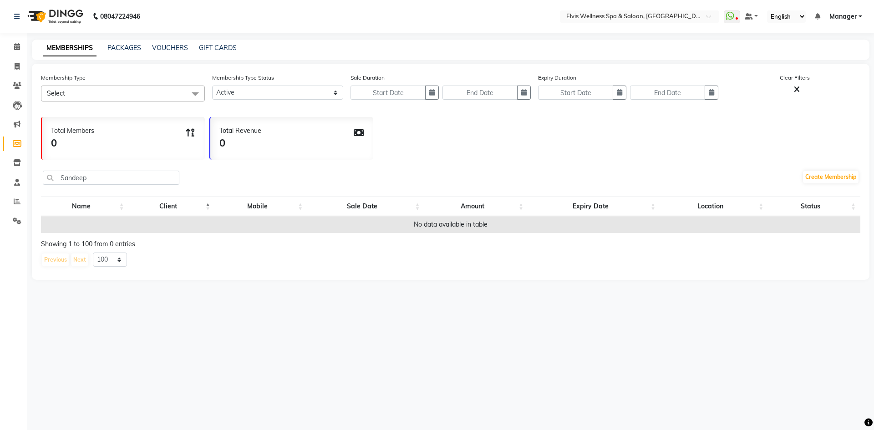
click at [254, 203] on th "Mobile" at bounding box center [261, 207] width 92 height 20
click at [91, 206] on th "Name" at bounding box center [84, 207] width 87 height 20
click at [103, 183] on input "Sandeep" at bounding box center [111, 178] width 137 height 14
type input "S"
click at [214, 178] on div "S Create Membership" at bounding box center [451, 178] width 820 height 31
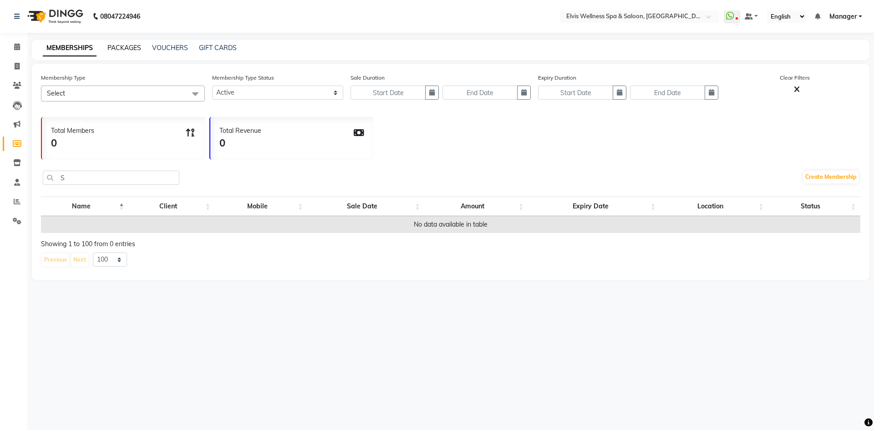
click at [131, 47] on link "PACKAGES" at bounding box center [124, 48] width 34 height 8
select select
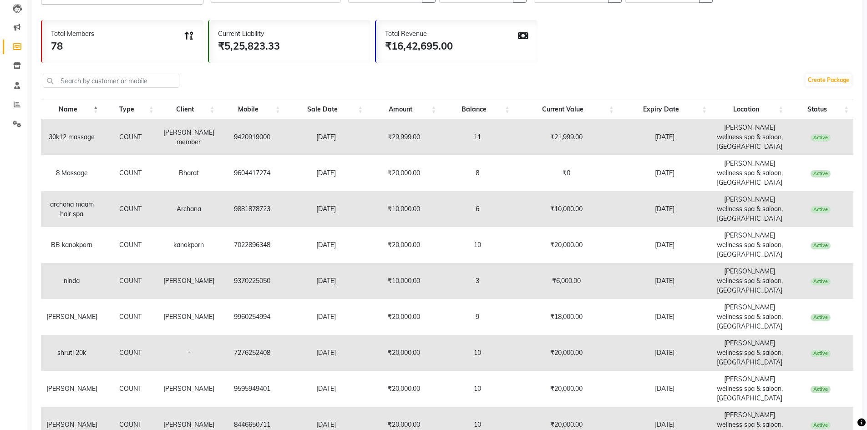
scroll to position [111, 0]
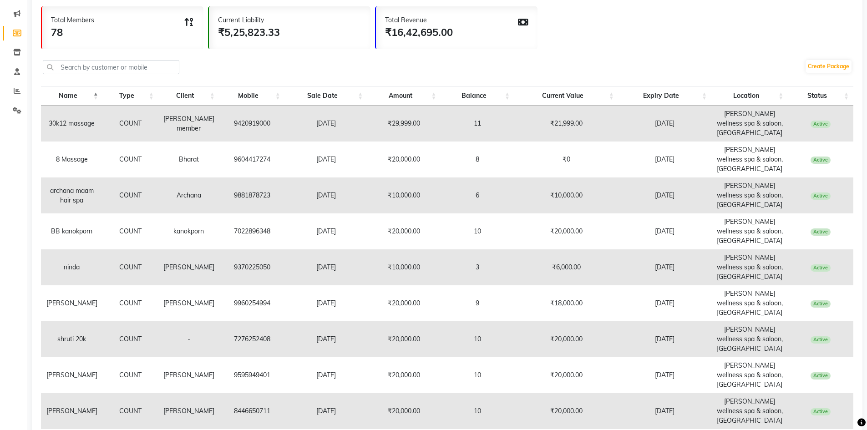
select select "100"
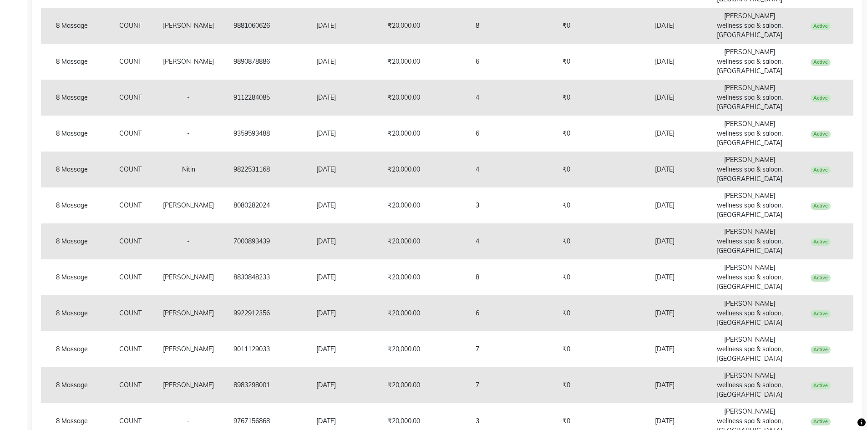
scroll to position [617, 0]
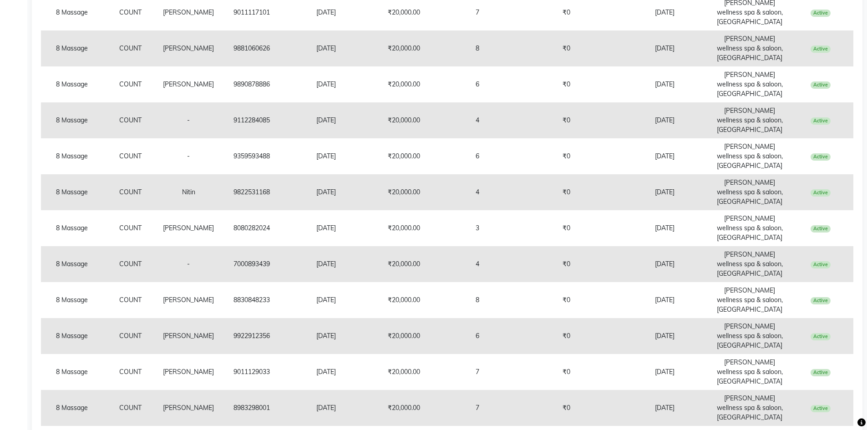
click at [620, 318] on td "23-05-2026" at bounding box center [665, 336] width 93 height 36
click at [240, 318] on td "9922912356" at bounding box center [252, 336] width 66 height 36
copy td "9922912356"
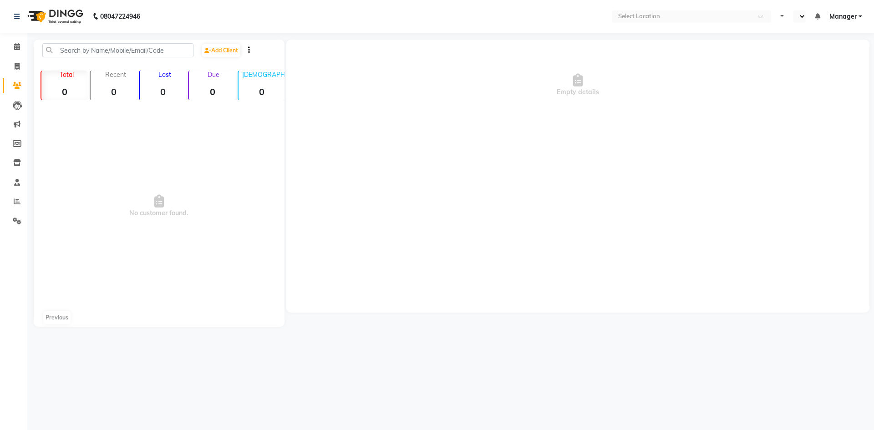
select select "en"
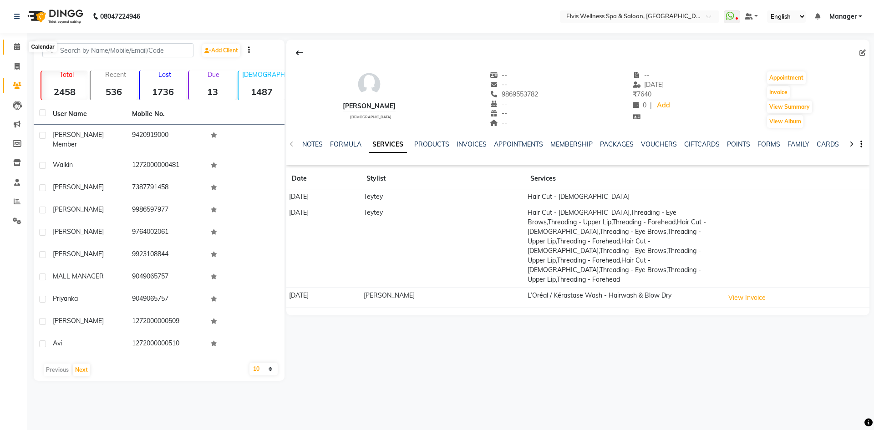
click at [18, 44] on icon at bounding box center [17, 46] width 6 height 7
